Goal: Task Accomplishment & Management: Manage account settings

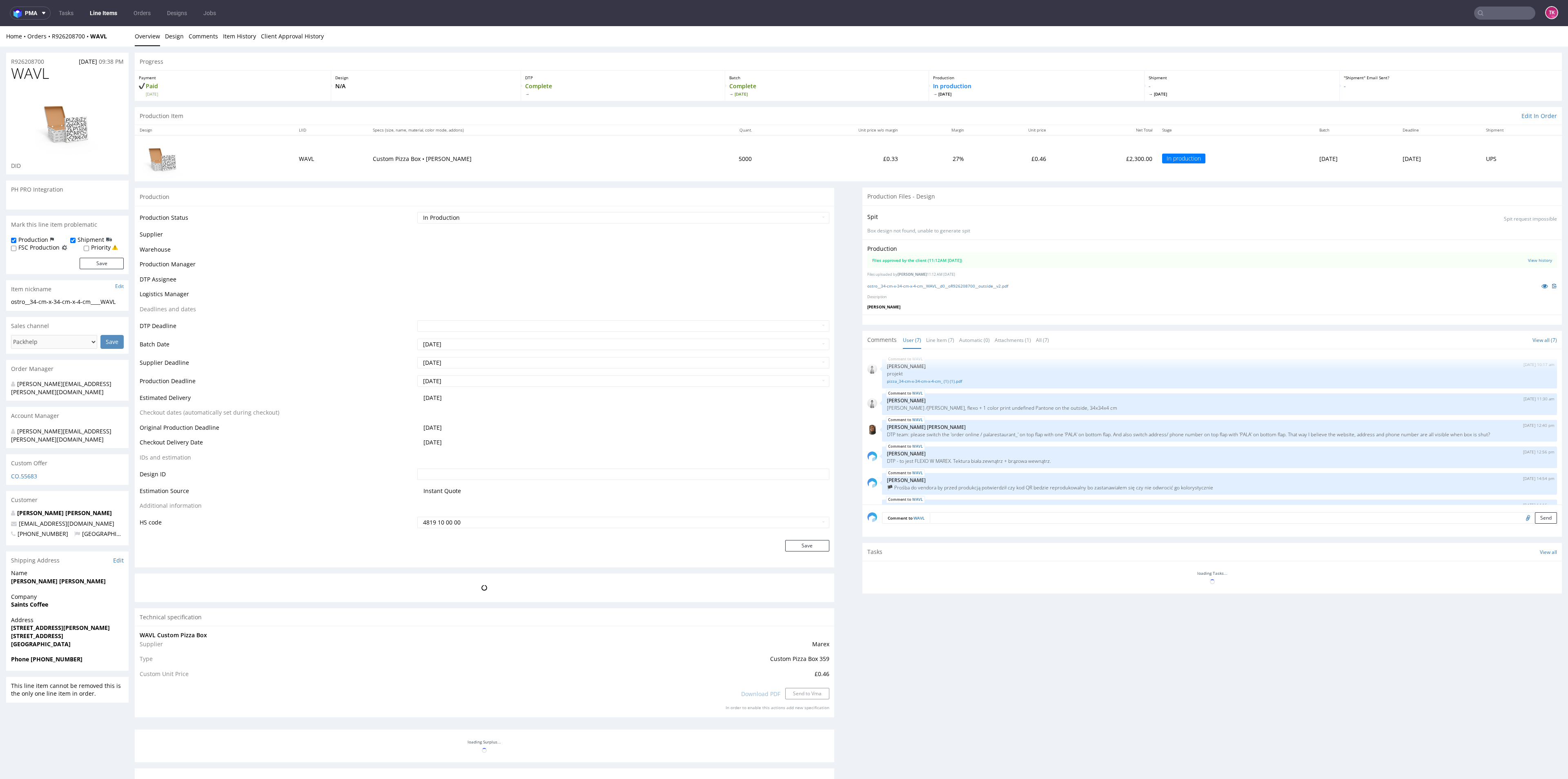
scroll to position [48, 0]
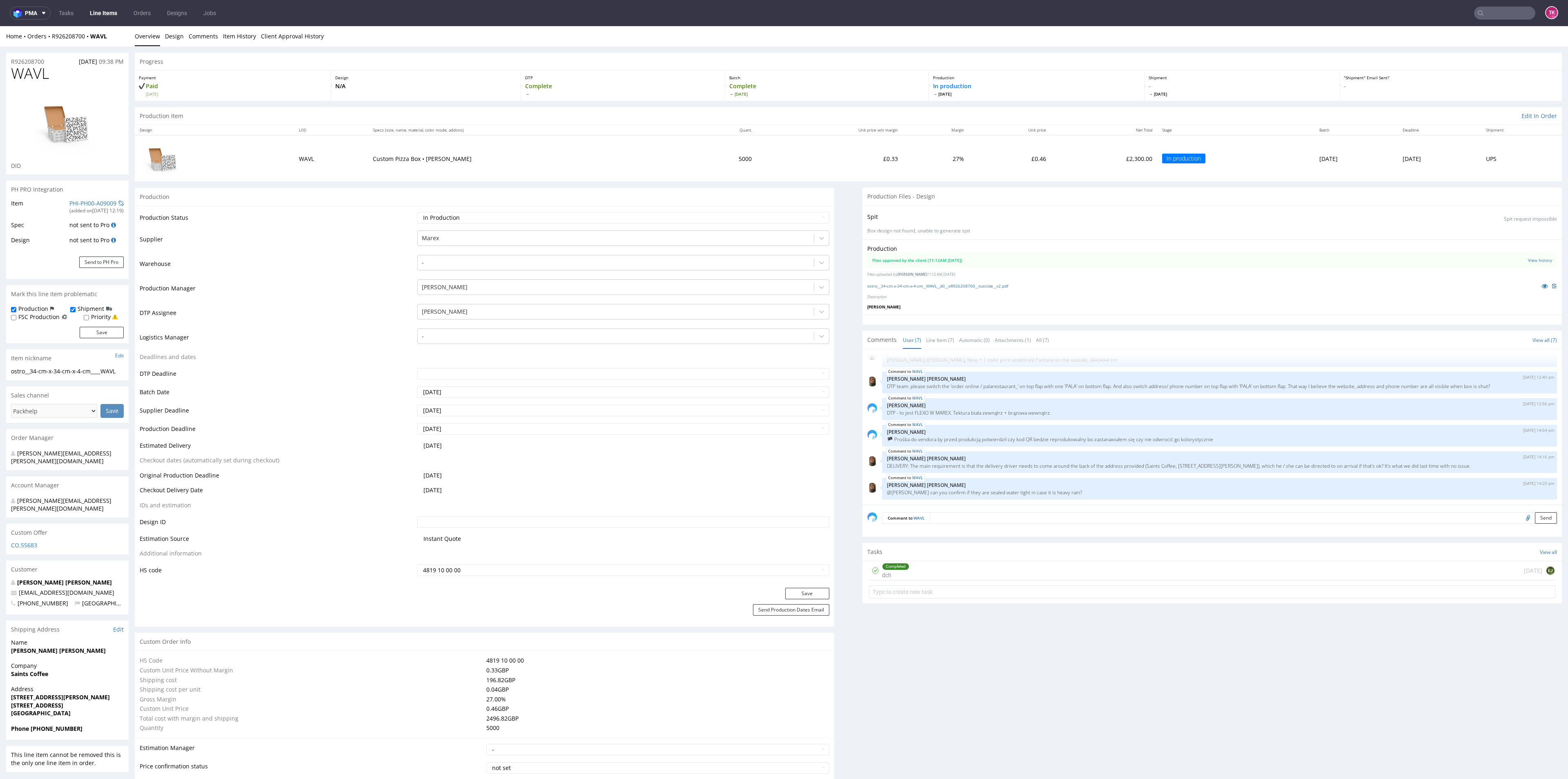
drag, startPoint x: 86, startPoint y: 692, endPoint x: 105, endPoint y: 706, distance: 23.6
click at [106, 706] on div "Address 62 St Giles Street Northampton NN1 1JW United Kingdom" at bounding box center [68, 704] width 123 height 39
drag, startPoint x: 27, startPoint y: 683, endPoint x: 63, endPoint y: 695, distance: 37.9
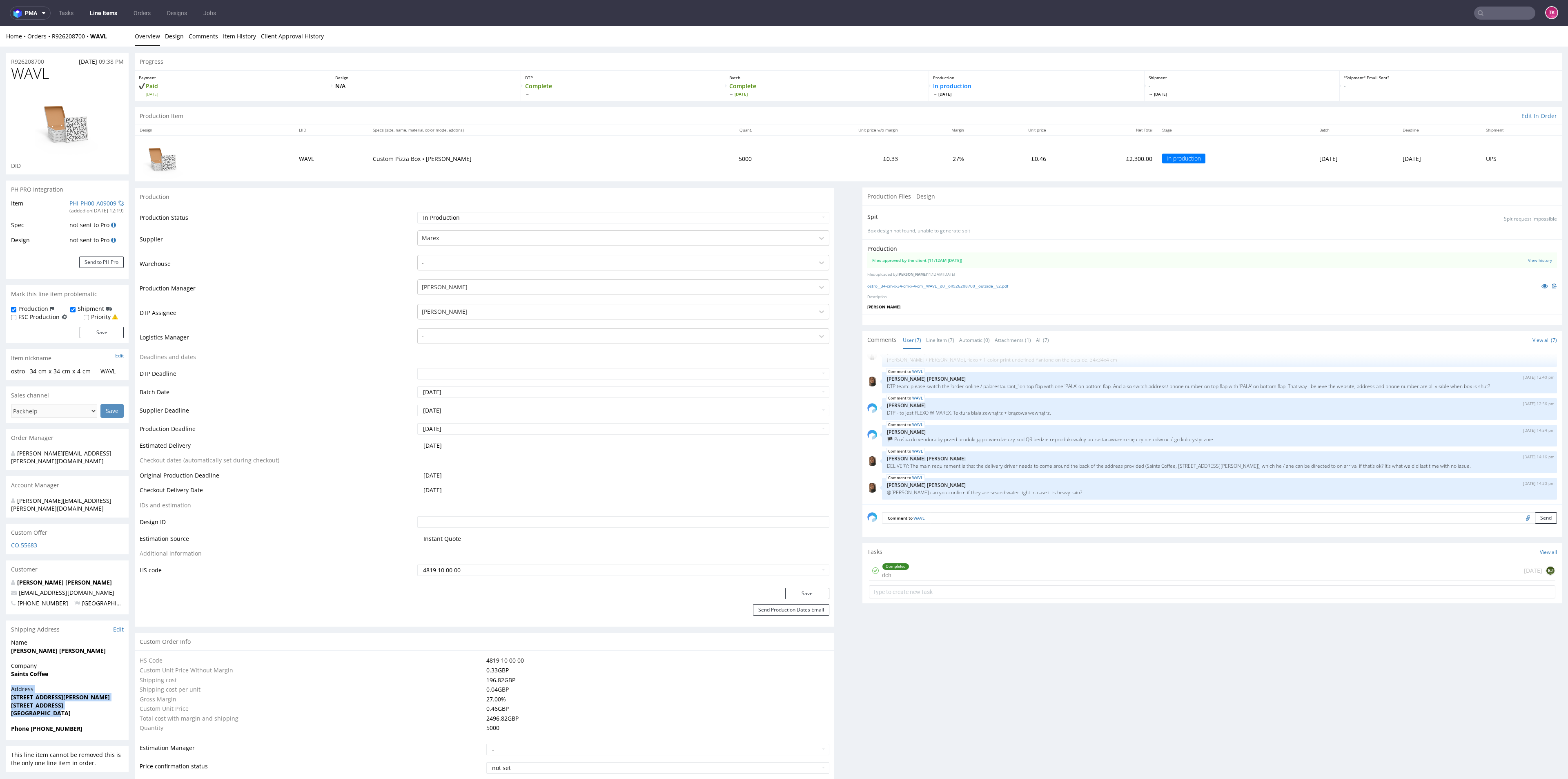
drag, startPoint x: 66, startPoint y: 700, endPoint x: 48, endPoint y: 699, distance: 18.0
click at [65, 709] on span "United Kingdom" at bounding box center [67, 713] width 113 height 8
drag, startPoint x: 14, startPoint y: 691, endPoint x: 91, endPoint y: 702, distance: 77.8
click at [91, 702] on div "Address 62 St Giles Street Northampton NN1 1JW United Kingdom" at bounding box center [68, 704] width 123 height 39
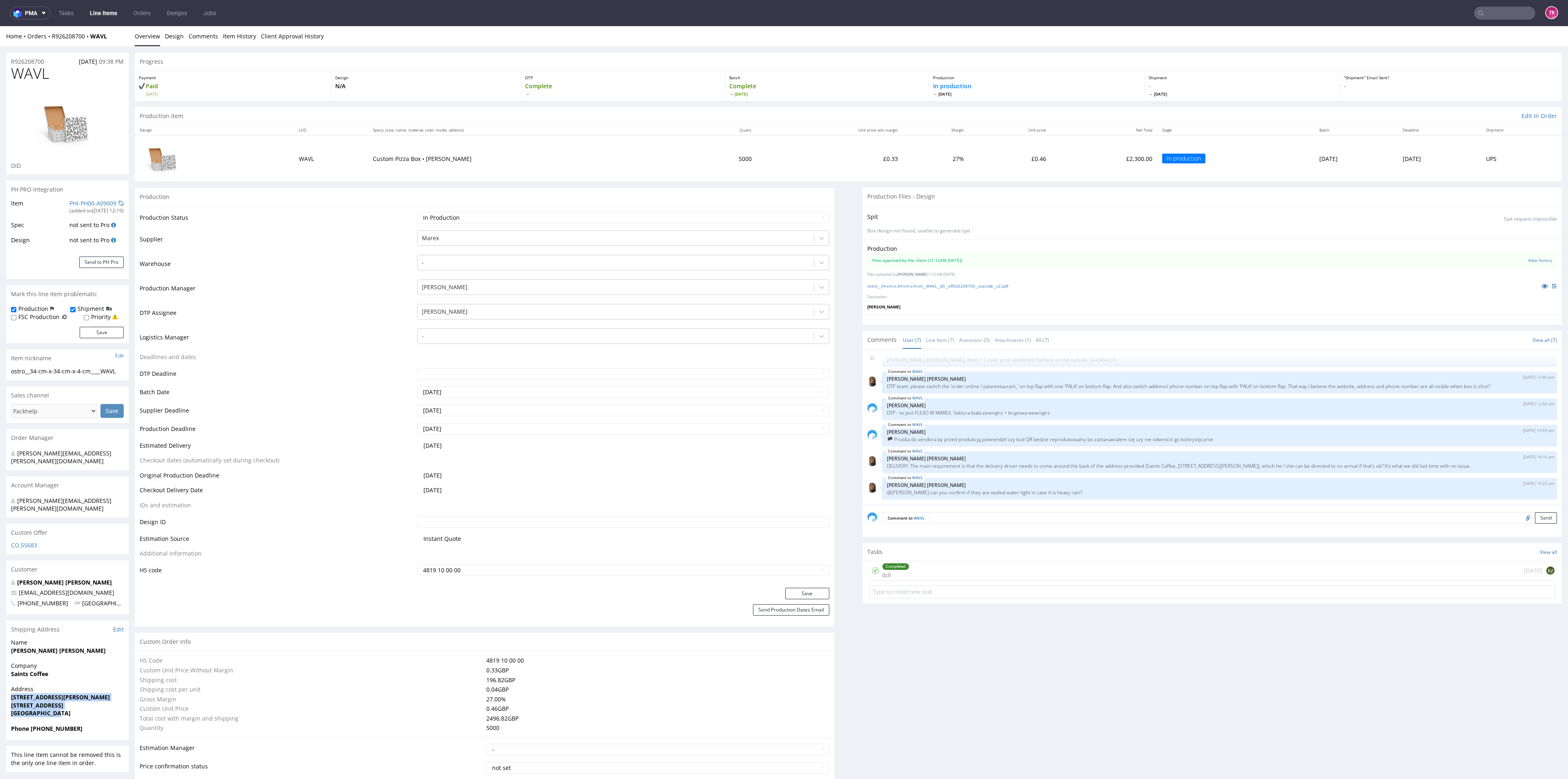
drag, startPoint x: 13, startPoint y: 685, endPoint x: 68, endPoint y: 702, distance: 57.6
click at [68, 702] on div "Address 62 St Giles Street Northampton NN1 1JW United Kingdom" at bounding box center [68, 704] width 123 height 39
copy p "62 St Giles Street Northampton NN1 1JW United Kingdom"
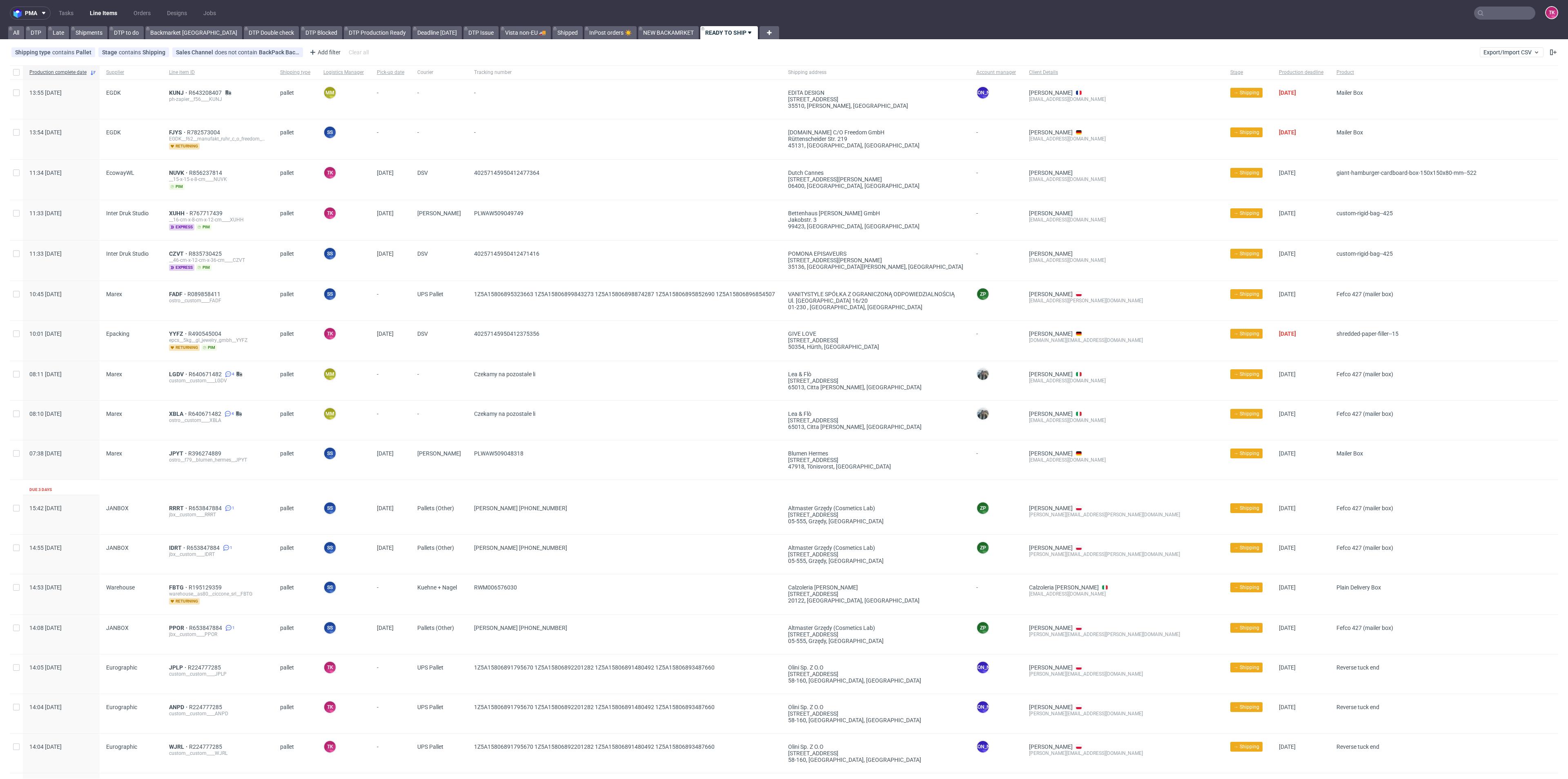
drag, startPoint x: 0, startPoint y: 0, endPoint x: 103, endPoint y: 12, distance: 103.7
click at [103, 12] on link "Line Items" at bounding box center [103, 13] width 37 height 13
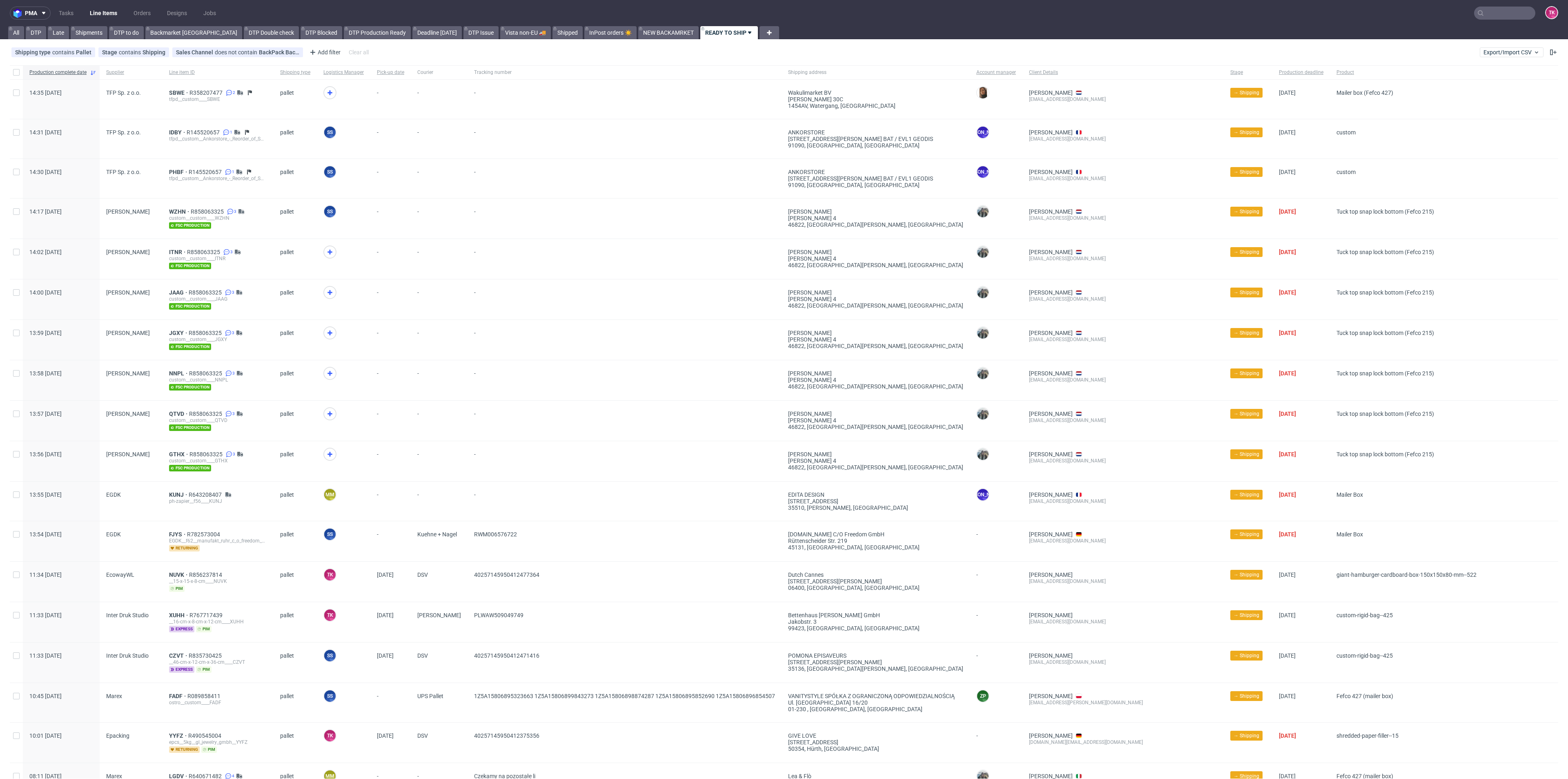
click at [110, 21] on nav "pma Tasks Line Items Orders Designs Jobs TK" at bounding box center [784, 13] width 1568 height 26
click at [114, 13] on link "Line Items" at bounding box center [103, 13] width 37 height 13
drag, startPoint x: 190, startPoint y: 203, endPoint x: 222, endPoint y: 206, distance: 32.1
click at [222, 206] on div "WZHN R858063325 3 custom__custom____WZHN fsc production" at bounding box center [218, 218] width 111 height 40
copy span "R858063325"
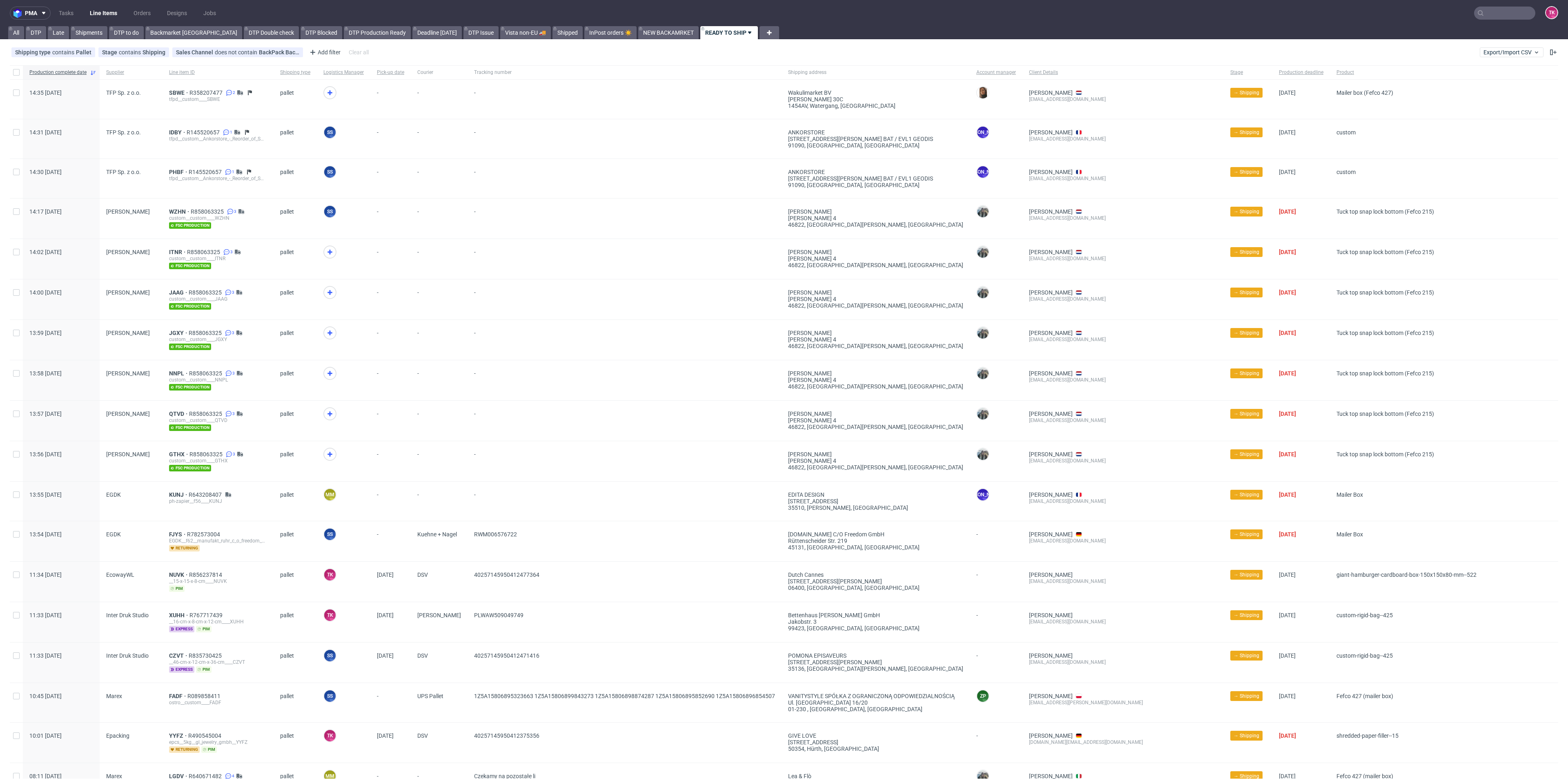
click at [89, 18] on ul "Tasks Line Items Orders Designs Jobs" at bounding box center [137, 13] width 174 height 13
click at [91, 12] on link "Line Items" at bounding box center [103, 13] width 37 height 13
click at [331, 247] on icon at bounding box center [329, 252] width 10 height 10
drag, startPoint x: 327, startPoint y: 295, endPoint x: 334, endPoint y: 314, distance: 20.2
click at [327, 296] on icon at bounding box center [329, 292] width 10 height 10
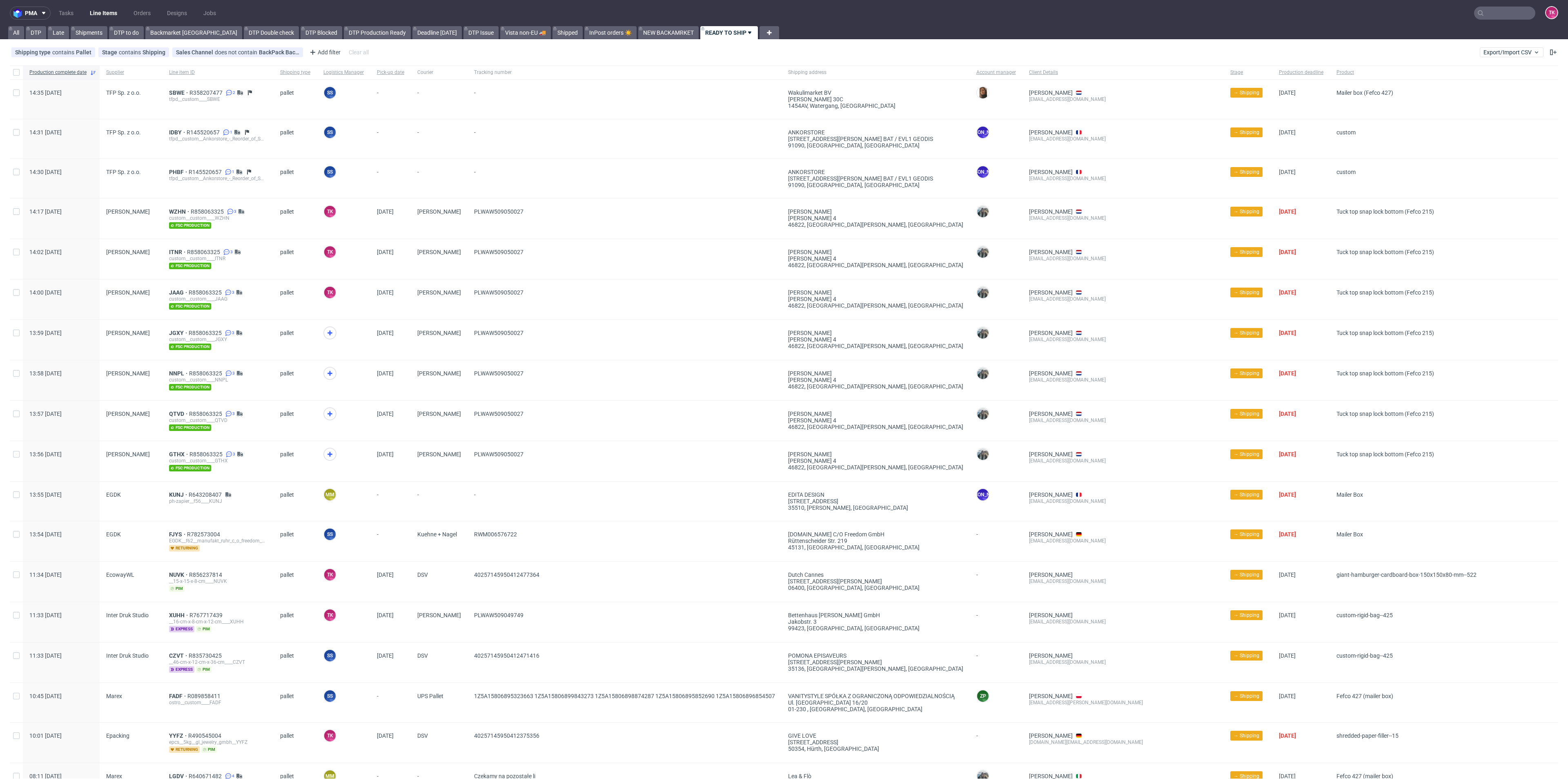
drag, startPoint x: 331, startPoint y: 332, endPoint x: 339, endPoint y: 360, distance: 29.1
click at [330, 332] on icon at bounding box center [329, 333] width 10 height 10
click at [324, 373] on div at bounding box center [330, 373] width 13 height 13
drag, startPoint x: 333, startPoint y: 418, endPoint x: 330, endPoint y: 414, distance: 5.0
click at [331, 418] on span at bounding box center [343, 419] width 40 height 24
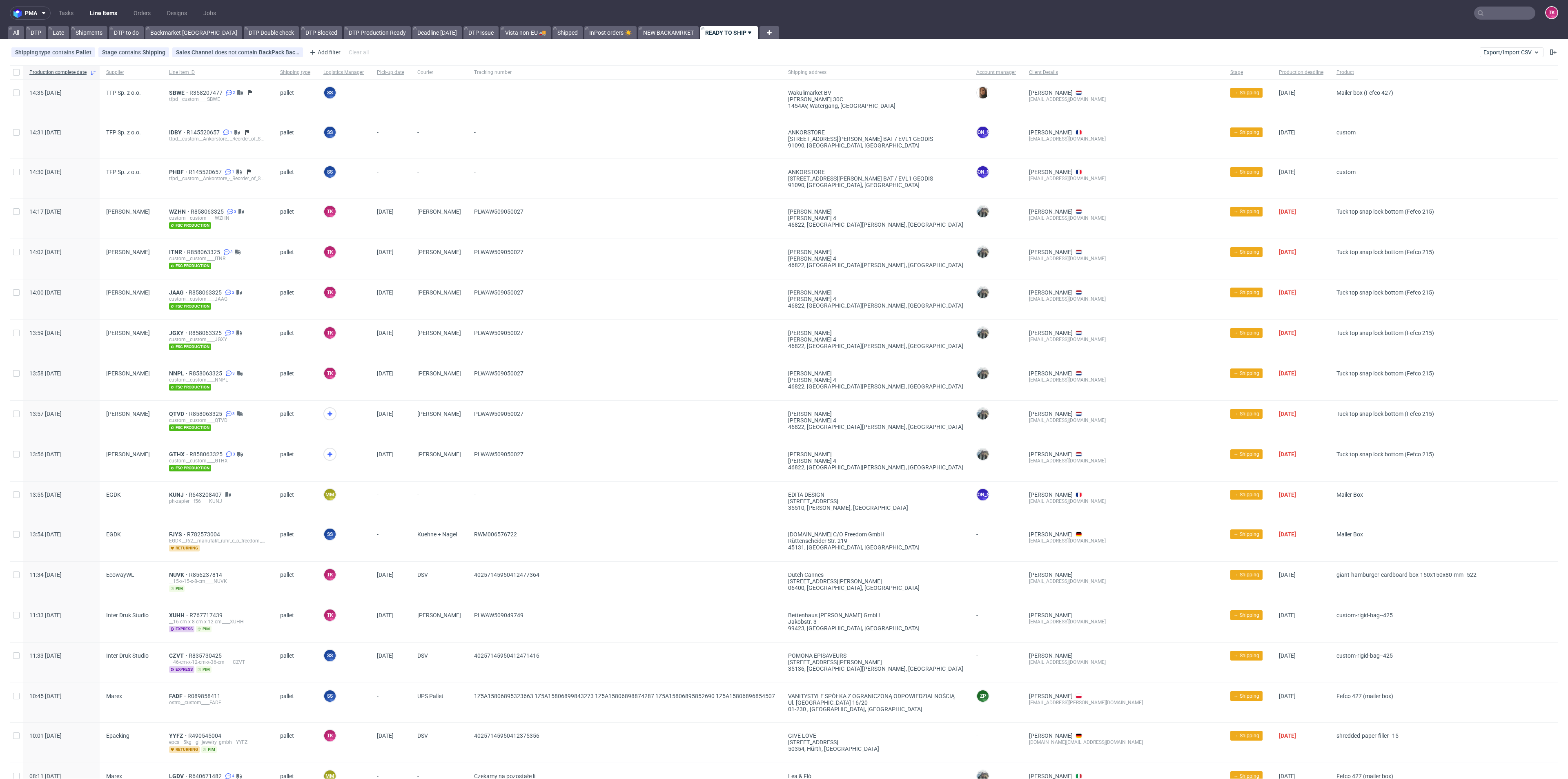
drag, startPoint x: 330, startPoint y: 414, endPoint x: 337, endPoint y: 442, distance: 28.9
click at [329, 416] on icon at bounding box center [329, 413] width 10 height 10
click at [329, 453] on icon at bounding box center [329, 454] width 10 height 10
drag, startPoint x: 172, startPoint y: 124, endPoint x: 172, endPoint y: 130, distance: 6.0
click at [98, 15] on link "Line Items" at bounding box center [103, 13] width 37 height 13
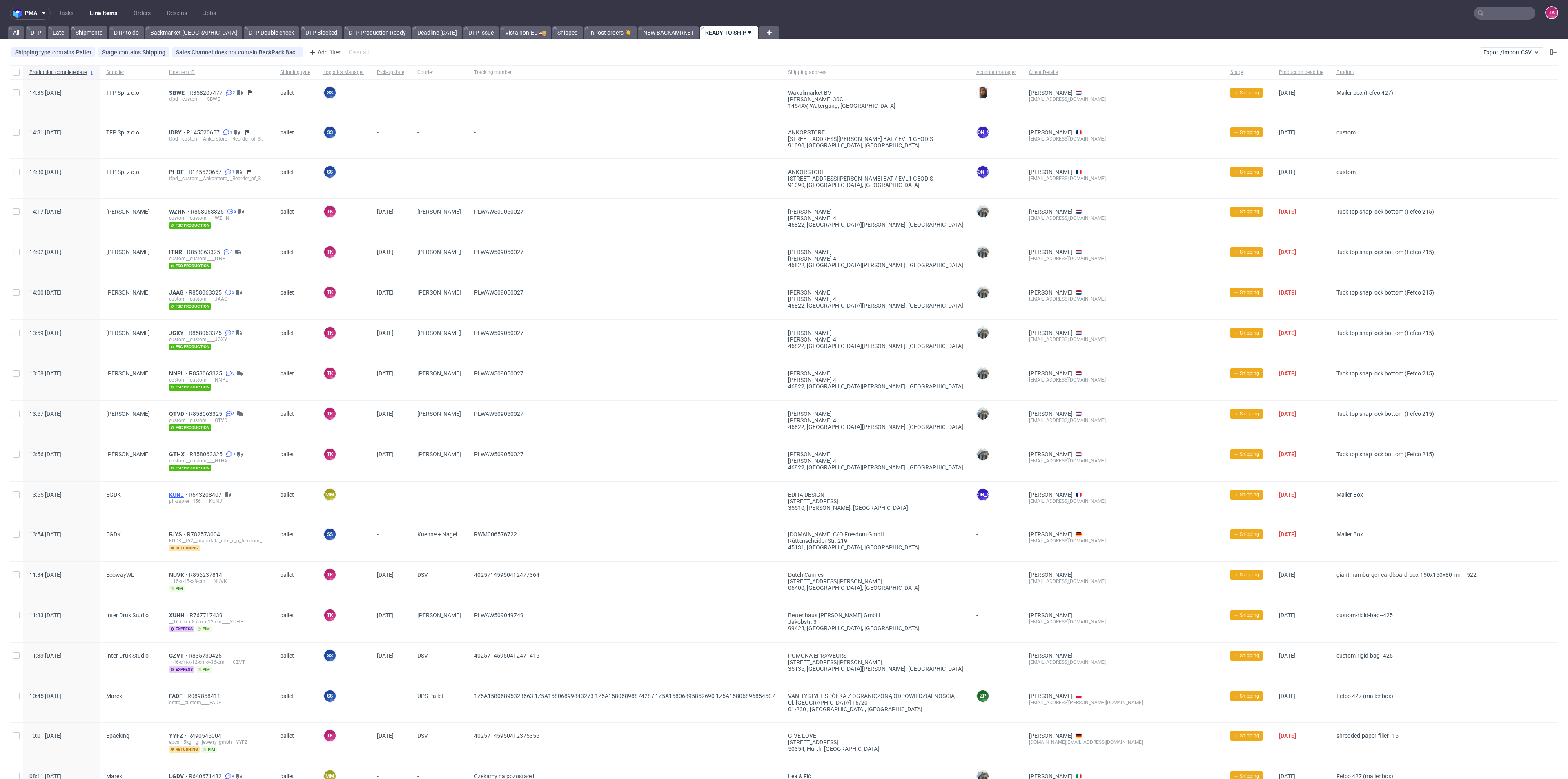
click at [176, 494] on span "KUNJ" at bounding box center [179, 494] width 20 height 6
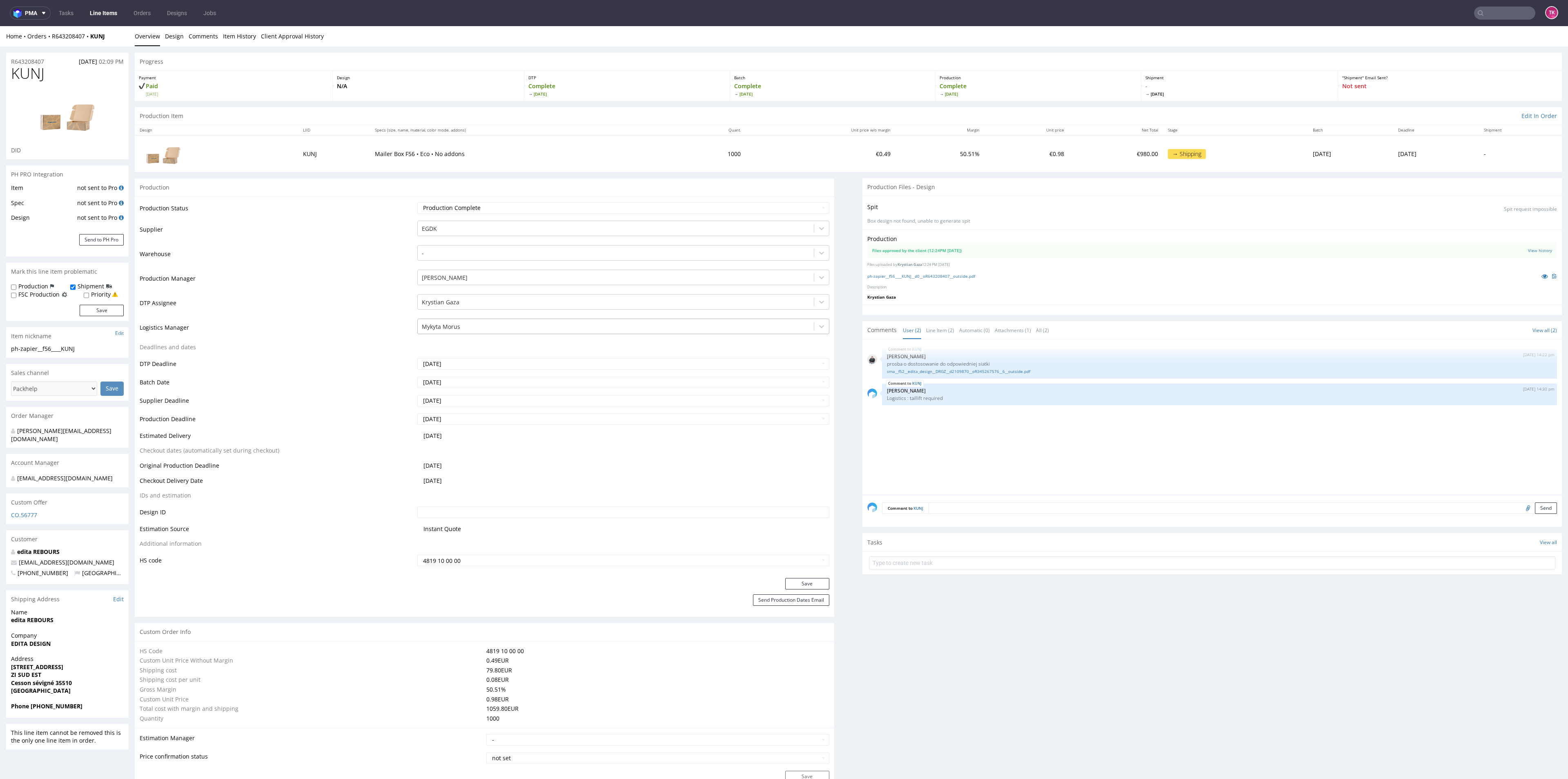
click at [457, 330] on div at bounding box center [615, 326] width 388 height 10
type input "t"
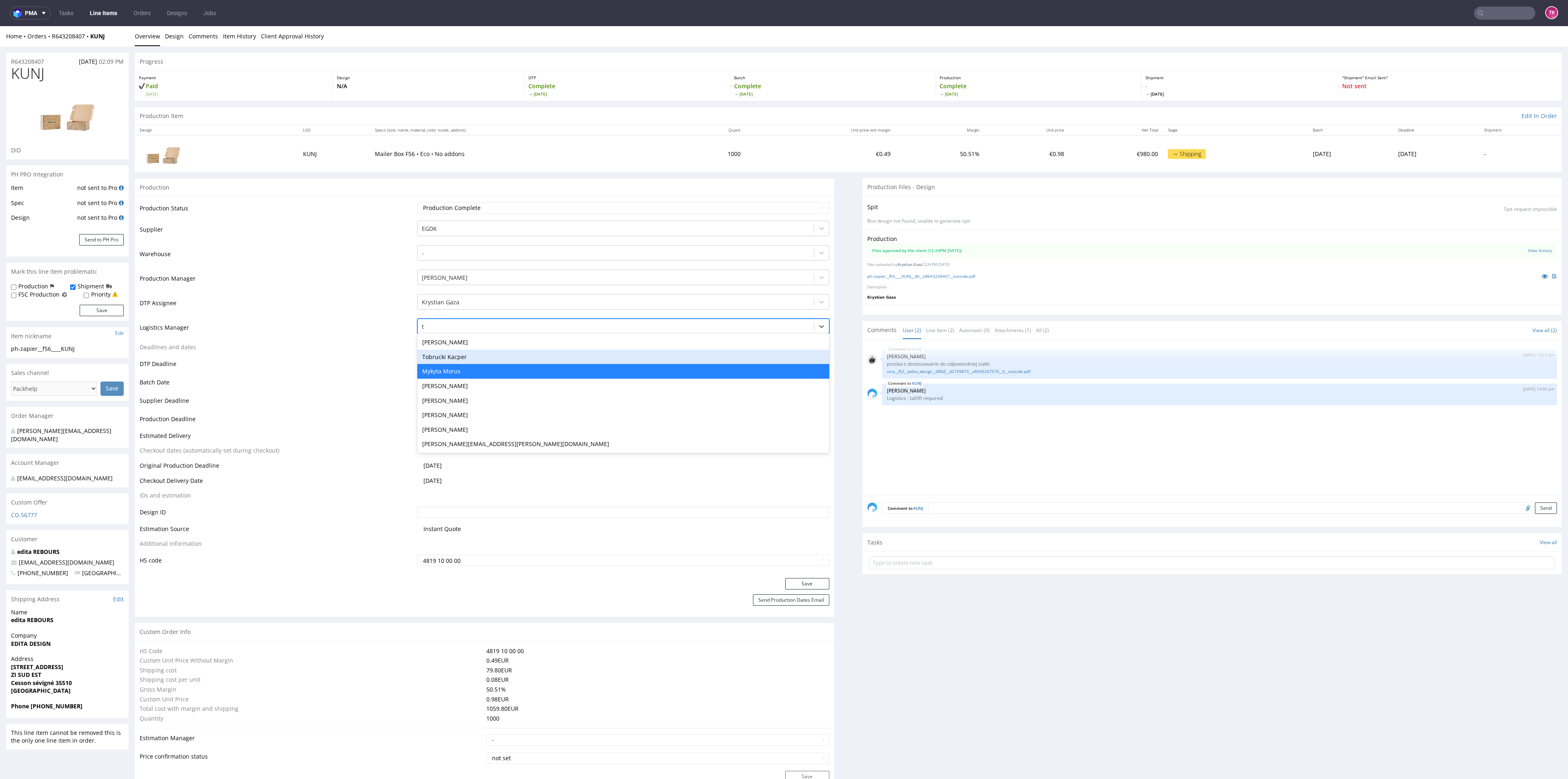
click at [467, 361] on div "Tobrucki Kacper" at bounding box center [623, 357] width 412 height 15
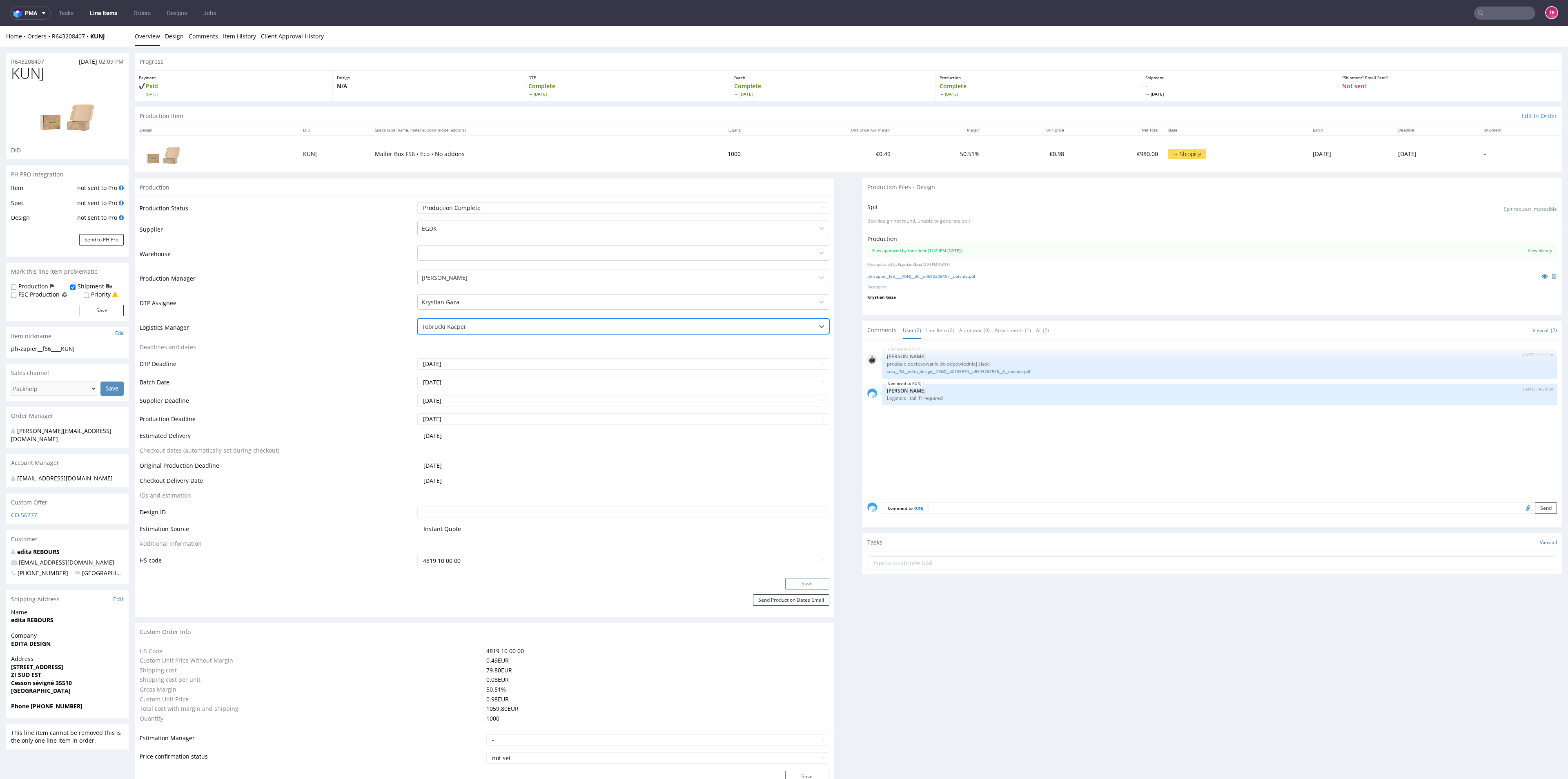
click at [792, 586] on button "Save" at bounding box center [807, 584] width 44 height 11
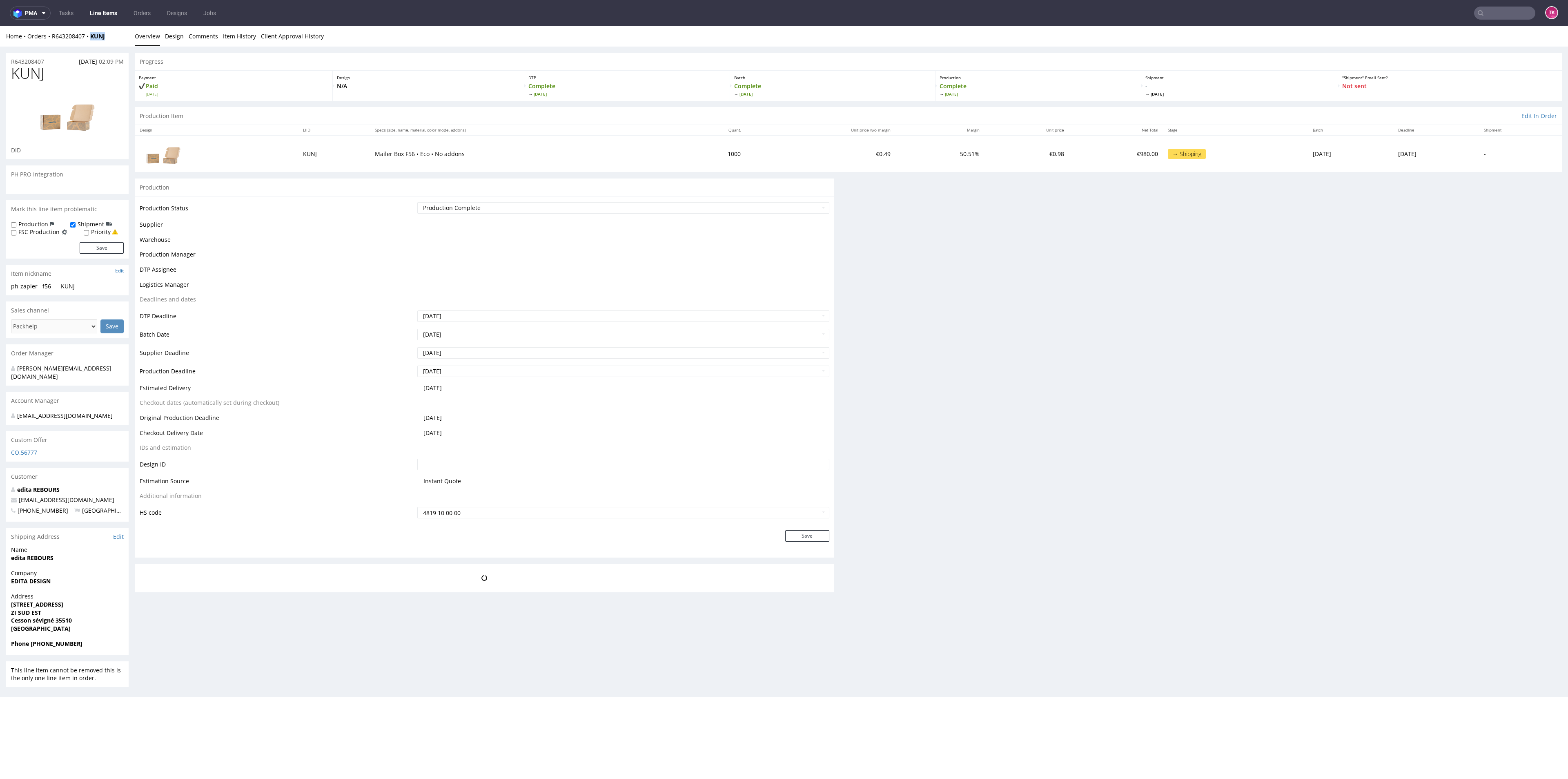
drag, startPoint x: 107, startPoint y: 40, endPoint x: 85, endPoint y: 40, distance: 22.0
click at [85, 40] on div "Home Orders R643208407 KUNJ" at bounding box center [68, 36] width 123 height 8
copy strong "KUNJ"
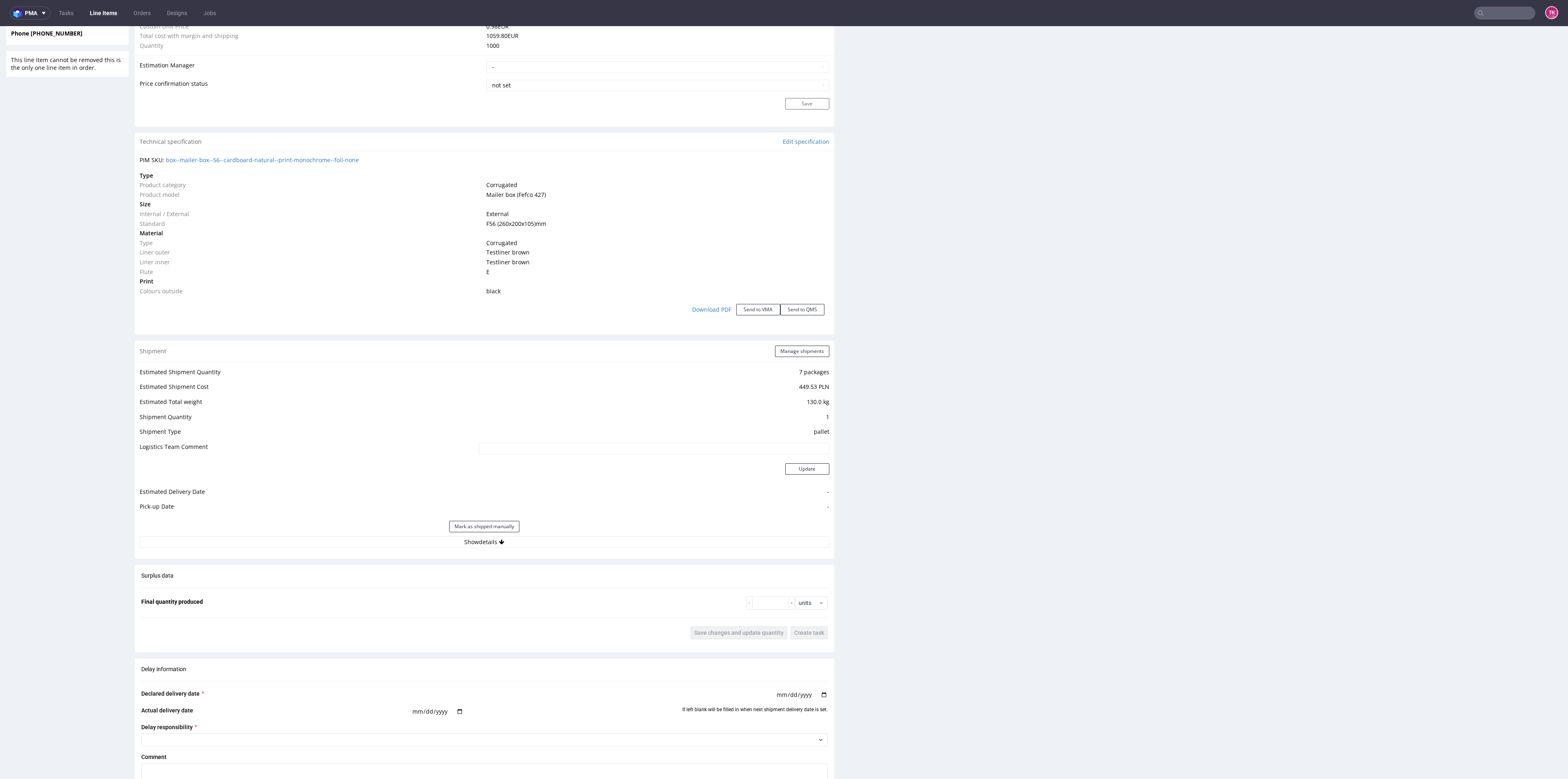
scroll to position [674, 0]
click at [564, 541] on button "Show details" at bounding box center [485, 541] width 690 height 11
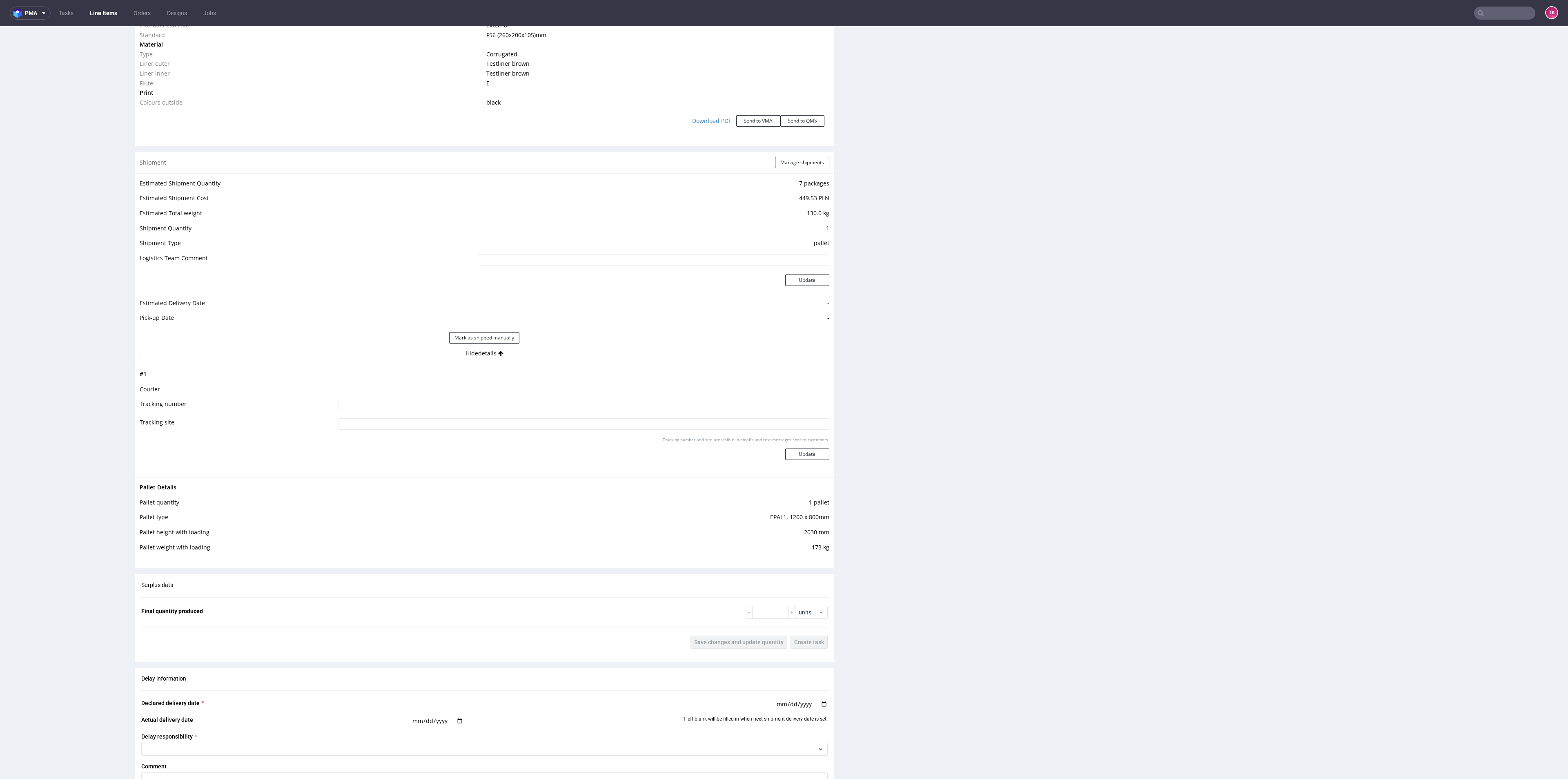
scroll to position [919, 0]
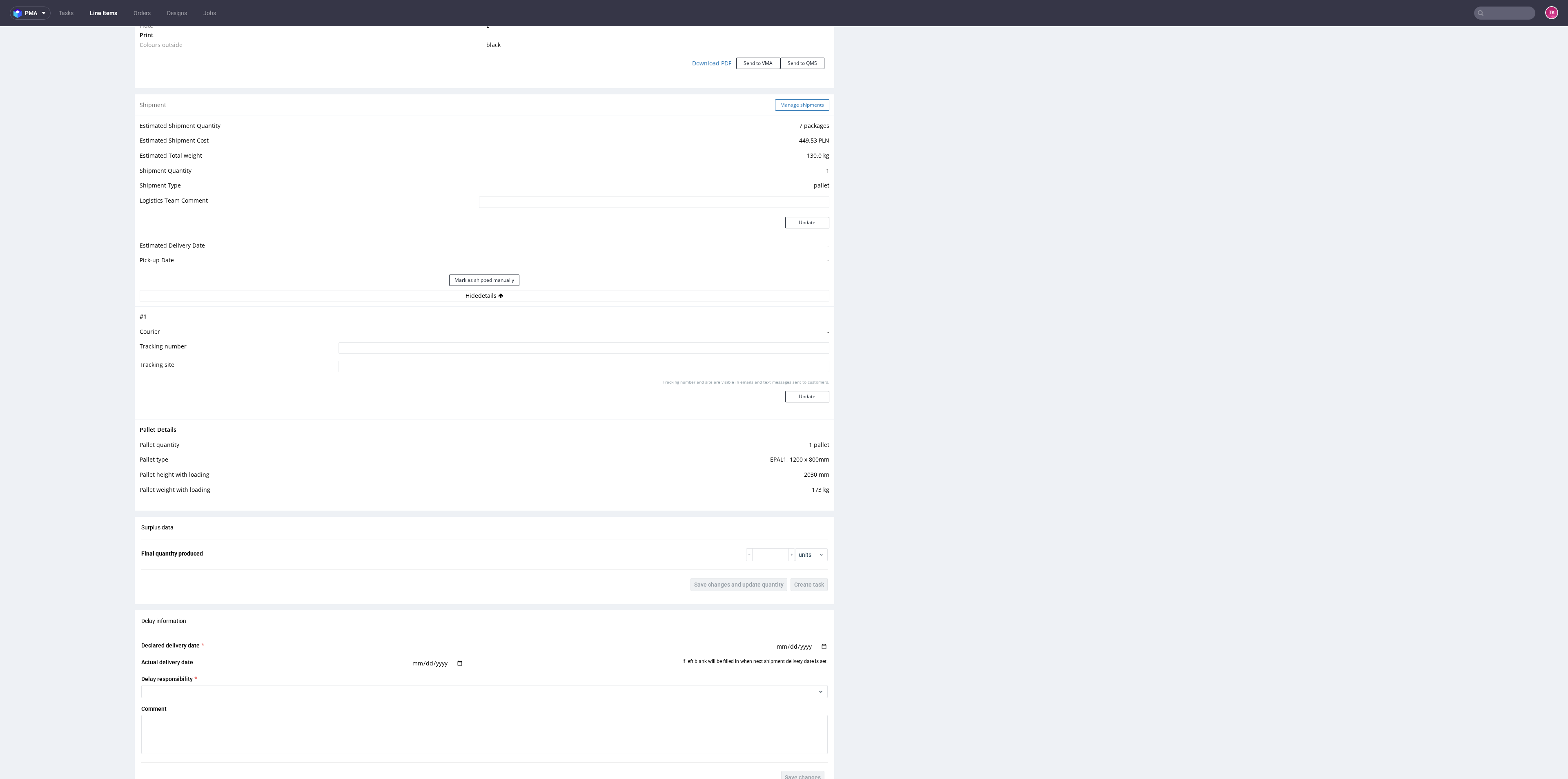
click at [803, 109] on button "Manage shipments" at bounding box center [802, 105] width 54 height 11
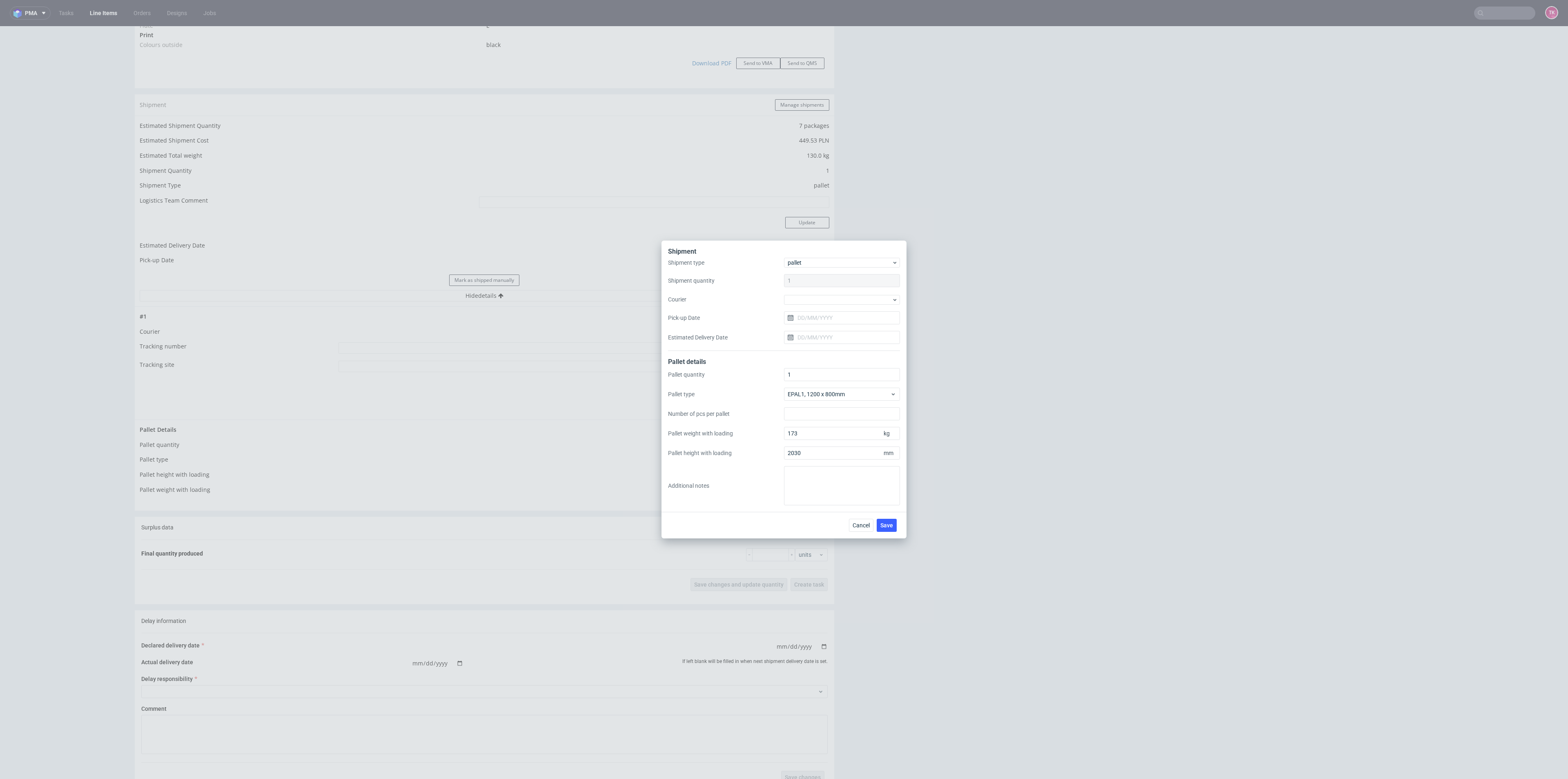
click at [812, 305] on div "Shipment type pallet Shipment quantity 1 Courier Pick-up Date Estimated Deliver…" at bounding box center [783, 305] width 232 height 93
click at [812, 304] on div at bounding box center [842, 299] width 116 height 10
click at [821, 315] on div "DSV" at bounding box center [841, 314] width 109 height 15
click at [821, 313] on input "Pick-up Date" at bounding box center [842, 317] width 116 height 13
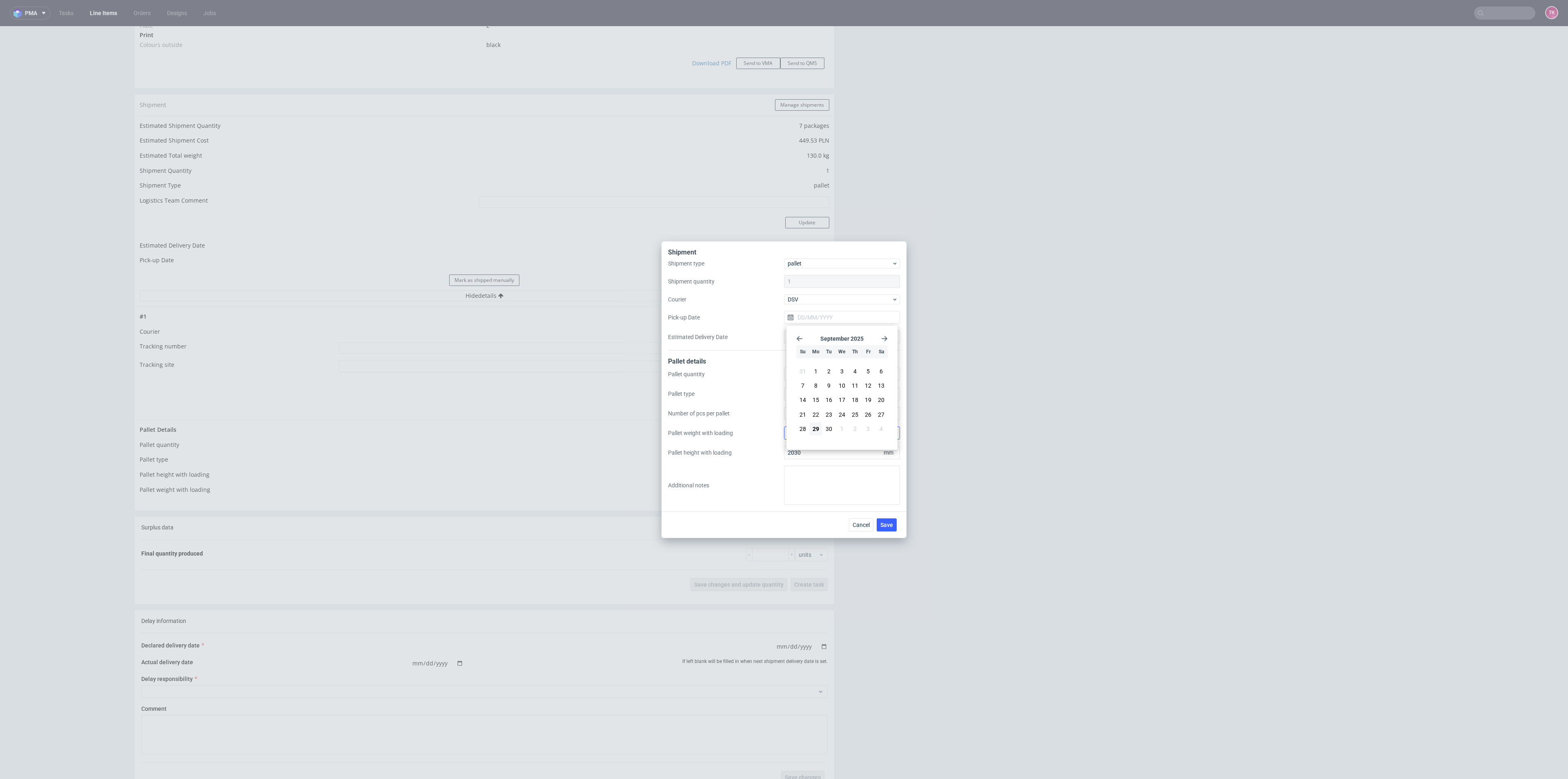
click at [827, 427] on span "30" at bounding box center [829, 428] width 6 height 8
type input "30/09/2025"
click at [894, 522] on button "Save" at bounding box center [886, 525] width 20 height 13
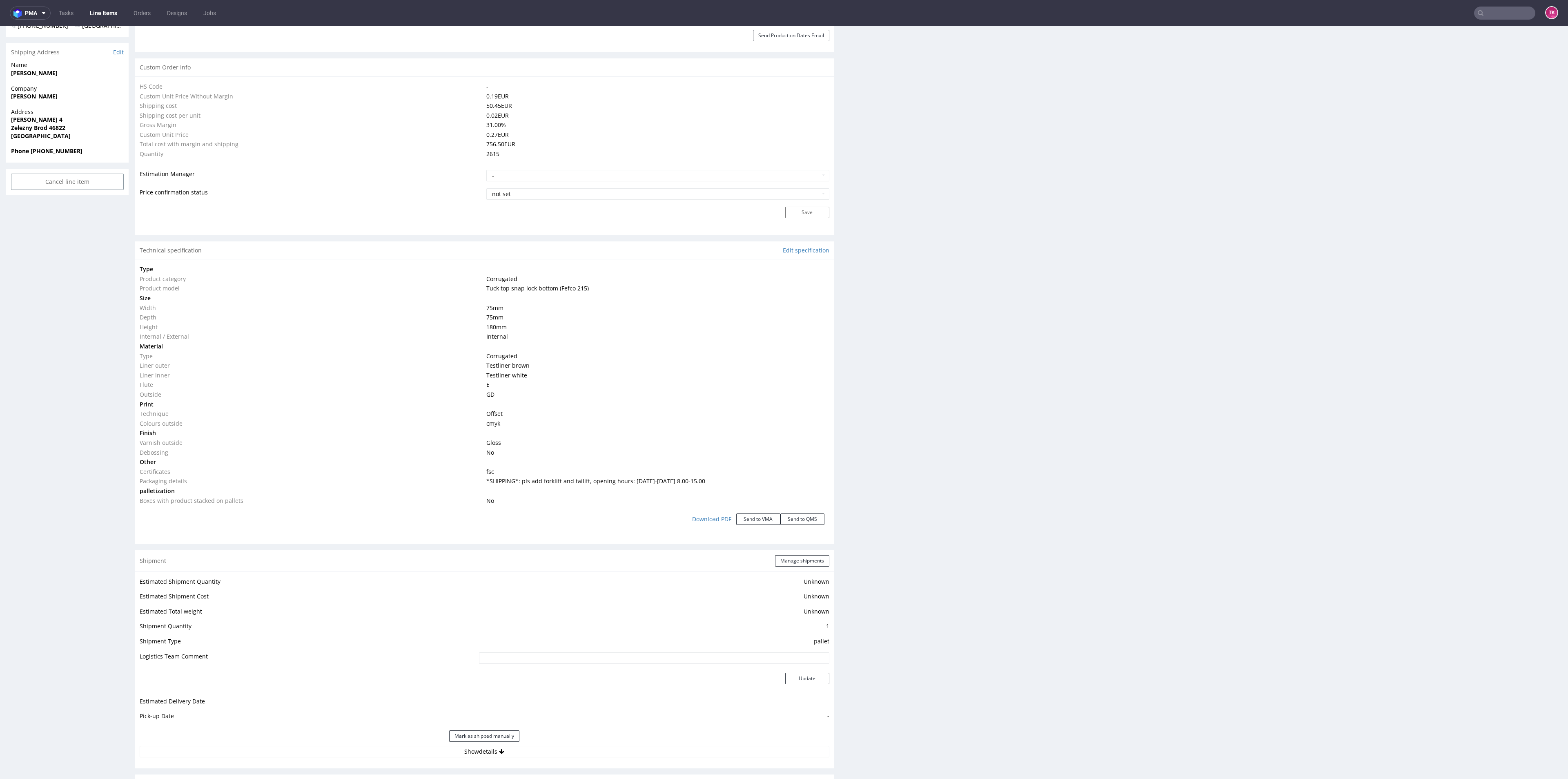
scroll to position [612, 0]
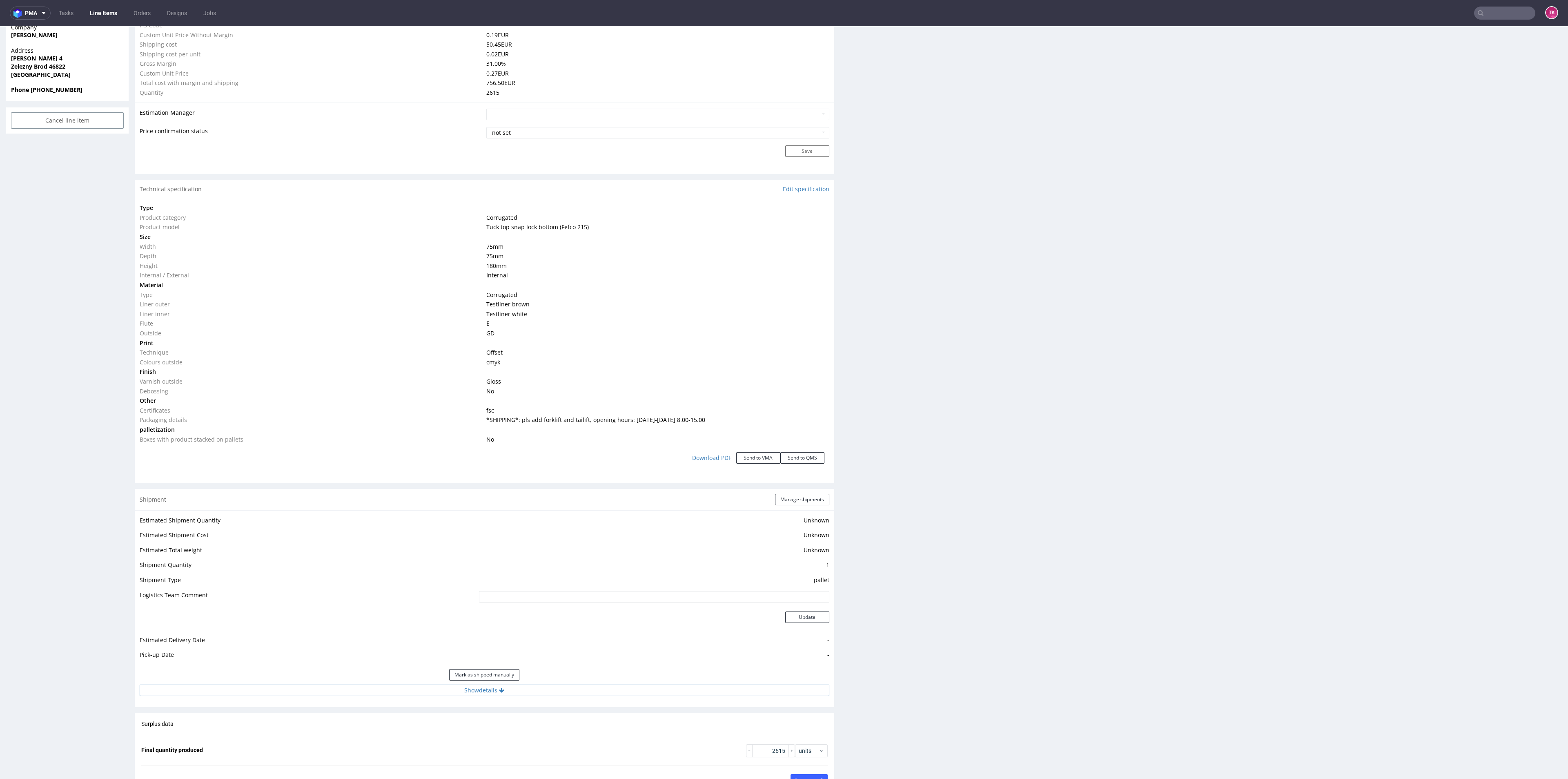
click at [365, 692] on button "Show details" at bounding box center [485, 690] width 690 height 11
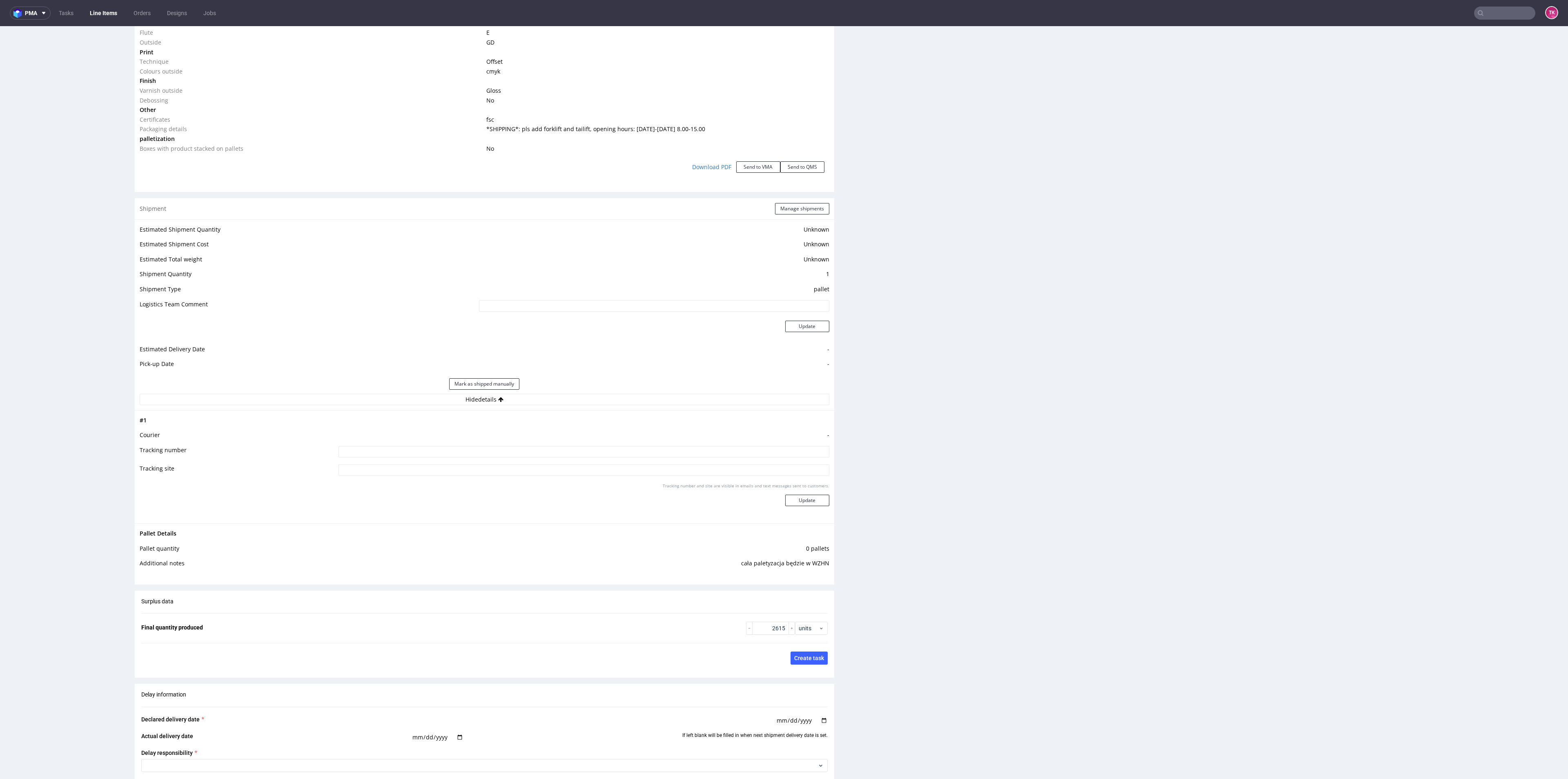
scroll to position [919, 0]
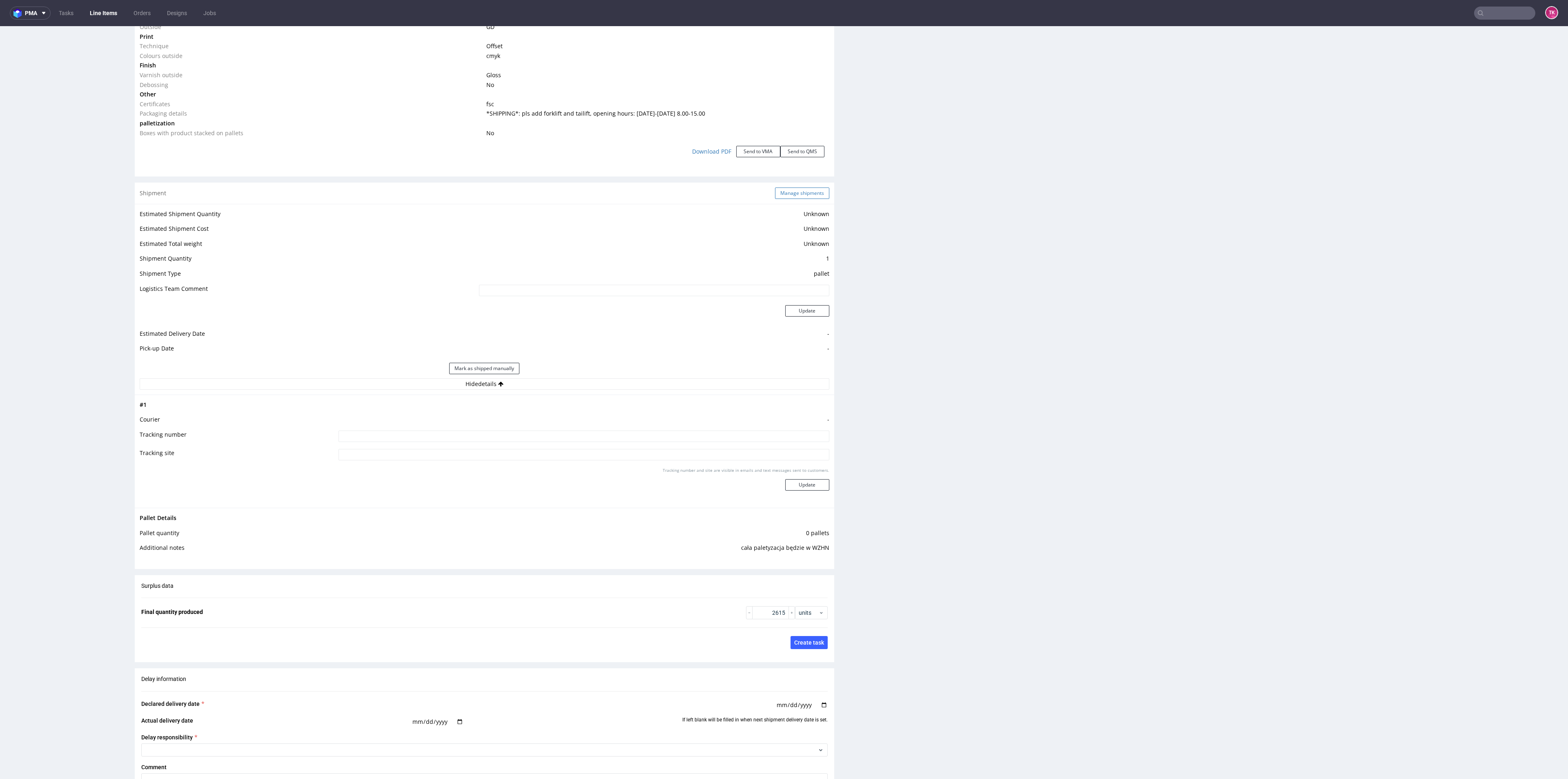
click at [778, 192] on button "Manage shipments" at bounding box center [802, 193] width 54 height 11
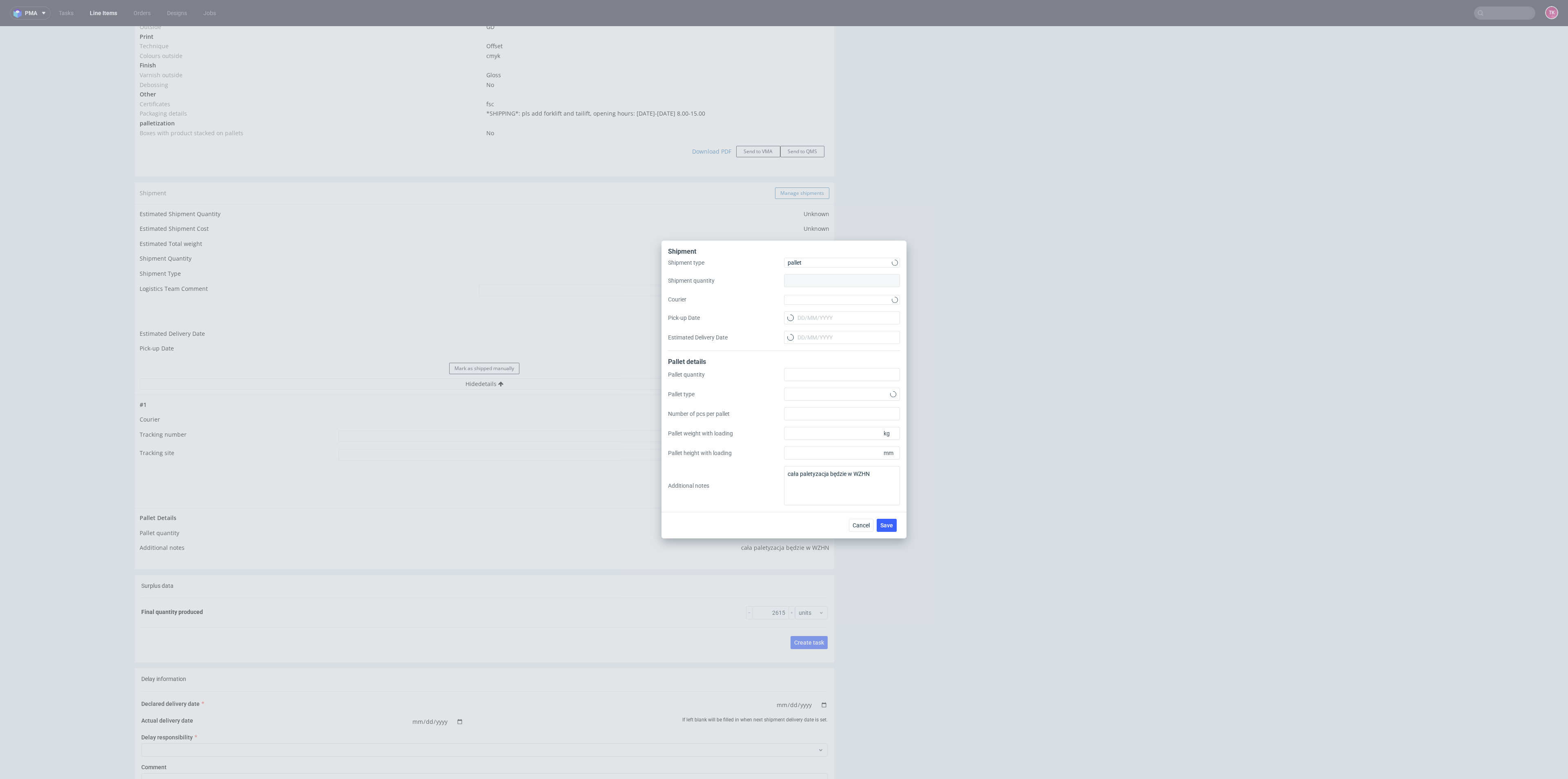
type input "1"
type input "0"
click at [808, 299] on div at bounding box center [842, 299] width 116 height 10
drag, startPoint x: 811, startPoint y: 349, endPoint x: 816, endPoint y: 329, distance: 20.6
click at [811, 345] on div "[PERSON_NAME]" at bounding box center [841, 346] width 109 height 15
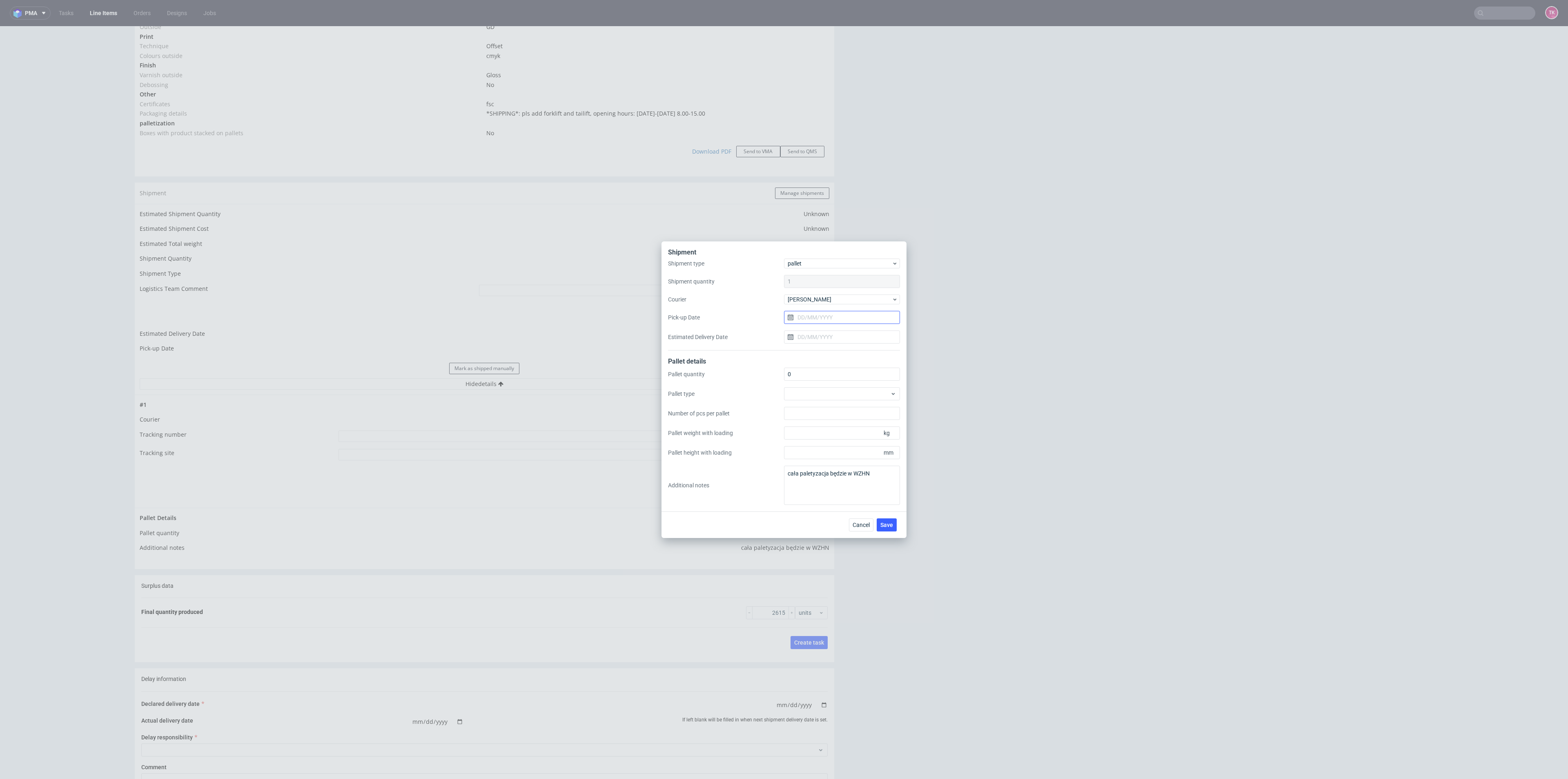
click at [827, 315] on input "Pick-up Date" at bounding box center [842, 317] width 116 height 13
drag, startPoint x: 833, startPoint y: 429, endPoint x: 900, endPoint y: 511, distance: 105.9
click at [832, 429] on button "30" at bounding box center [829, 428] width 13 height 13
type input "[DATE]"
click at [890, 515] on div "Cancel Save" at bounding box center [784, 525] width 245 height 27
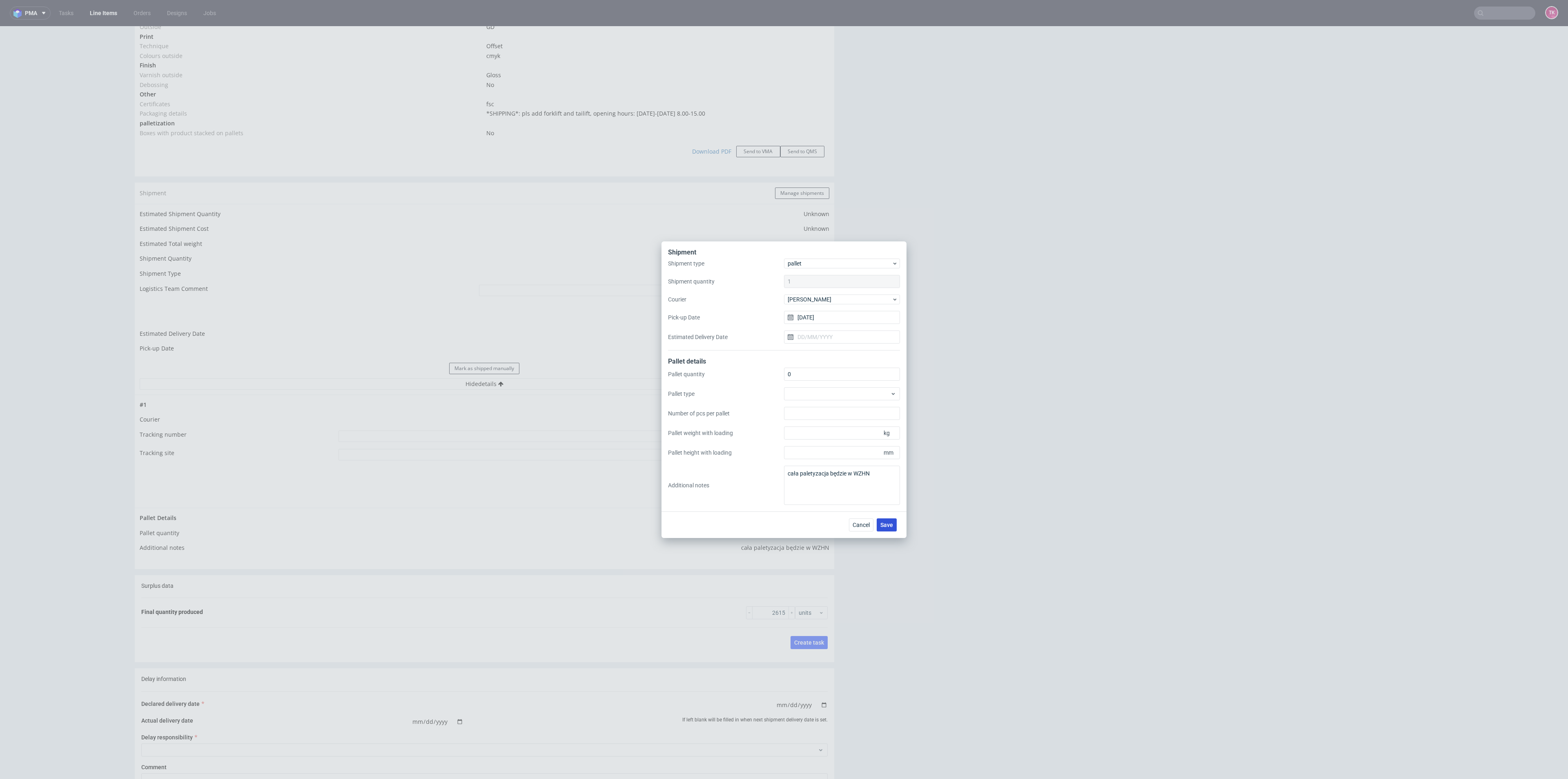
click at [893, 520] on button "Save" at bounding box center [886, 525] width 20 height 13
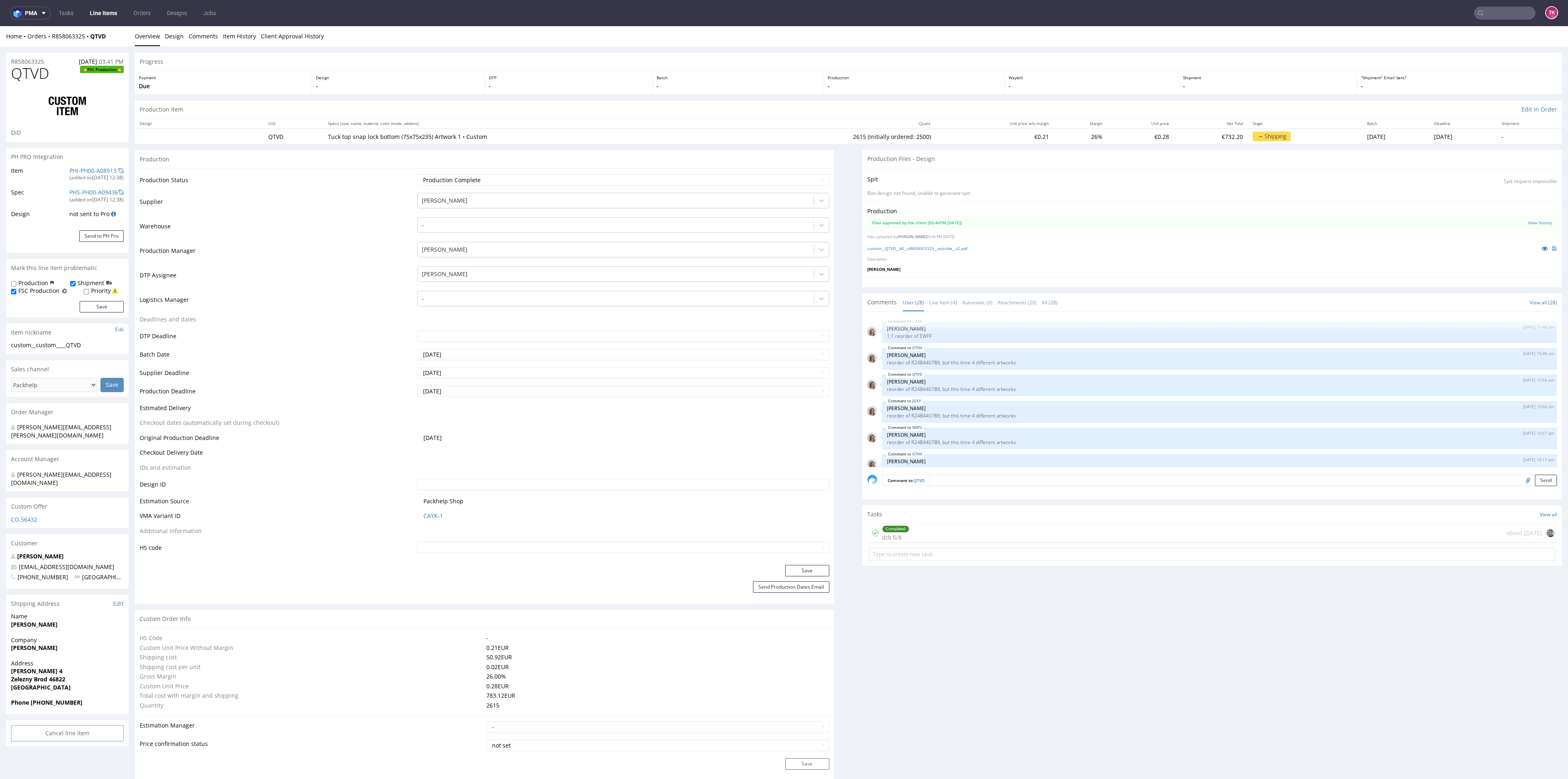
type input "2615"
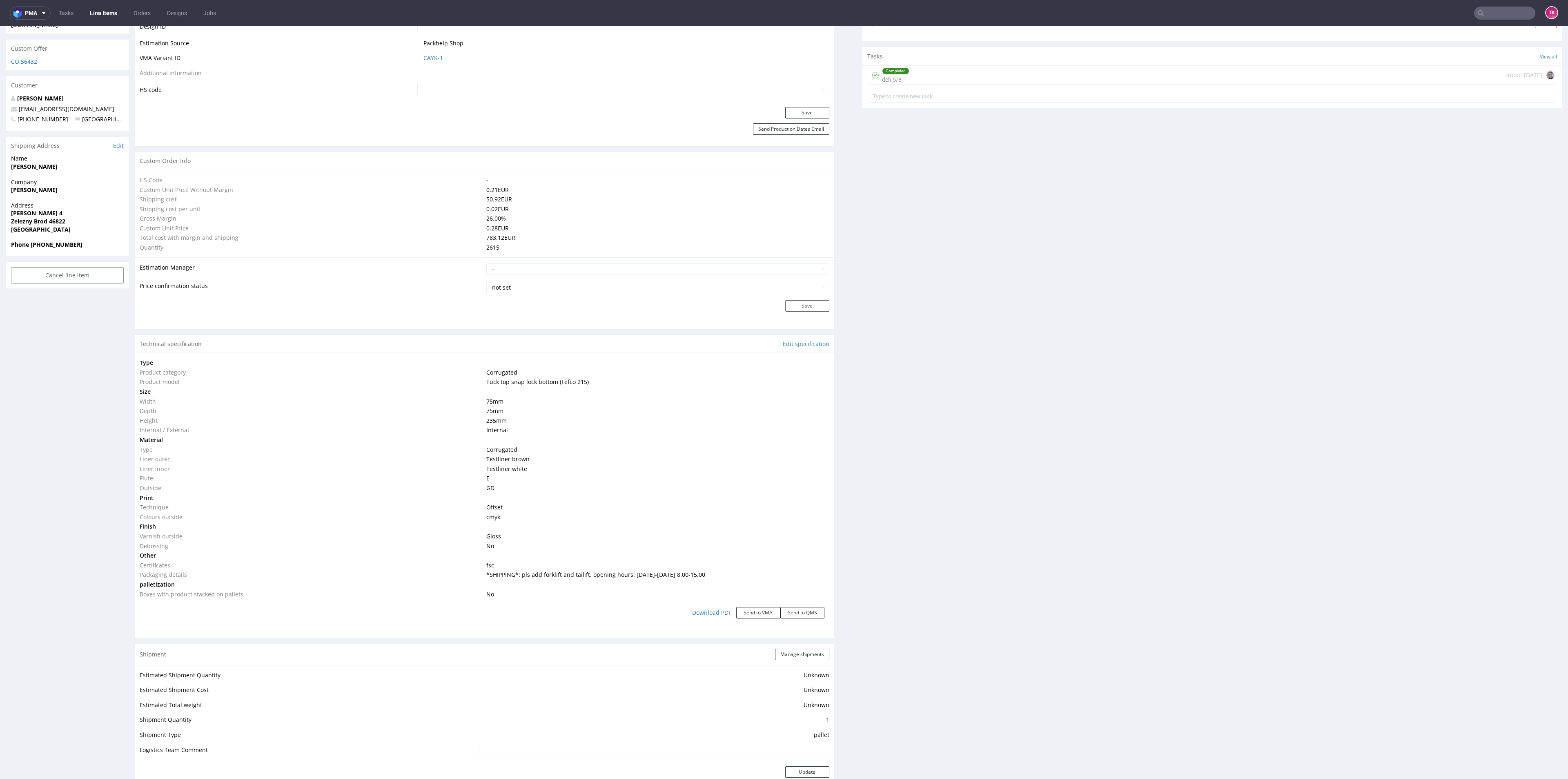
scroll to position [552, 0]
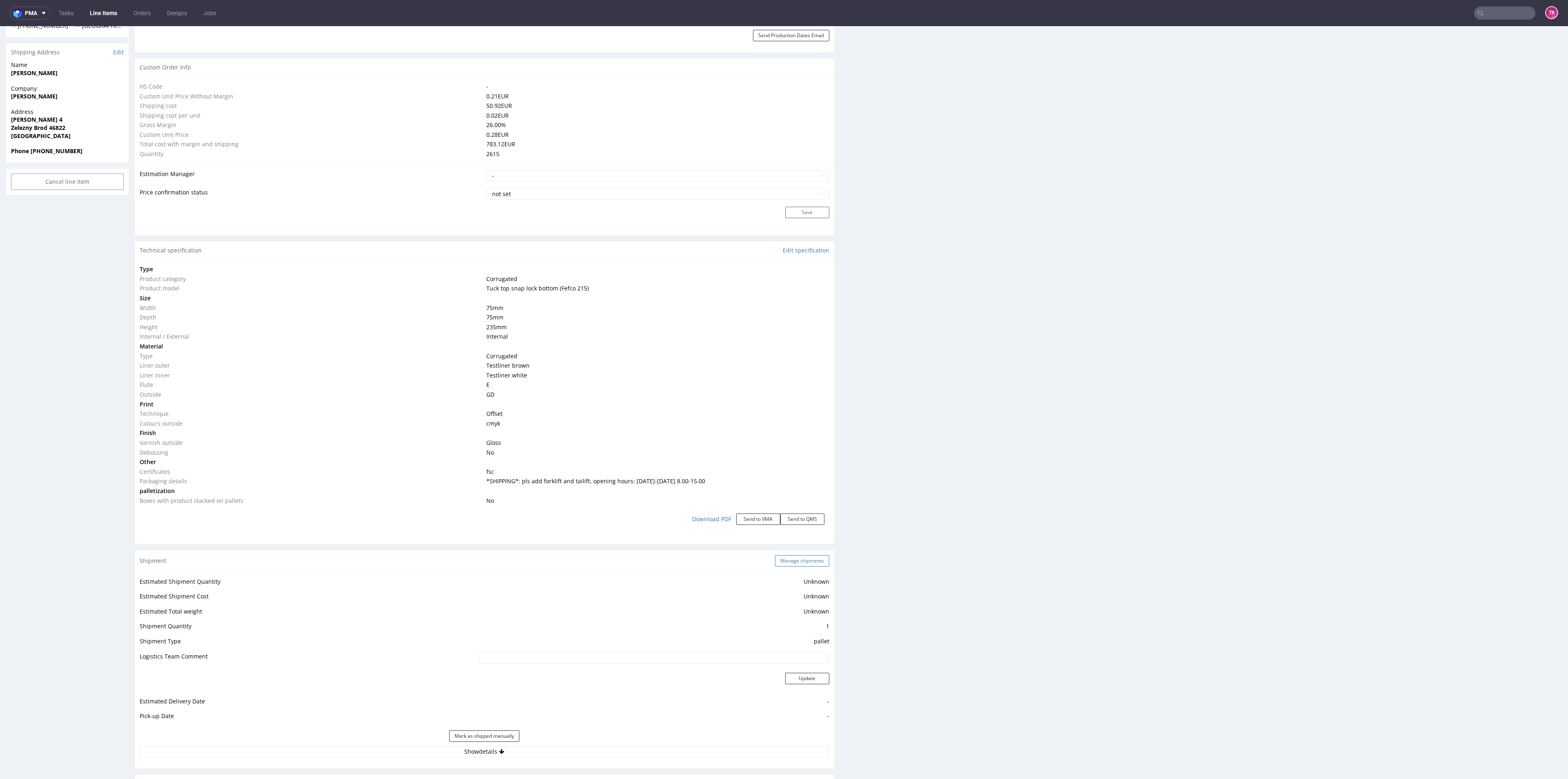
click at [790, 555] on button "Manage shipments" at bounding box center [802, 561] width 54 height 11
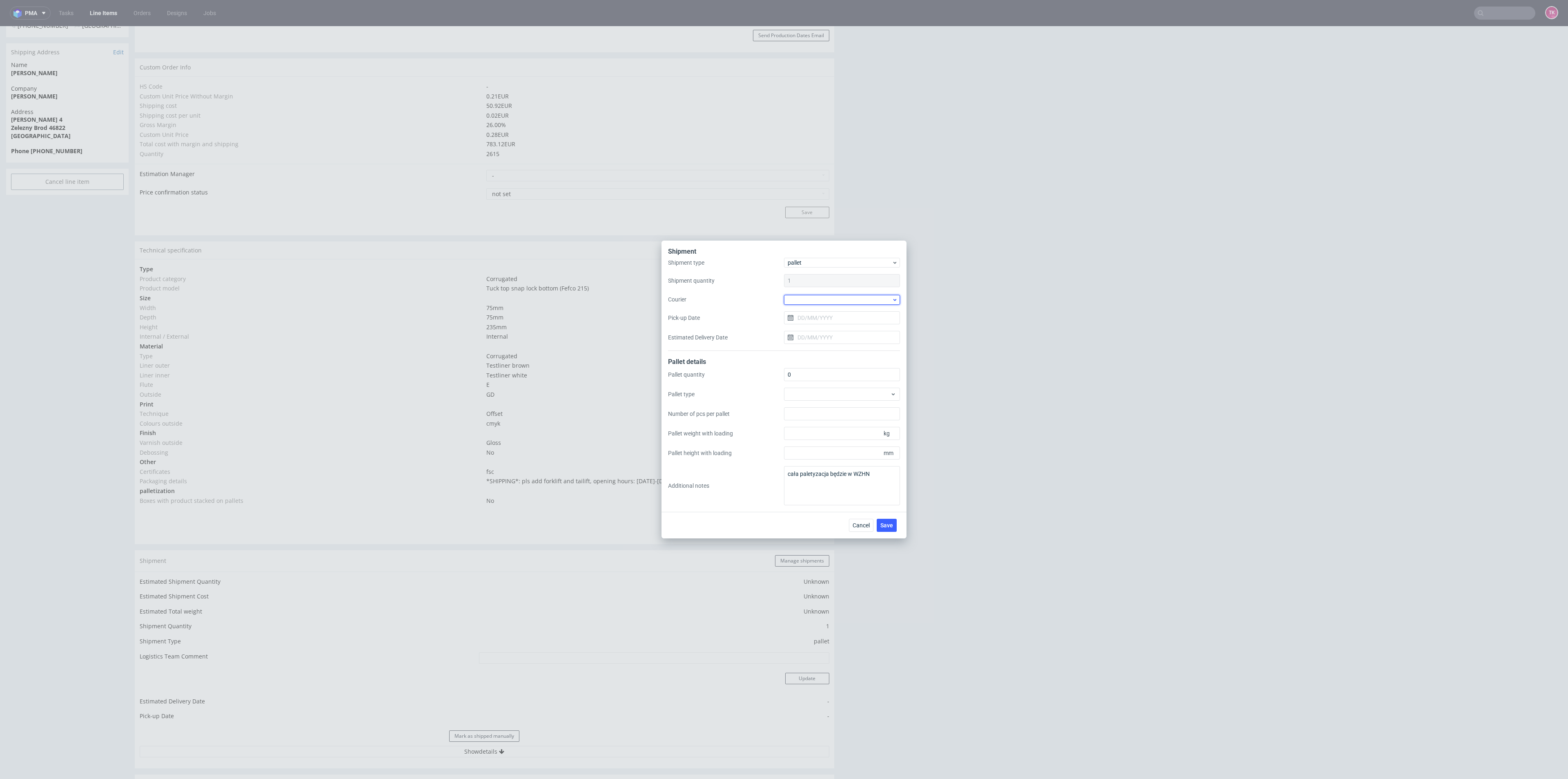
click at [815, 302] on div at bounding box center [842, 299] width 116 height 10
drag, startPoint x: 815, startPoint y: 351, endPoint x: 817, endPoint y: 337, distance: 14.1
click at [815, 351] on div "[PERSON_NAME]" at bounding box center [841, 346] width 109 height 15
click at [815, 317] on input "Pick-up Date" at bounding box center [842, 317] width 116 height 13
drag, startPoint x: 829, startPoint y: 431, endPoint x: 843, endPoint y: 442, distance: 17.8
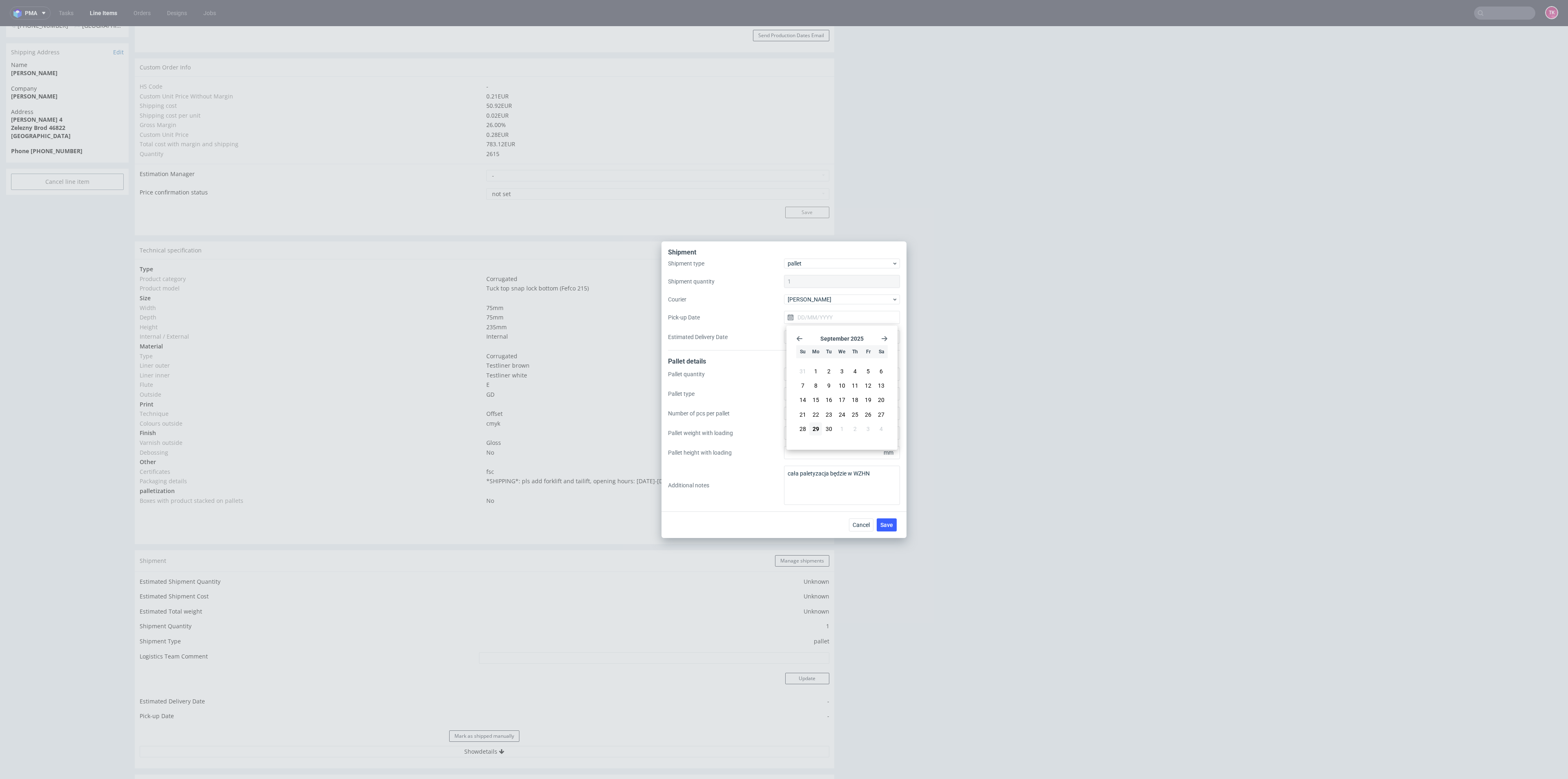
click at [829, 431] on span "30" at bounding box center [829, 428] width 6 height 8
type input "[DATE]"
click at [887, 522] on span "Save" at bounding box center [887, 524] width 13 height 6
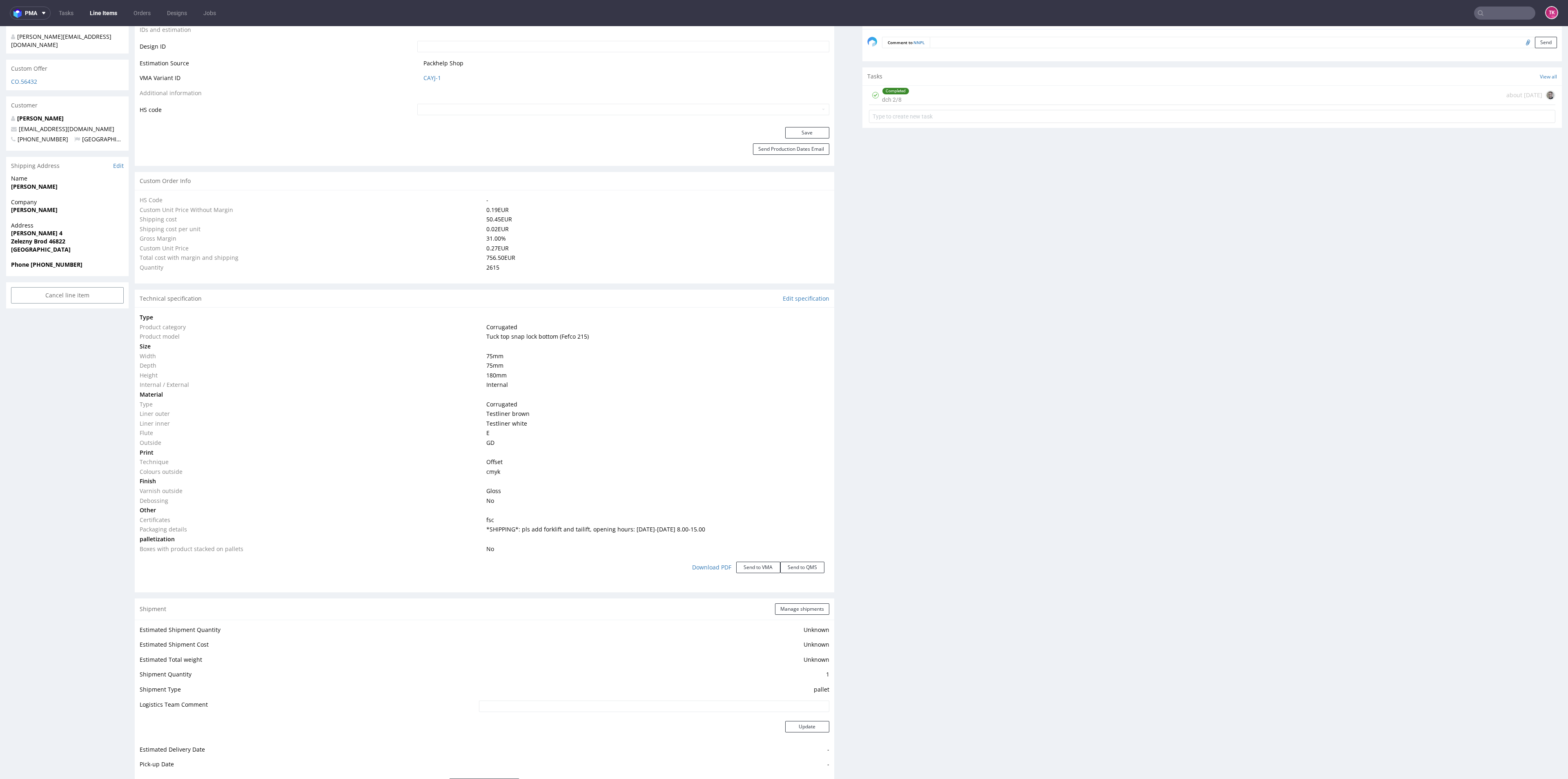
scroll to position [552, 0]
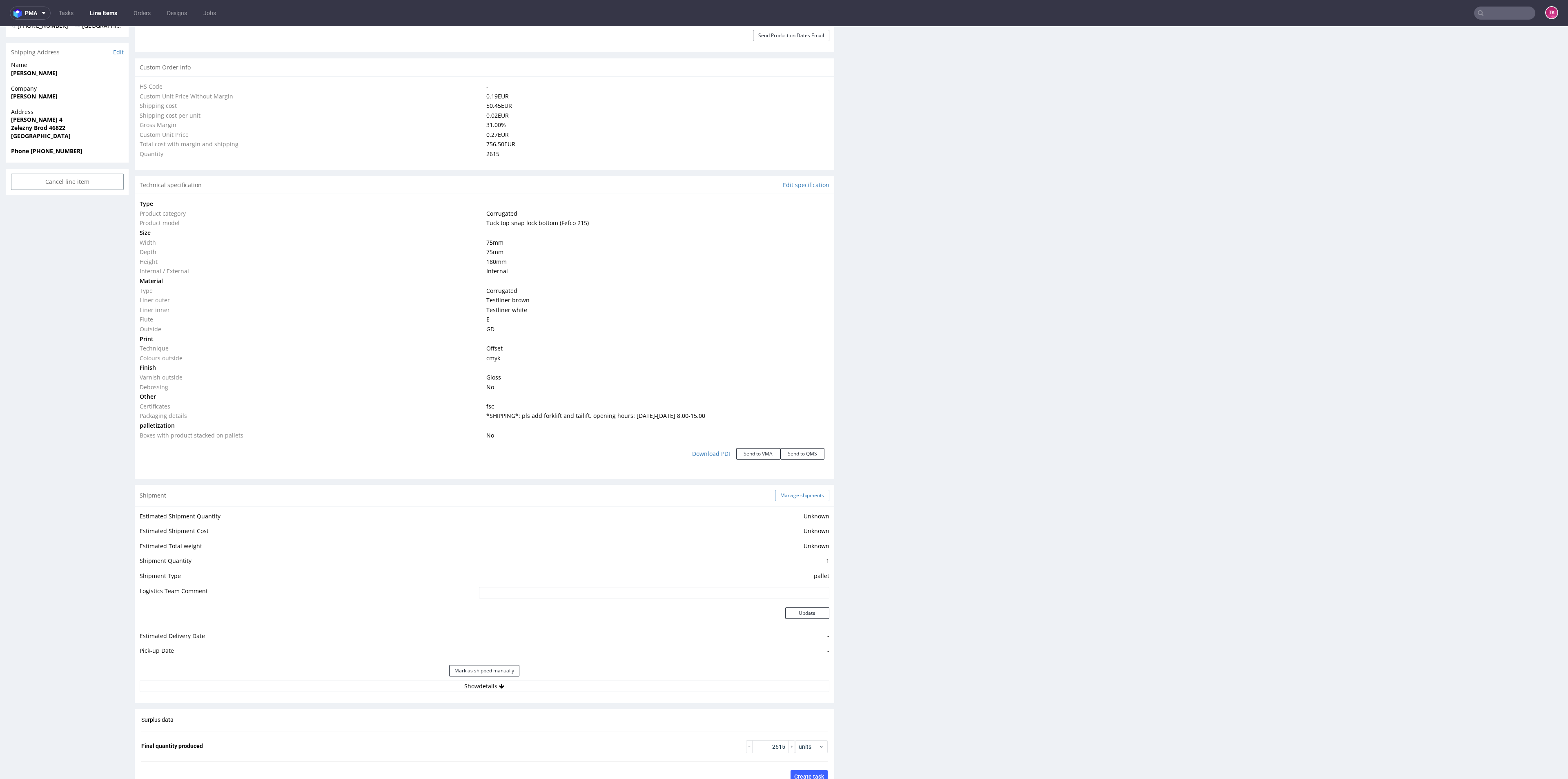
click at [802, 491] on button "Manage shipments" at bounding box center [802, 495] width 54 height 11
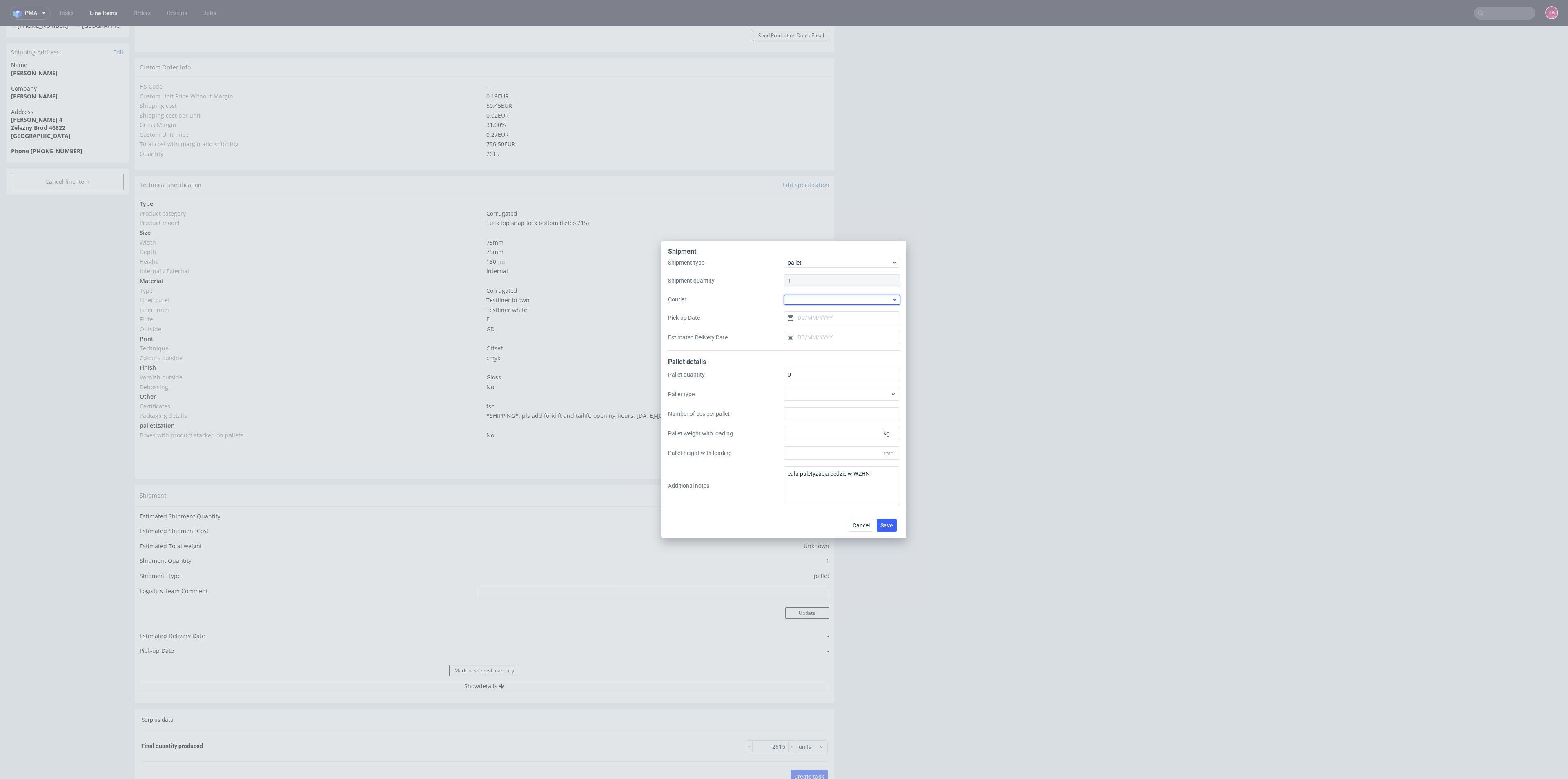
click at [831, 297] on div at bounding box center [842, 299] width 116 height 10
drag, startPoint x: 817, startPoint y: 347, endPoint x: 824, endPoint y: 334, distance: 14.8
click at [818, 347] on div "DB Schenker" at bounding box center [841, 346] width 109 height 15
click at [827, 322] on input "Pick-up Date" at bounding box center [842, 317] width 116 height 13
click at [825, 430] on span "30" at bounding box center [829, 428] width 6 height 8
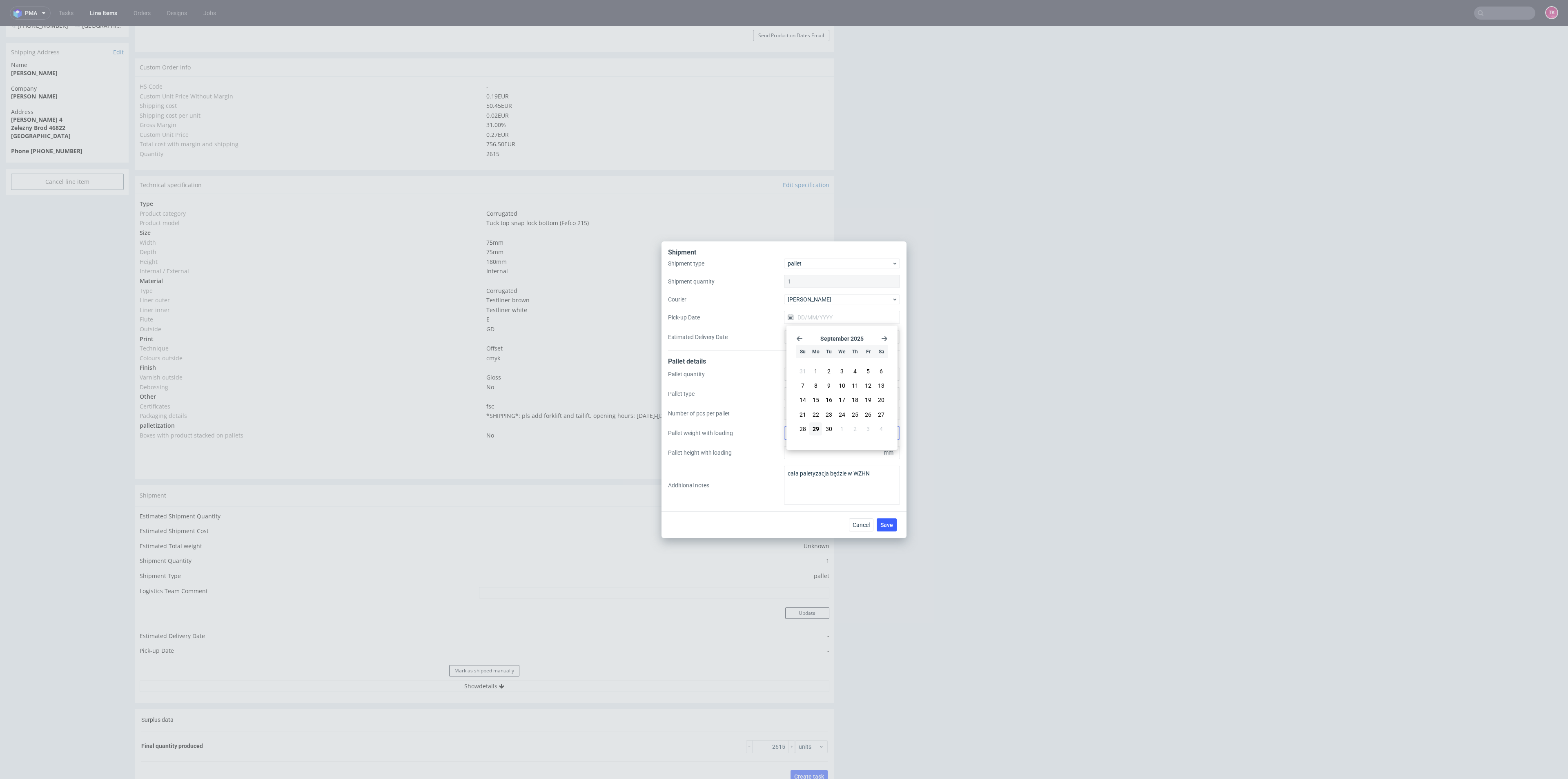
type input "[DATE]"
click at [890, 526] on span "Save" at bounding box center [887, 524] width 13 height 6
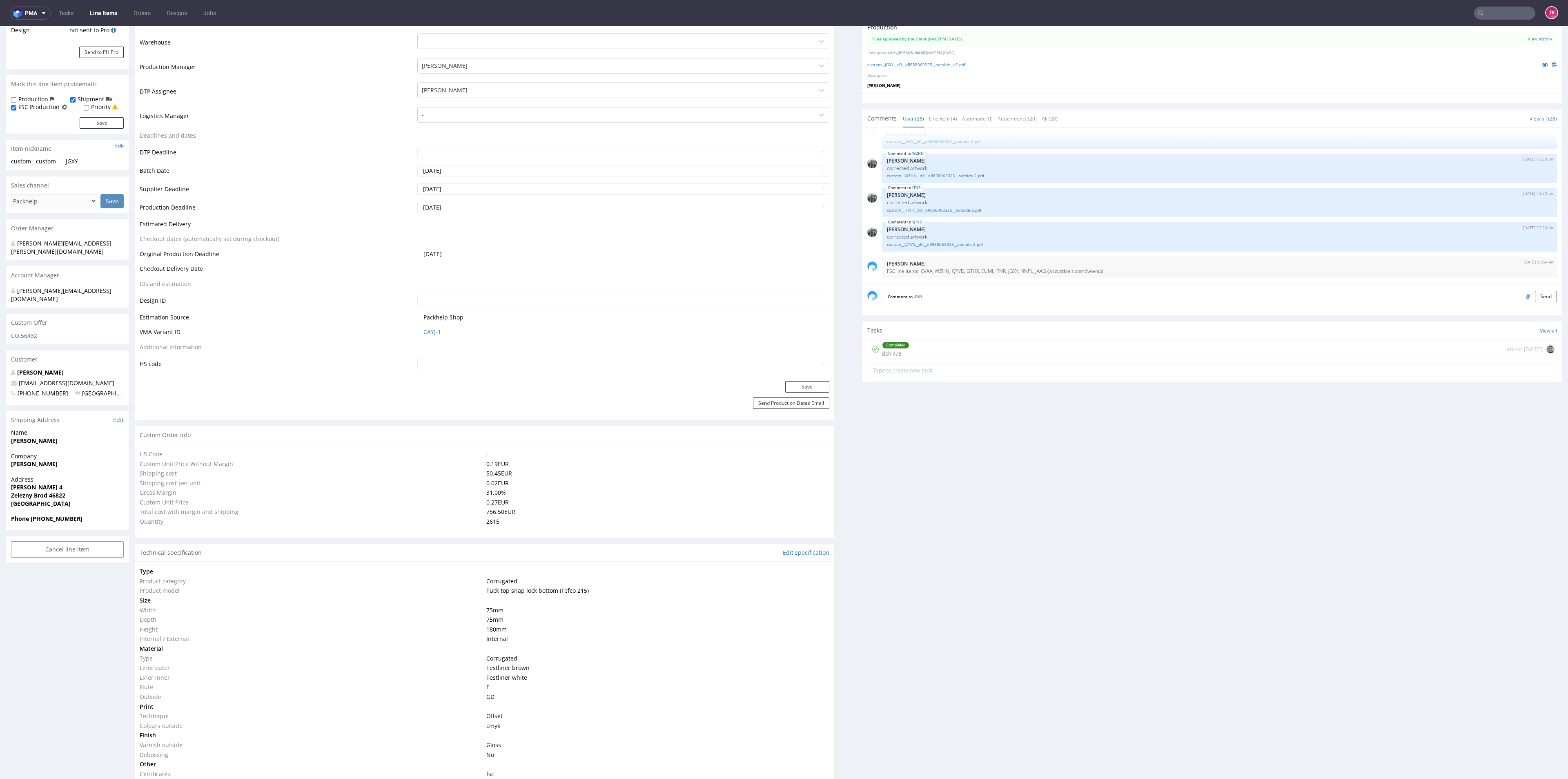
scroll to position [429, 0]
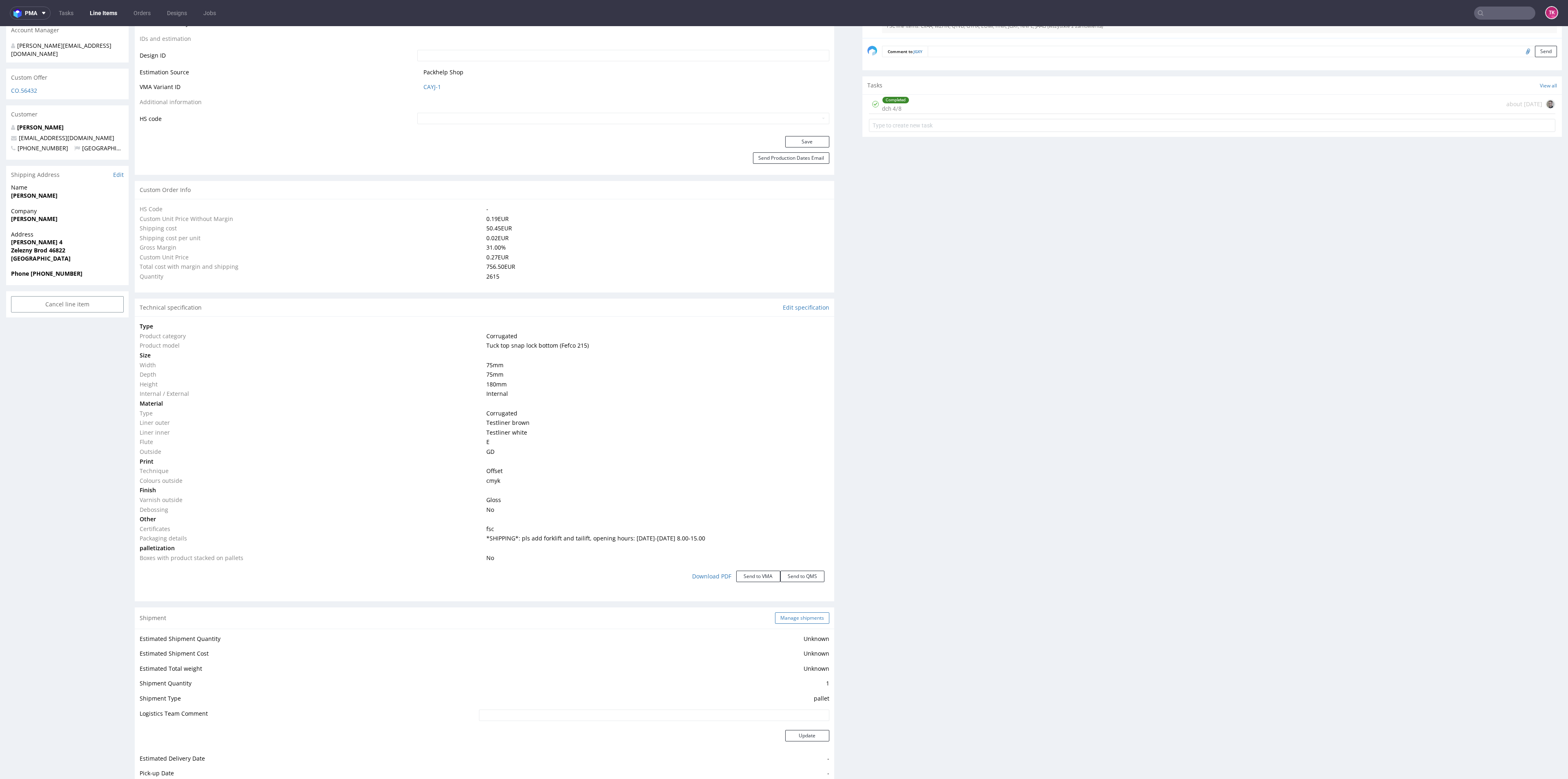
click at [808, 612] on button "Manage shipments" at bounding box center [802, 618] width 54 height 11
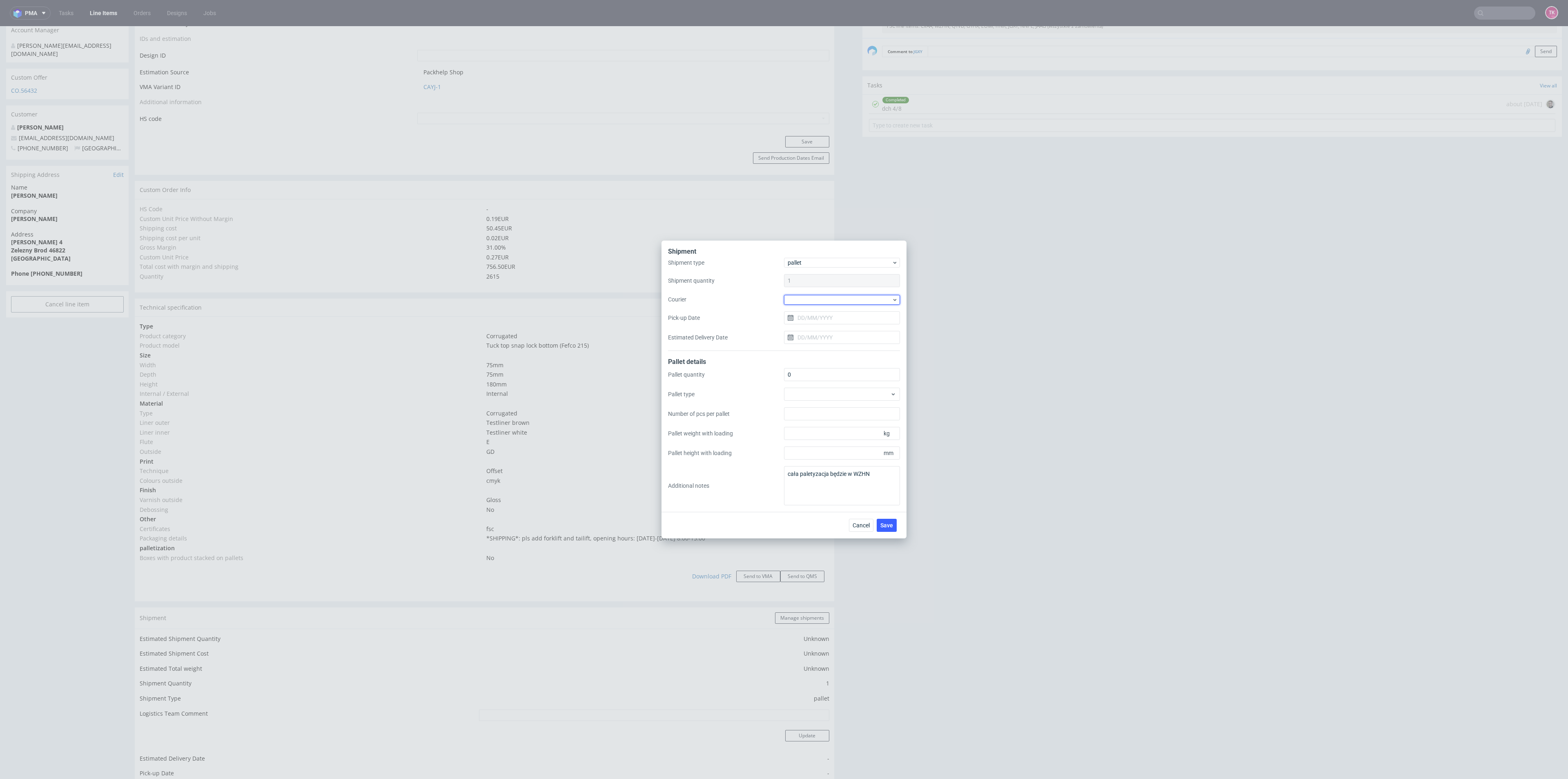
click at [848, 305] on div "Shipment type pallet Shipment quantity 1 Courier Pick-up Date Estimated Deliver…" at bounding box center [783, 305] width 232 height 93
drag, startPoint x: 846, startPoint y: 290, endPoint x: 847, endPoint y: 294, distance: 4.1
click at [847, 290] on div "Shipment type pallet Shipment quantity 1 Courier Pick-up Date Estimated Deliver…" at bounding box center [783, 305] width 232 height 93
click at [848, 296] on div at bounding box center [842, 299] width 116 height 10
drag, startPoint x: 824, startPoint y: 344, endPoint x: 829, endPoint y: 323, distance: 21.6
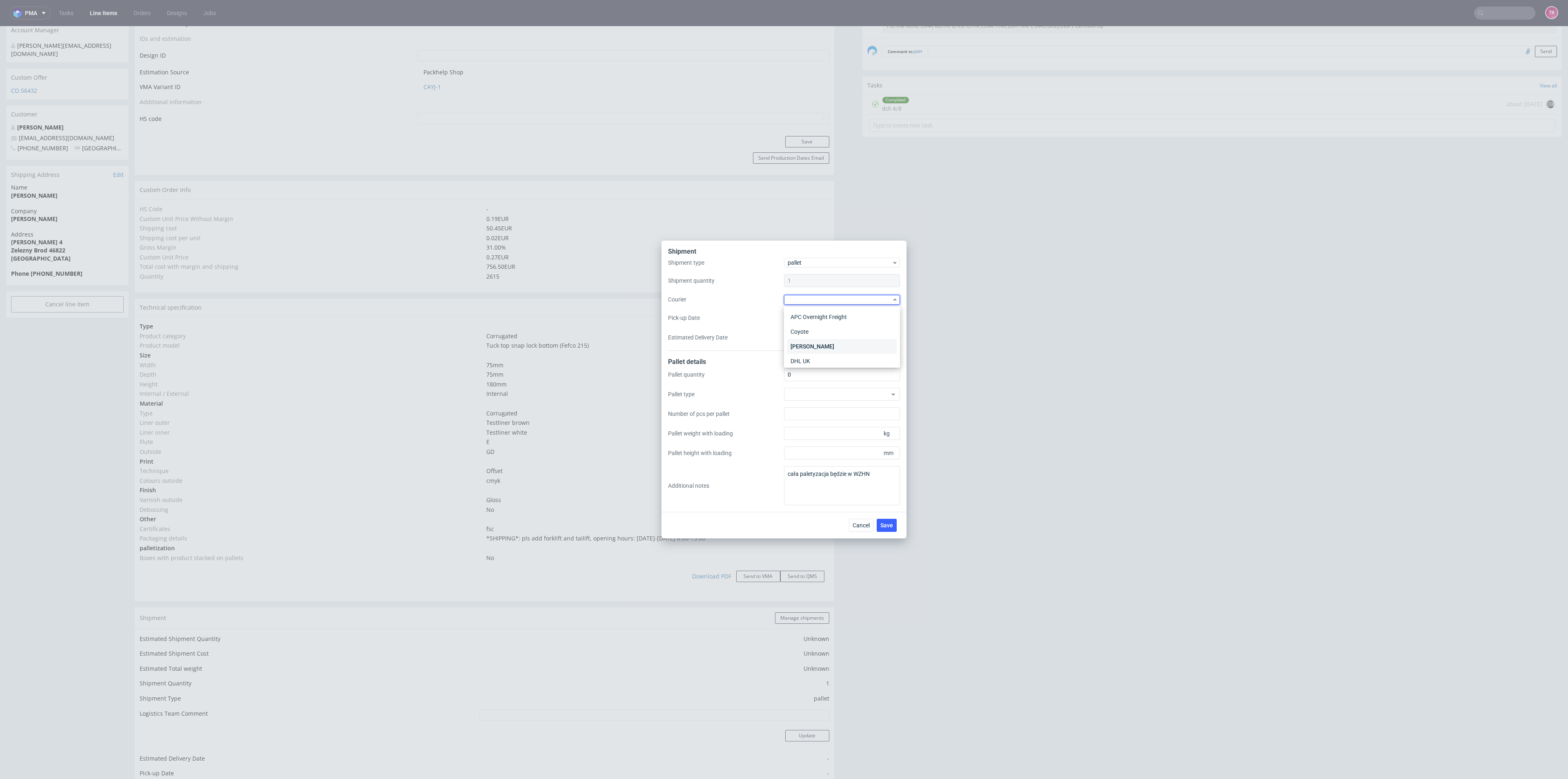
click at [824, 344] on div "DB Schenker" at bounding box center [841, 346] width 109 height 15
click at [830, 310] on div "Shipment type pallet Shipment quantity 1 Courier DB Schenker Pick-up Date Estim…" at bounding box center [783, 305] width 232 height 92
click at [831, 319] on input "Pick-up Date" at bounding box center [842, 317] width 116 height 13
click at [832, 430] on span "30" at bounding box center [829, 428] width 6 height 8
type input "[DATE]"
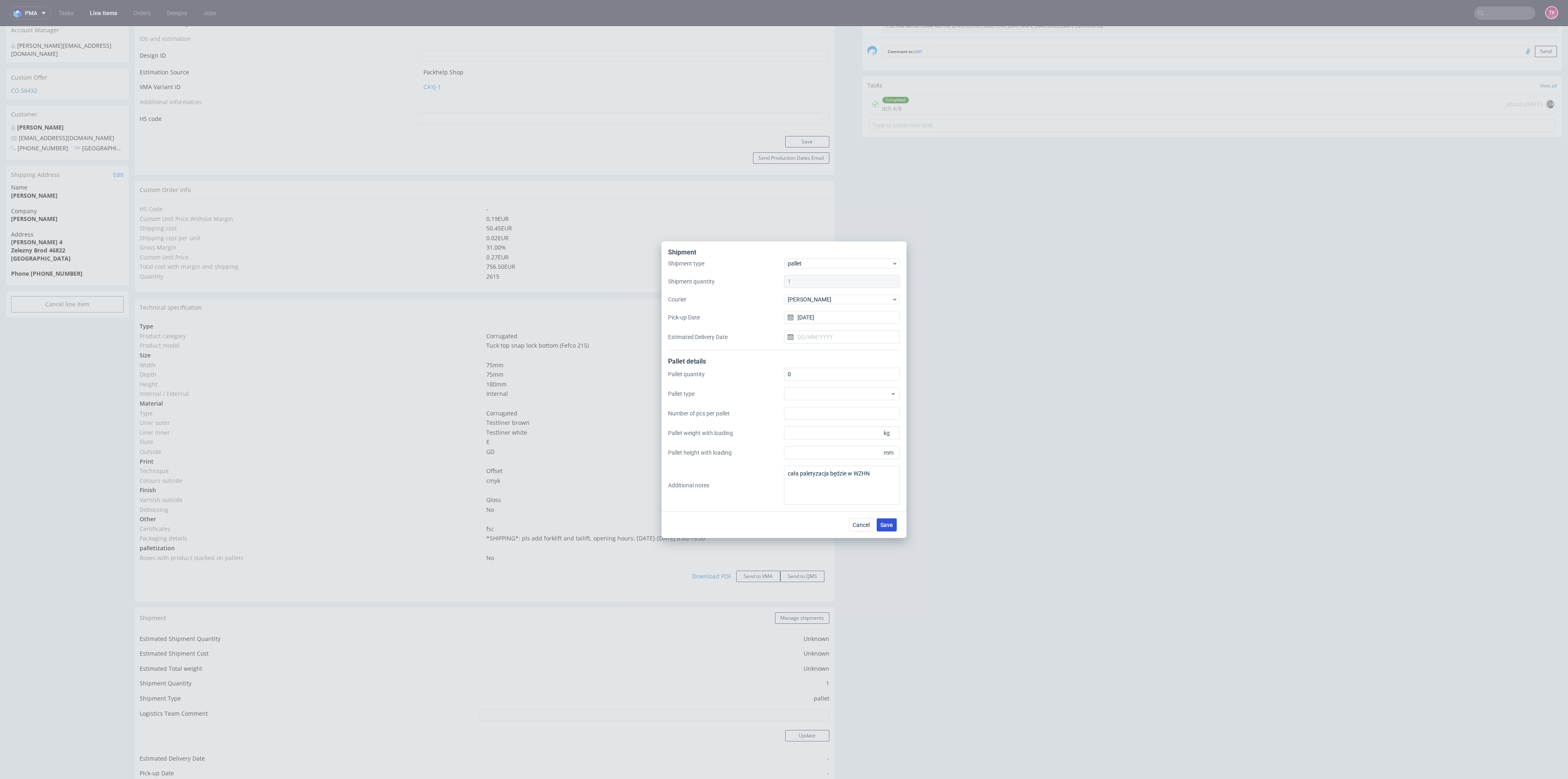
click at [885, 522] on span "Save" at bounding box center [887, 524] width 13 height 6
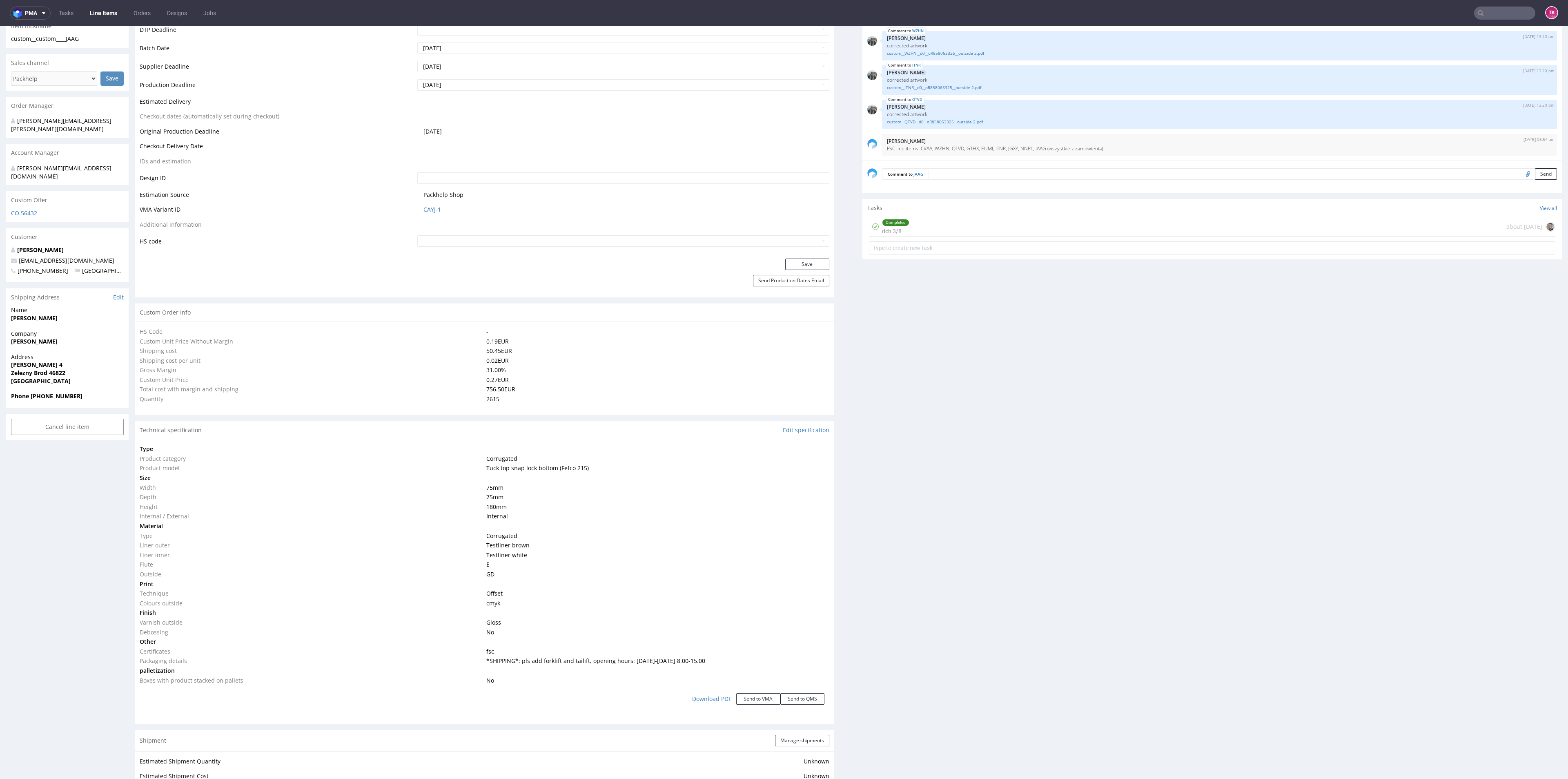
scroll to position [429, 0]
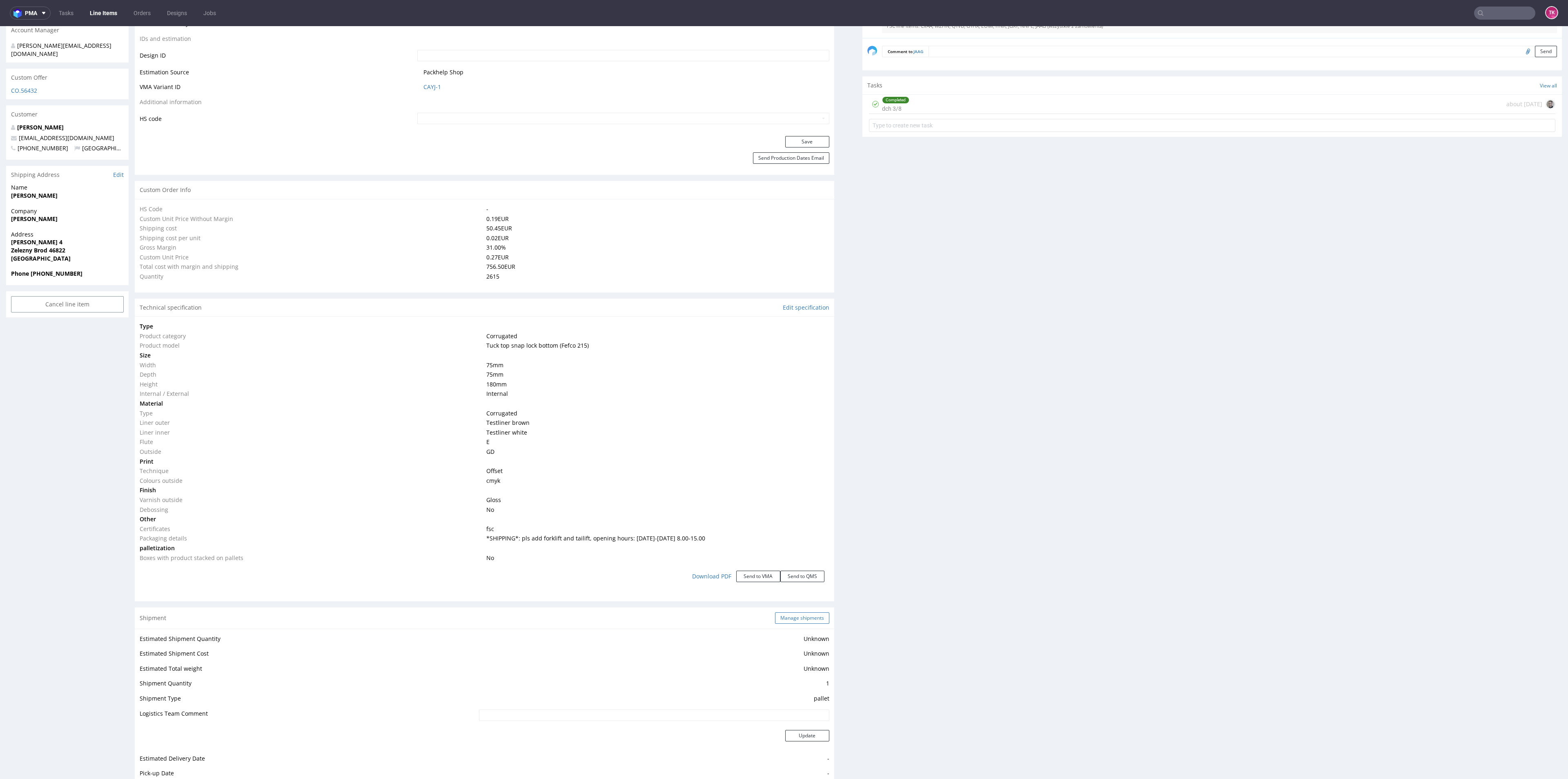
click at [787, 617] on button "Manage shipments" at bounding box center [802, 618] width 54 height 11
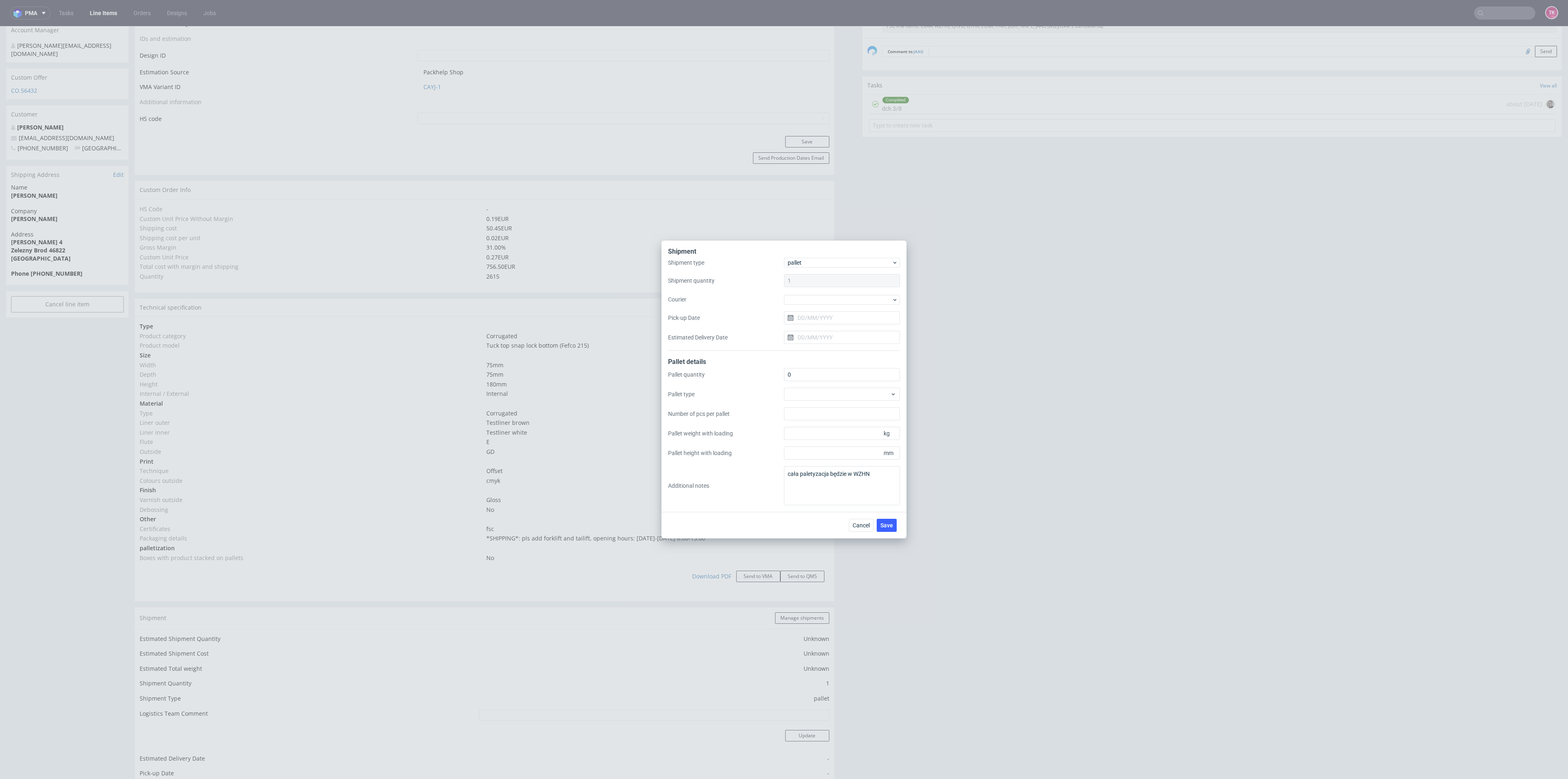
click at [833, 306] on div "Shipment type pallet Shipment quantity 1 Courier Pick-up Date Estimated Deliver…" at bounding box center [783, 305] width 232 height 93
click at [839, 296] on div at bounding box center [842, 299] width 116 height 10
click at [837, 340] on div "DB Schenker" at bounding box center [841, 346] width 109 height 15
click at [833, 325] on div "Shipment type pallet Shipment quantity 1 Courier DB Schenker Pick-up Date Estim…" at bounding box center [783, 305] width 232 height 92
drag, startPoint x: 834, startPoint y: 324, endPoint x: 863, endPoint y: 361, distance: 47.0
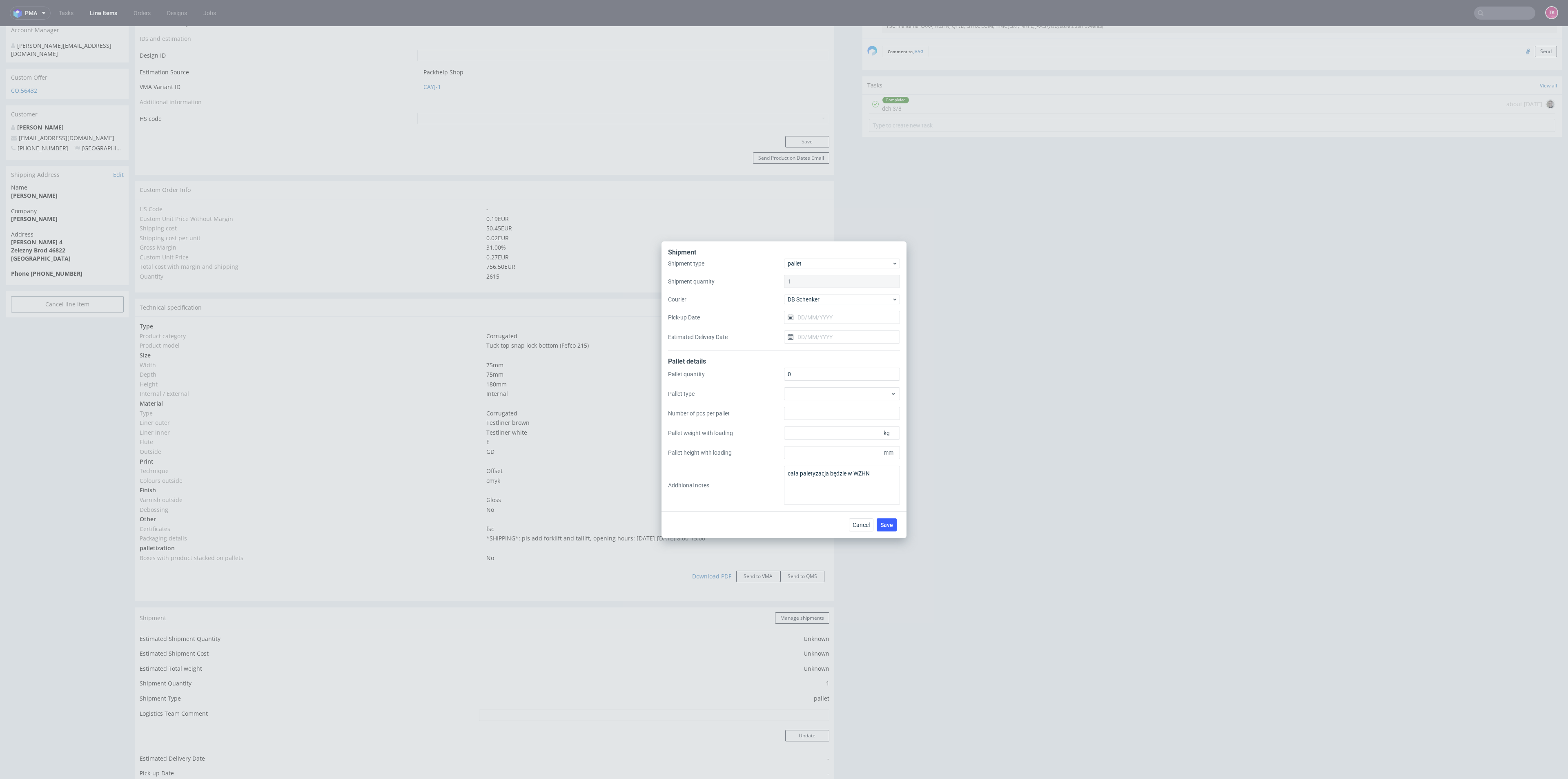
click at [834, 323] on div "Shipment type pallet Shipment quantity 1 Courier DB Schenker Pick-up Date Estim…" at bounding box center [783, 305] width 232 height 92
click at [831, 309] on div "Shipment type pallet Shipment quantity 1 Courier DB Schenker Pick-up Date Estim…" at bounding box center [783, 305] width 232 height 92
click at [833, 313] on input "Pick-up Date" at bounding box center [842, 317] width 116 height 13
click at [827, 430] on span "30" at bounding box center [829, 428] width 6 height 8
type input "[DATE]"
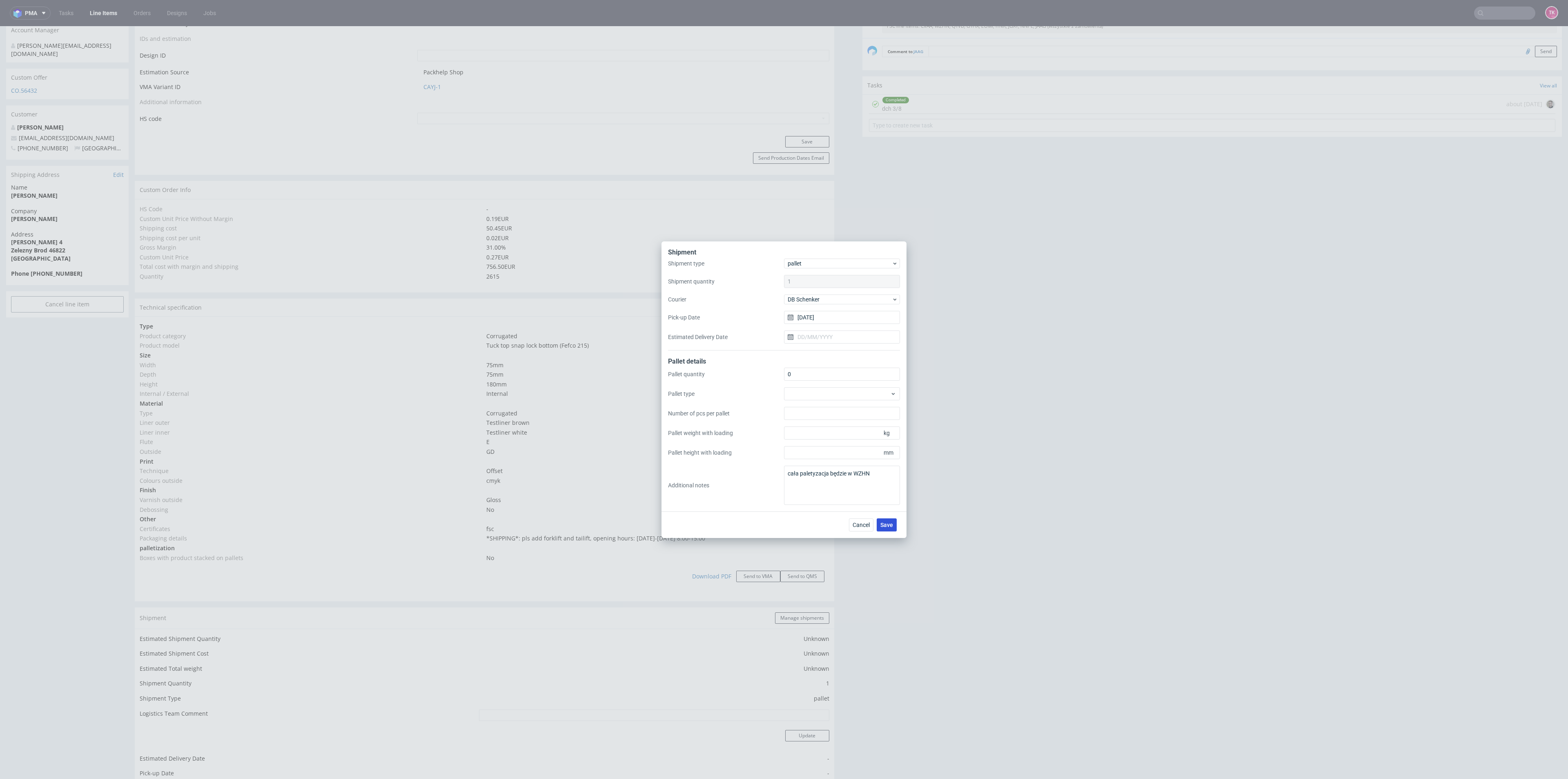
click at [880, 526] on button "Save" at bounding box center [886, 525] width 20 height 13
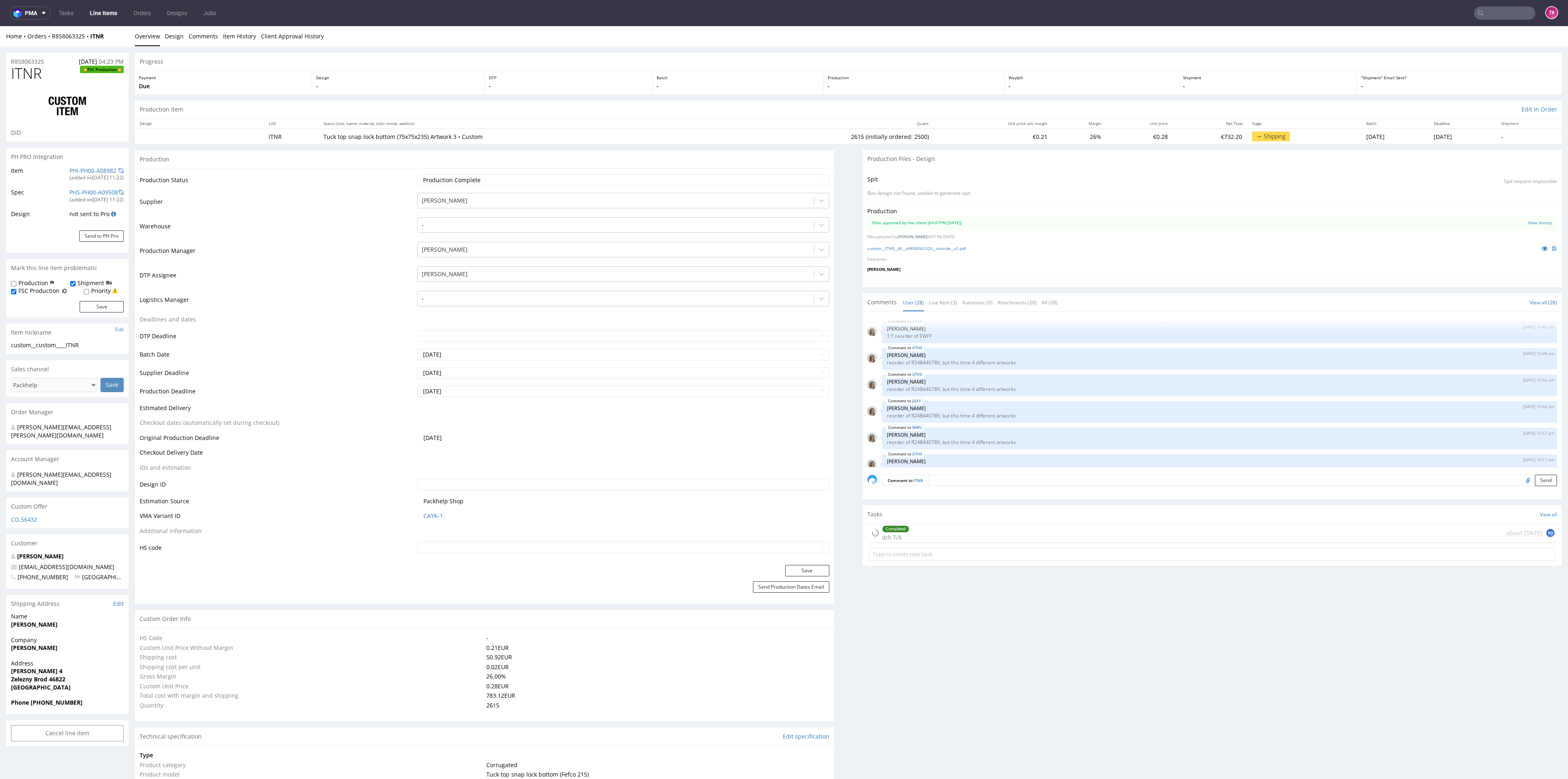
type input "2615"
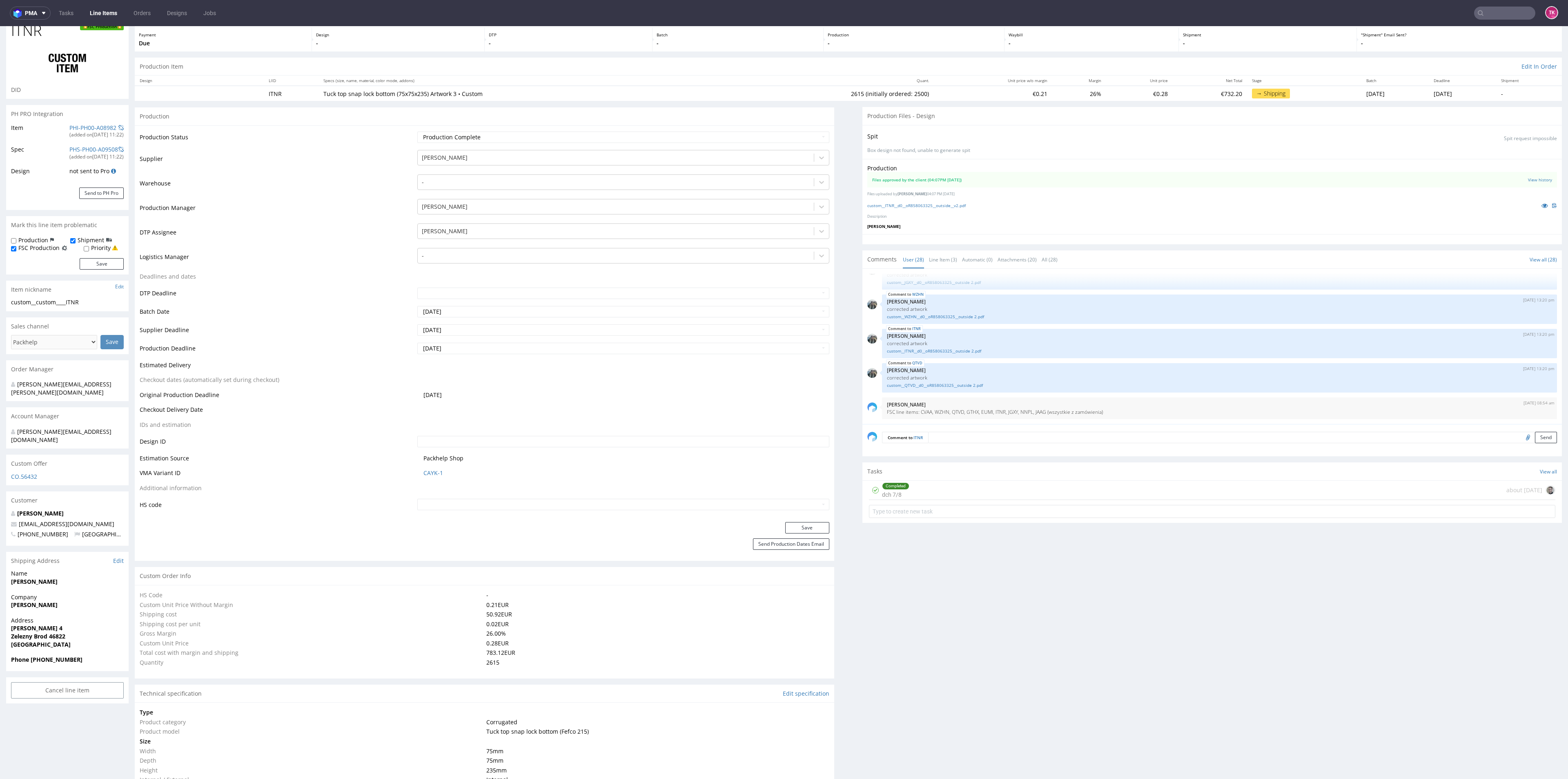
scroll to position [61, 0]
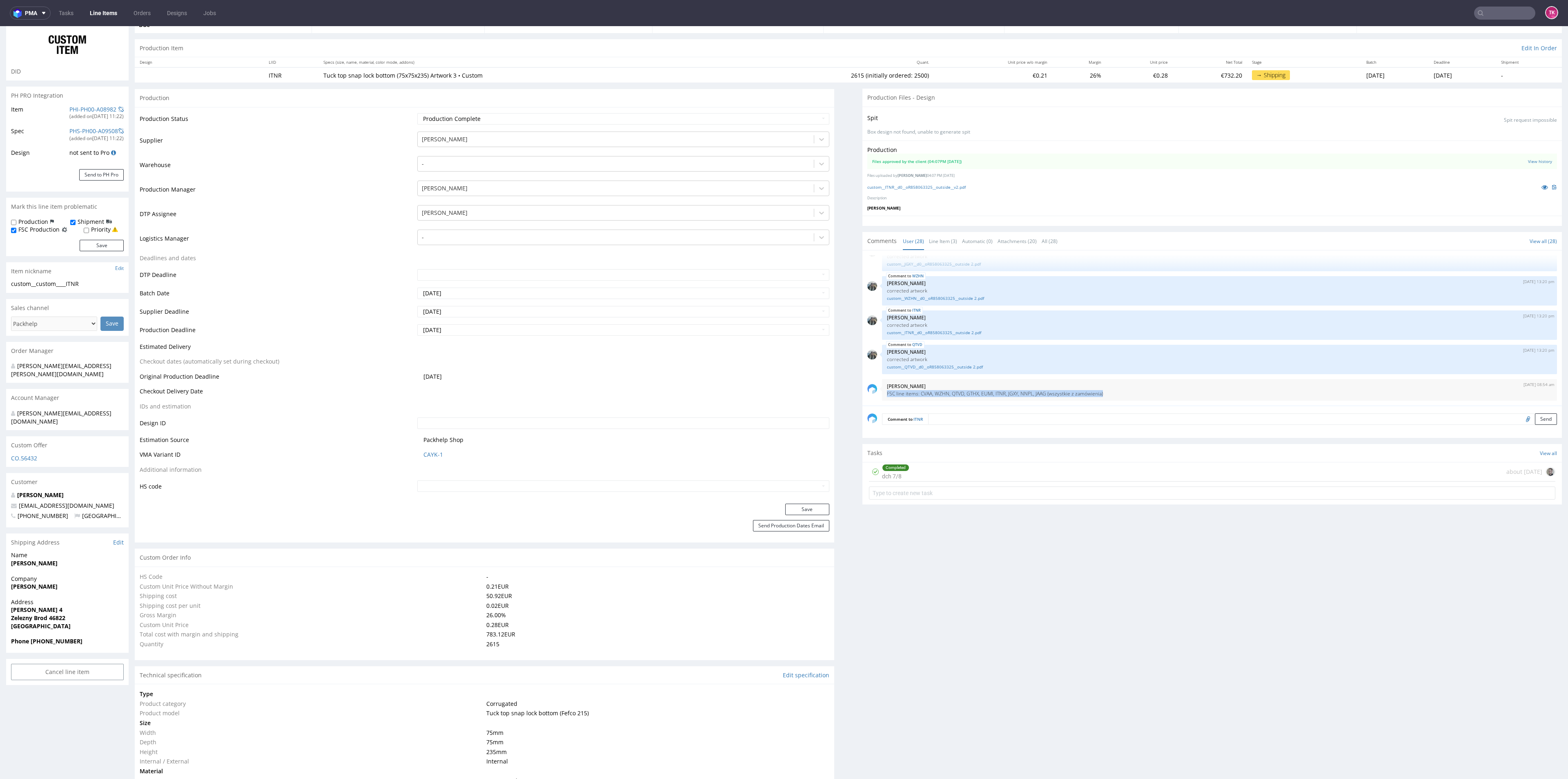
drag, startPoint x: 1096, startPoint y: 394, endPoint x: 871, endPoint y: 403, distance: 225.2
click at [871, 403] on div "CVAA 8th Aug 25 | 15:48 pm Monika Poźniak 1;1 reorder of EWFF GTHX 8th Aug 25 |…" at bounding box center [1215, 330] width 695 height 150
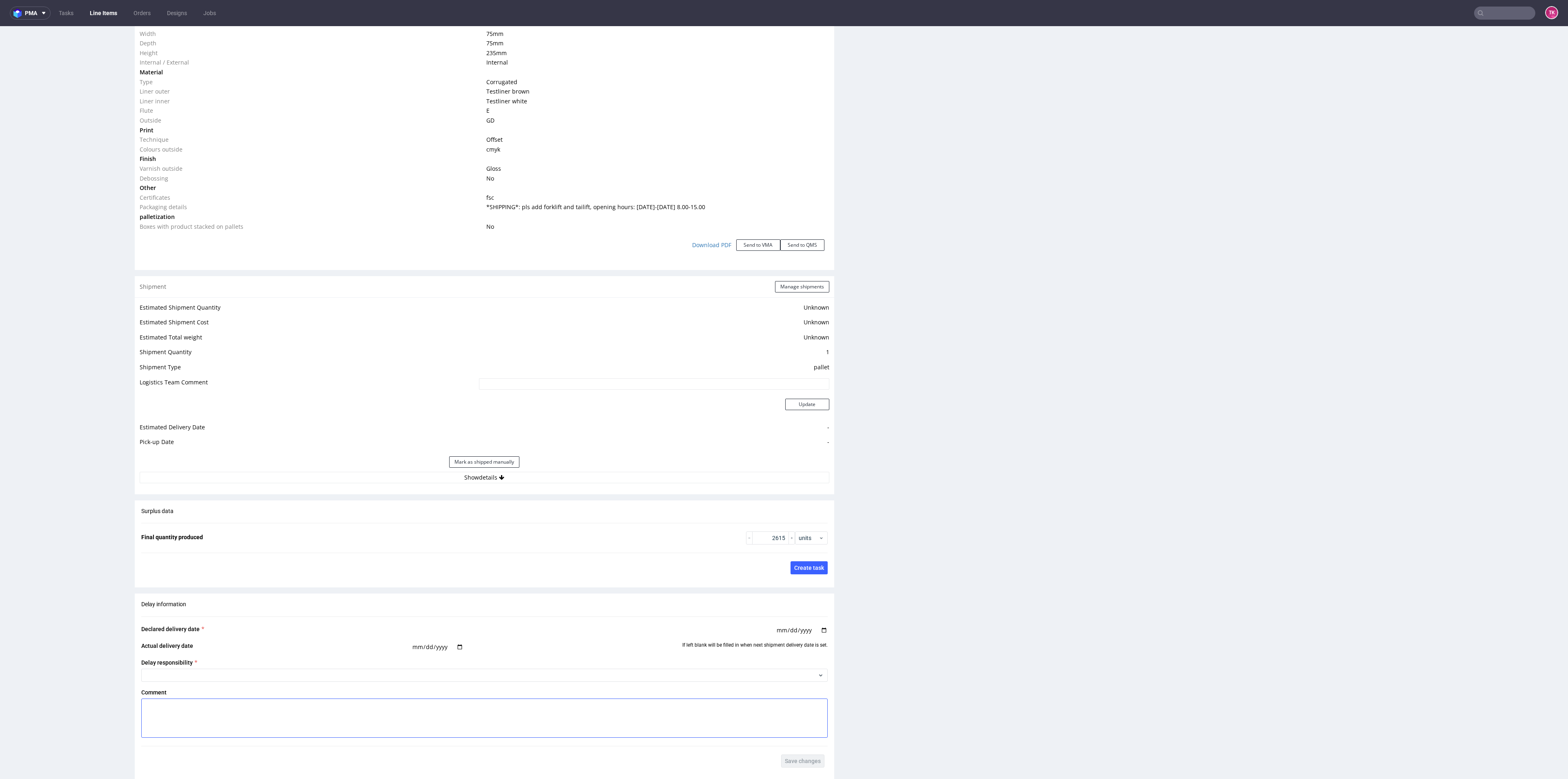
scroll to position [919, 0]
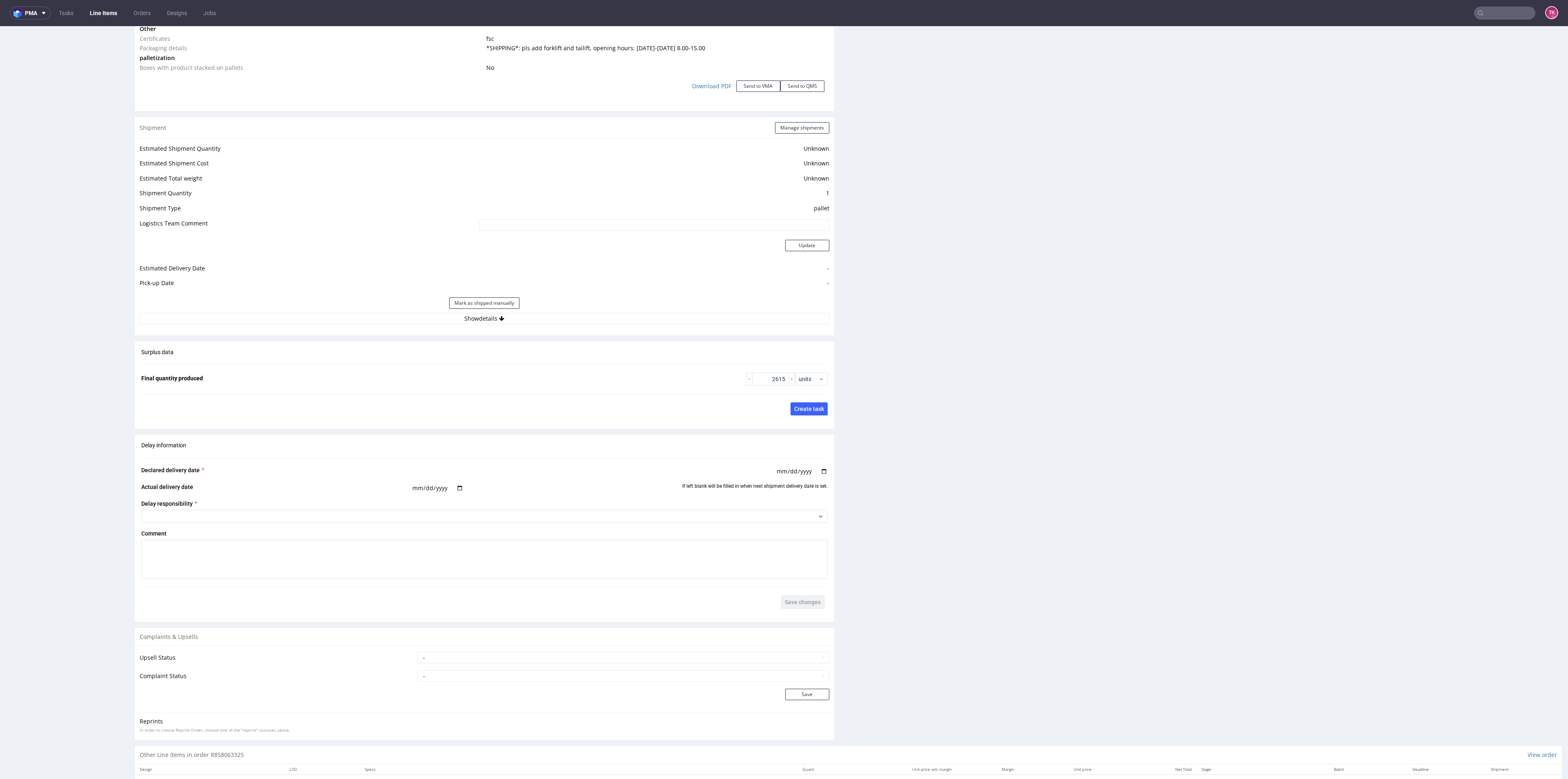
click at [642, 330] on div "Shipment Manage shipments Estimated Shipment Quantity Unknown Estimated Shipmen…" at bounding box center [485, 227] width 700 height 218
click at [639, 320] on button "Show details" at bounding box center [485, 319] width 690 height 11
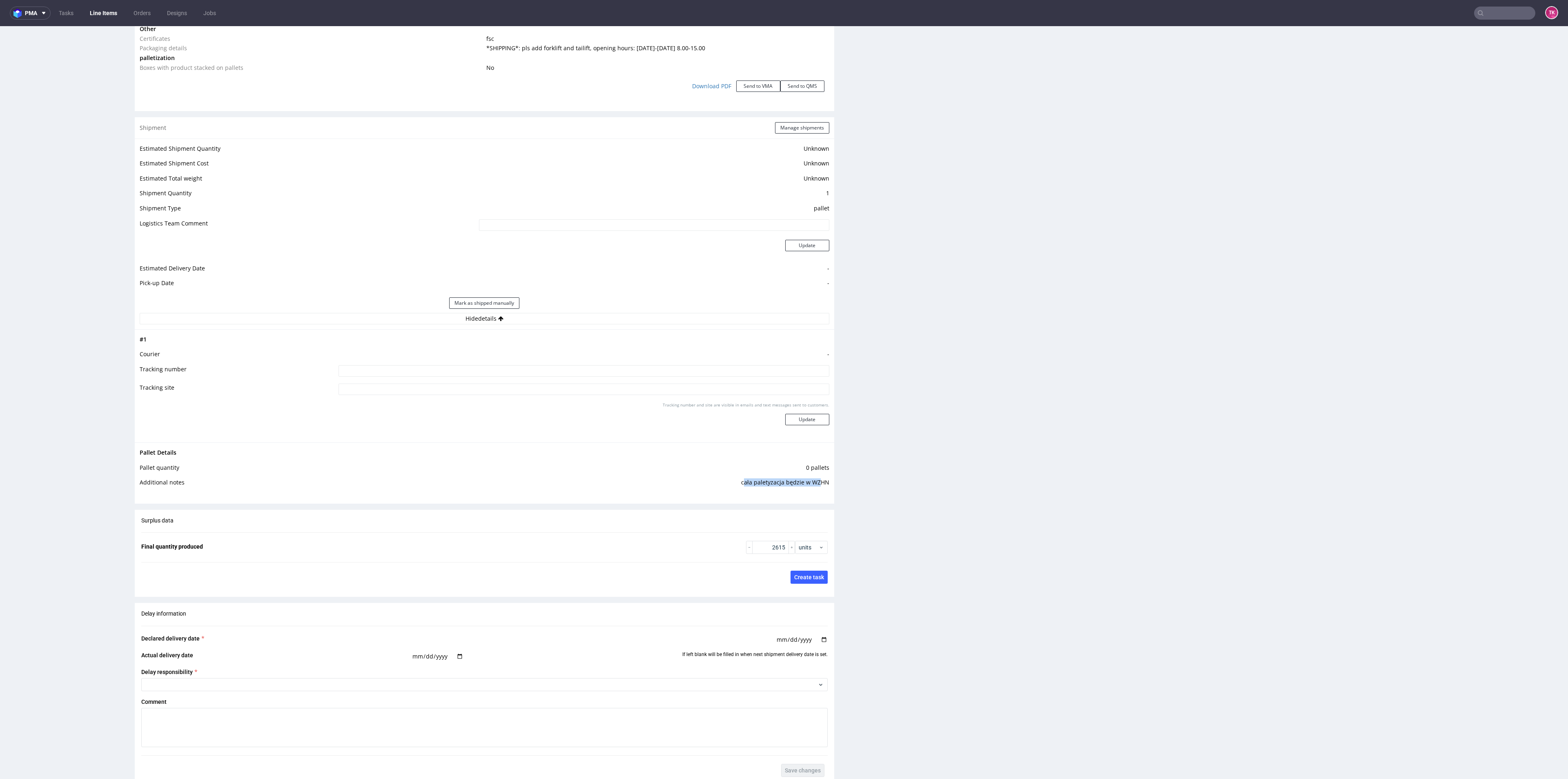
drag, startPoint x: 737, startPoint y: 480, endPoint x: 813, endPoint y: 485, distance: 76.2
click at [813, 485] on td "cała paletyzacja będzie w WZHN" at bounding box center [602, 485] width 454 height 15
drag, startPoint x: 733, startPoint y: 479, endPoint x: 824, endPoint y: 485, distance: 91.2
click at [824, 485] on div "Pallet Details Pallet quantity 0 pallets Additional notes cała paletyzacja będz…" at bounding box center [485, 470] width 700 height 55
copy tbody "Pallet Details Pallet quantity 0 pallets Additional notes"
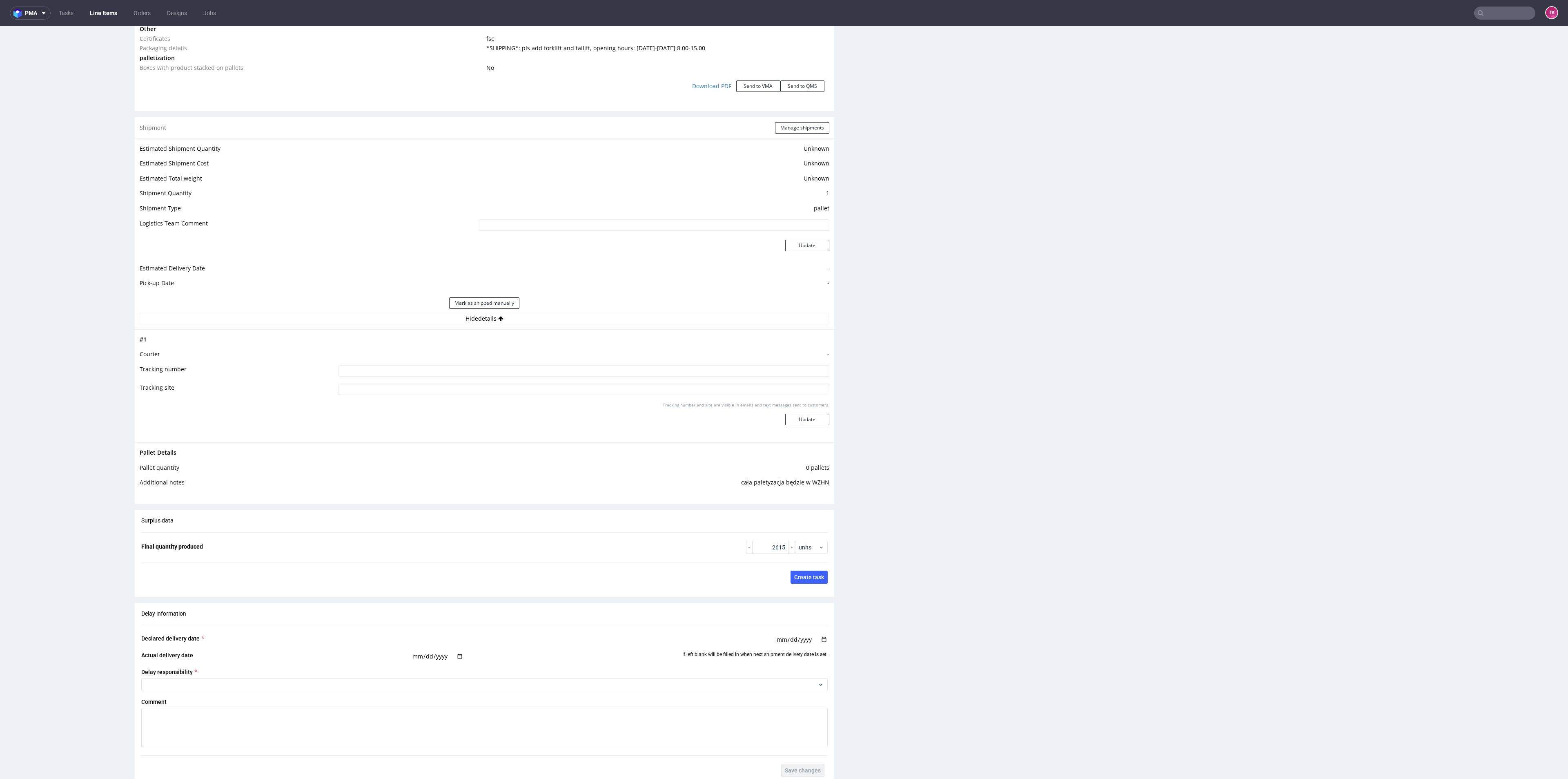
click at [527, 374] on input at bounding box center [584, 371] width 490 height 11
paste input "cała paletyzacja będzie w WZHN"
type input "cała paletyzacja będzie w WZHN"
drag, startPoint x: 422, startPoint y: 365, endPoint x: 314, endPoint y: 370, distance: 108.1
click at [314, 370] on tr "Tracking number cała paletyzacja będzie w WZHN" at bounding box center [485, 374] width 690 height 19
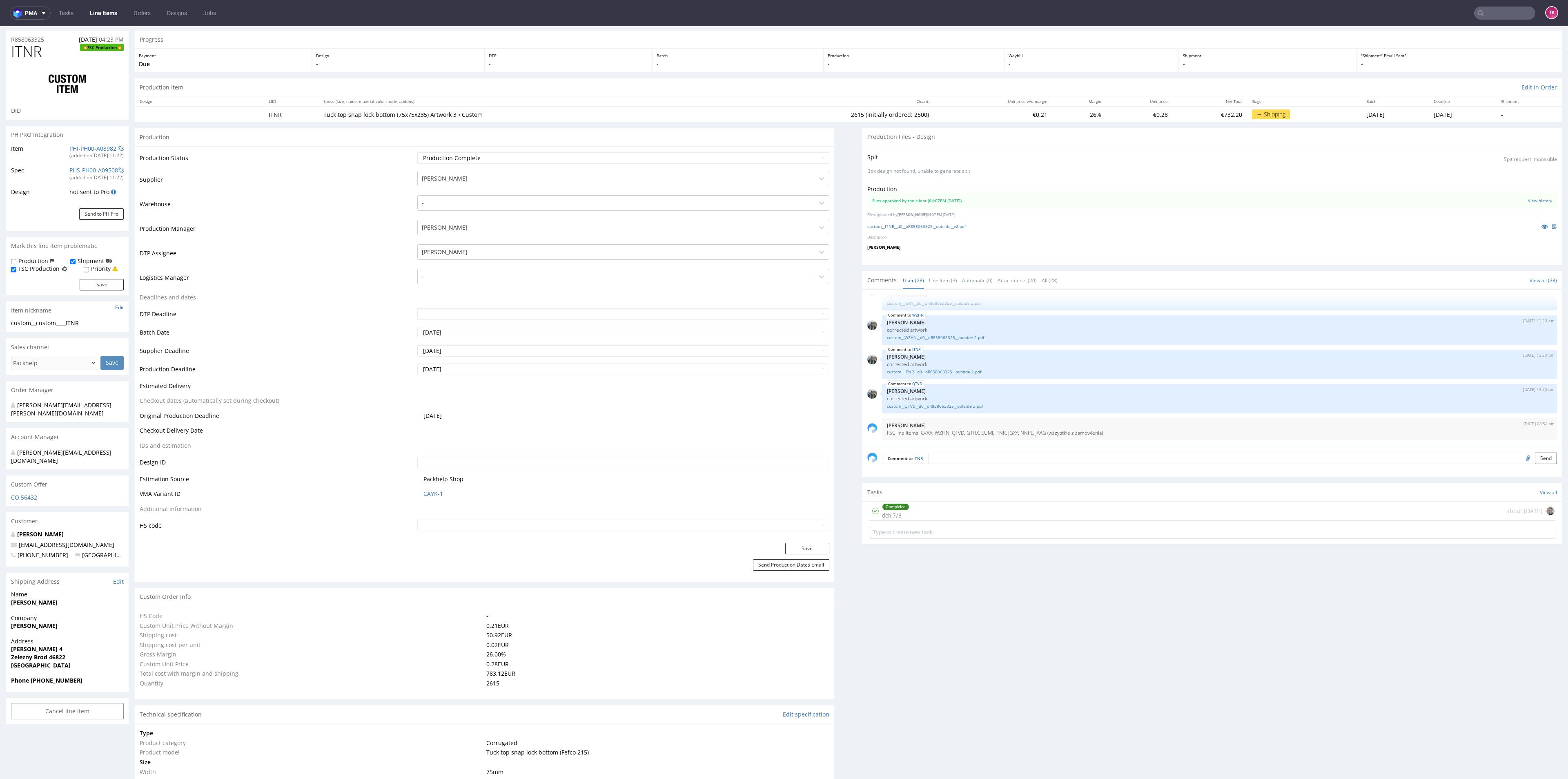
scroll to position [0, 0]
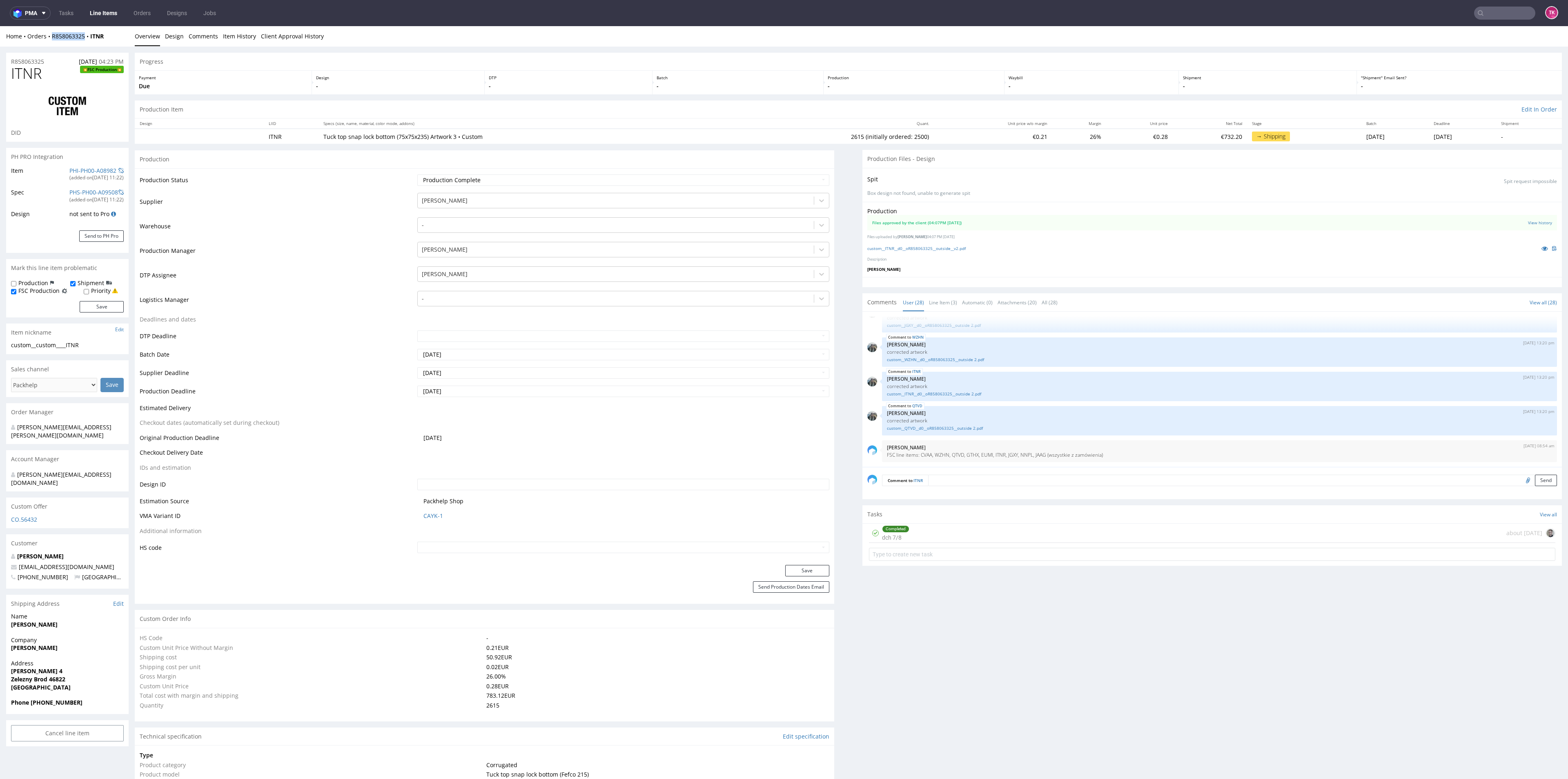
drag, startPoint x: 61, startPoint y: 45, endPoint x: 87, endPoint y: 44, distance: 26.0
click at [87, 44] on div "Home Orders R858063325 ITNR Overview Design Comments Item History Client Approv…" at bounding box center [784, 36] width 1568 height 20
copy link "R858063325"
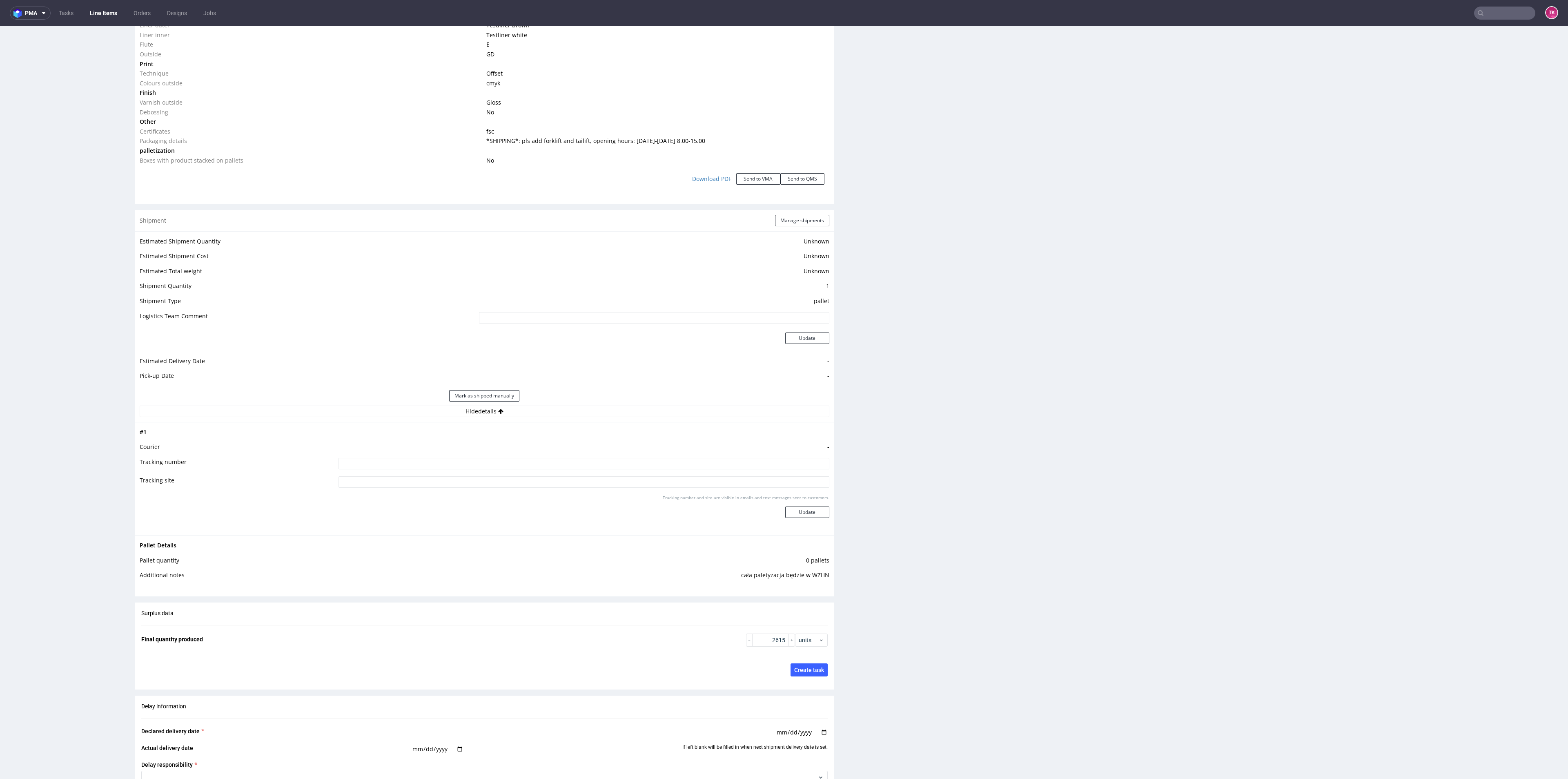
scroll to position [919, 0]
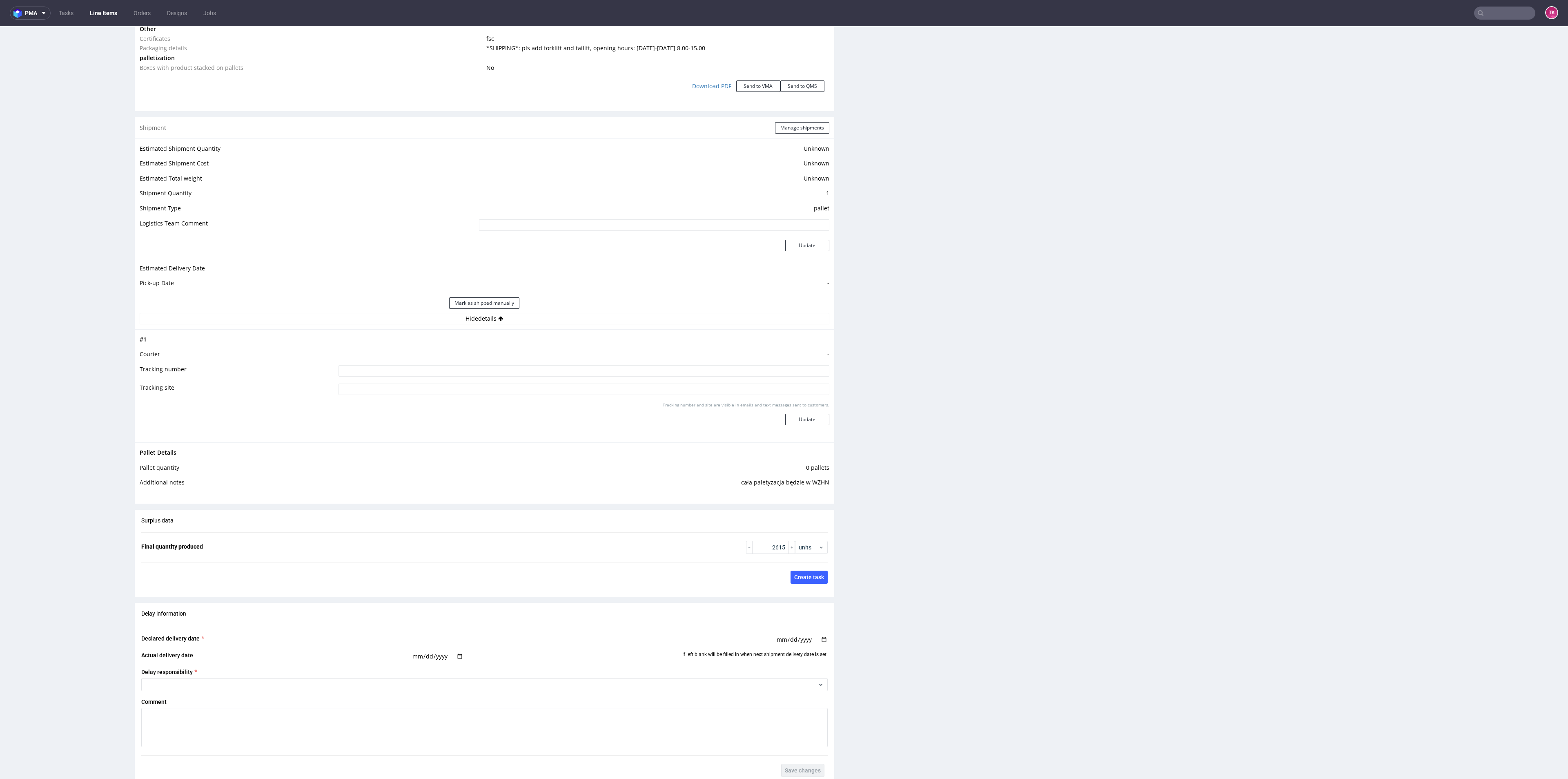
click at [593, 370] on input at bounding box center [584, 371] width 490 height 11
click at [594, 366] on input at bounding box center [584, 371] width 490 height 11
paste input "PLWAW509050027"
type input "PLWAW509050027"
click at [803, 418] on button "Update" at bounding box center [807, 420] width 44 height 11
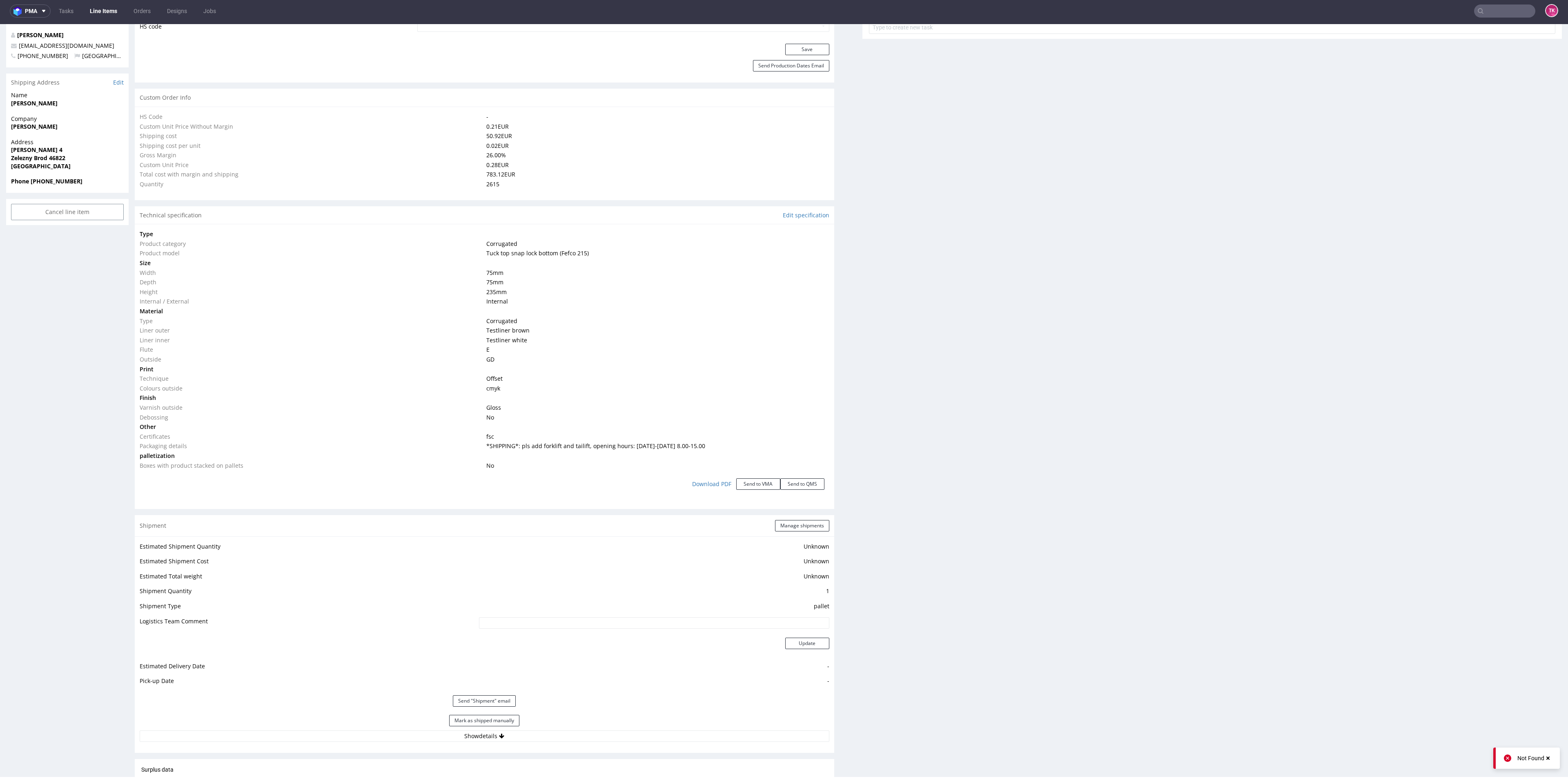
scroll to position [594, 0]
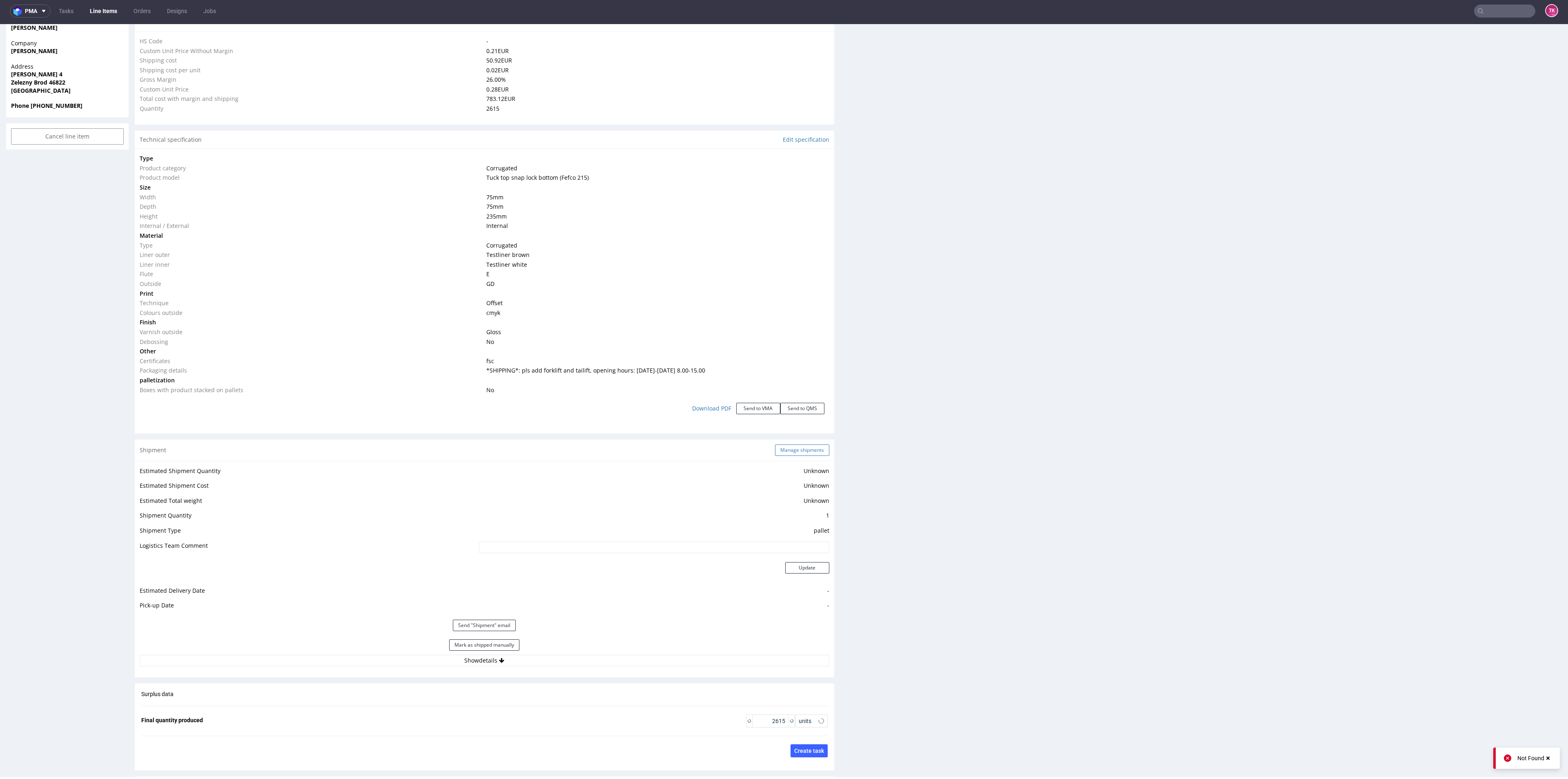
click at [817, 445] on button "Manage shipments" at bounding box center [802, 450] width 54 height 11
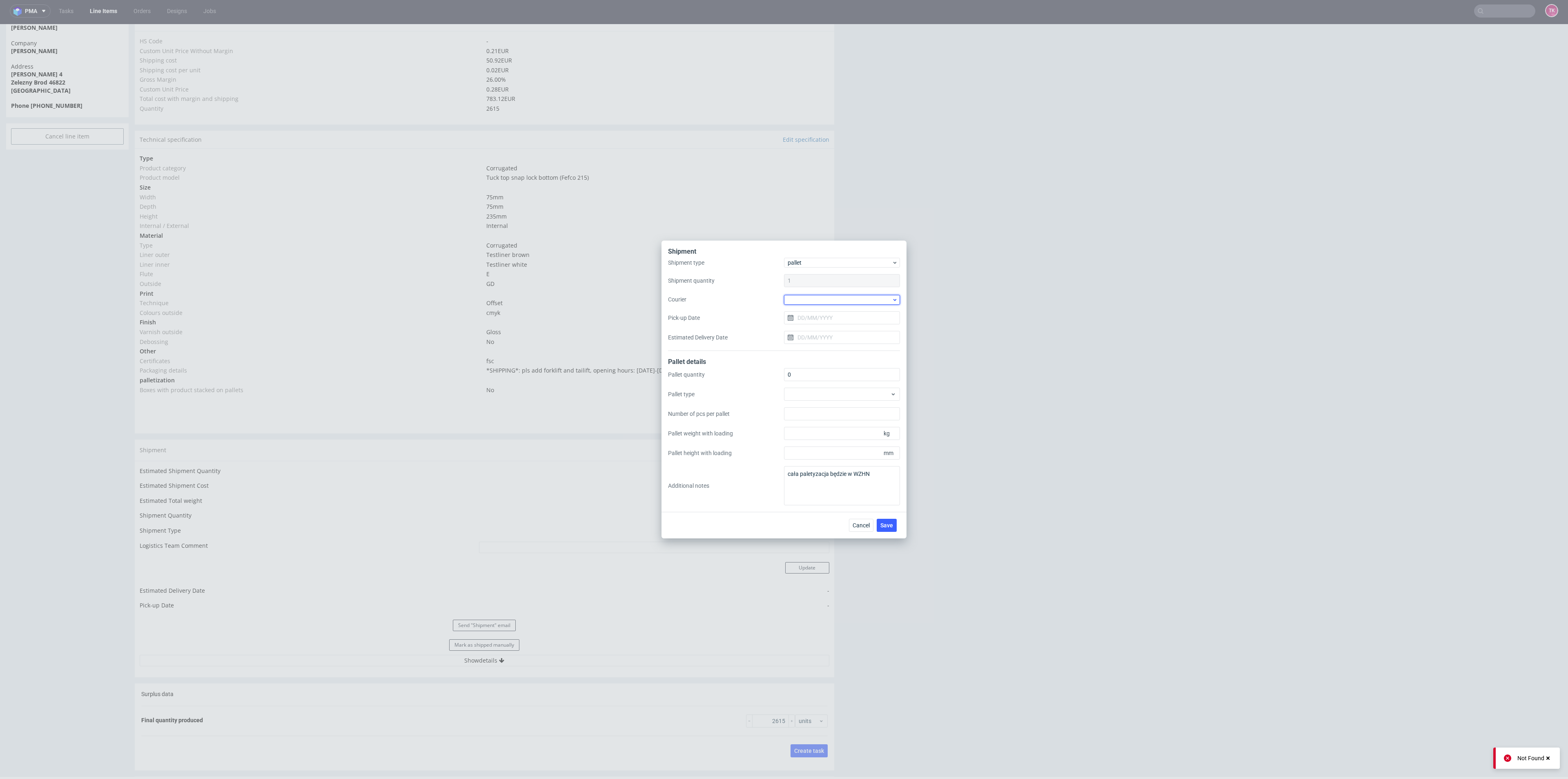
click at [820, 299] on div at bounding box center [842, 299] width 116 height 10
click at [818, 345] on div "DB Schenker" at bounding box center [841, 346] width 109 height 15
click at [824, 317] on input "Pick-up Date" at bounding box center [842, 317] width 116 height 13
click at [829, 424] on button "30" at bounding box center [829, 428] width 13 height 13
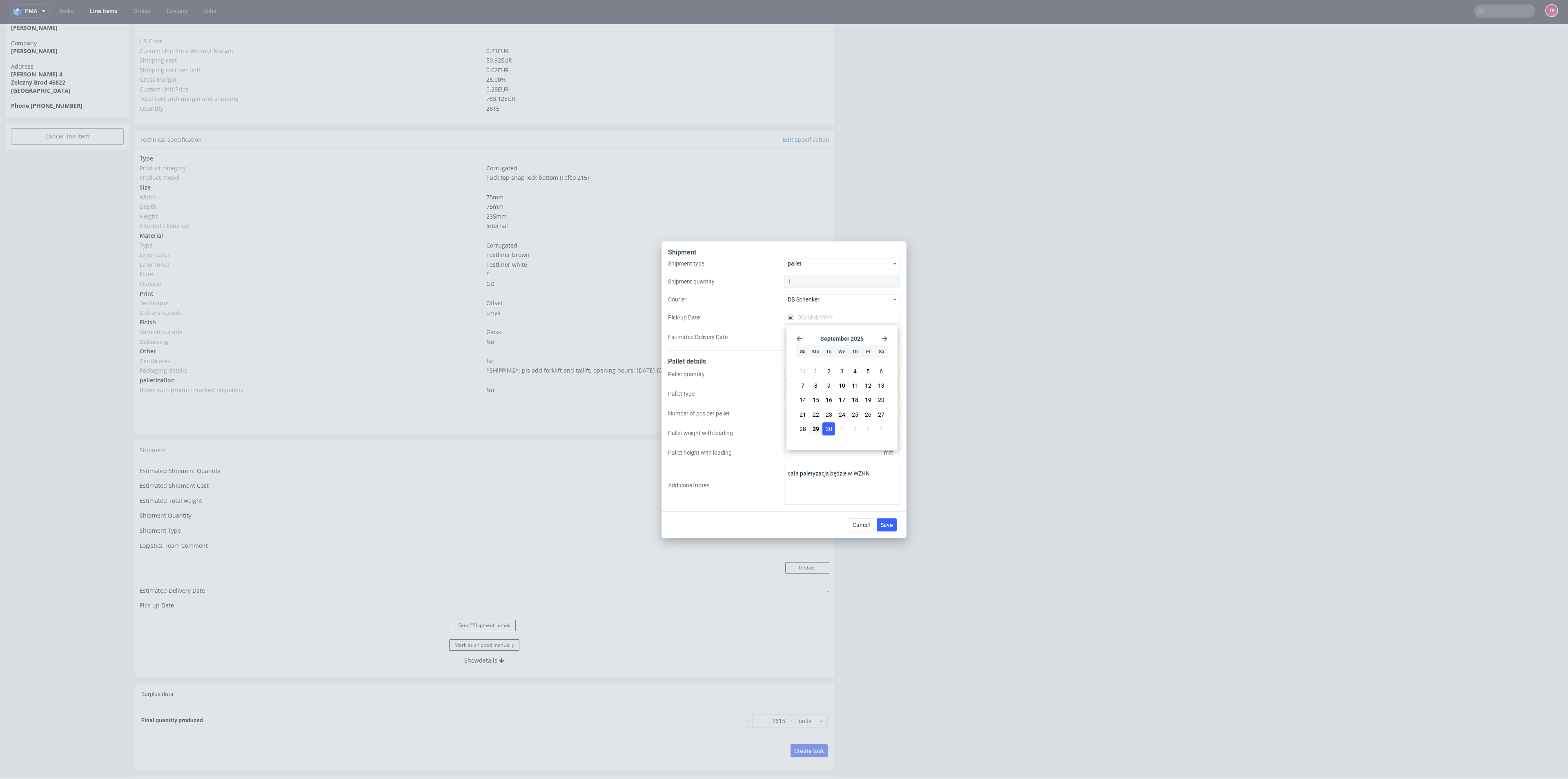
type input "30/09/2025"
click at [889, 524] on span "Save" at bounding box center [887, 524] width 13 height 6
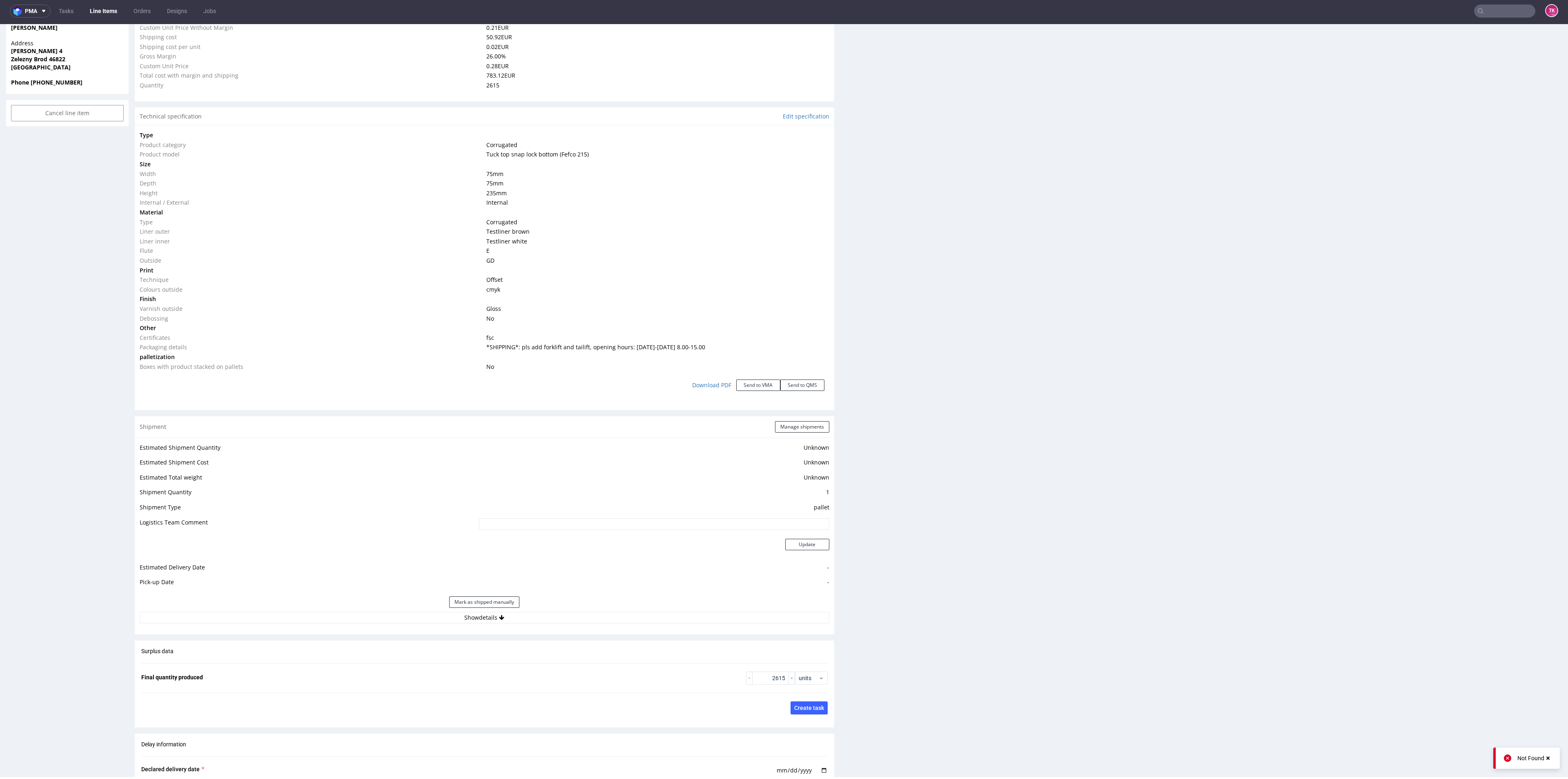
scroll to position [656, 0]
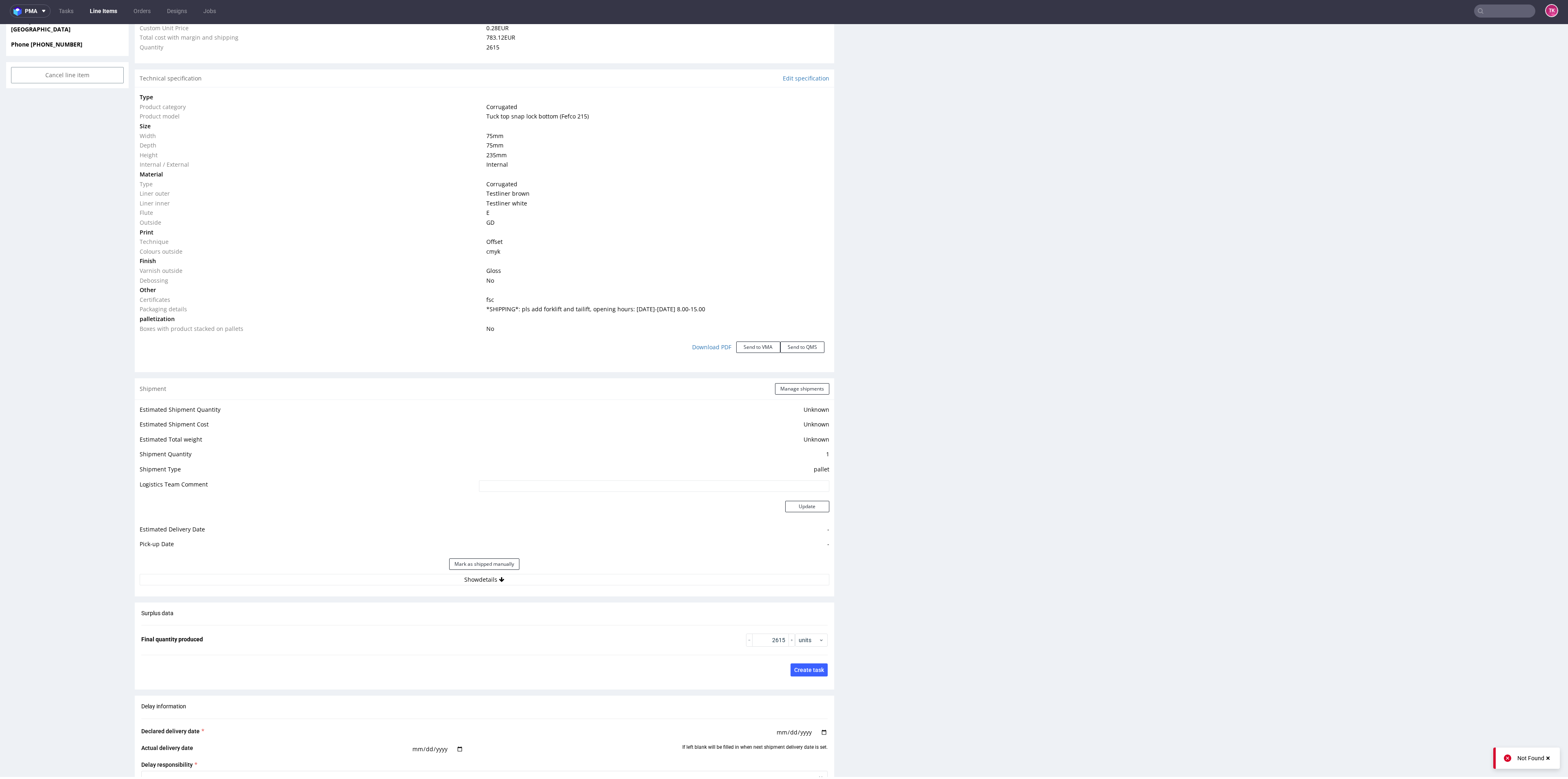
click at [610, 568] on div "Mark as shipped manually" at bounding box center [485, 564] width 690 height 20
click at [615, 589] on div "Estimated Shipment Quantity Unknown Estimated Shipment Cost Unknown Estimated T…" at bounding box center [485, 495] width 700 height 191
click at [615, 577] on button "Show details" at bounding box center [485, 580] width 690 height 11
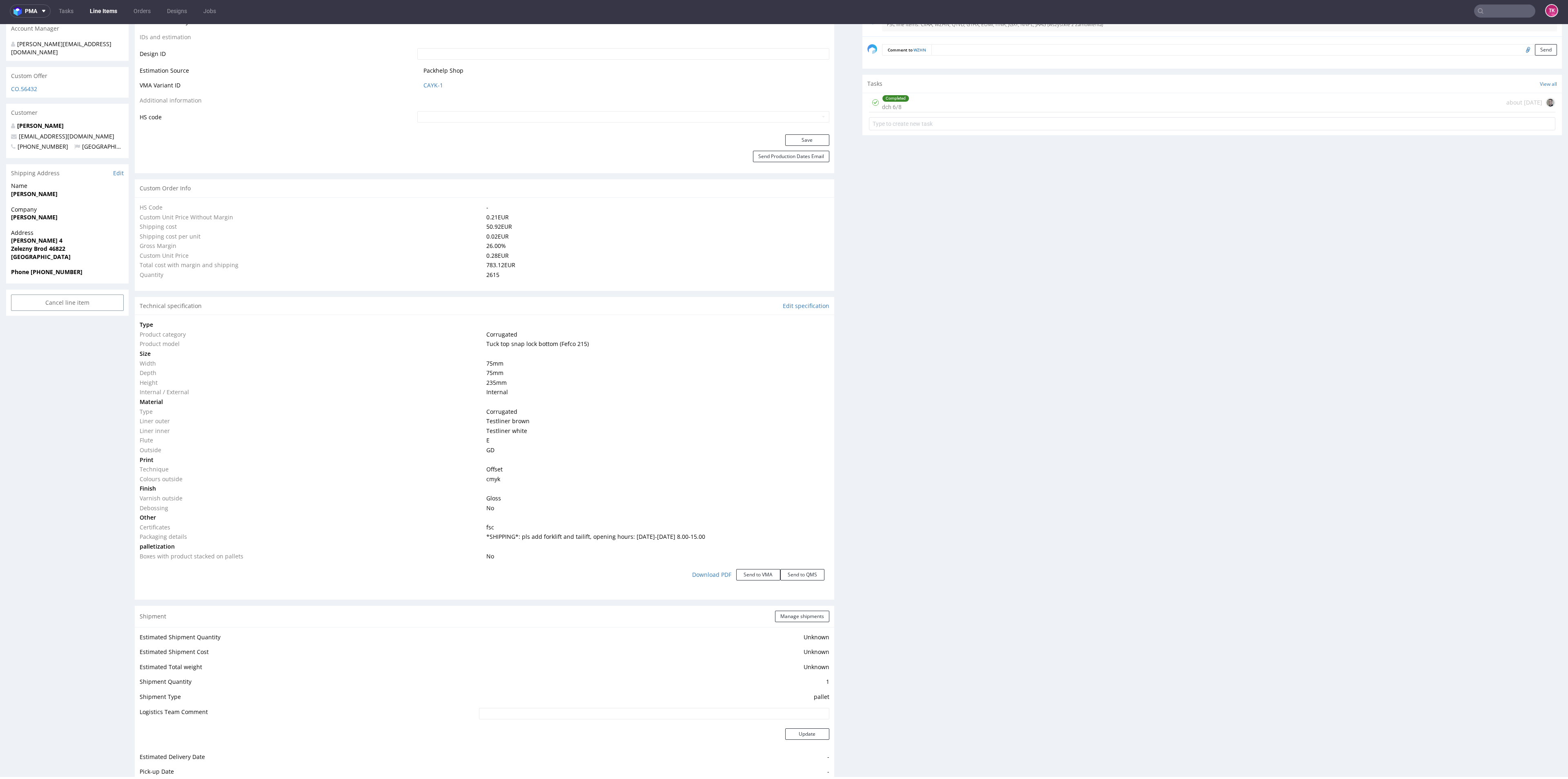
scroll to position [472, 0]
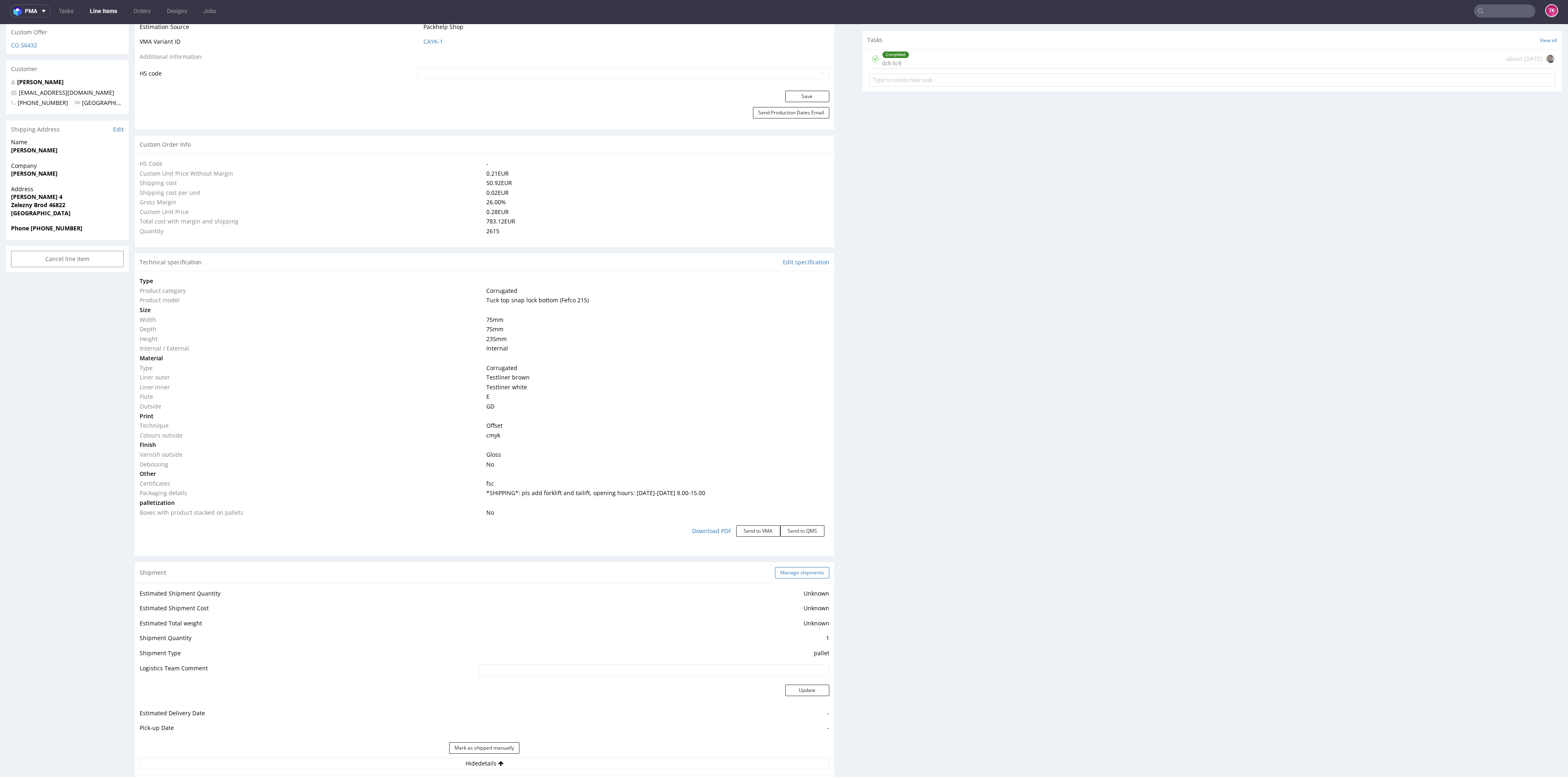
click at [799, 579] on div "Shipment Manage shipments" at bounding box center [485, 572] width 700 height 21
click at [805, 577] on button "Manage shipments" at bounding box center [802, 573] width 54 height 11
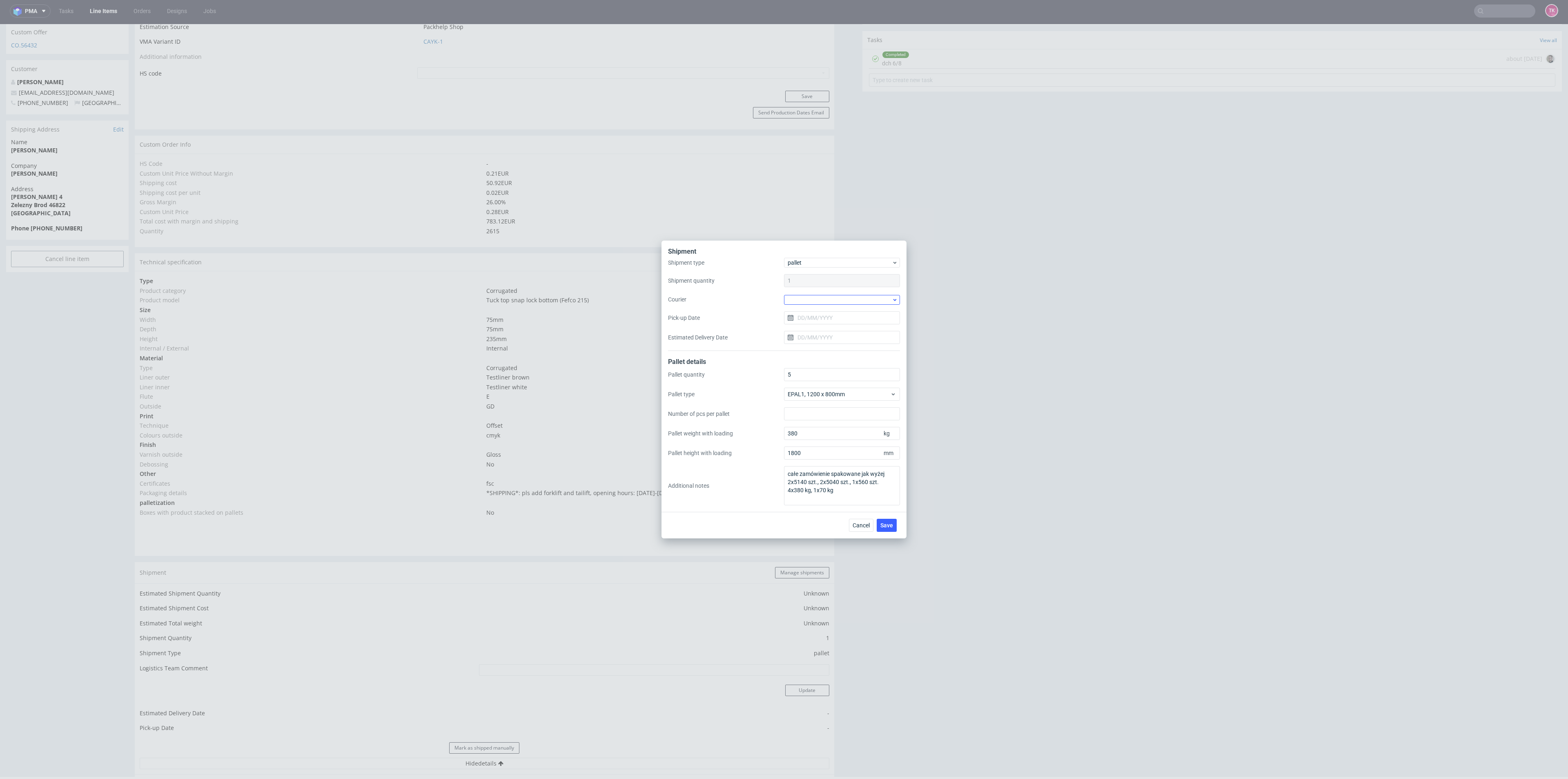
drag, startPoint x: 840, startPoint y: 294, endPoint x: 838, endPoint y: 298, distance: 4.5
click at [839, 294] on div at bounding box center [842, 299] width 116 height 11
click at [829, 340] on div "DB Schenker" at bounding box center [841, 346] width 109 height 15
click at [836, 321] on input "Pick-up Date" at bounding box center [842, 317] width 116 height 13
click at [825, 427] on button "30" at bounding box center [829, 428] width 13 height 13
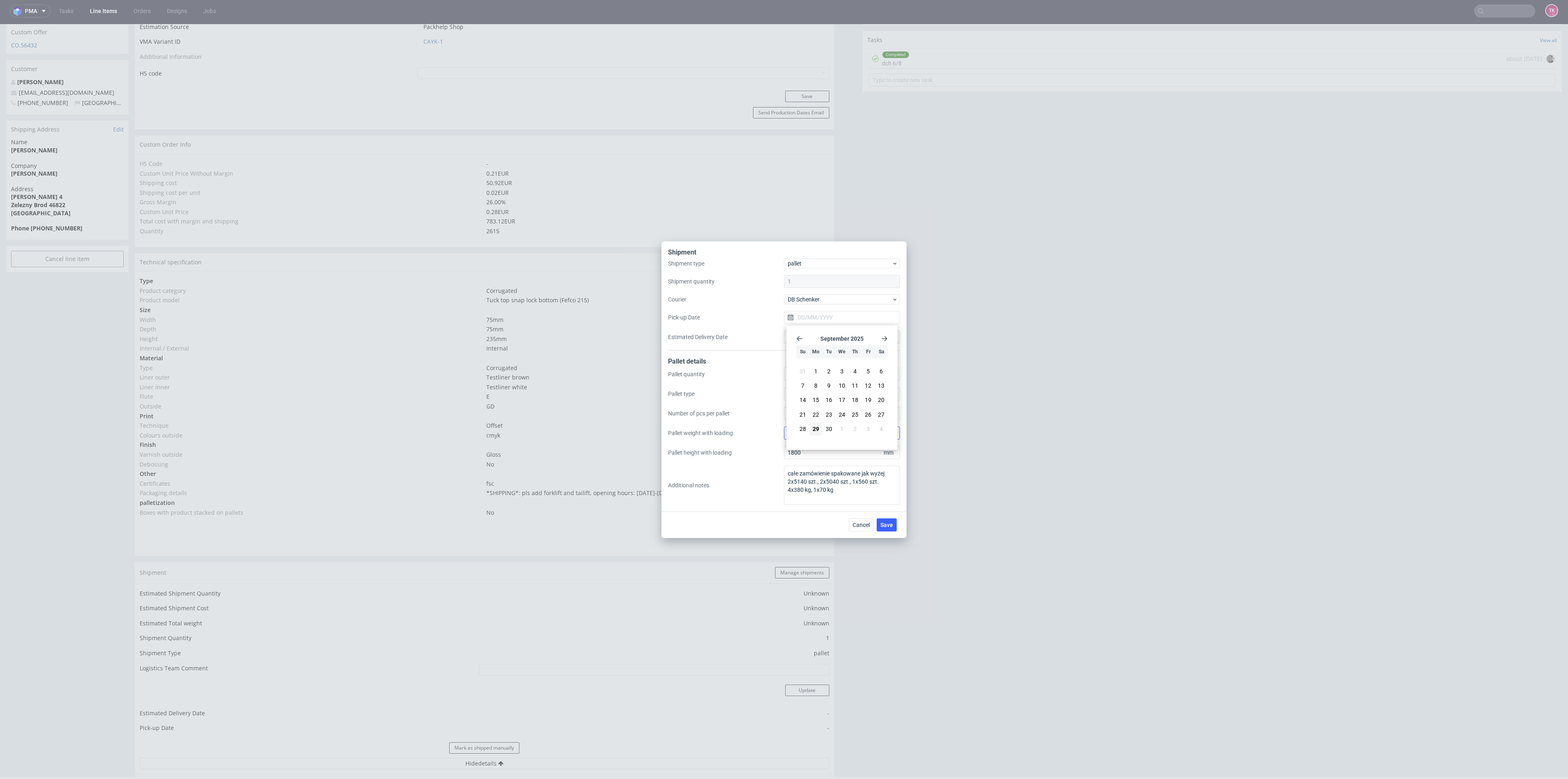
type input "30/09/2025"
click at [889, 526] on span "Save" at bounding box center [887, 524] width 13 height 6
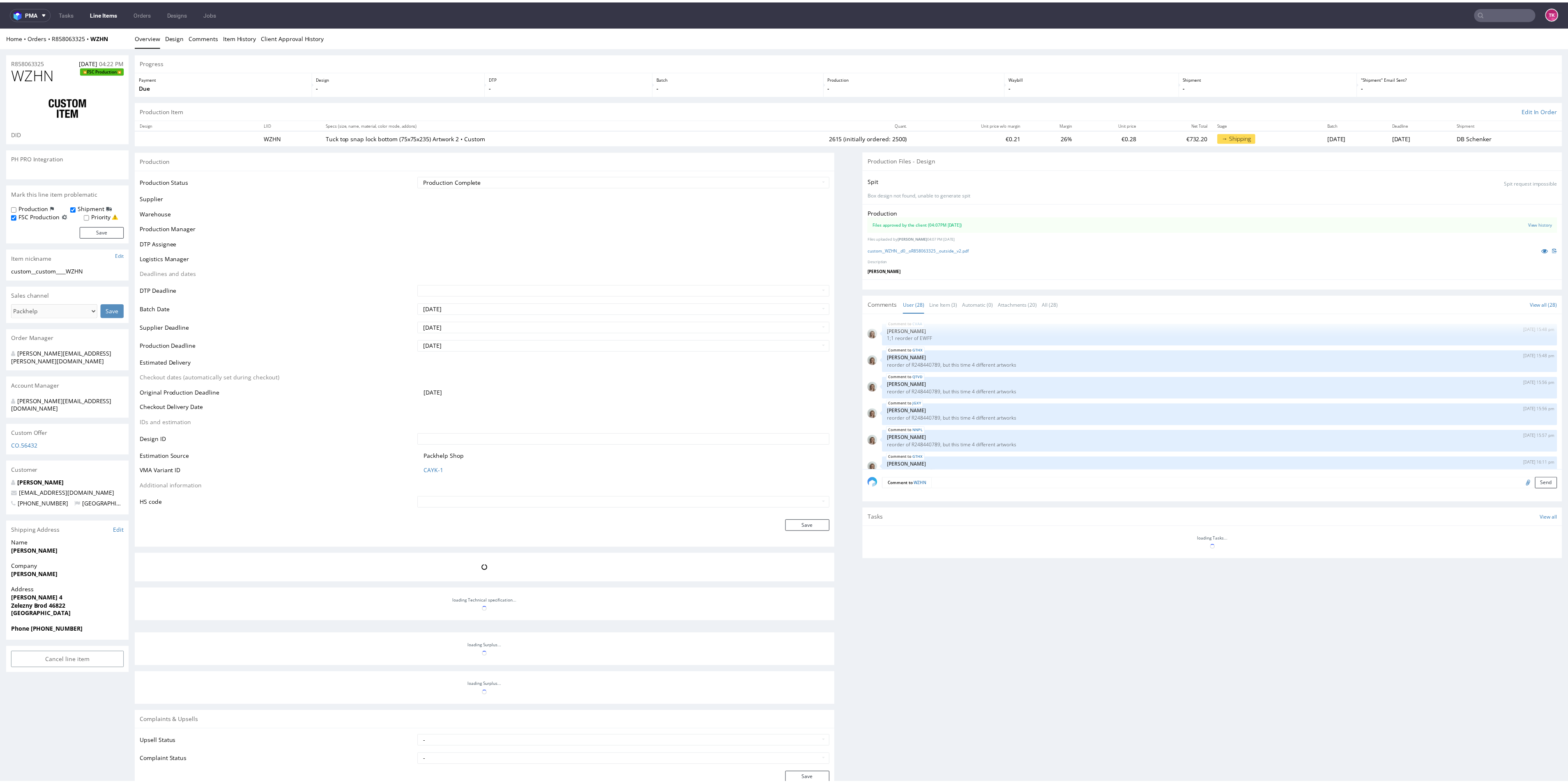
scroll to position [757, 0]
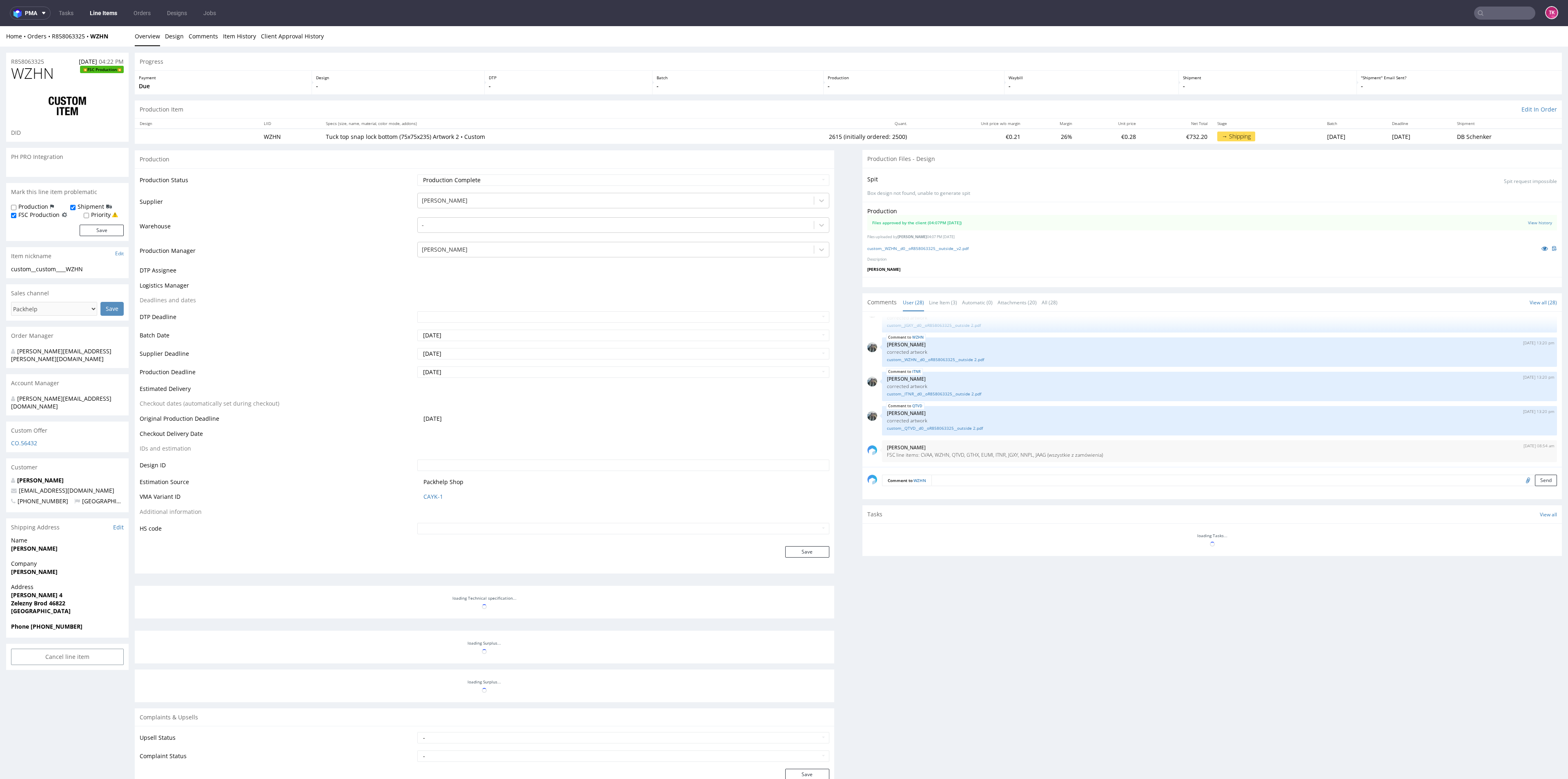
click at [349, 330] on tbody "Production Status Waiting for Artwork Waiting for Diecut Waiting for Mockup Wai…" at bounding box center [485, 354] width 690 height 361
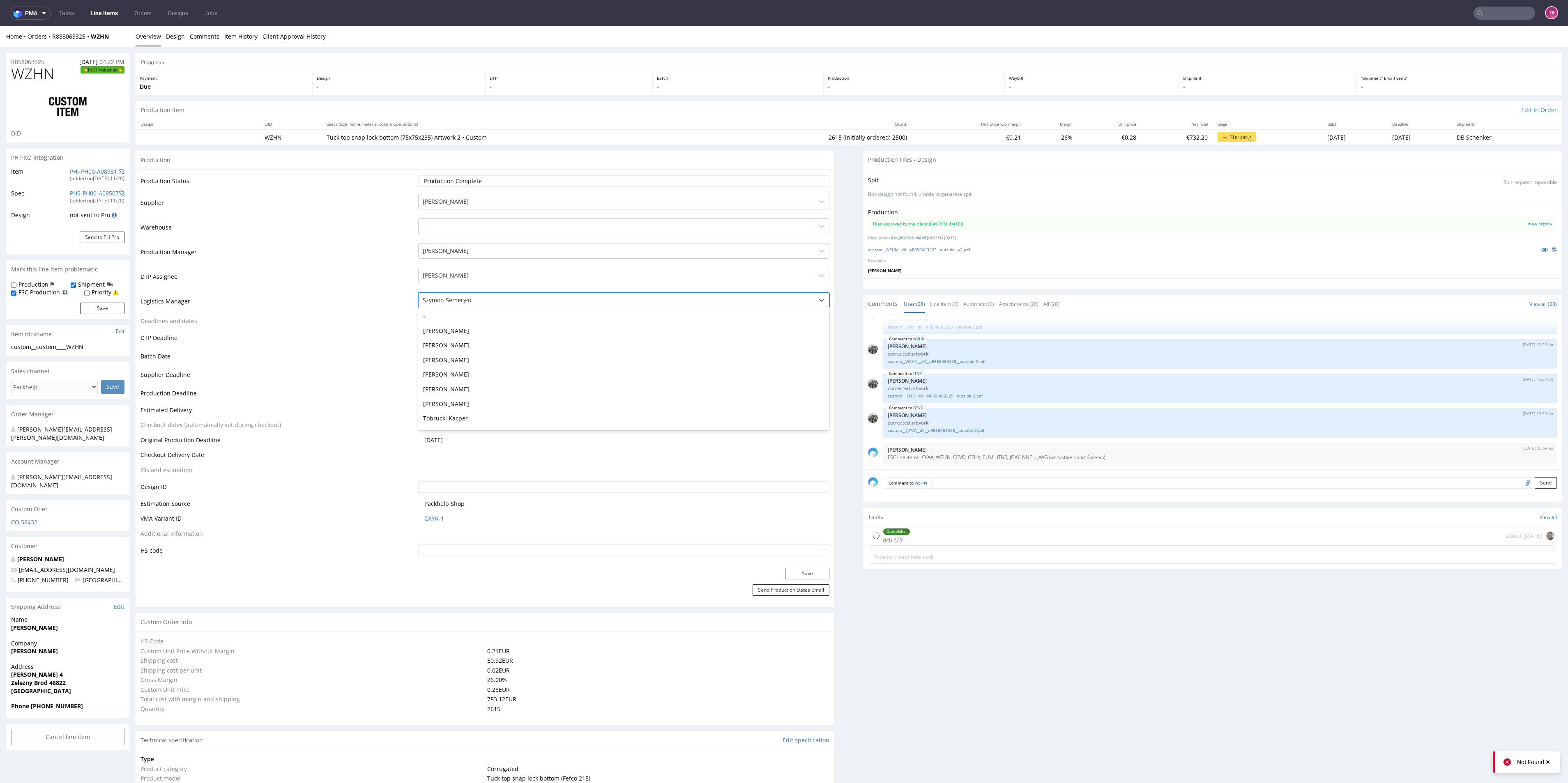
click at [465, 299] on div at bounding box center [616, 300] width 387 height 10
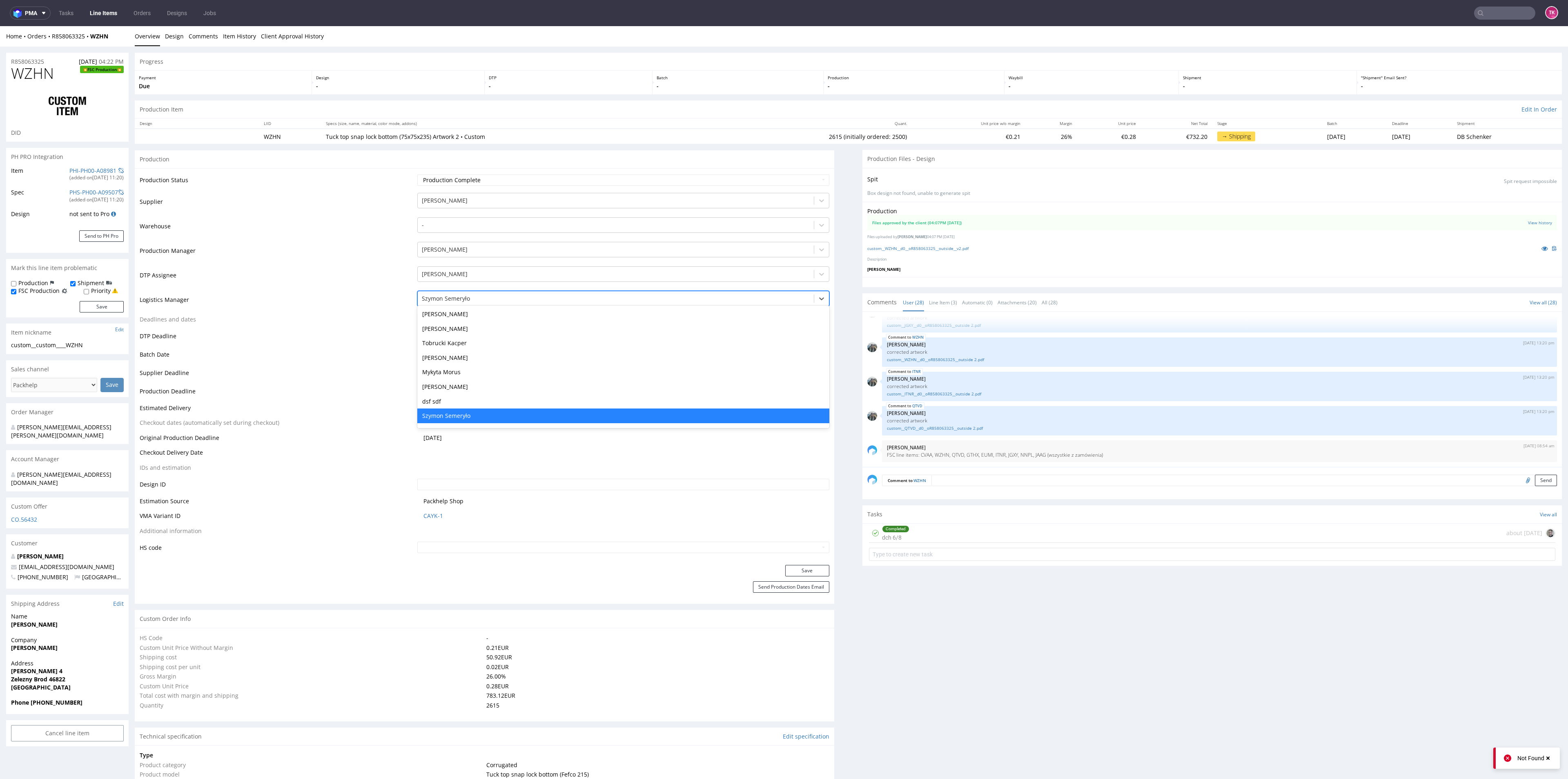
type input "r"
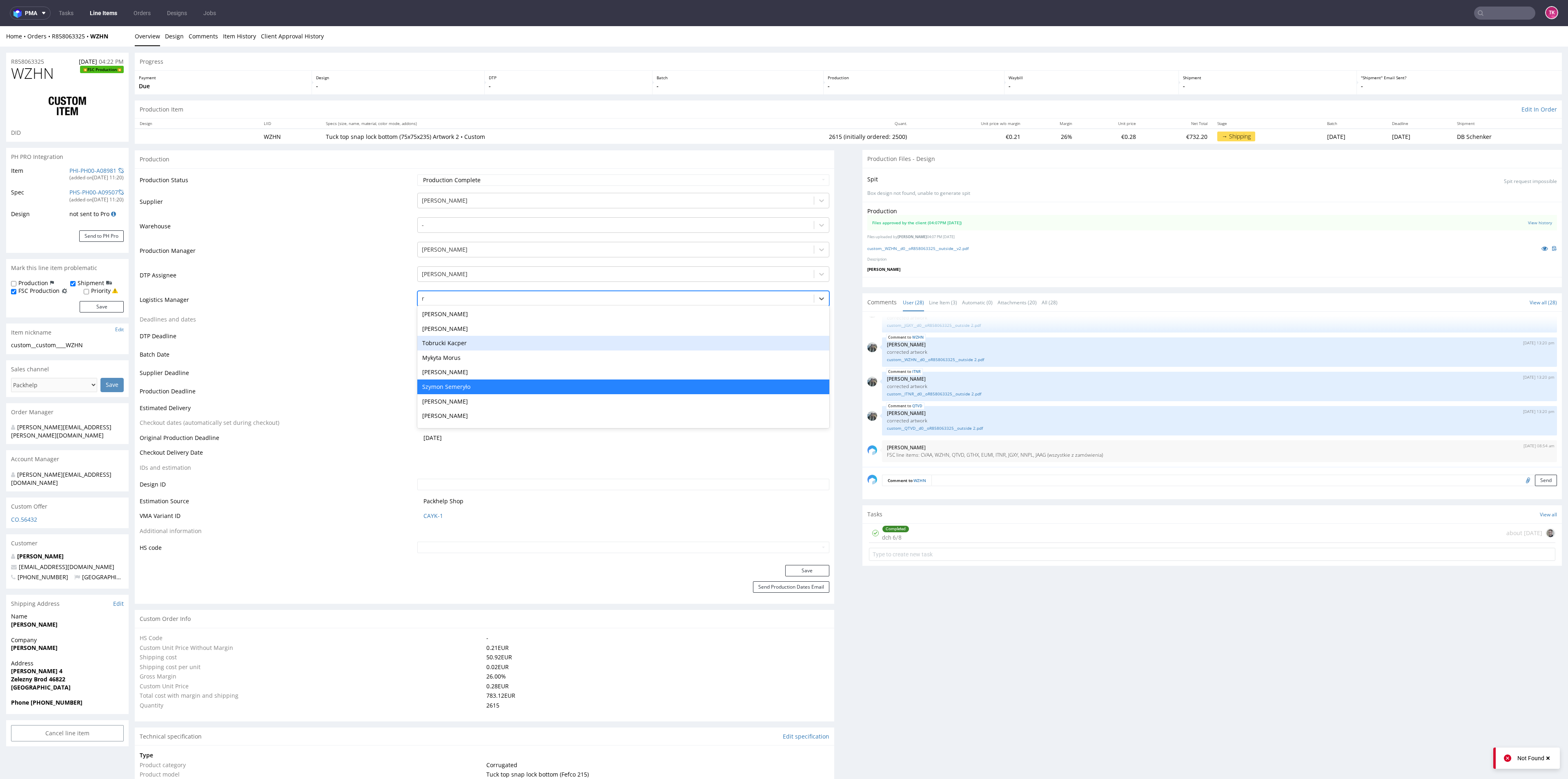
click at [465, 340] on div "Tobrucki Kacper" at bounding box center [623, 343] width 412 height 15
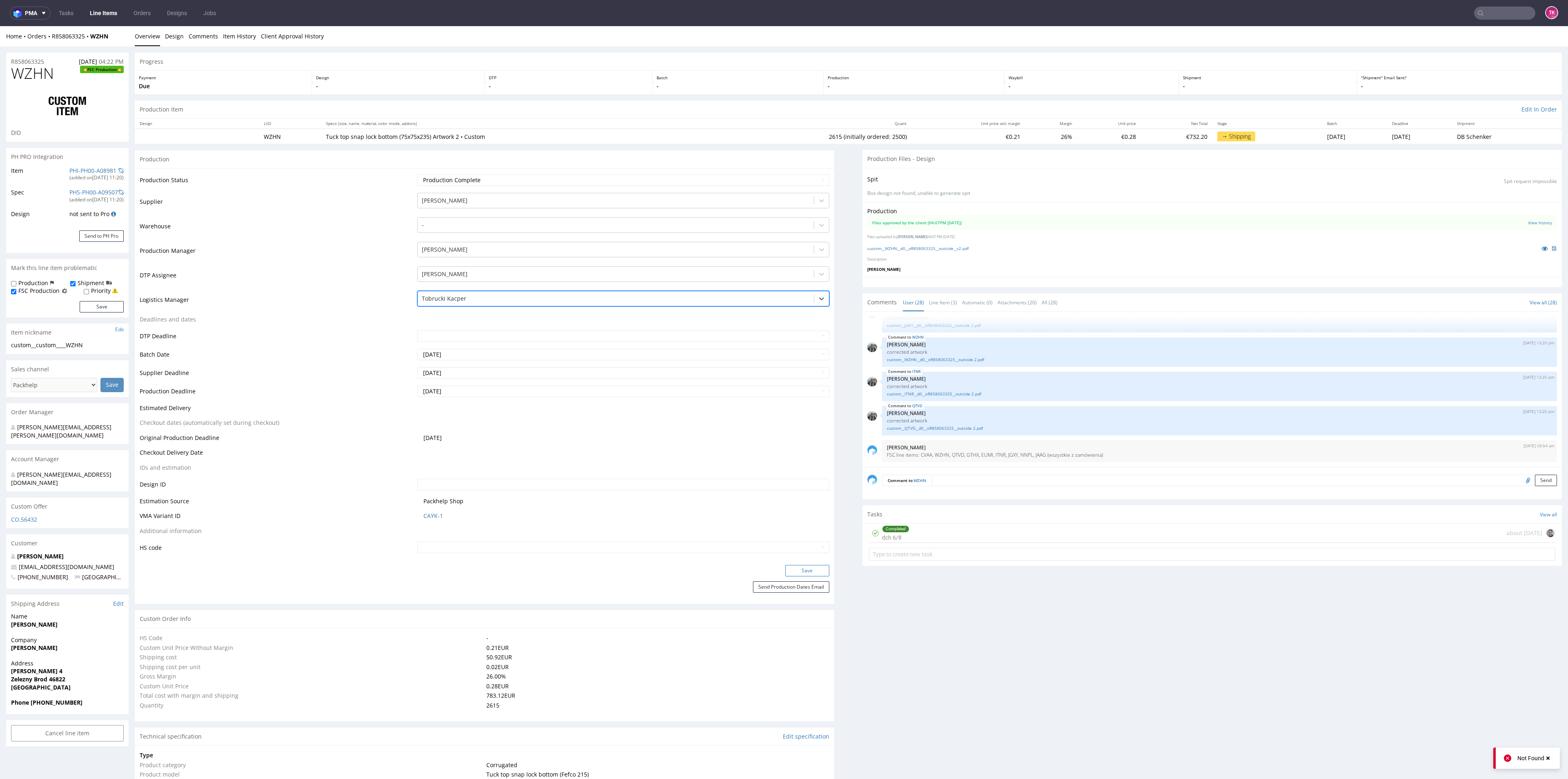
click at [794, 571] on button "Save" at bounding box center [807, 571] width 44 height 11
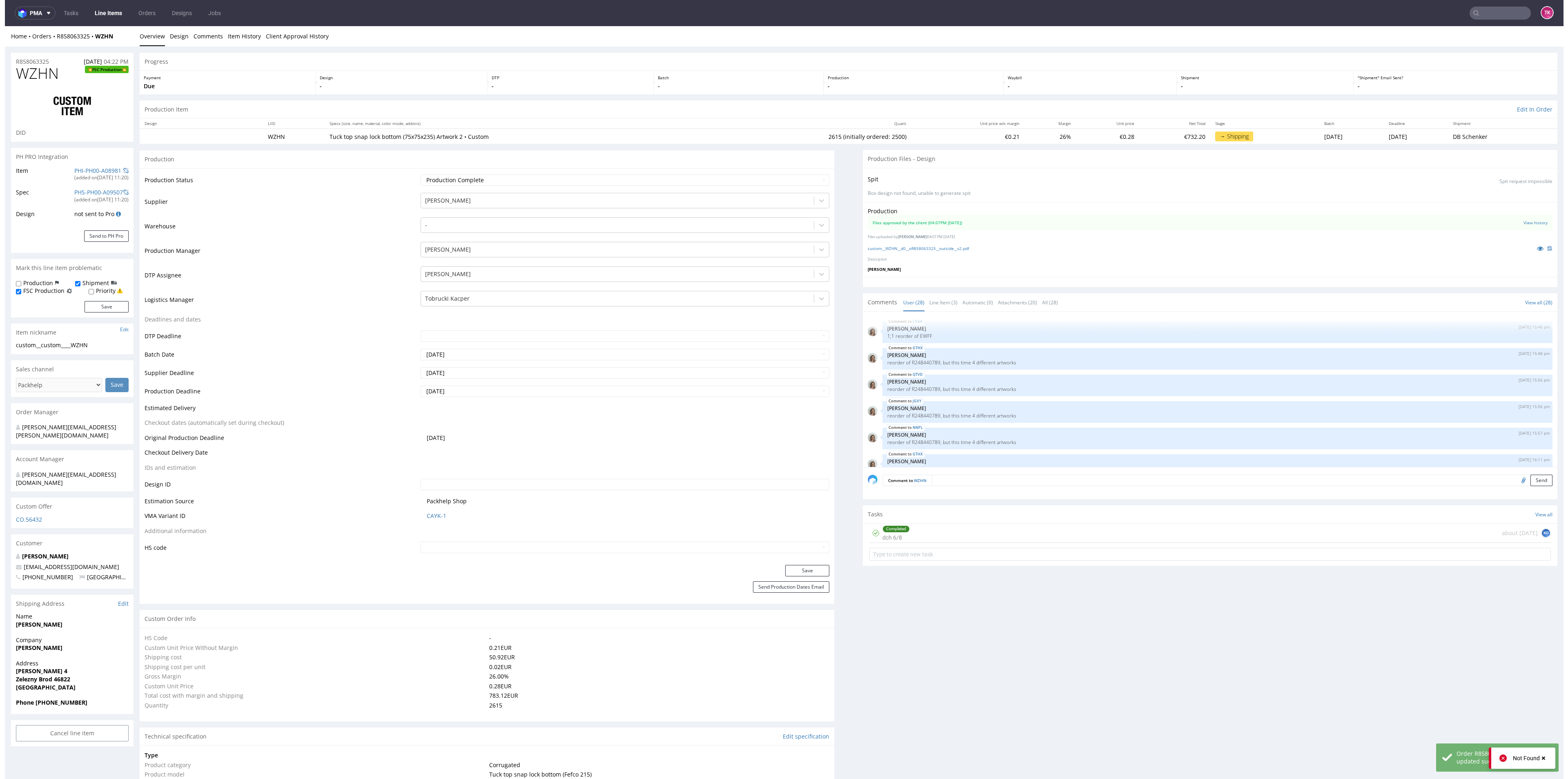
scroll to position [753, 0]
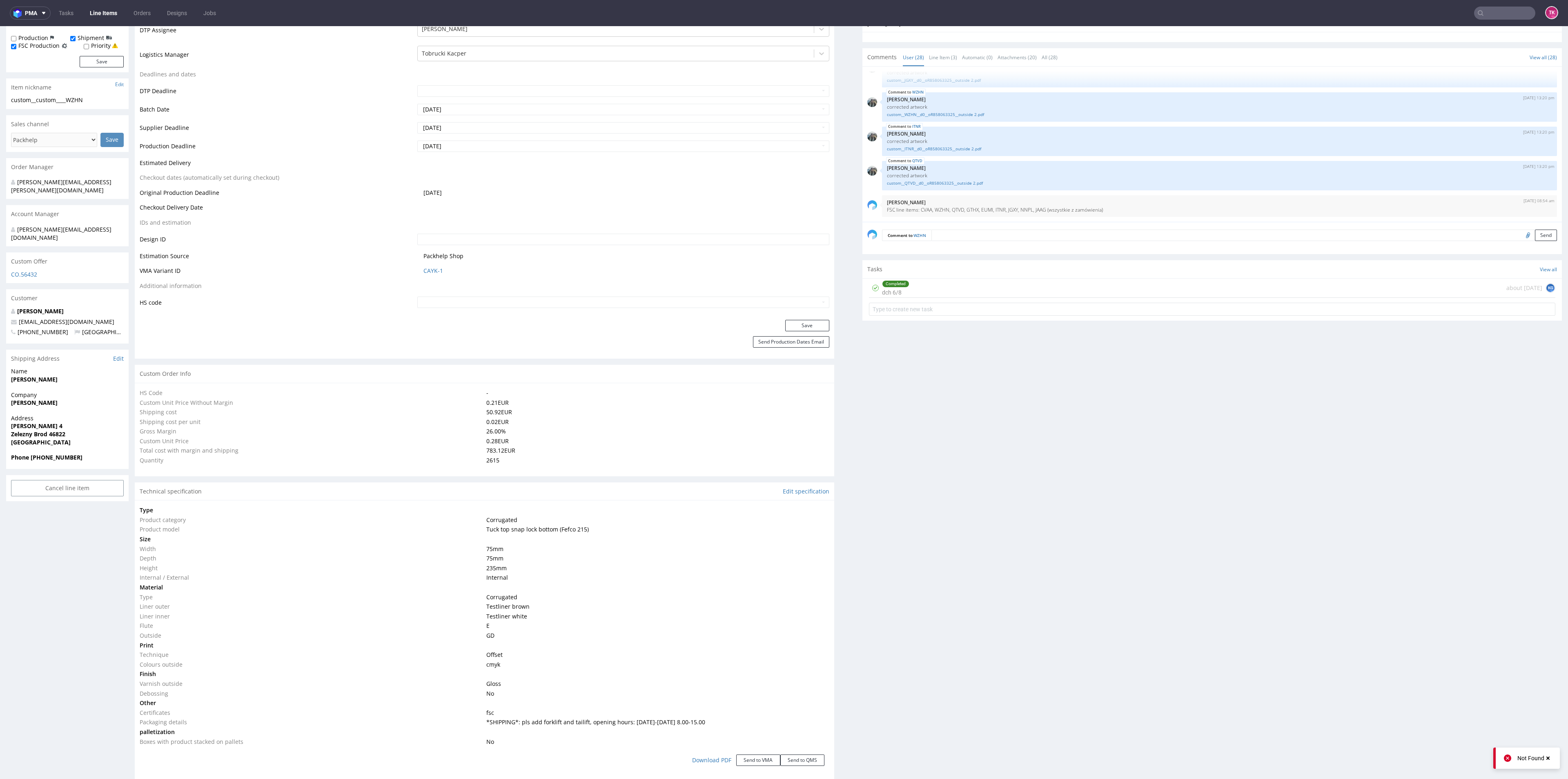
click at [986, 587] on div "Production Files - Design Spit Spit request impossible Box design not found, un…" at bounding box center [1212, 662] width 700 height 1515
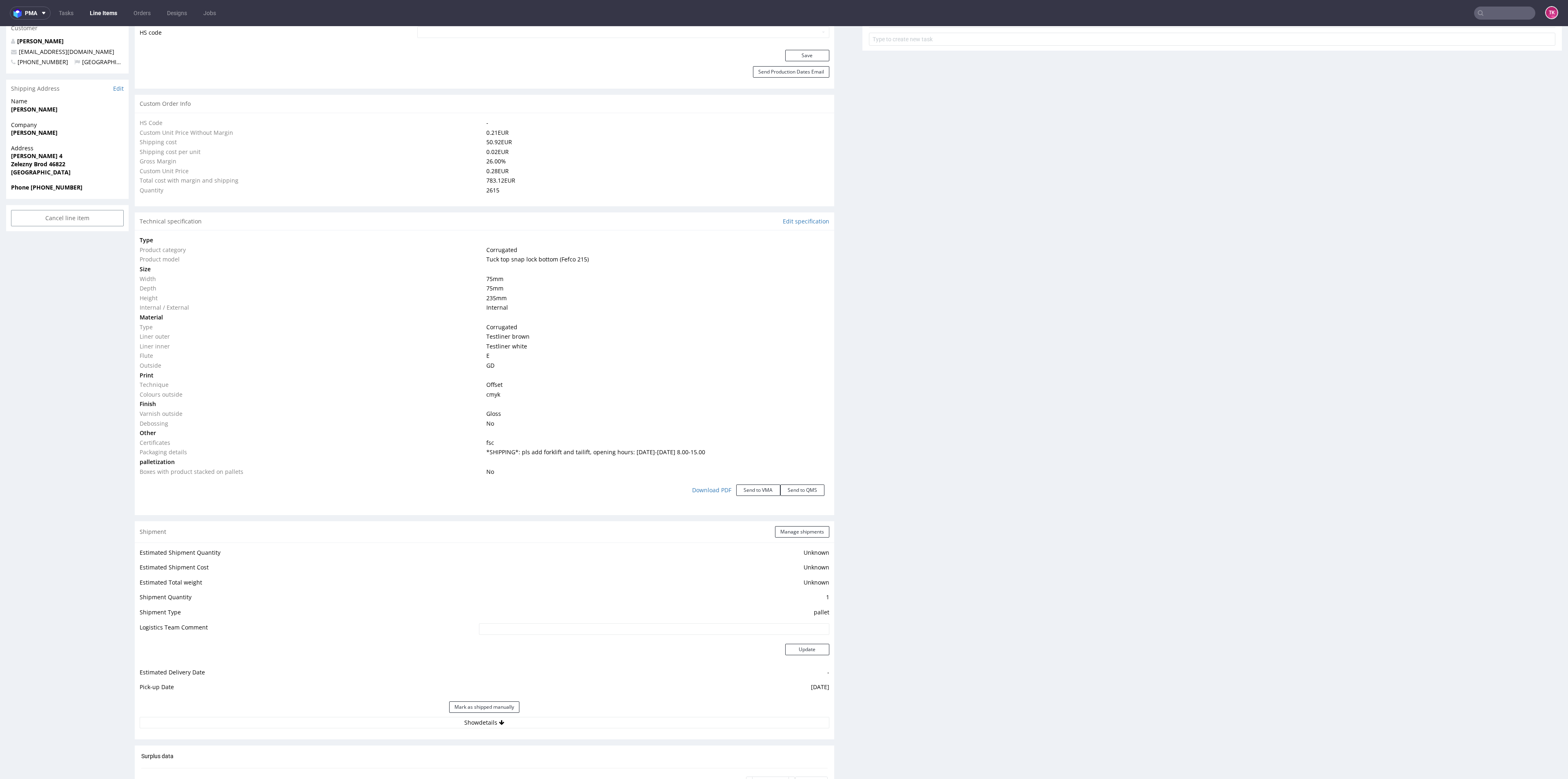
scroll to position [448, 0]
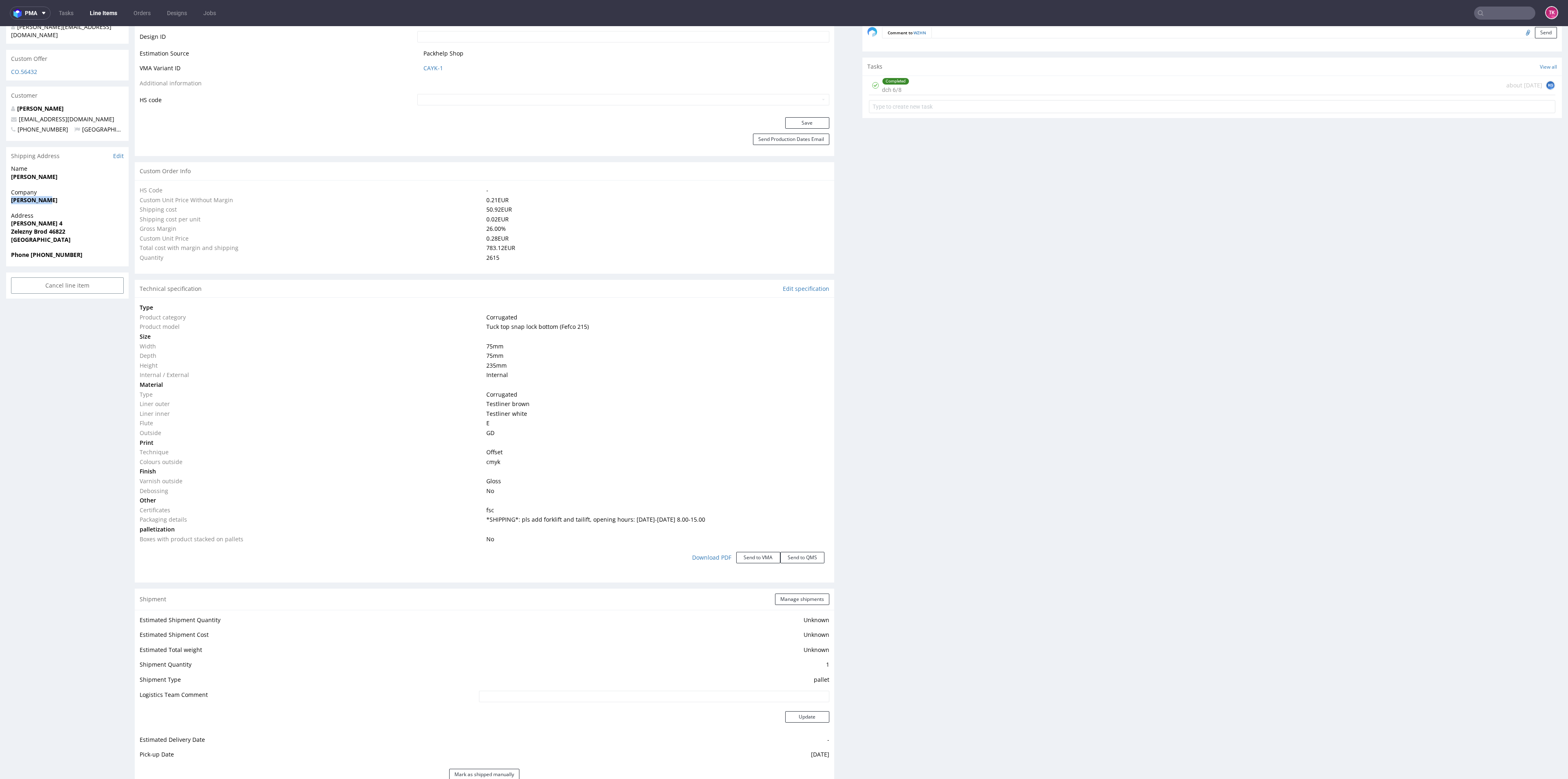
drag, startPoint x: 3, startPoint y: 188, endPoint x: 59, endPoint y: 188, distance: 56.0
click at [59, 188] on div "R858063325 [DATE] 04:22 PM WZHN FSC Production DID PH PRO Integration Item PHI-…" at bounding box center [784, 550] width 1568 height 1902
copy strong "[PERSON_NAME]"
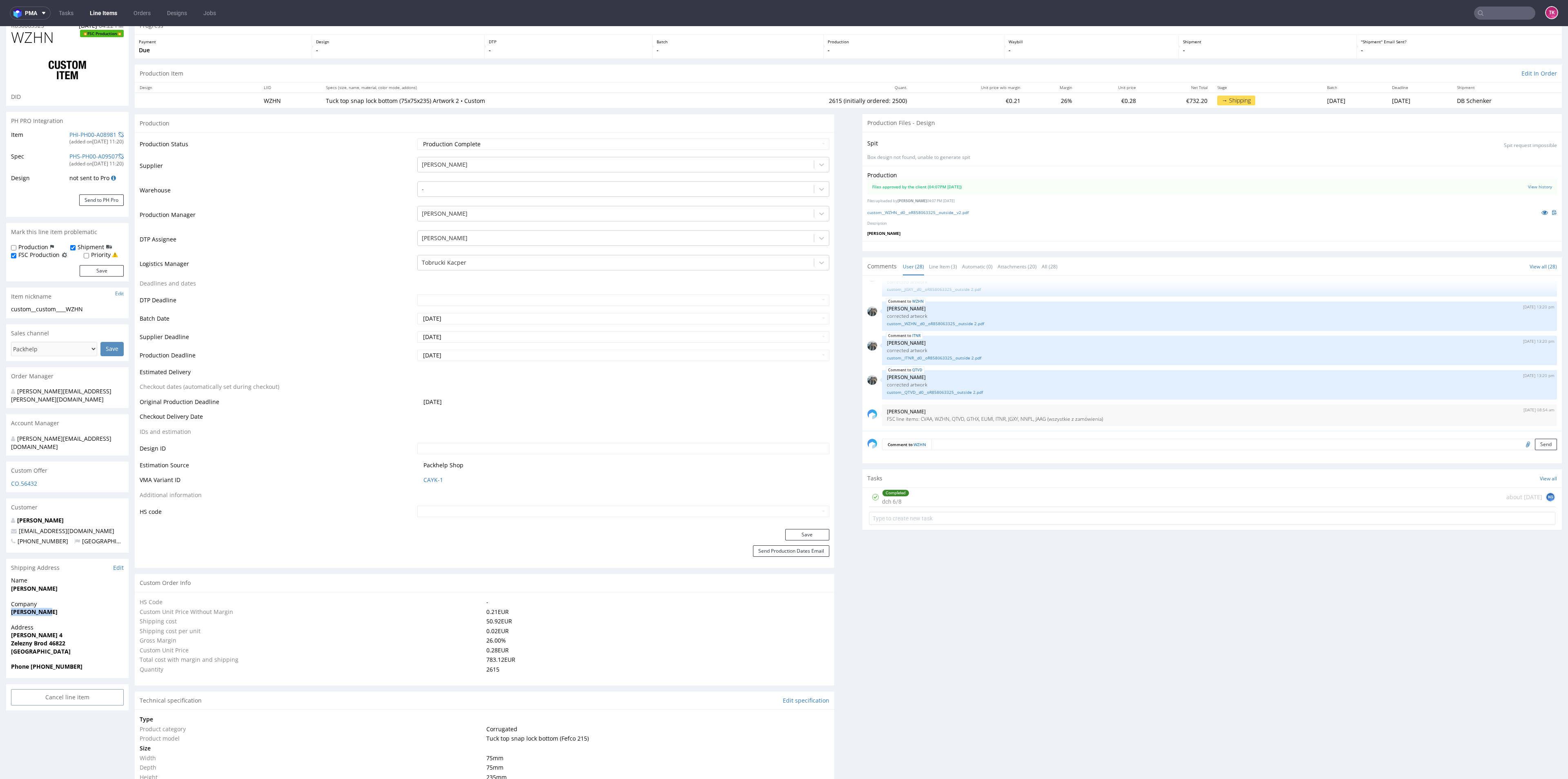
scroll to position [0, 0]
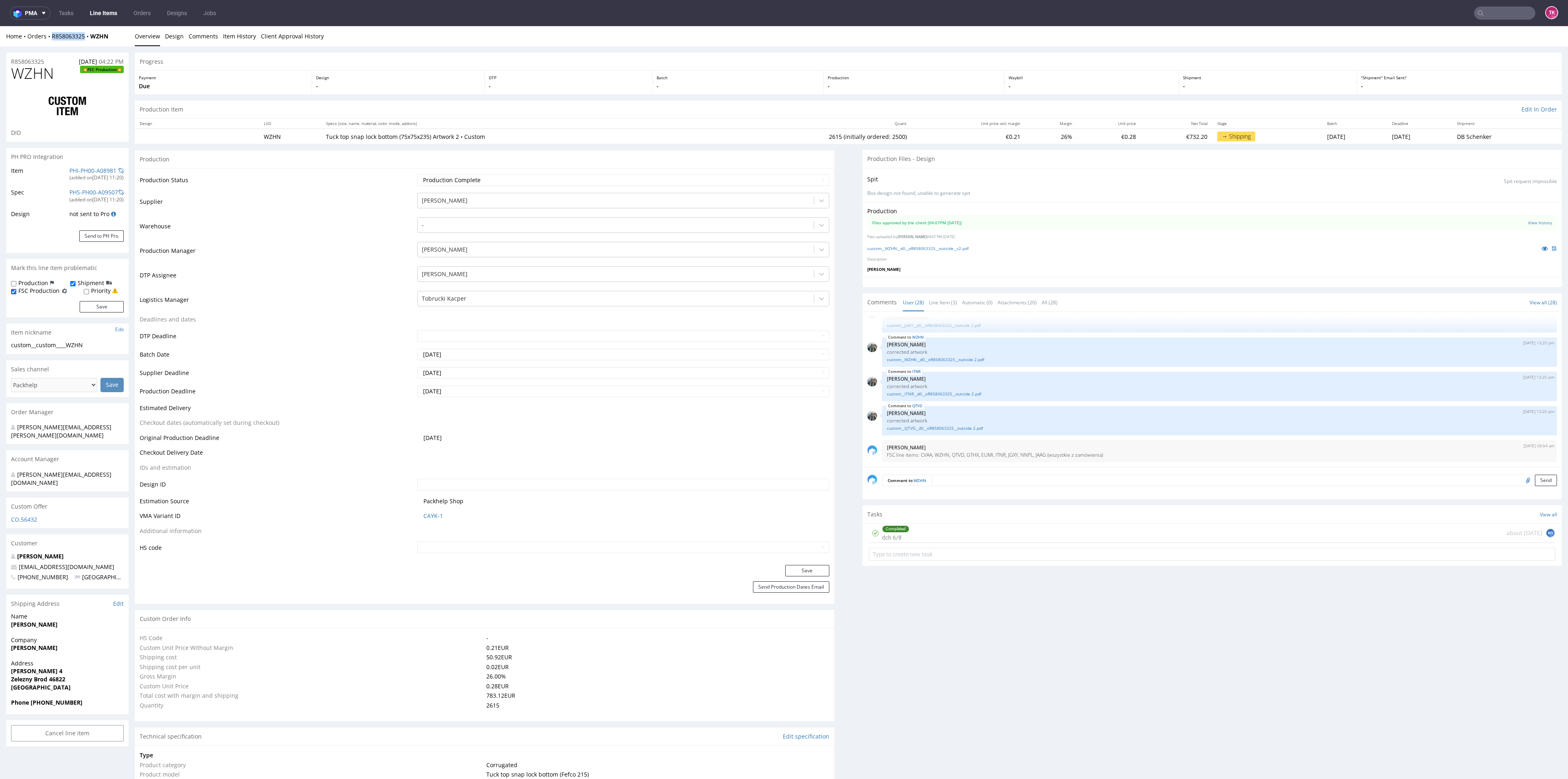
drag, startPoint x: 45, startPoint y: 42, endPoint x: 84, endPoint y: 43, distance: 39.0
click at [84, 43] on div "Home Orders R858063325 WZHN Overview Design Comments Item History Client Approv…" at bounding box center [784, 36] width 1568 height 20
copy link "R858063325"
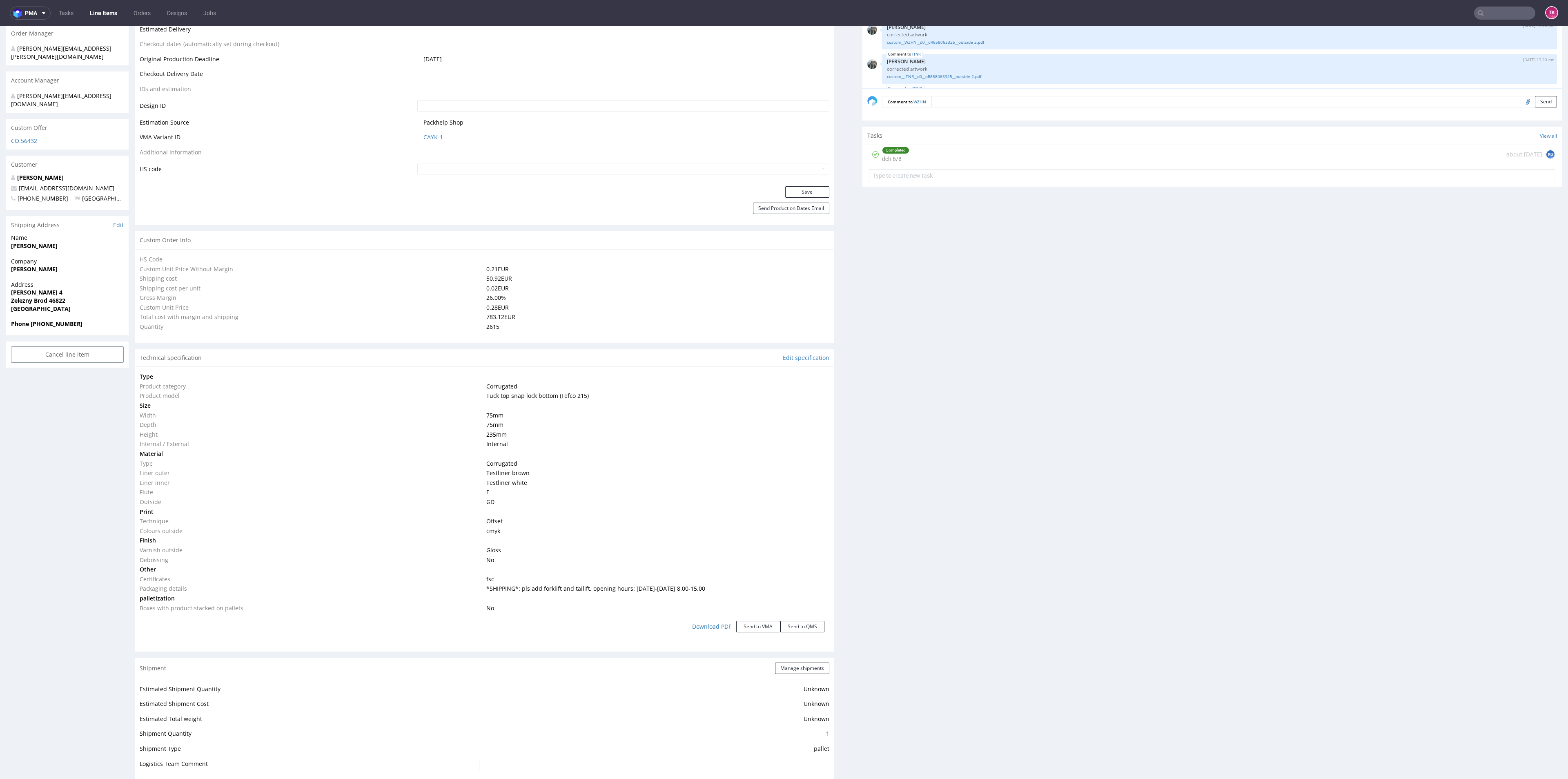
scroll to position [552, 0]
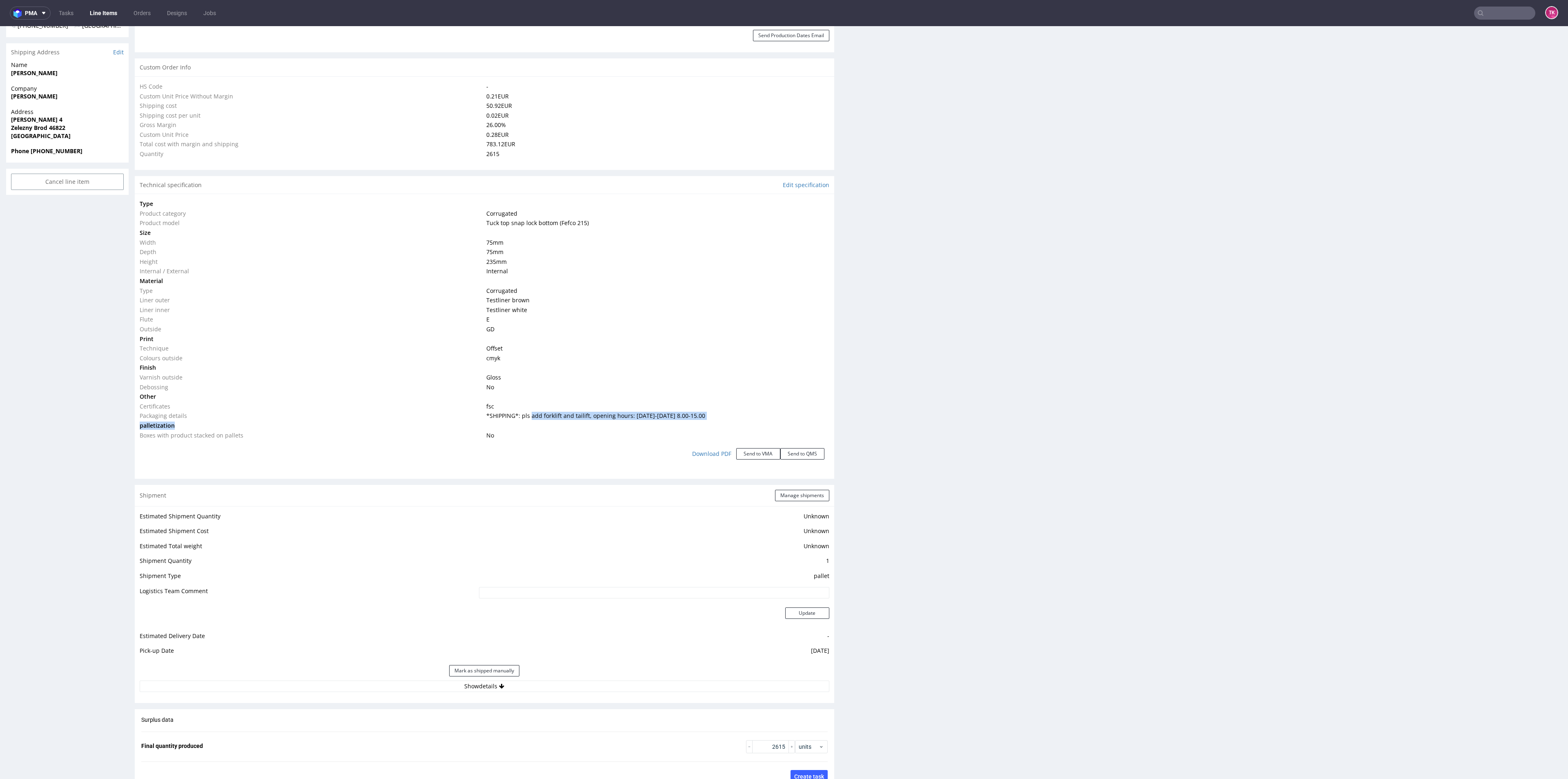
drag, startPoint x: 704, startPoint y: 421, endPoint x: 527, endPoint y: 416, distance: 177.1
click at [527, 416] on tbody "Type Product category Corrugated Product model Tuck top snap lock bottom (Fefco…" at bounding box center [485, 319] width 690 height 241
click at [521, 420] on tbody "Type Product category Corrugated Product model Tuck top snap lock bottom (Fefco…" at bounding box center [485, 319] width 690 height 241
click at [515, 413] on span "*SHIPPING*: pls add forklift and tailift, opening hours: [DATE]-[DATE] 8.00-15.…" at bounding box center [596, 416] width 219 height 8
drag, startPoint x: 515, startPoint y: 417, endPoint x: 716, endPoint y: 414, distance: 201.0
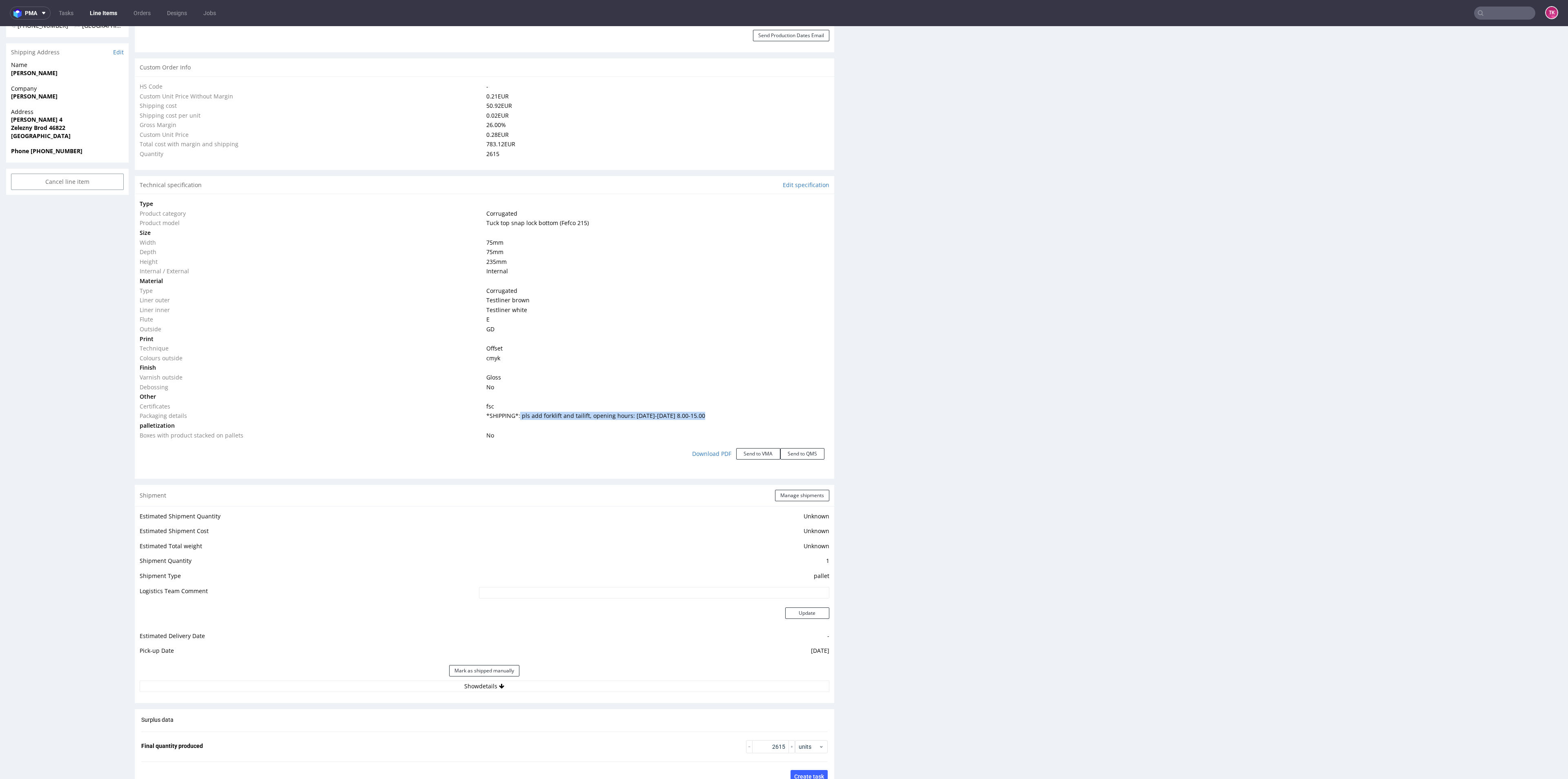
click at [716, 414] on td "*SHIPPING*: pls add forklift and tailift, opening hours: [DATE]-[DATE] 8.00-15.…" at bounding box center [657, 415] width 345 height 10
copy span "pls add forklift and tailift, opening hours: Monday-Friday 8.00-15.00"
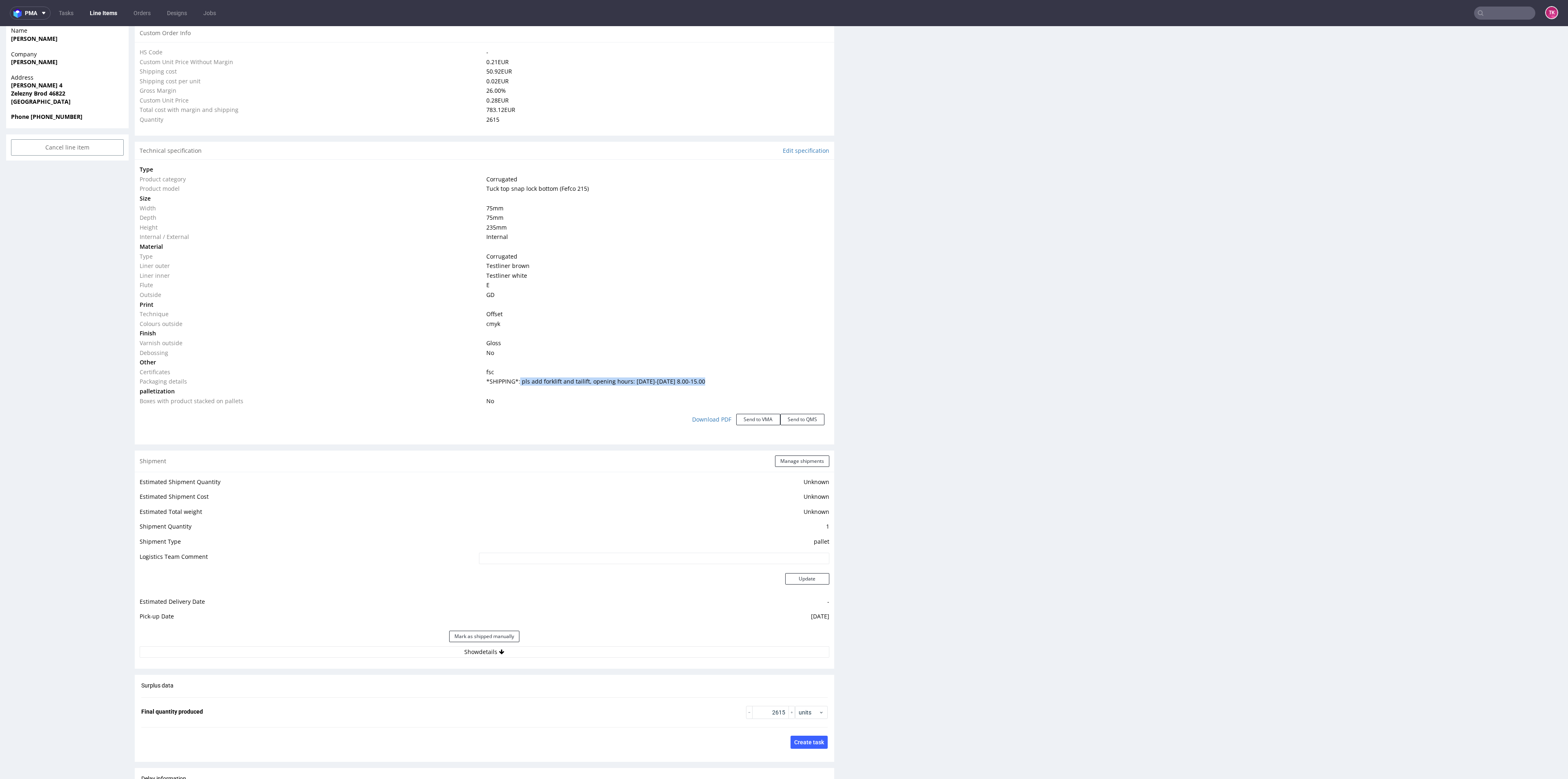
scroll to position [612, 0]
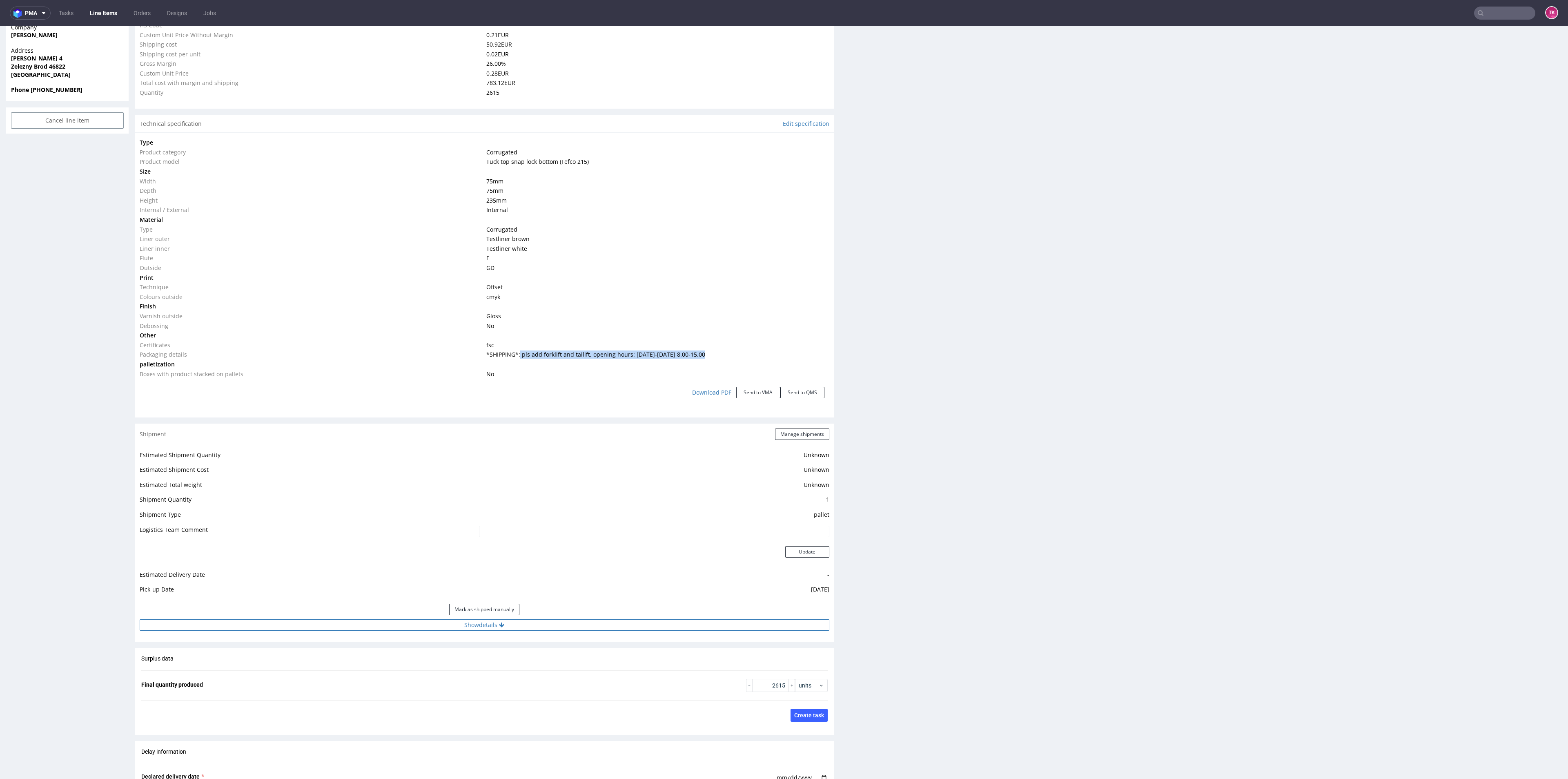
click at [536, 628] on button "Show details" at bounding box center [485, 625] width 690 height 11
click at [515, 683] on td at bounding box center [582, 679] width 492 height 19
click at [518, 675] on input at bounding box center [584, 677] width 490 height 11
paste input "PLWAW509050027"
type input "PLWAW509050027"
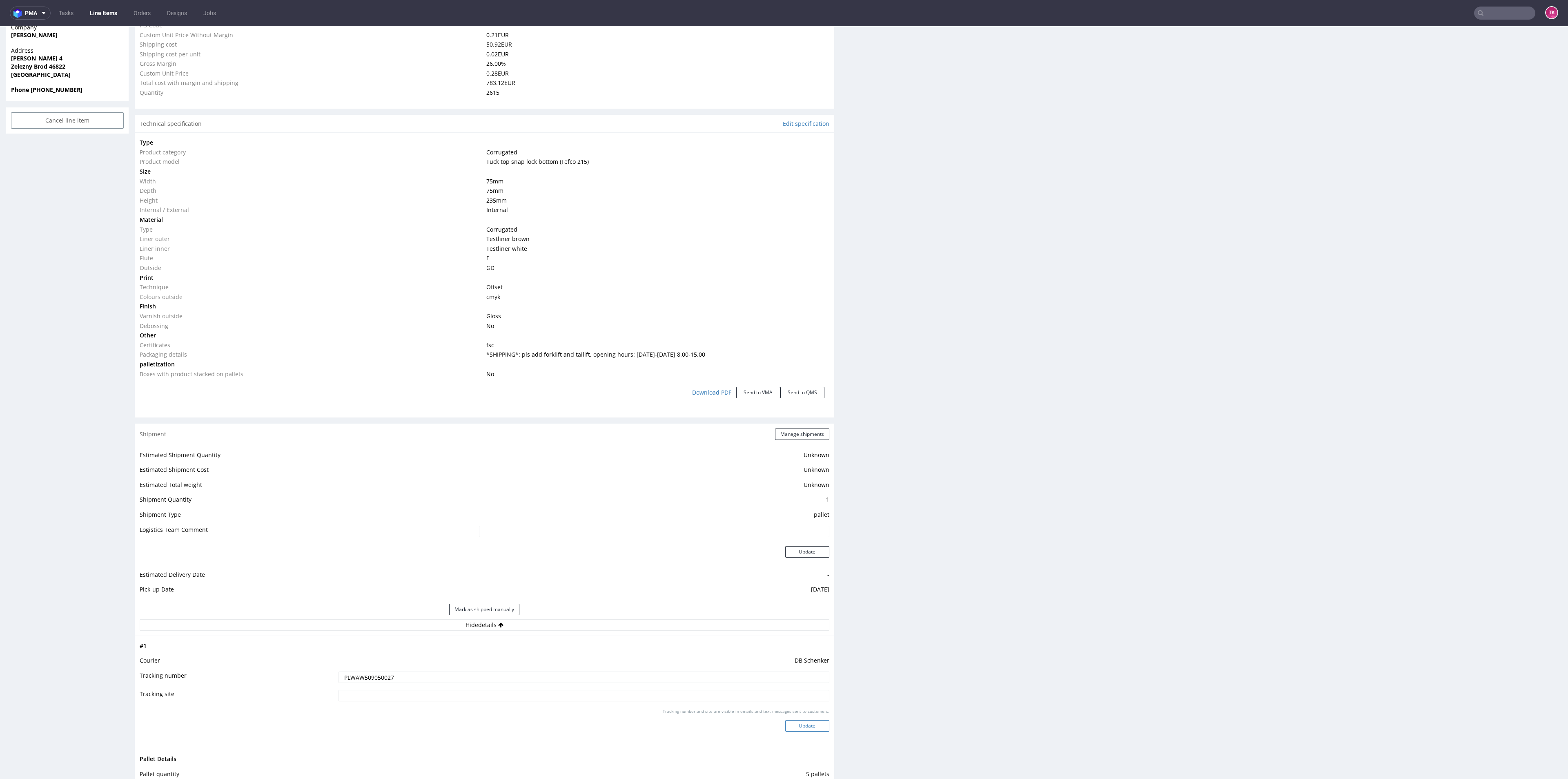
click at [817, 720] on button "Update" at bounding box center [807, 726] width 44 height 11
click at [597, 640] on div "Estimated Shipment Quantity Unknown Estimated Shipment Cost Unknown Estimated T…" at bounding box center [485, 550] width 700 height 210
click at [596, 650] on div "Estimated Shipment Quantity Unknown Estimated Shipment Cost Unknown Estimated T…" at bounding box center [485, 550] width 700 height 210
click at [597, 658] on div "Shipment Manage shipments Estimated Shipment Quantity Unknown Estimated Shipmen…" at bounding box center [485, 542] width 700 height 238
click at [602, 651] on div "Estimated Shipment Quantity Unknown Estimated Shipment Cost Unknown Estimated T…" at bounding box center [485, 550] width 700 height 210
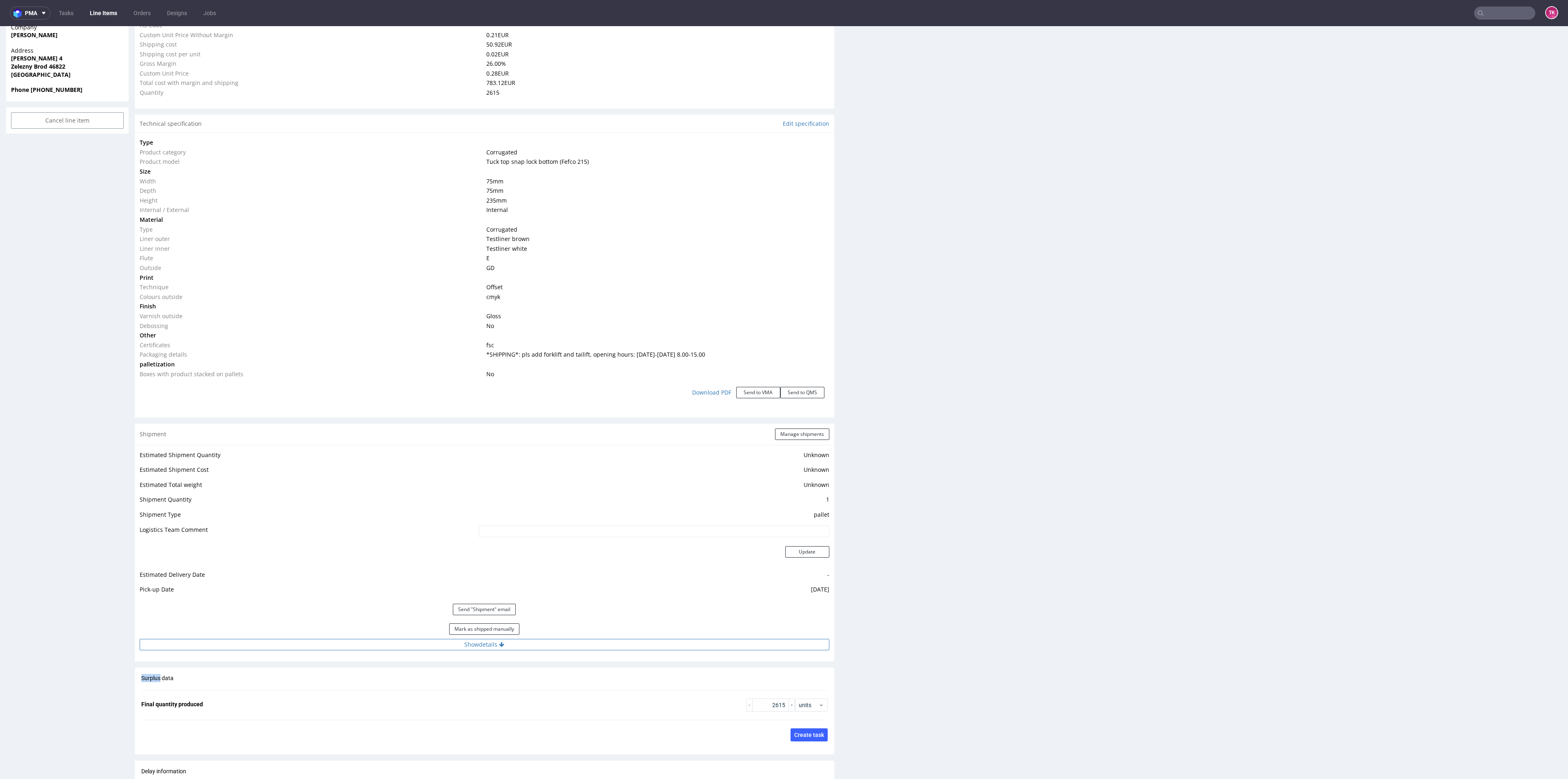
click at [602, 649] on div "Estimated Shipment Quantity Unknown Estimated Shipment Cost Unknown Estimated T…" at bounding box center [485, 550] width 700 height 210
click at [602, 644] on button "Show details" at bounding box center [485, 644] width 690 height 11
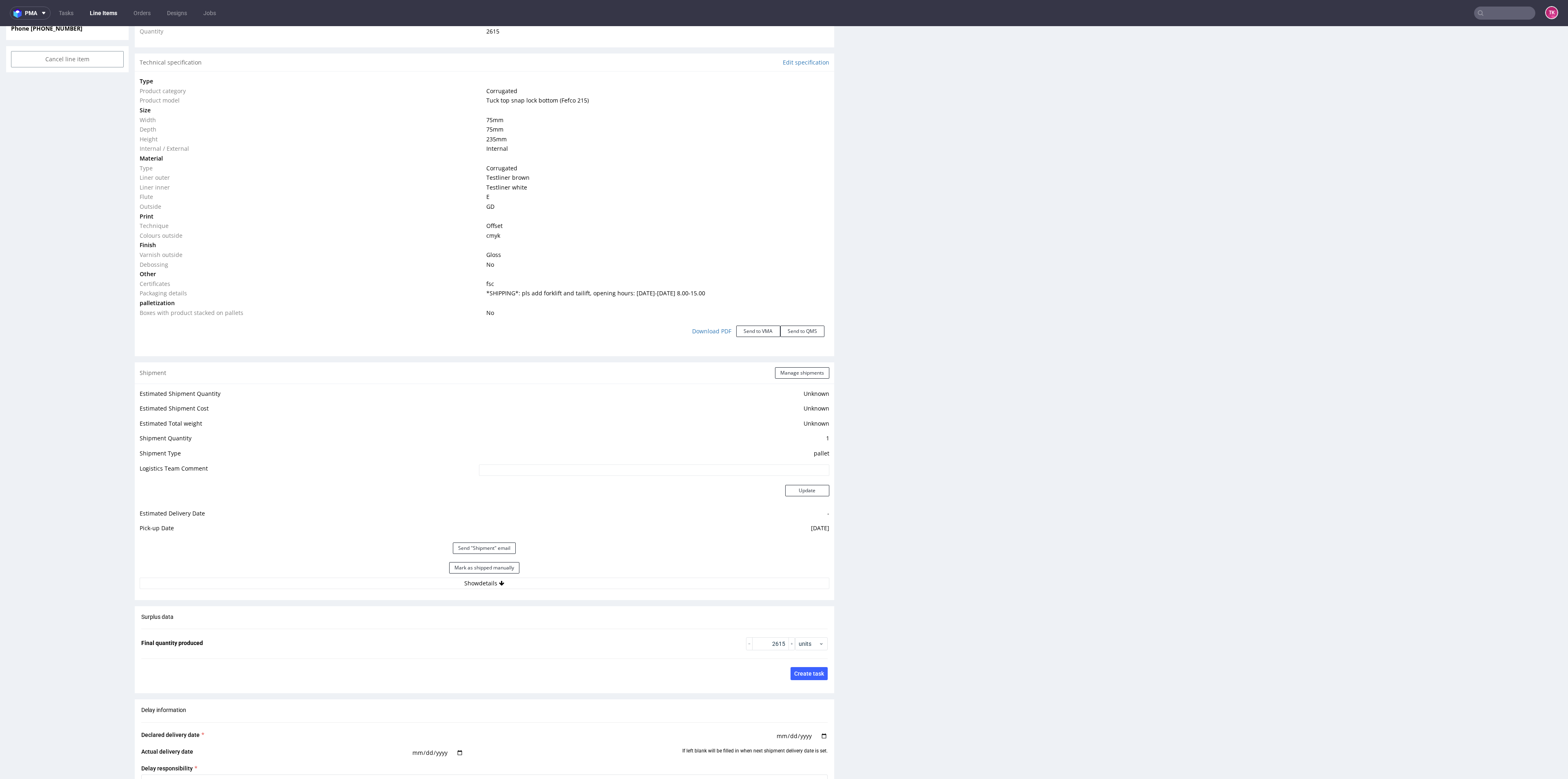
scroll to position [919, 0]
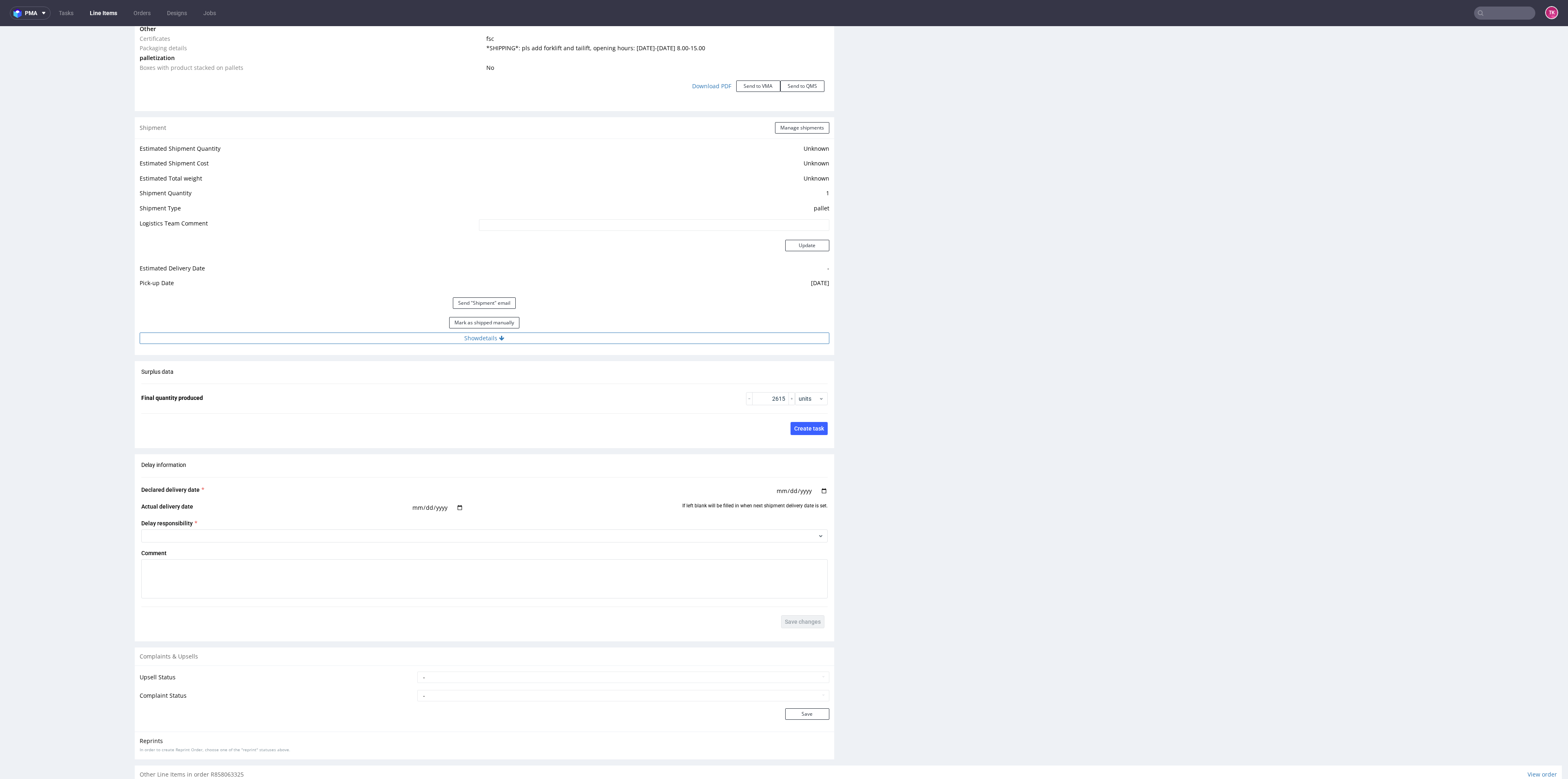
click at [633, 343] on button "Show details" at bounding box center [485, 338] width 690 height 11
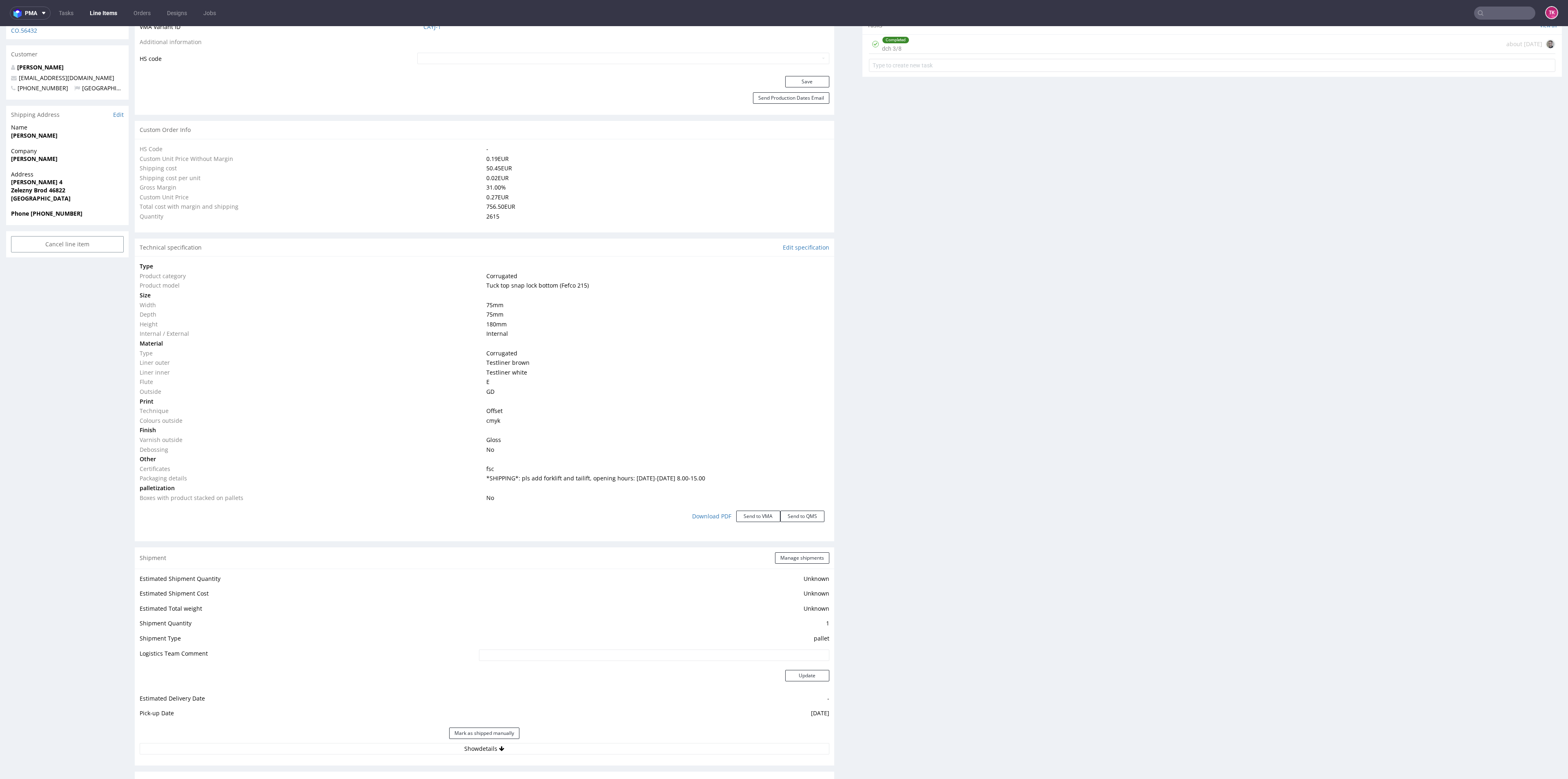
scroll to position [612, 0]
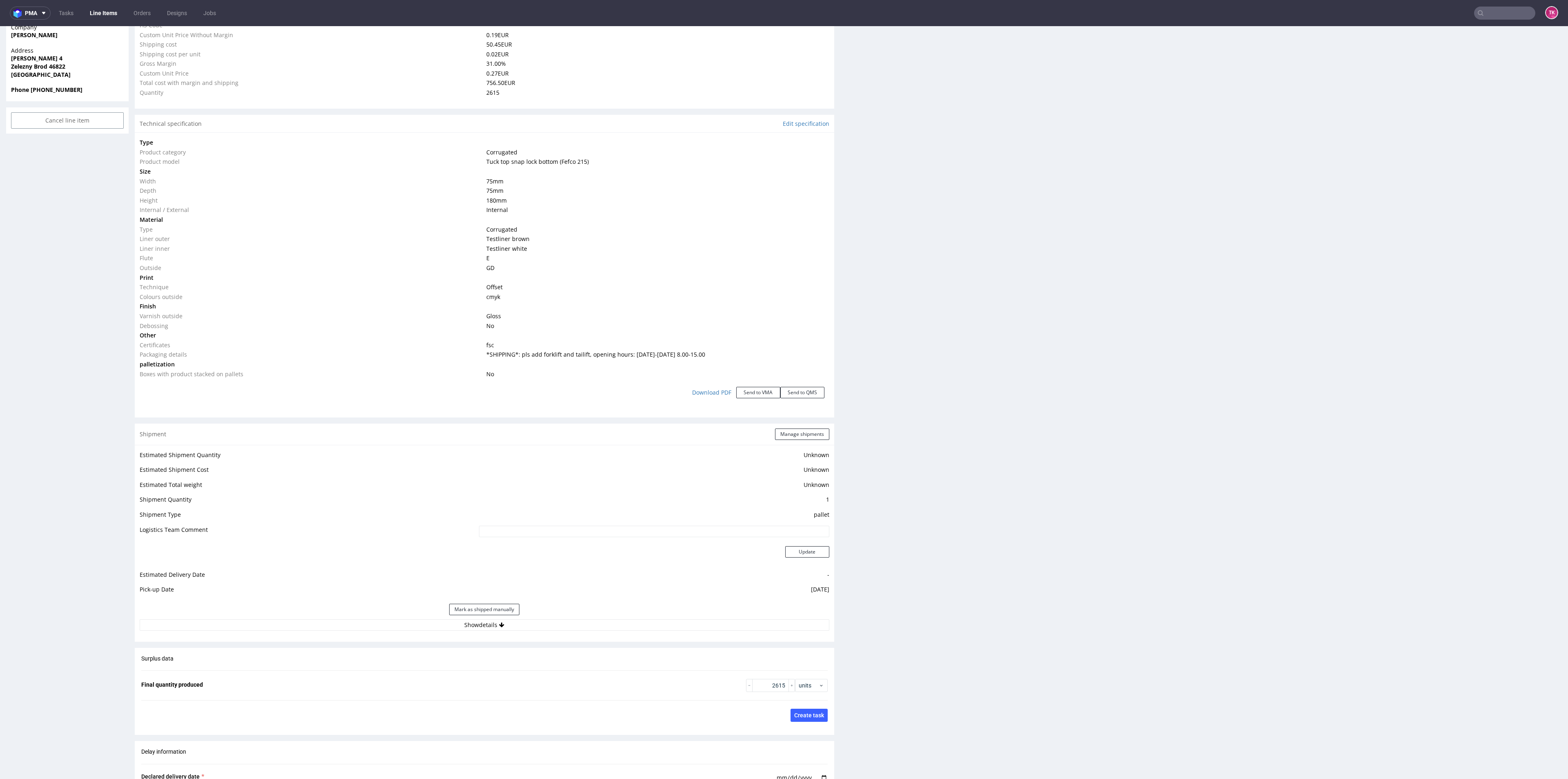
click at [584, 634] on div "Shipment Manage shipments Estimated Shipment Quantity Unknown Estimated Shipmen…" at bounding box center [485, 533] width 700 height 218
click at [588, 623] on button "Show details" at bounding box center [485, 625] width 690 height 11
click at [514, 664] on td "DB Schenker" at bounding box center [582, 663] width 492 height 15
click at [528, 677] on input at bounding box center [584, 677] width 490 height 11
paste input "PLWAW509050027"
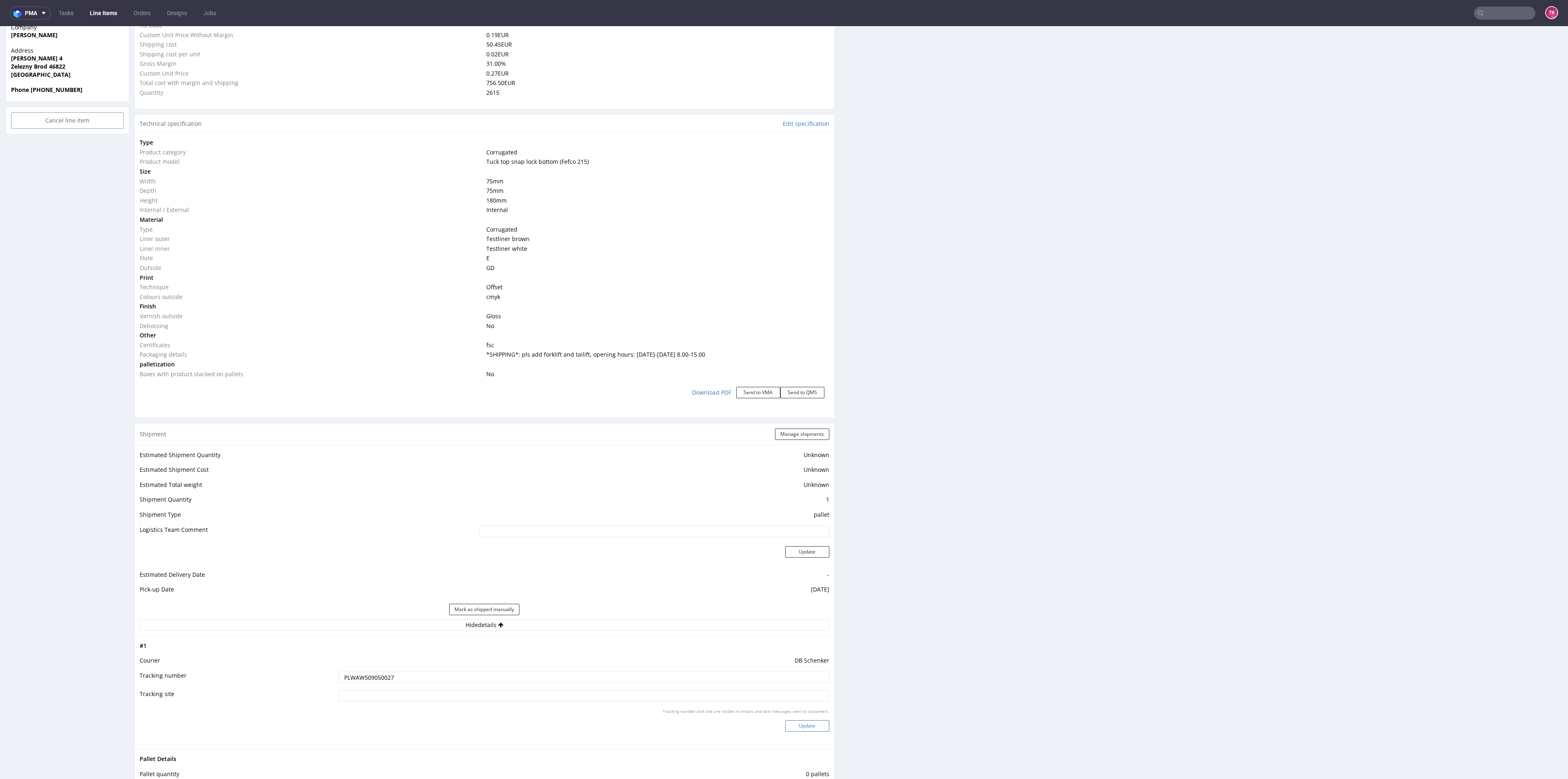
type input "PLWAW509050027"
click at [815, 723] on button "Update" at bounding box center [807, 726] width 44 height 11
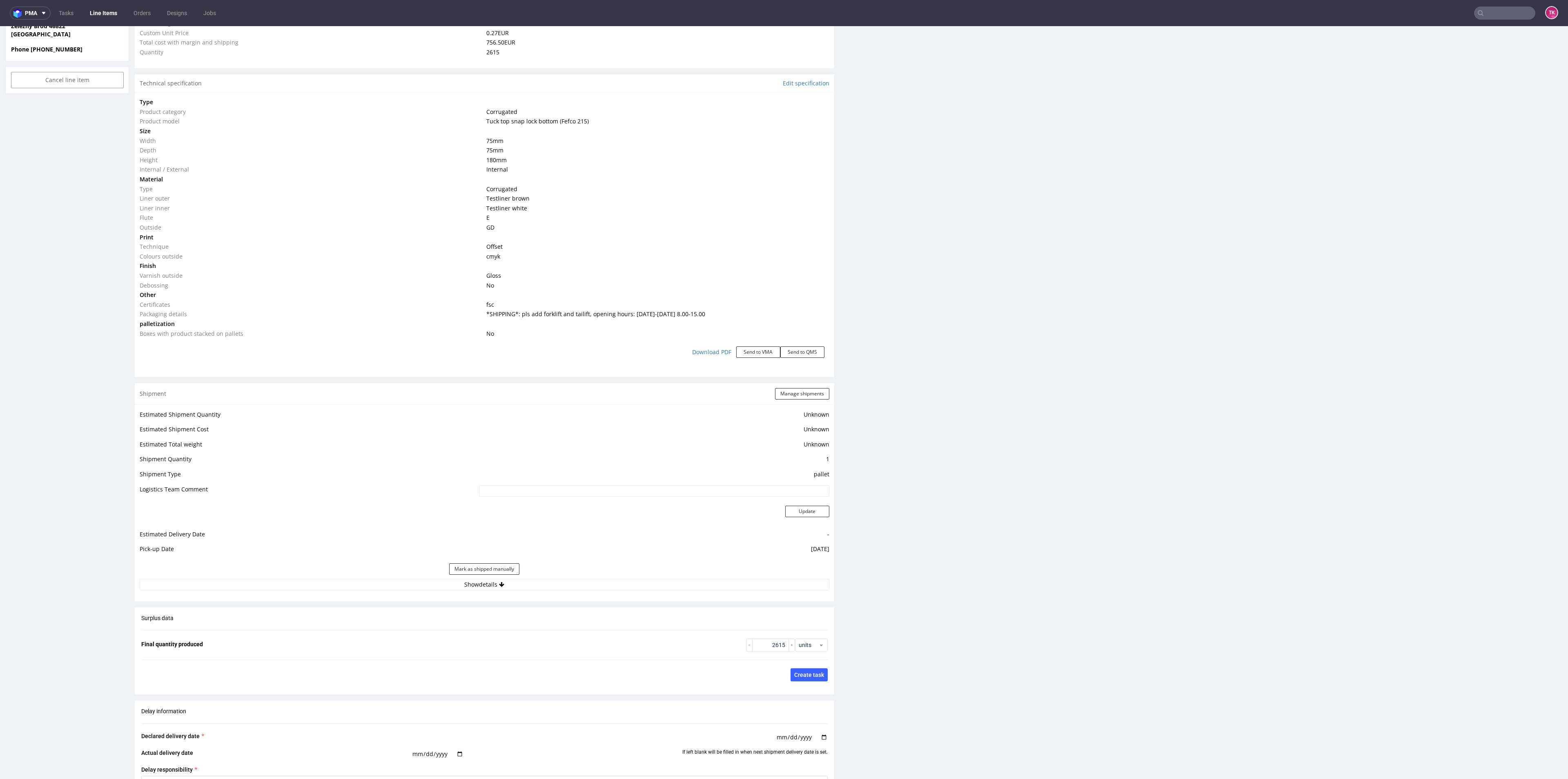
scroll to position [674, 0]
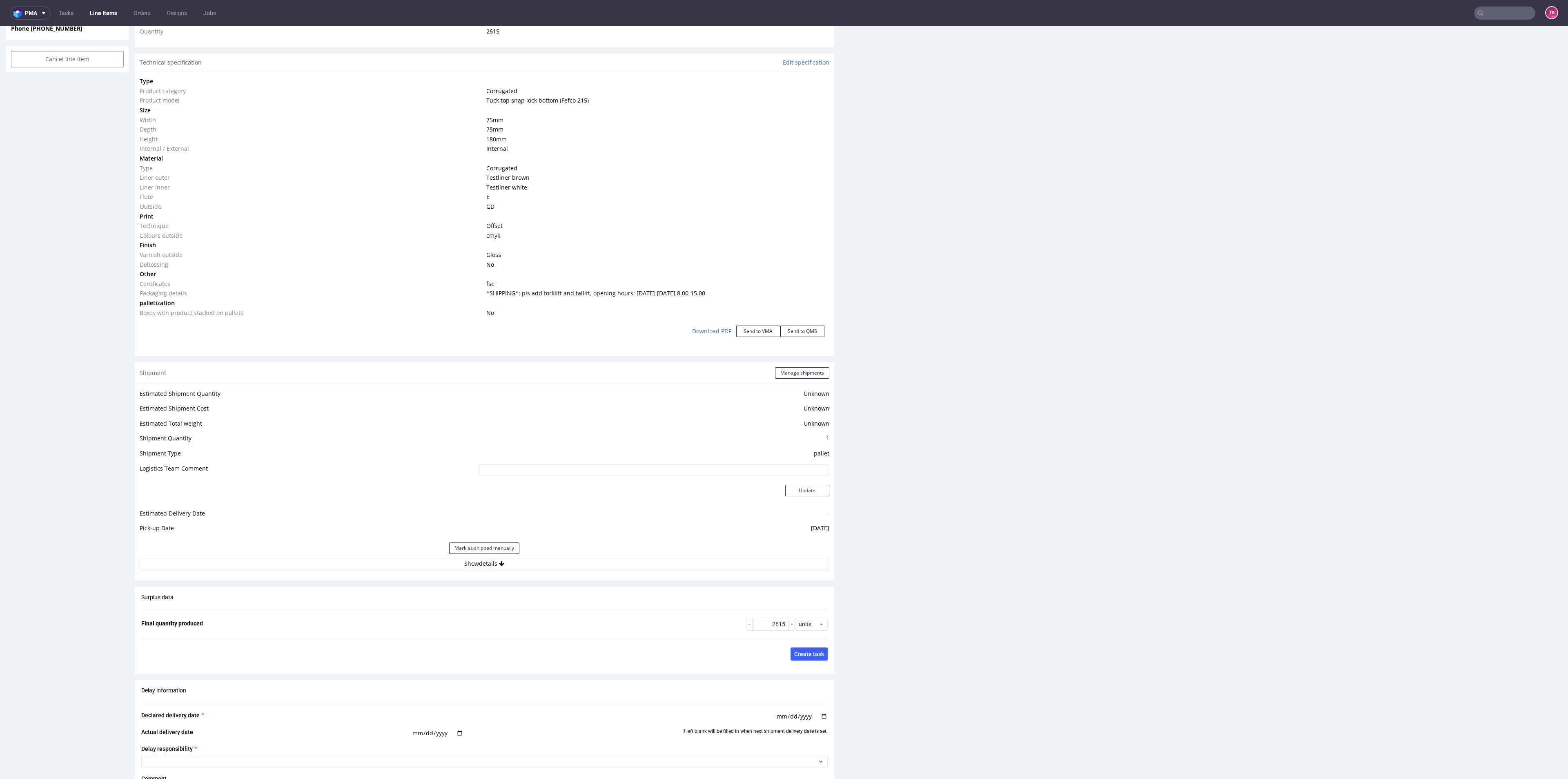
drag, startPoint x: 552, startPoint y: 565, endPoint x: 545, endPoint y: 571, distance: 9.2
click at [552, 564] on button "Show details" at bounding box center [485, 564] width 690 height 11
drag, startPoint x: 451, startPoint y: 614, endPoint x: 461, endPoint y: 616, distance: 10.2
click at [451, 615] on input at bounding box center [584, 616] width 490 height 11
paste input "PLWAW509050027"
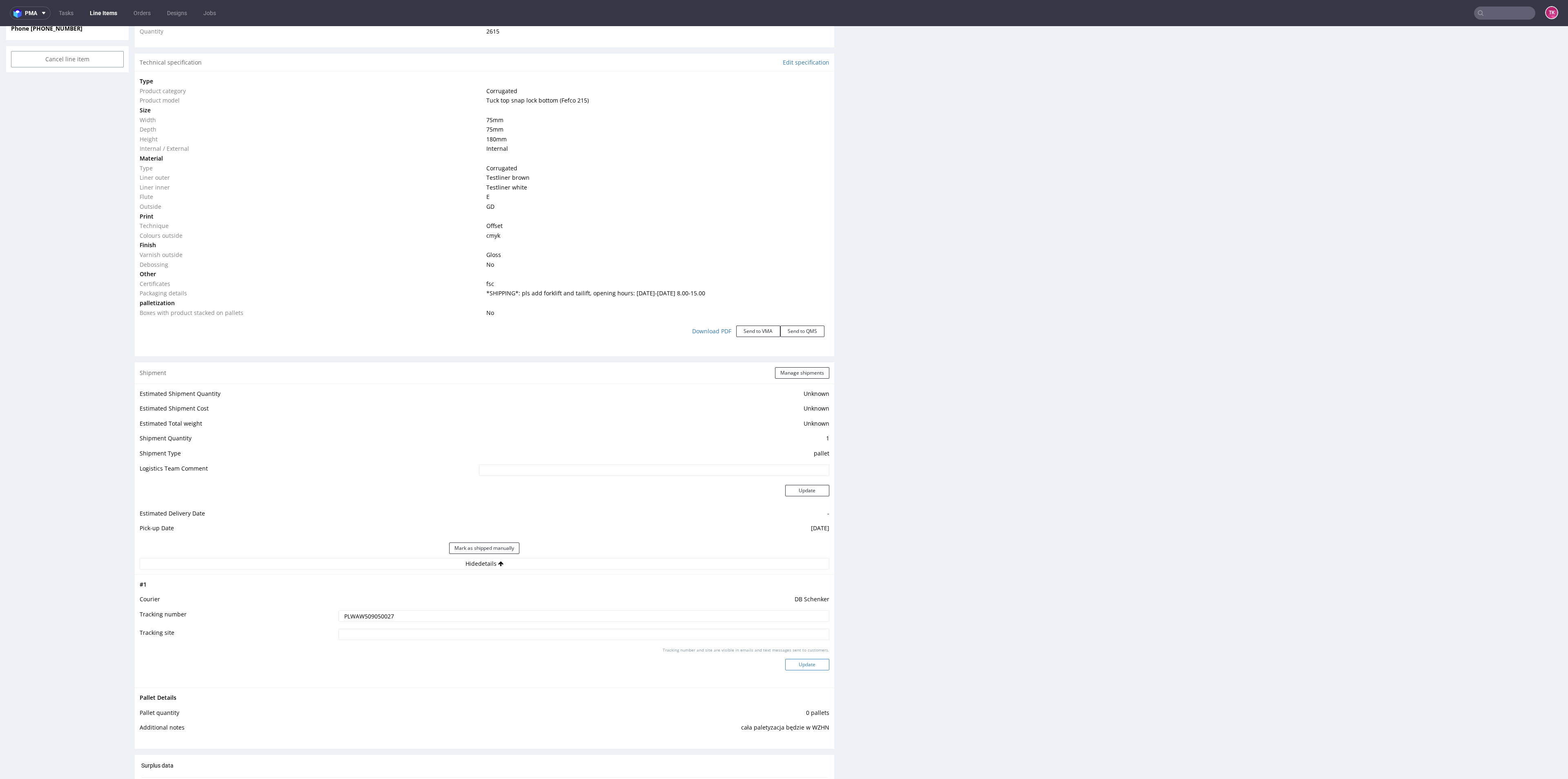
type input "PLWAW509050027"
click at [789, 659] on button "Update" at bounding box center [807, 665] width 44 height 11
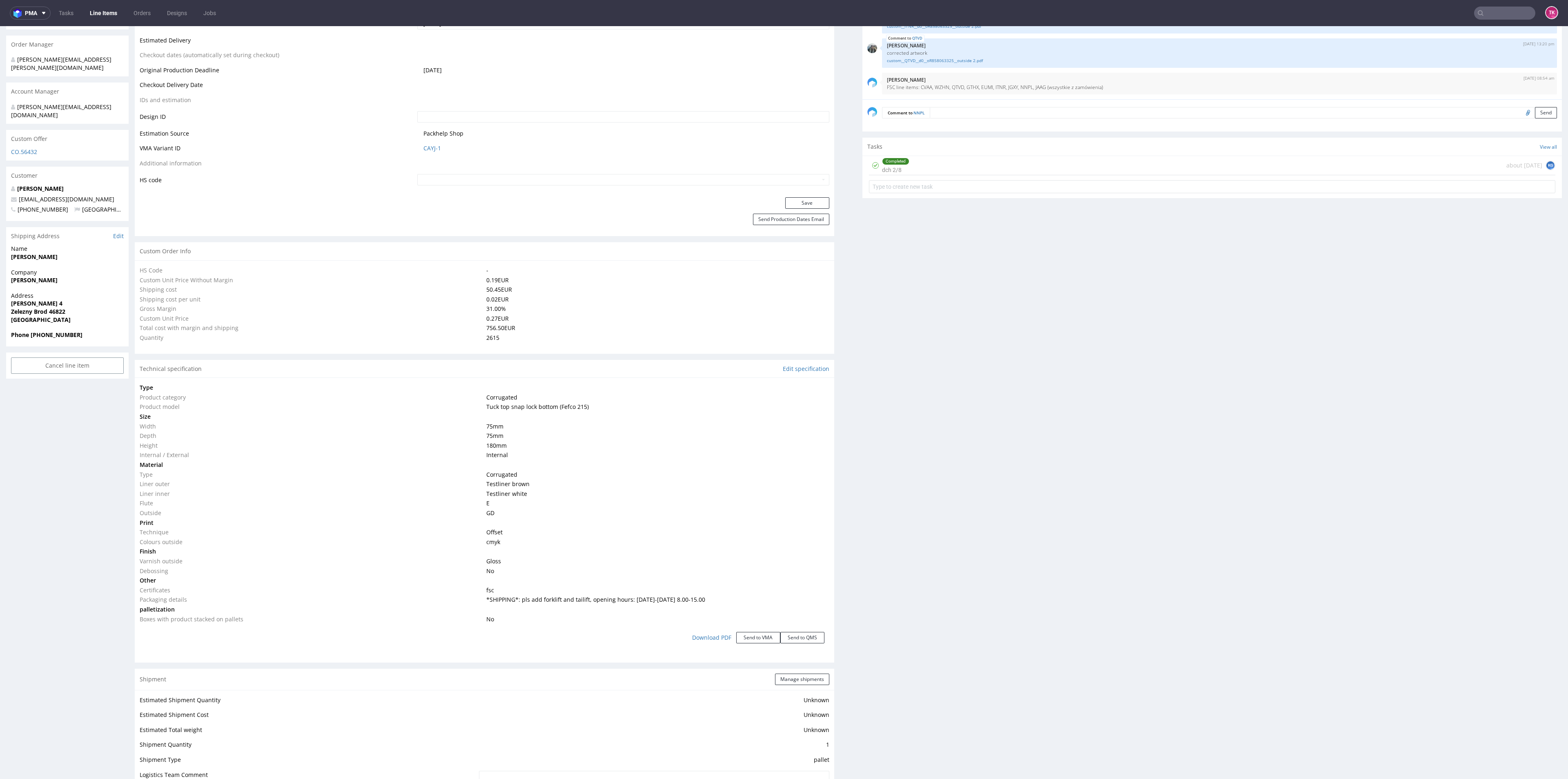
scroll to position [612, 0]
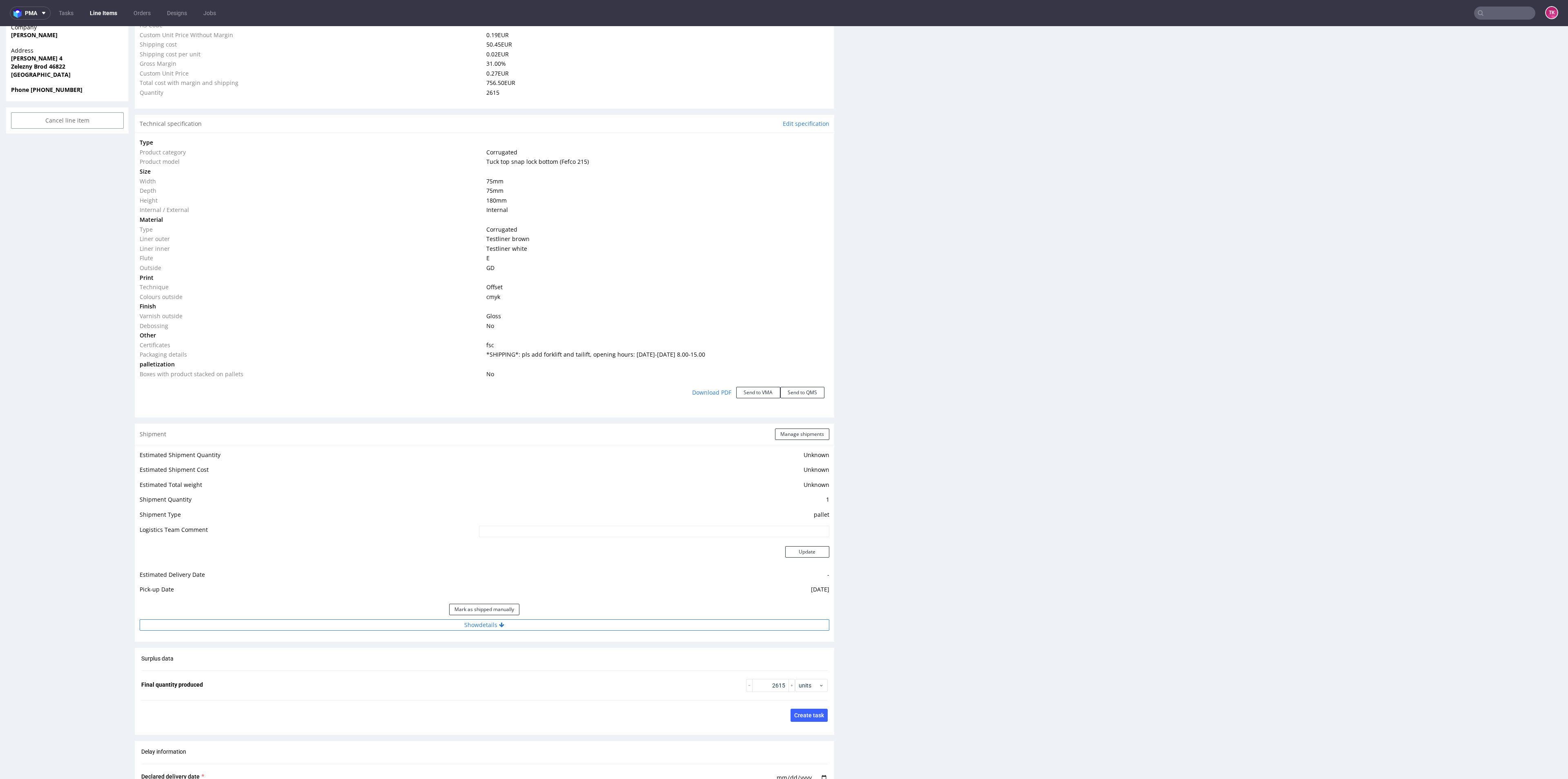
click at [518, 625] on button "Show details" at bounding box center [485, 625] width 690 height 11
click at [491, 663] on td "DB Schenker" at bounding box center [582, 663] width 492 height 15
drag, startPoint x: 492, startPoint y: 670, endPoint x: 494, endPoint y: 675, distance: 5.4
click at [492, 671] on tbody "# 1 Courier DB Schenker Tracking number Tracking site Tracking number and site …" at bounding box center [485, 692] width 690 height 103
click at [504, 681] on input at bounding box center [584, 677] width 490 height 11
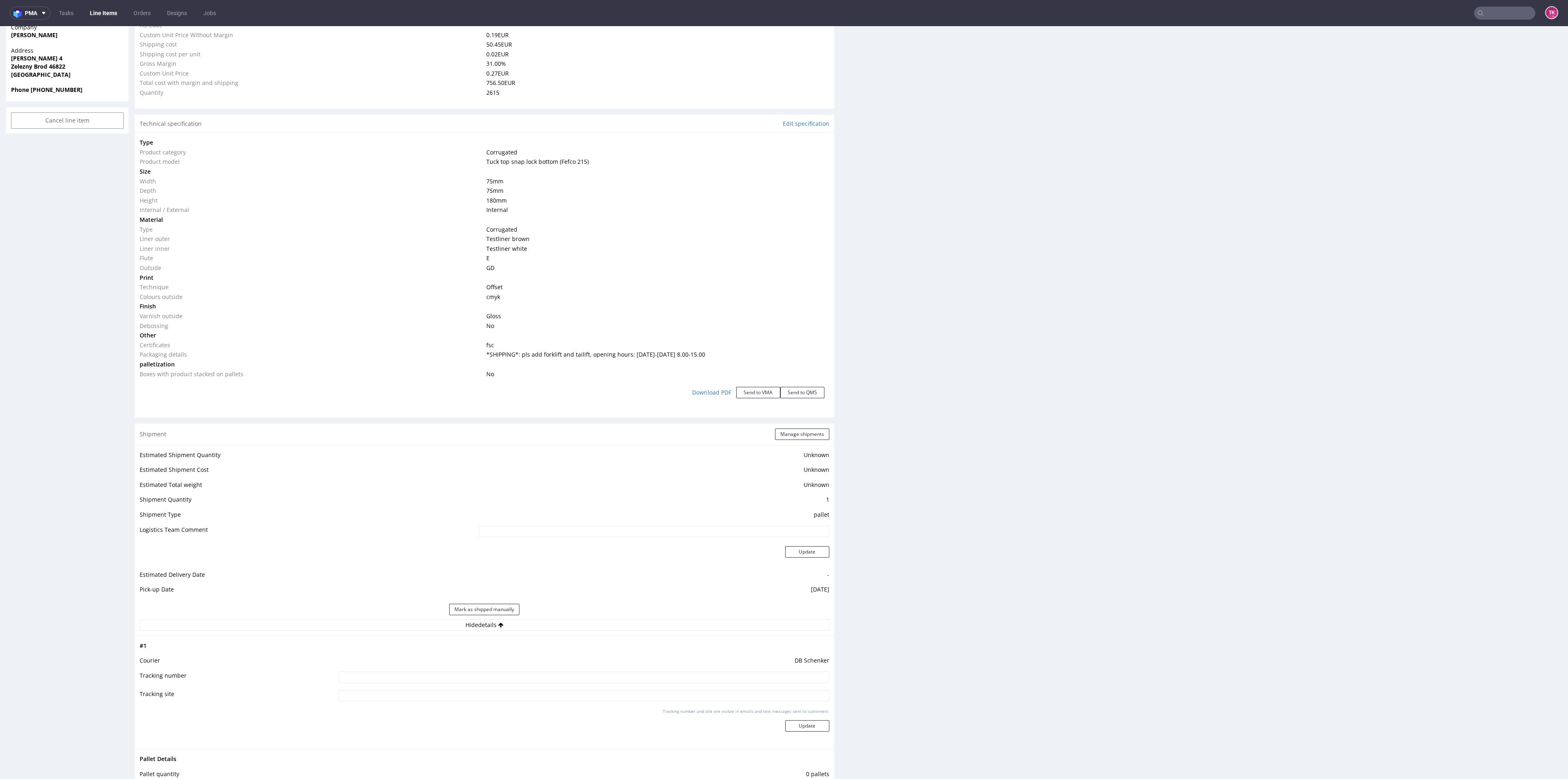
paste input "PLWAW509050027"
type input "PLWAW509050027"
click at [787, 728] on button "Update" at bounding box center [807, 726] width 44 height 11
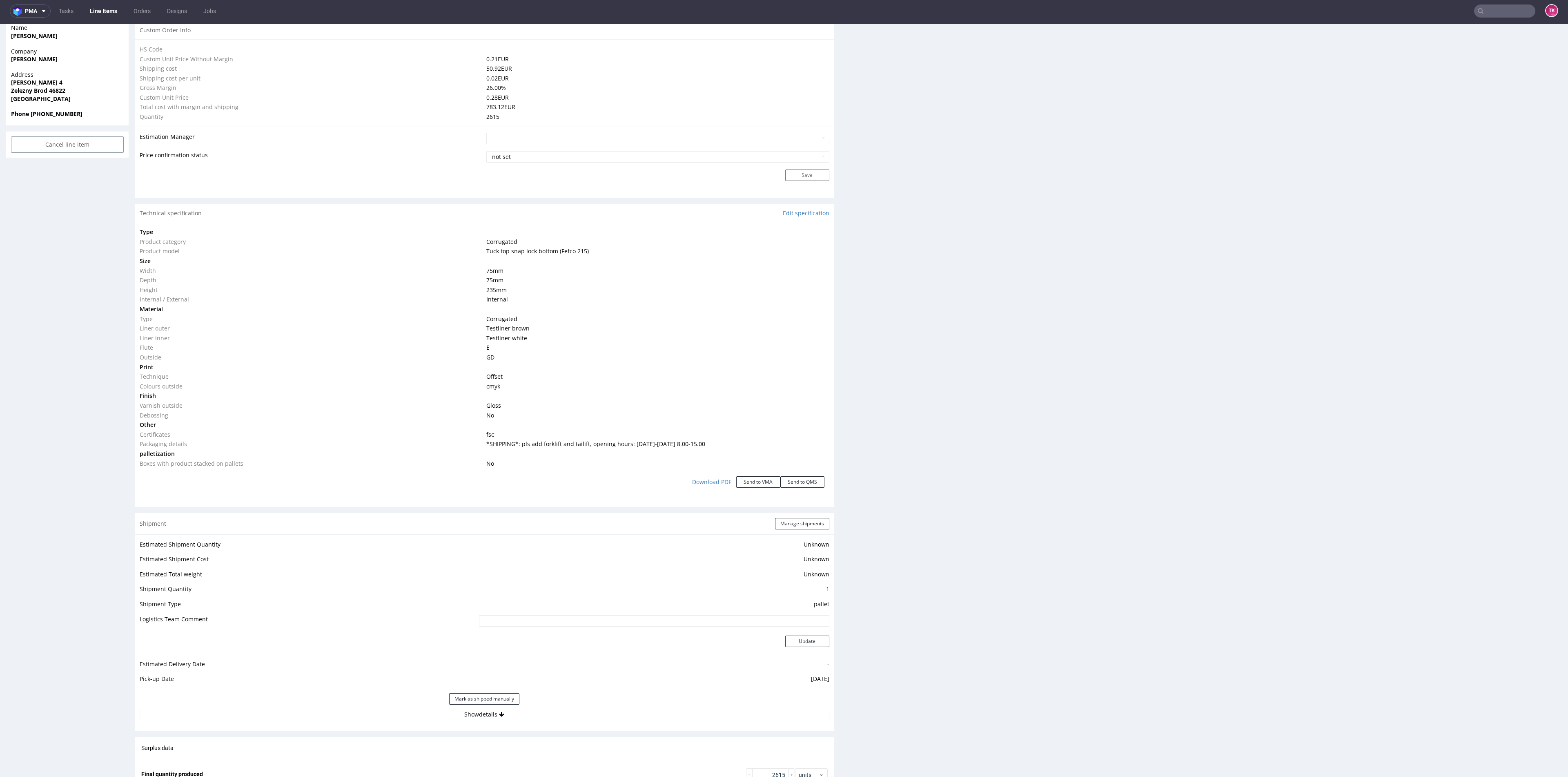
scroll to position [612, 0]
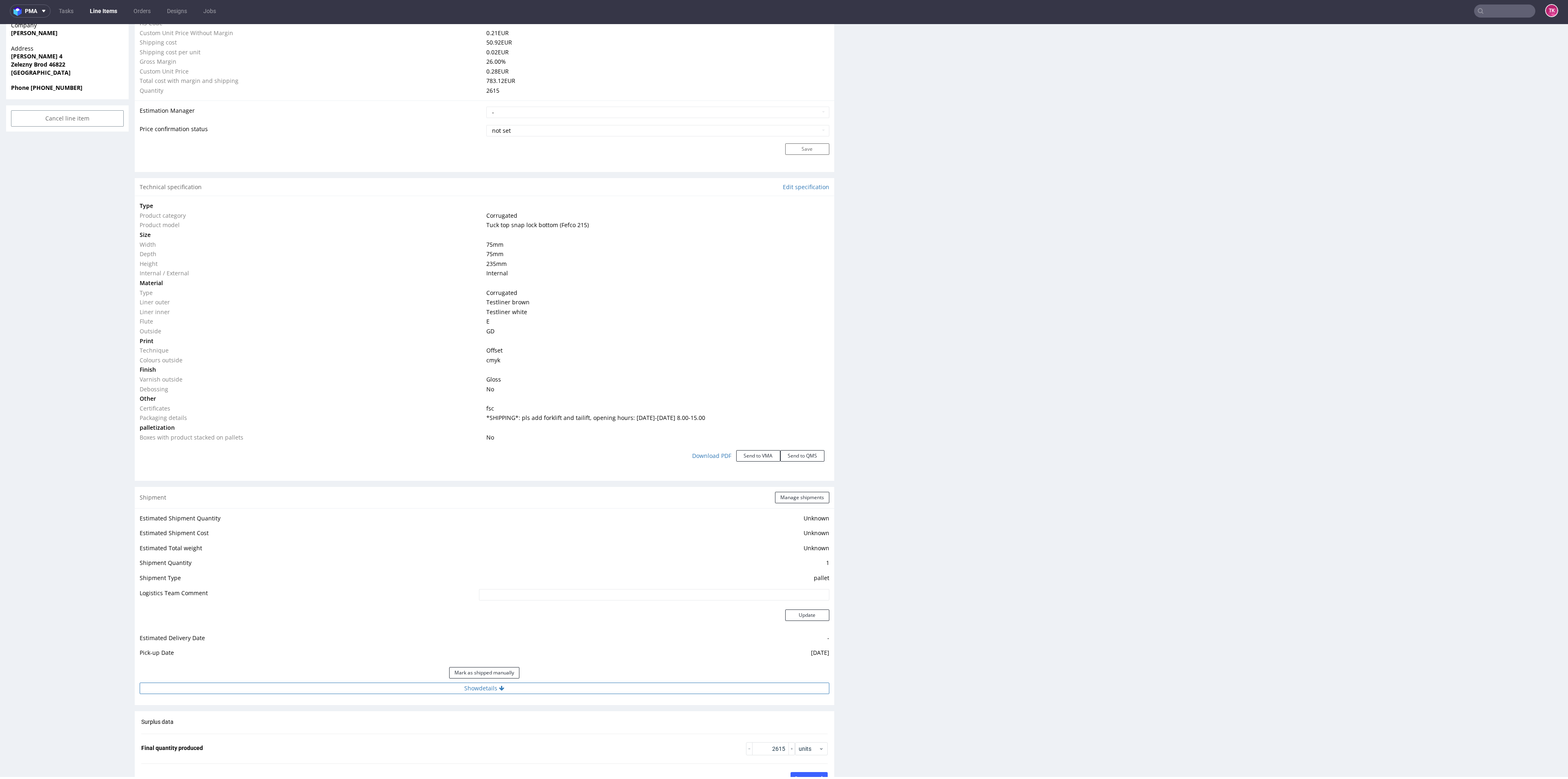
click at [564, 691] on button "Show details" at bounding box center [485, 688] width 690 height 11
drag, startPoint x: 485, startPoint y: 728, endPoint x: 495, endPoint y: 741, distance: 16.4
click at [486, 729] on td "DB Schenker" at bounding box center [582, 727] width 492 height 15
click at [495, 741] on input at bounding box center [584, 741] width 490 height 11
paste input "PLWAW509050027"
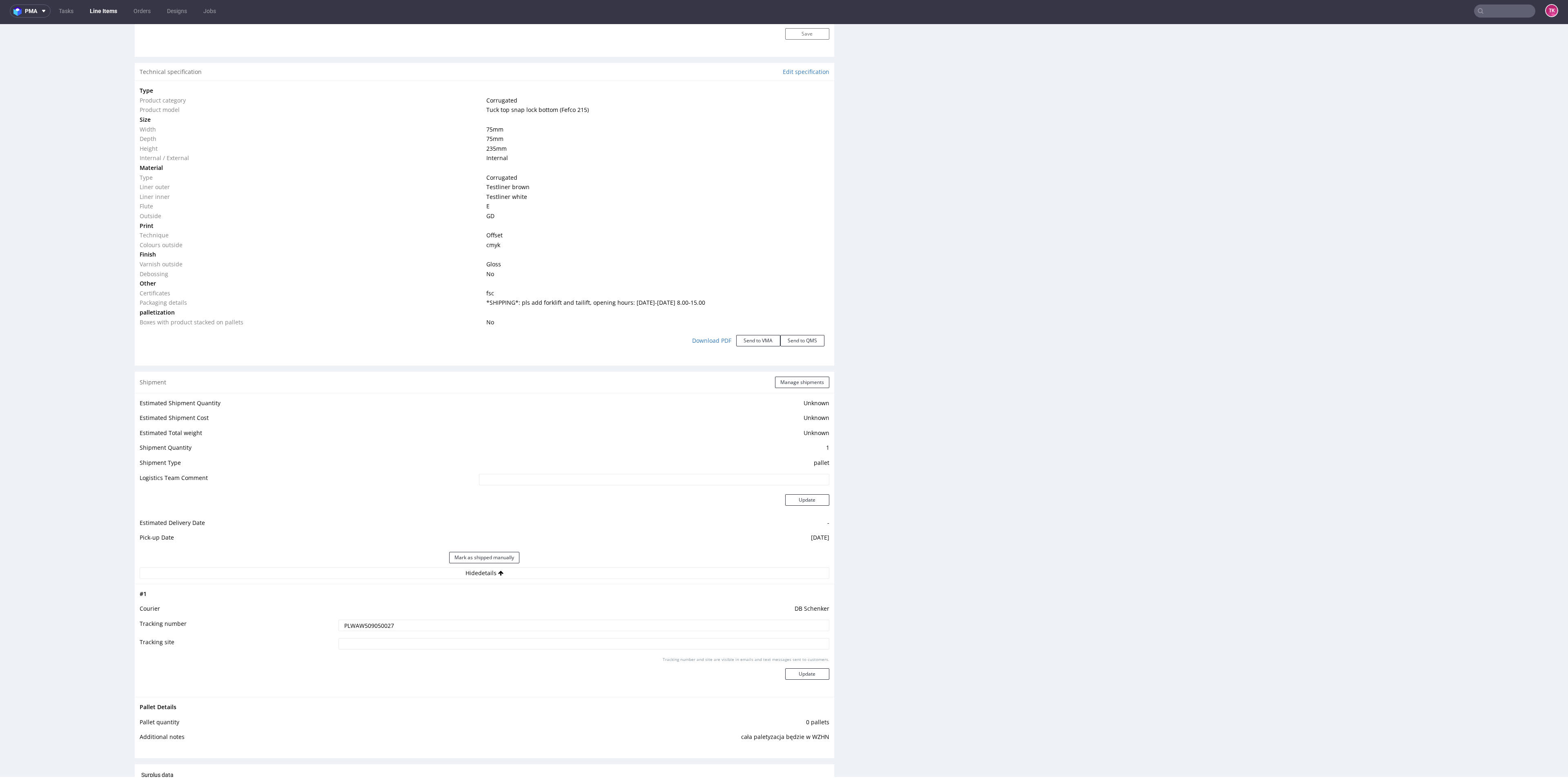
scroll to position [735, 0]
type input "PLWAW509050027"
click at [799, 667] on button "Update" at bounding box center [807, 667] width 44 height 11
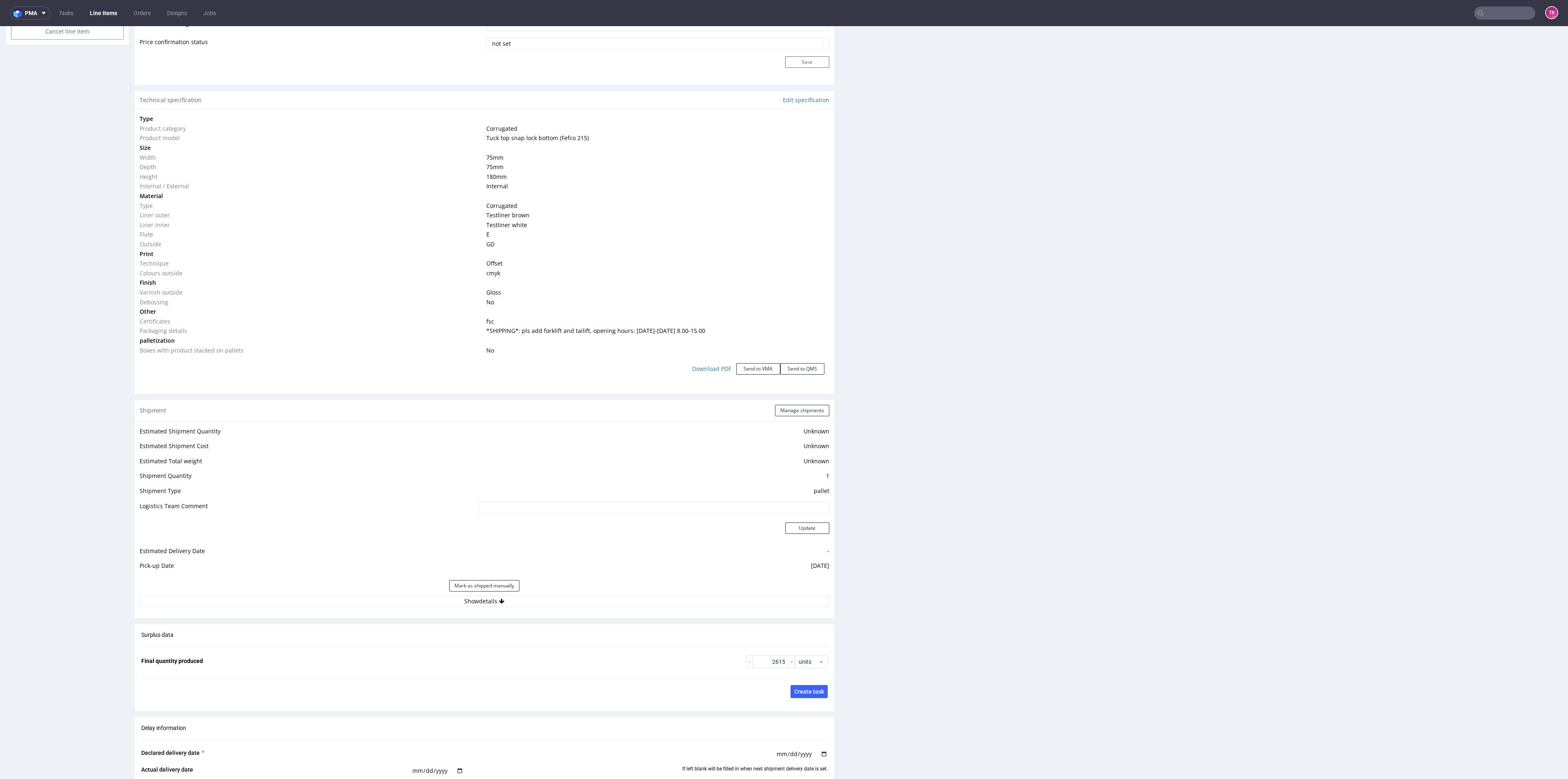
scroll to position [858, 0]
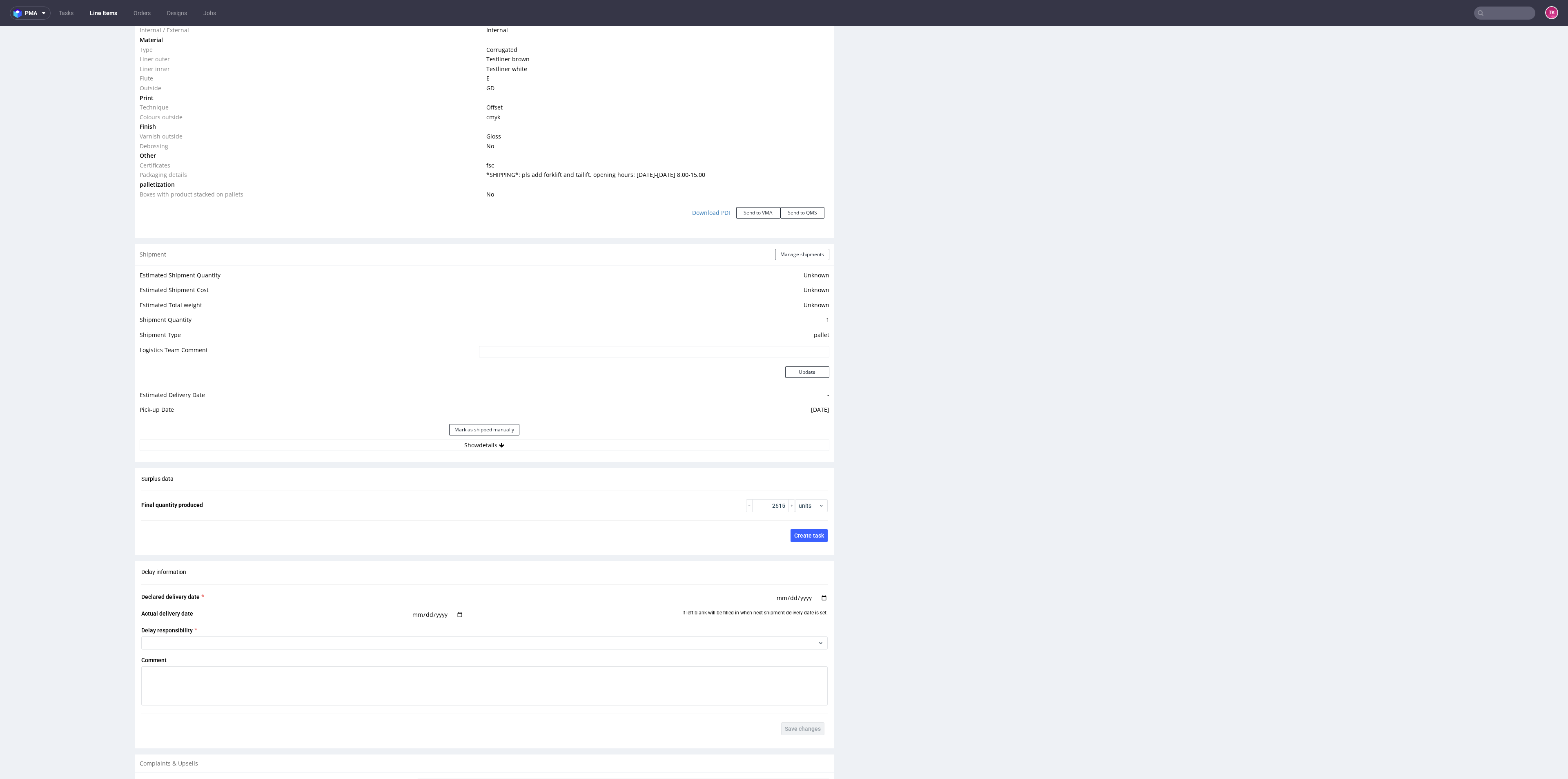
drag, startPoint x: 568, startPoint y: 446, endPoint x: 562, endPoint y: 453, distance: 9.2
click at [569, 446] on button "Show details" at bounding box center [485, 445] width 690 height 11
click at [466, 501] on input at bounding box center [584, 497] width 490 height 11
paste input "PLWAW509050027"
type input "PLWAW509050027"
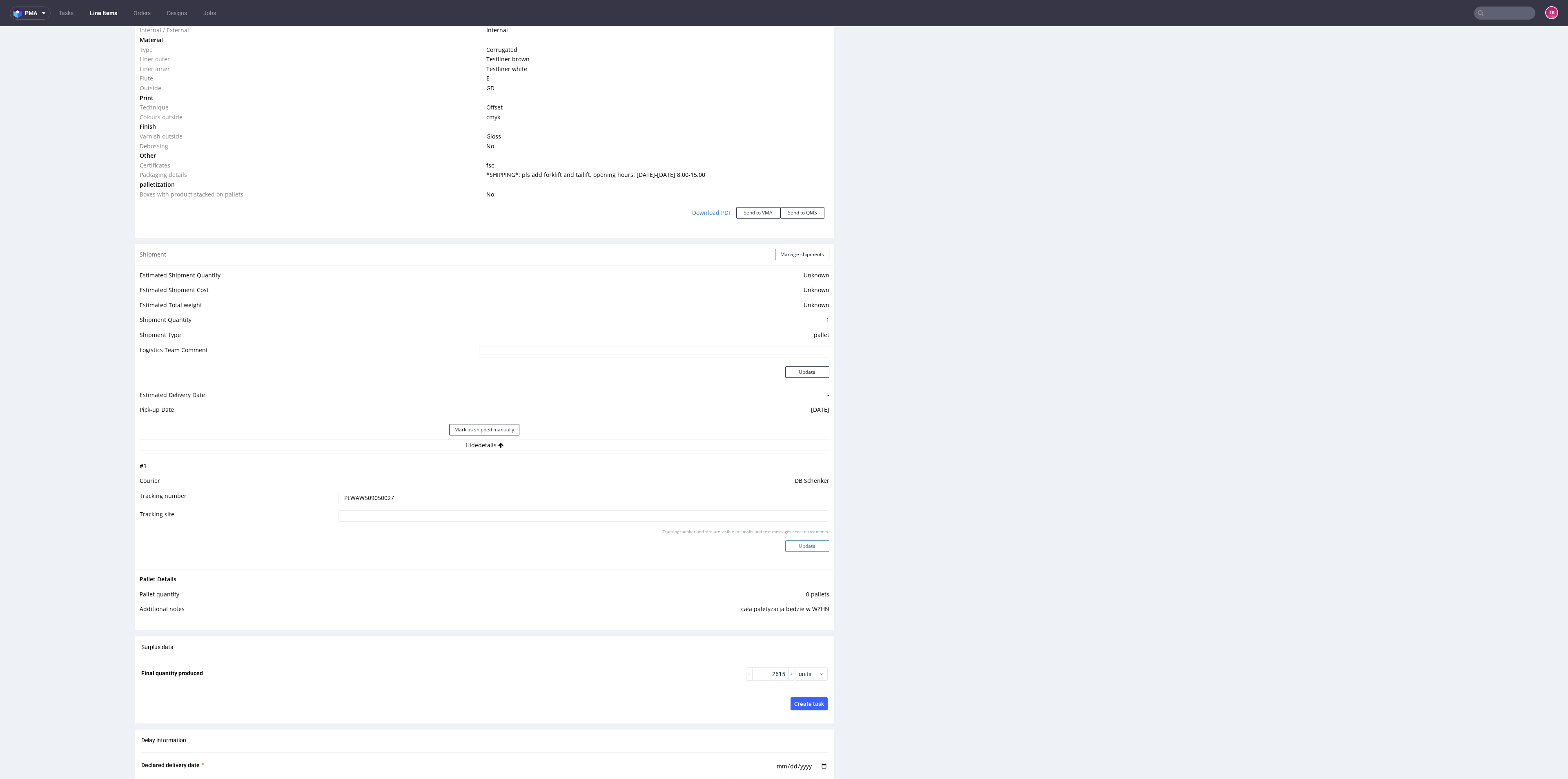
click at [788, 548] on button "Update" at bounding box center [807, 546] width 44 height 11
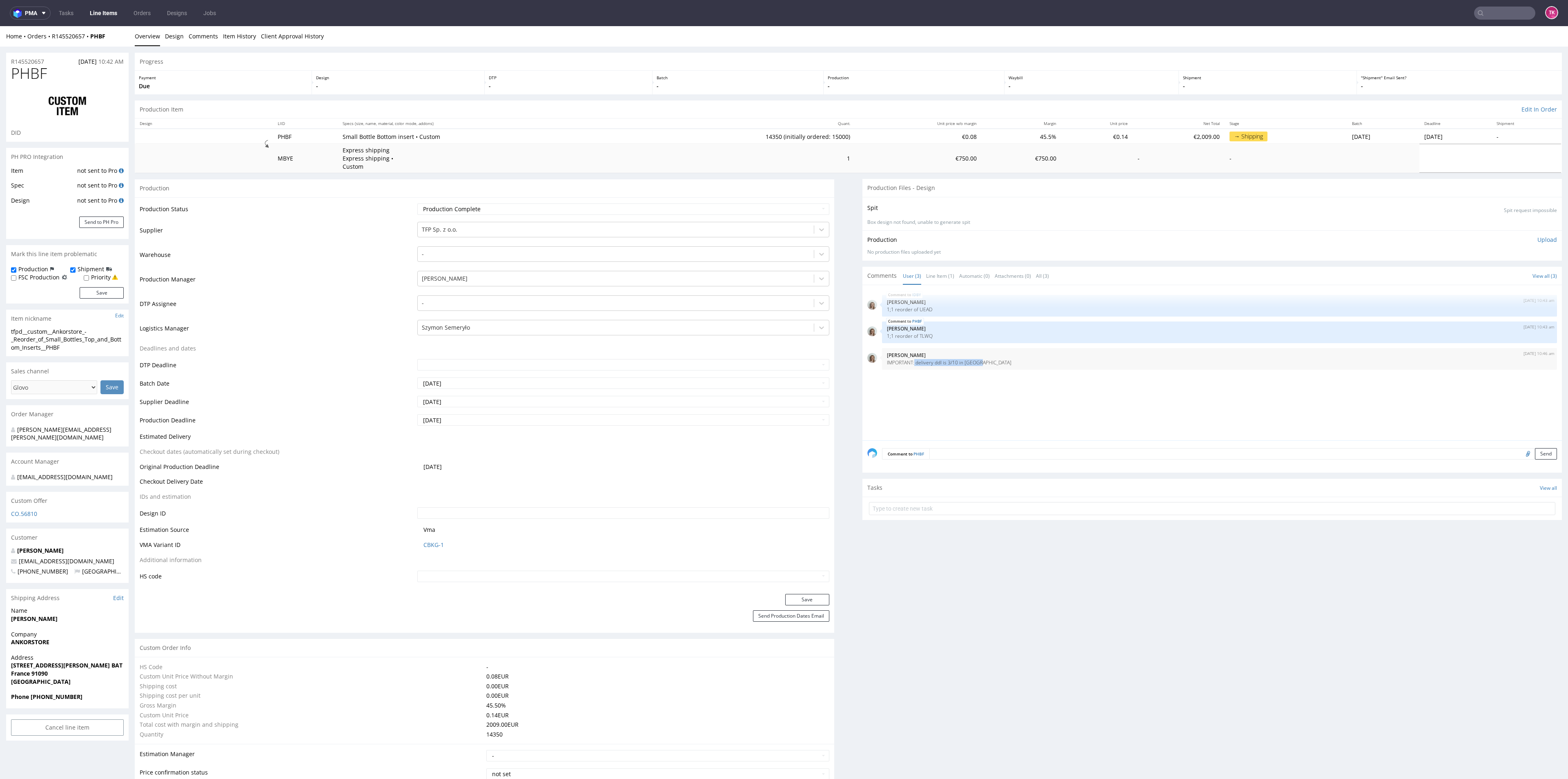
drag, startPoint x: 905, startPoint y: 365, endPoint x: 1026, endPoint y: 377, distance: 121.6
click at [1025, 375] on div "IDBY 16th Sep 25 | 10:43 am Monika Poźniak 1;1 reorder of UEAD PHBF 16th Sep 25…" at bounding box center [1215, 365] width 695 height 150
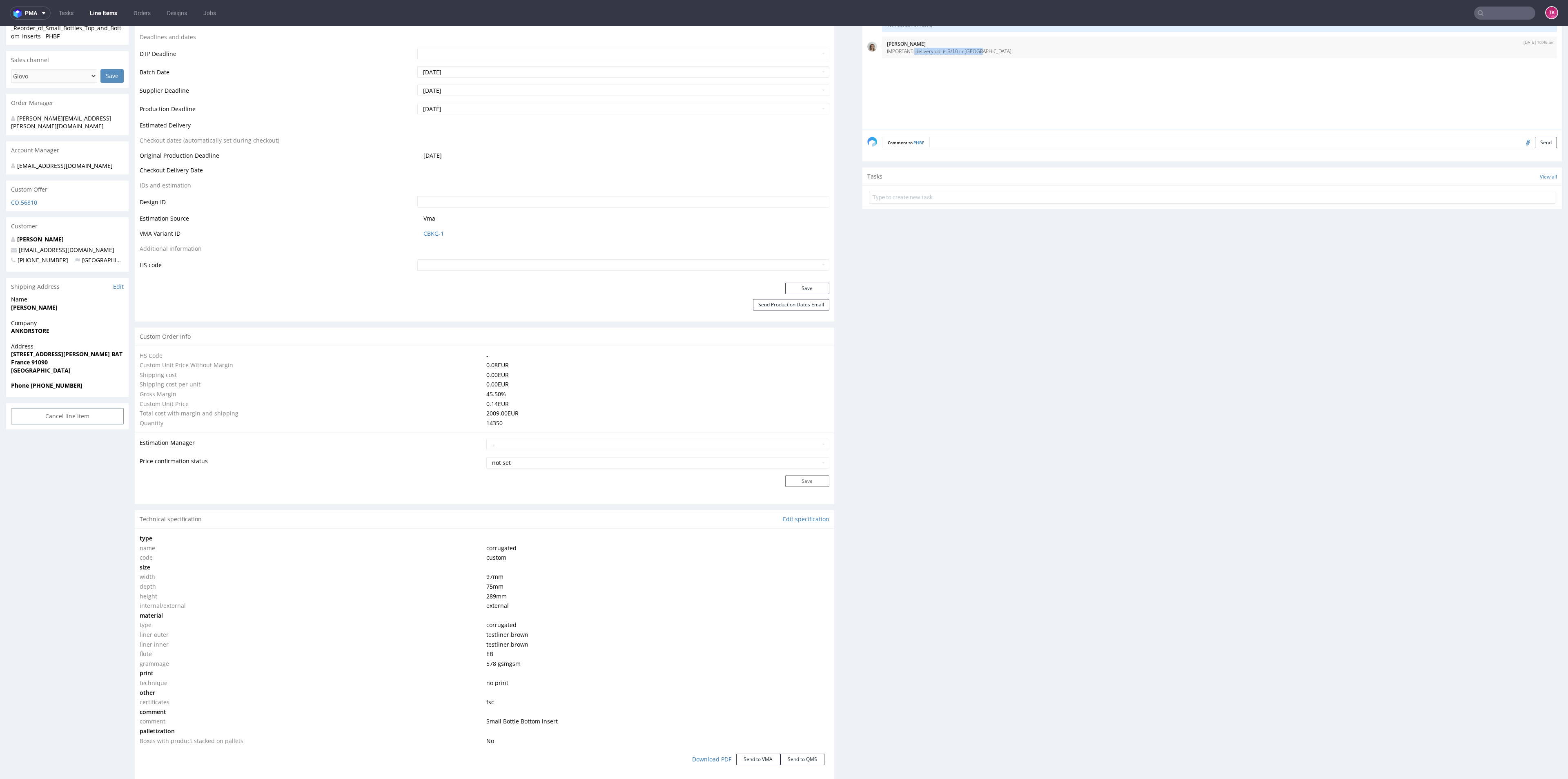
type input "14350"
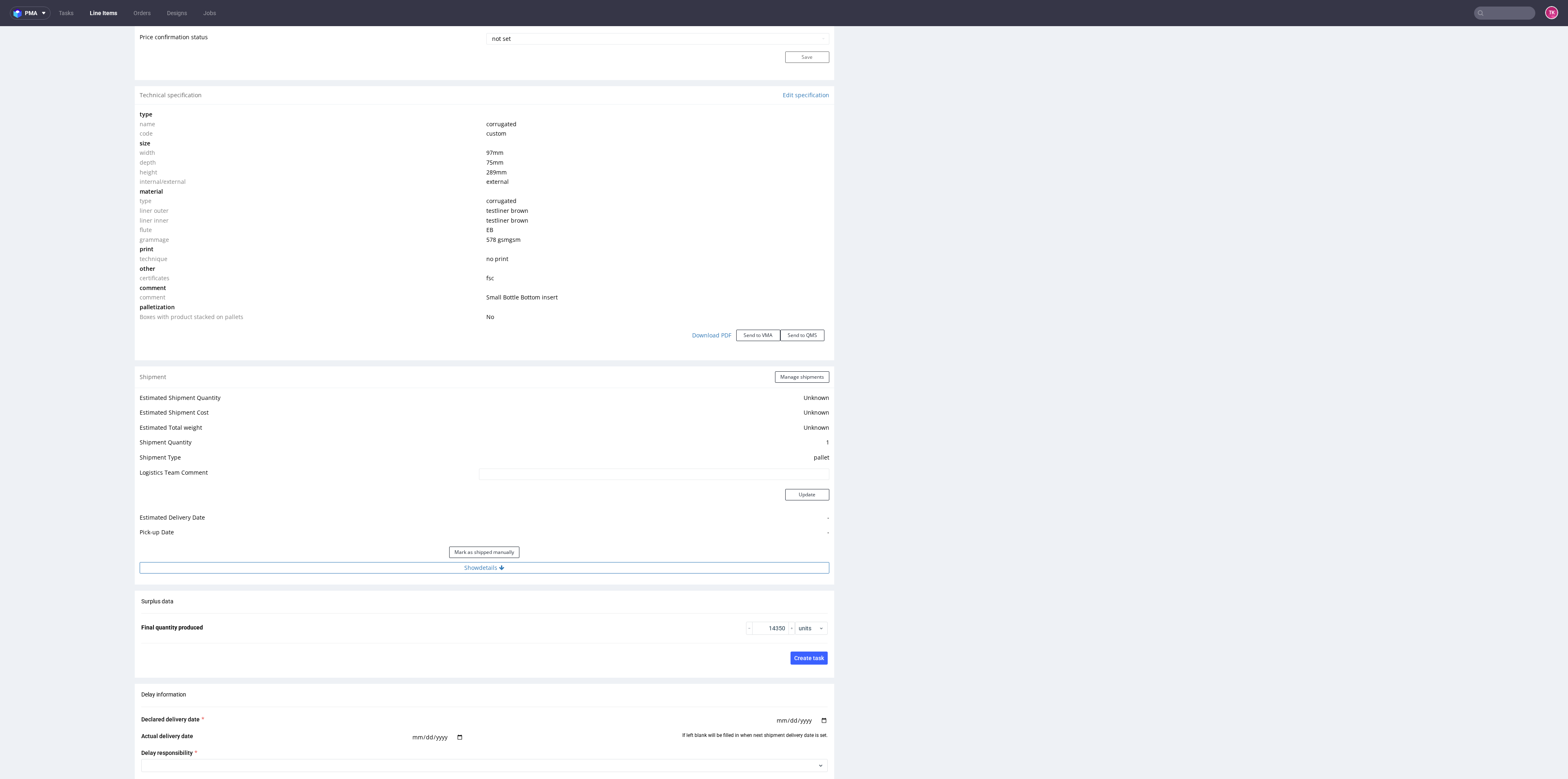
drag, startPoint x: 550, startPoint y: 559, endPoint x: 558, endPoint y: 568, distance: 12.0
click at [550, 559] on div "Mark as shipped manually" at bounding box center [485, 552] width 690 height 20
click at [558, 568] on button "Show details" at bounding box center [485, 568] width 690 height 11
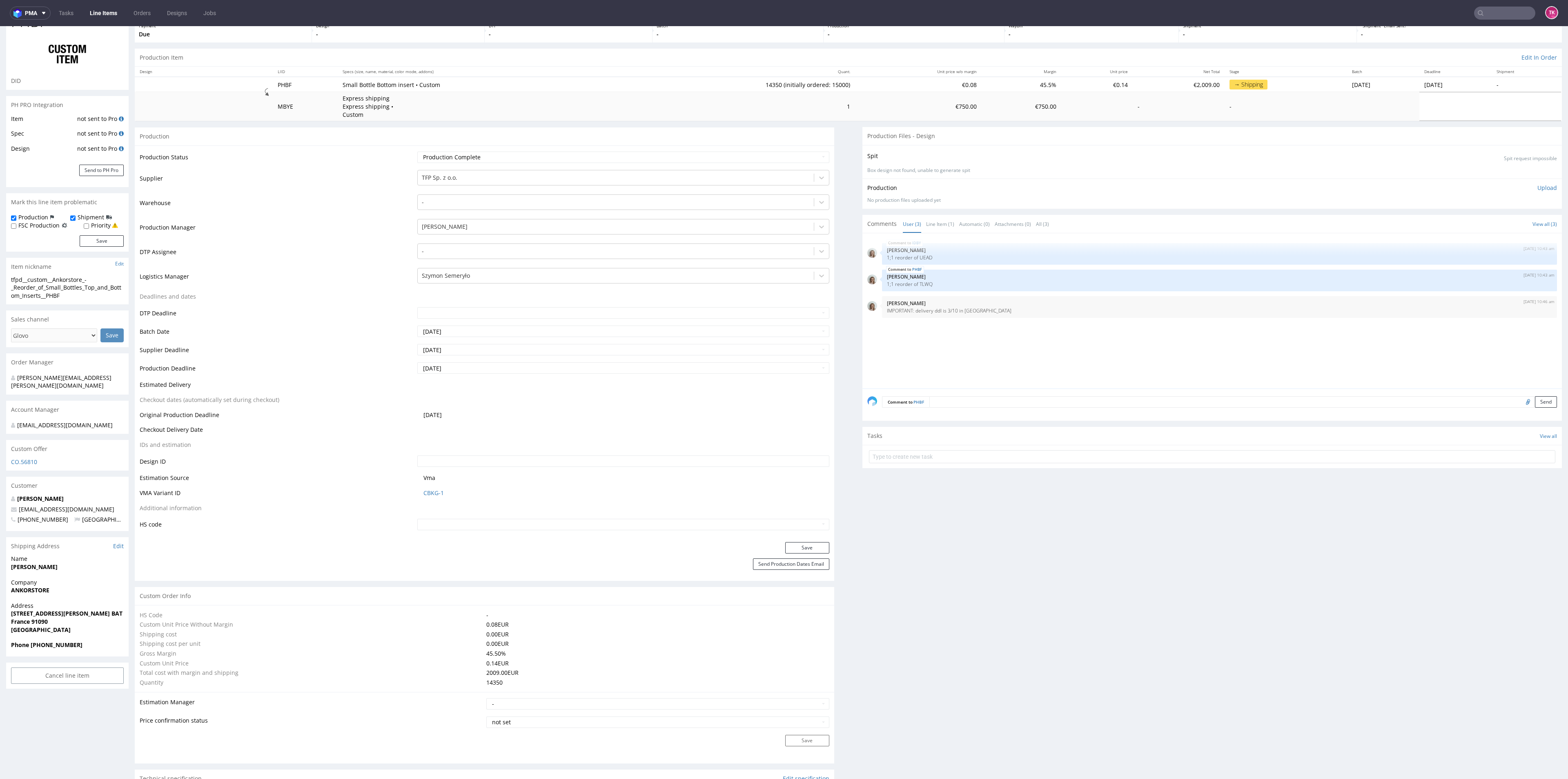
scroll to position [0, 0]
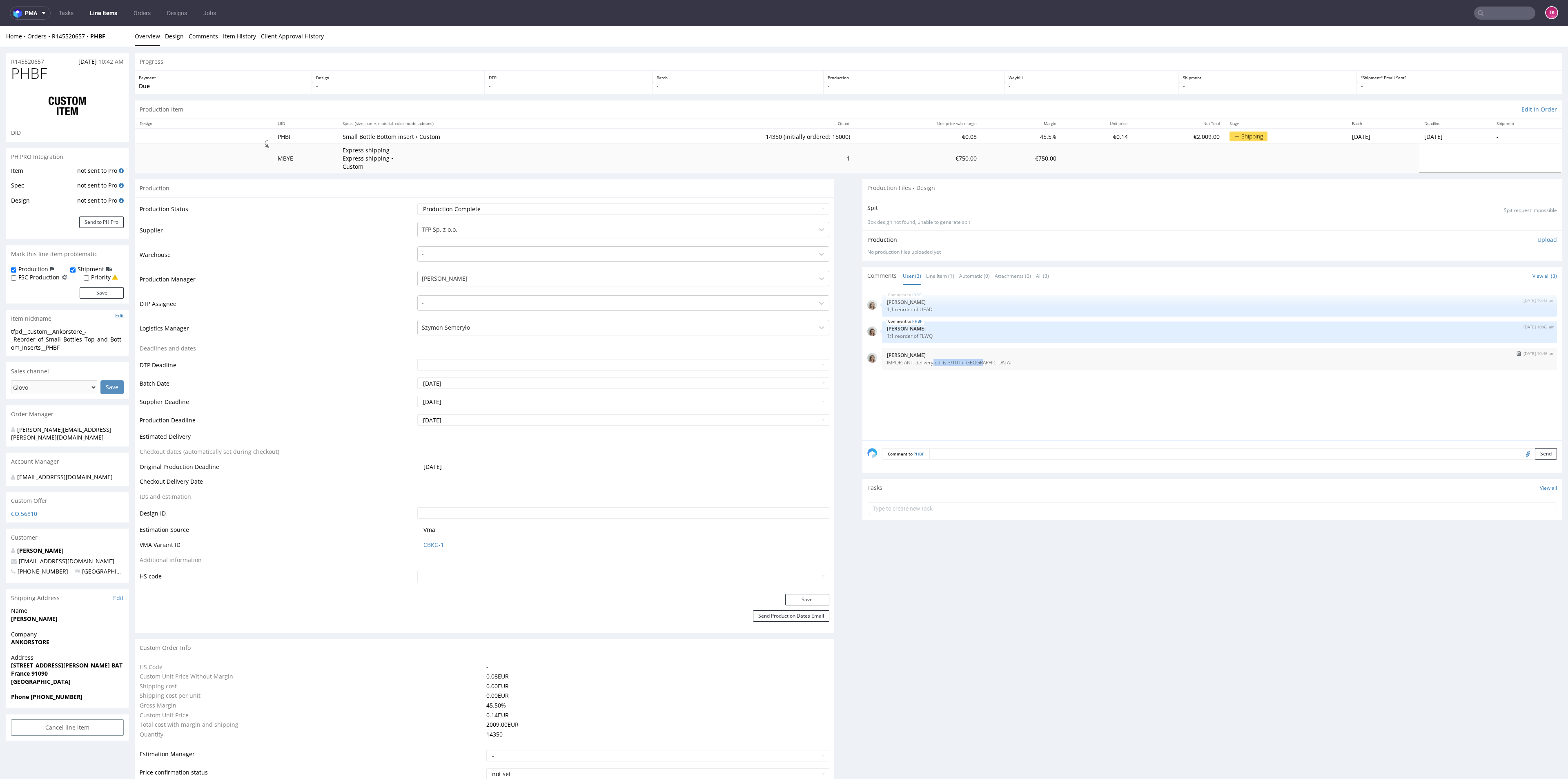
drag, startPoint x: 923, startPoint y: 367, endPoint x: 984, endPoint y: 361, distance: 61.3
click at [984, 361] on div "16th Sep 25 | 10:46 am Monika Poźniak IMPORTANT: delivery ddl is 3/10 in France" at bounding box center [1219, 359] width 675 height 22
type input "10010"
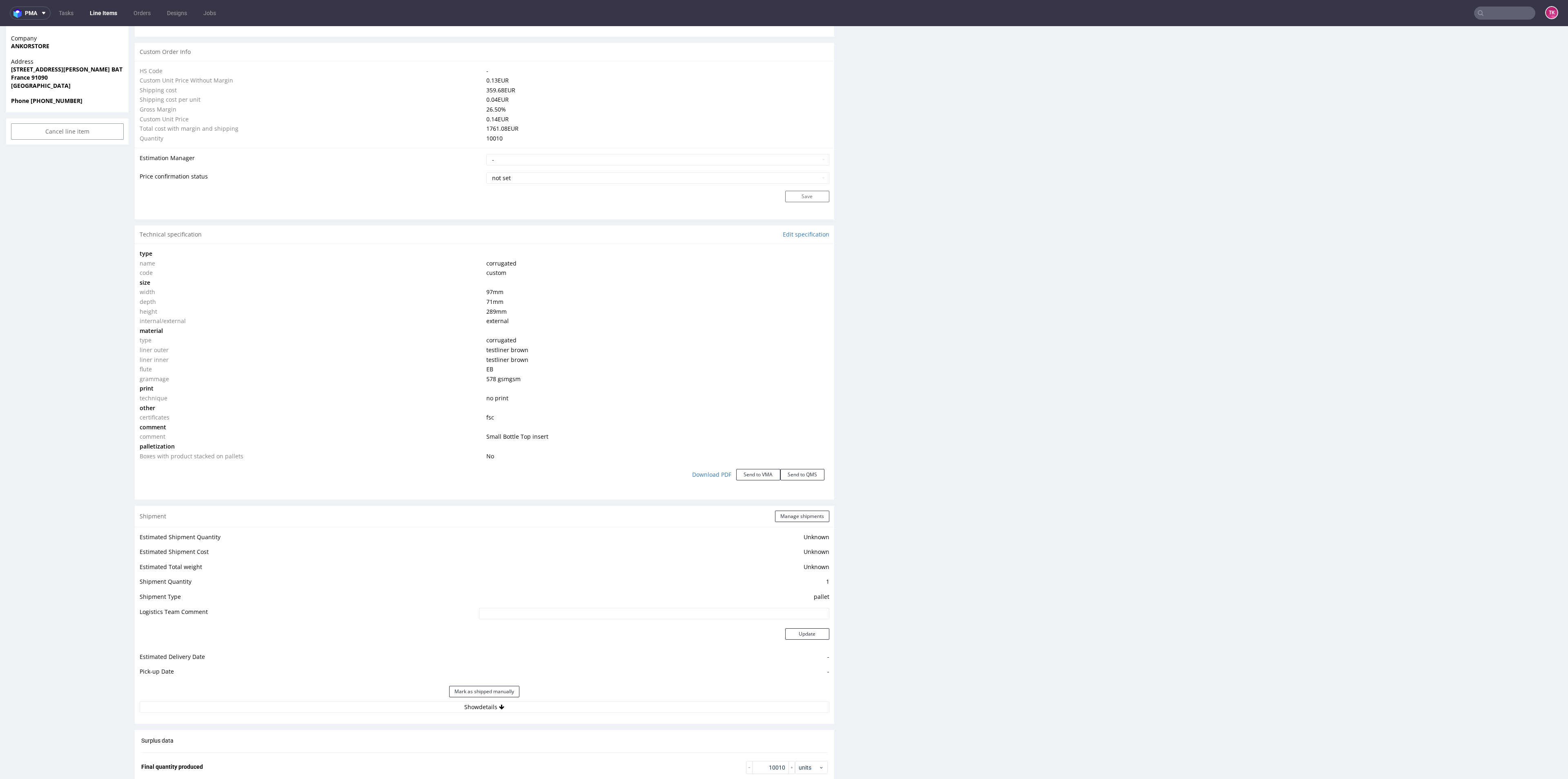
scroll to position [612, 0]
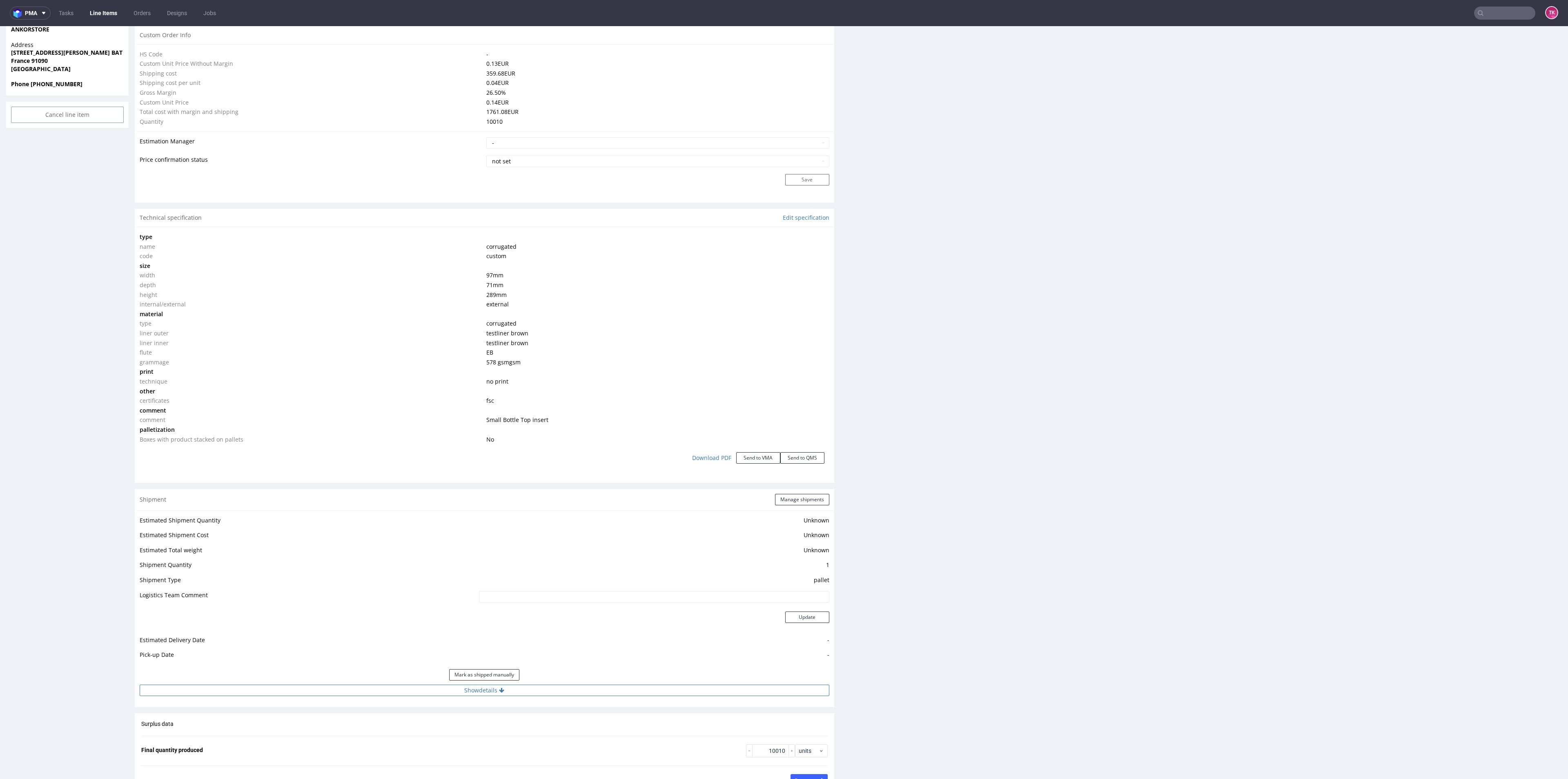
drag, startPoint x: 622, startPoint y: 674, endPoint x: 622, endPoint y: 686, distance: 12.0
click at [621, 679] on div "Mark as shipped manually" at bounding box center [485, 674] width 690 height 20
click at [622, 686] on button "Show details" at bounding box center [485, 690] width 690 height 11
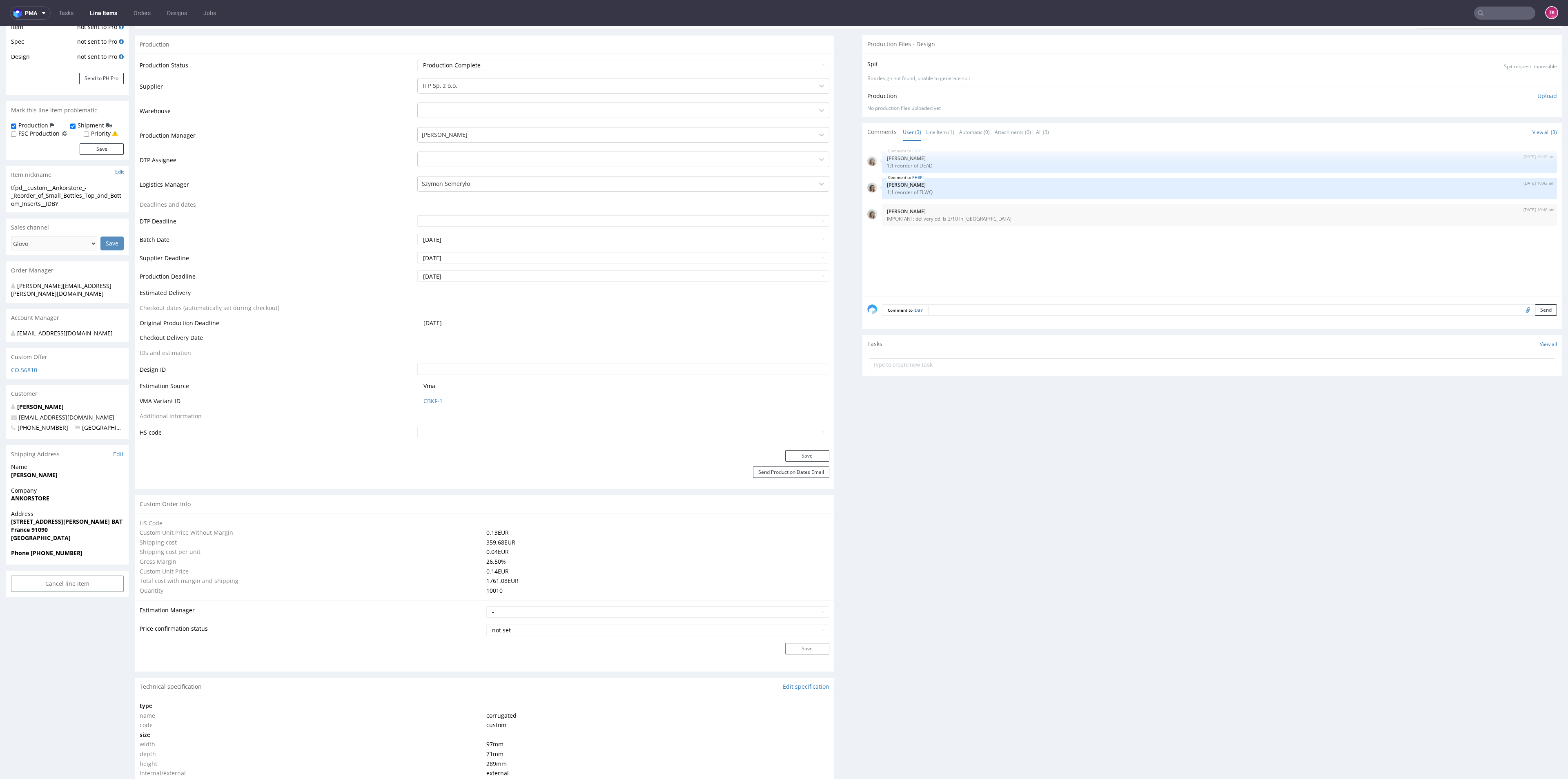
scroll to position [0, 0]
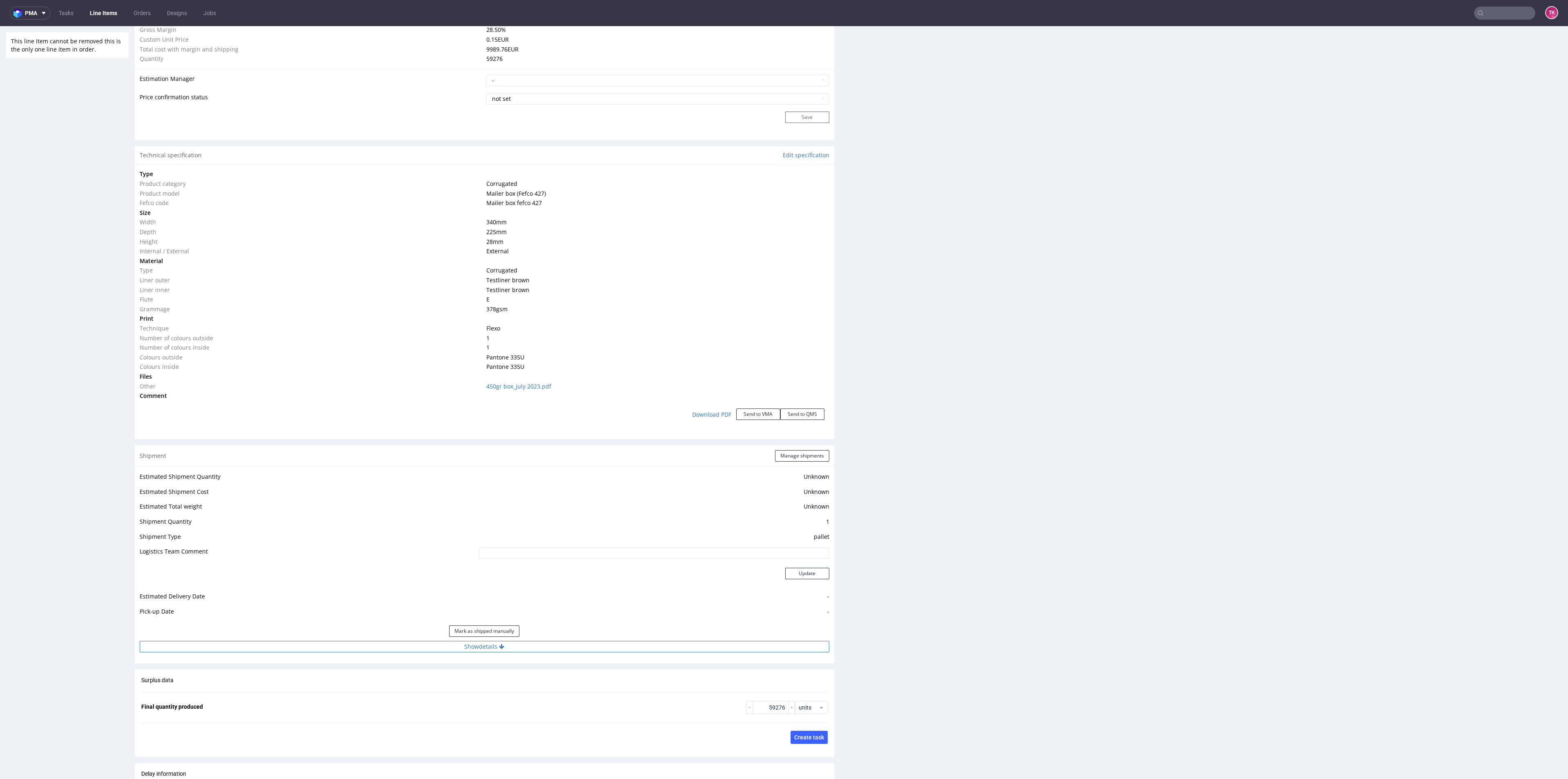
drag, startPoint x: 602, startPoint y: 633, endPoint x: 603, endPoint y: 647, distance: 14.0
click at [600, 637] on div "Mark as shipped manually" at bounding box center [485, 631] width 690 height 20
click at [603, 647] on button "Show details" at bounding box center [485, 647] width 690 height 11
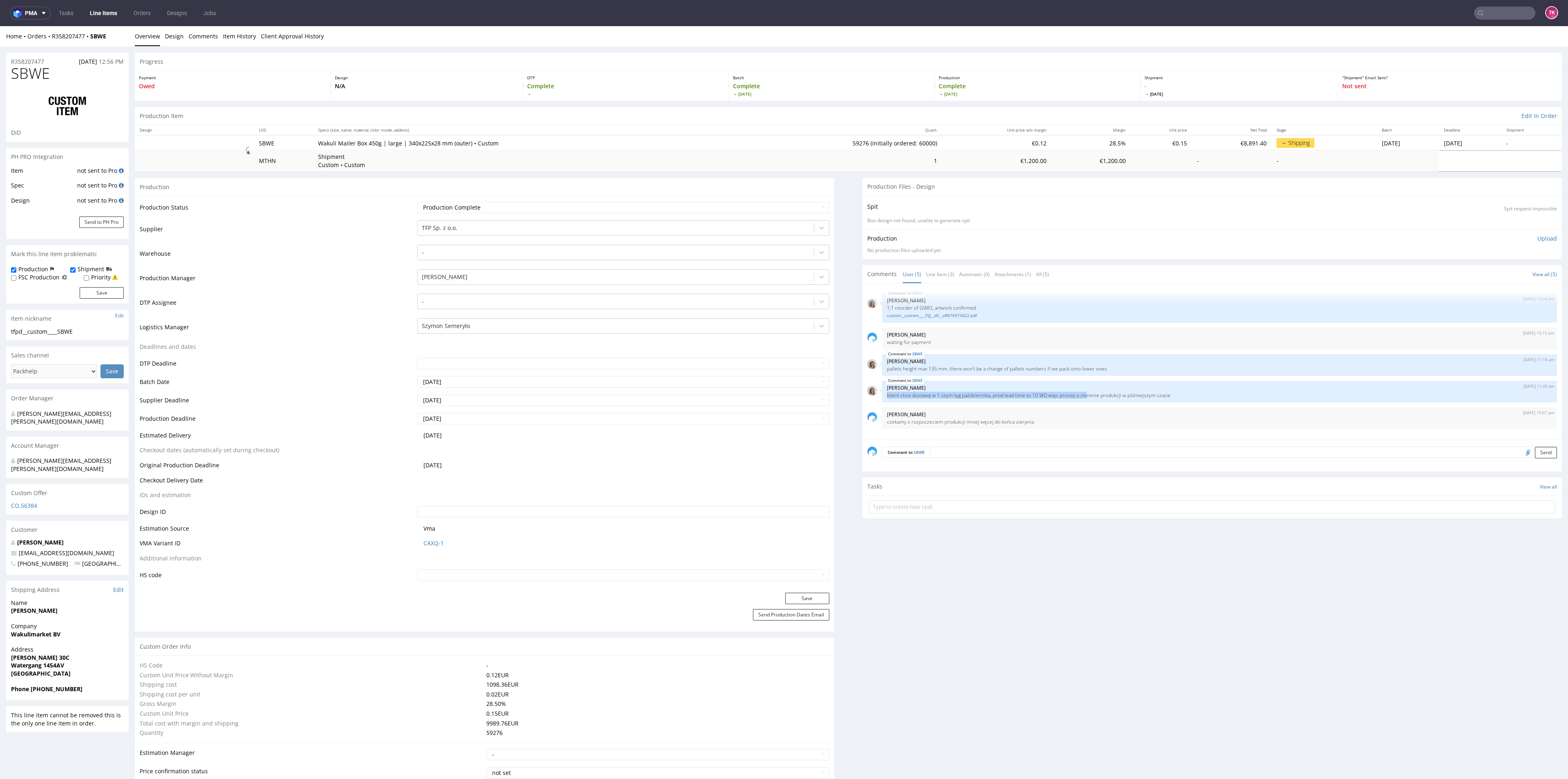
drag, startPoint x: 875, startPoint y: 400, endPoint x: 1070, endPoint y: 455, distance: 202.6
click at [1072, 399] on div "SBWE [DATE] 11:20 am [PERSON_NAME] klient chce dostawę w 1 szym tyg październik…" at bounding box center [1219, 391] width 675 height 22
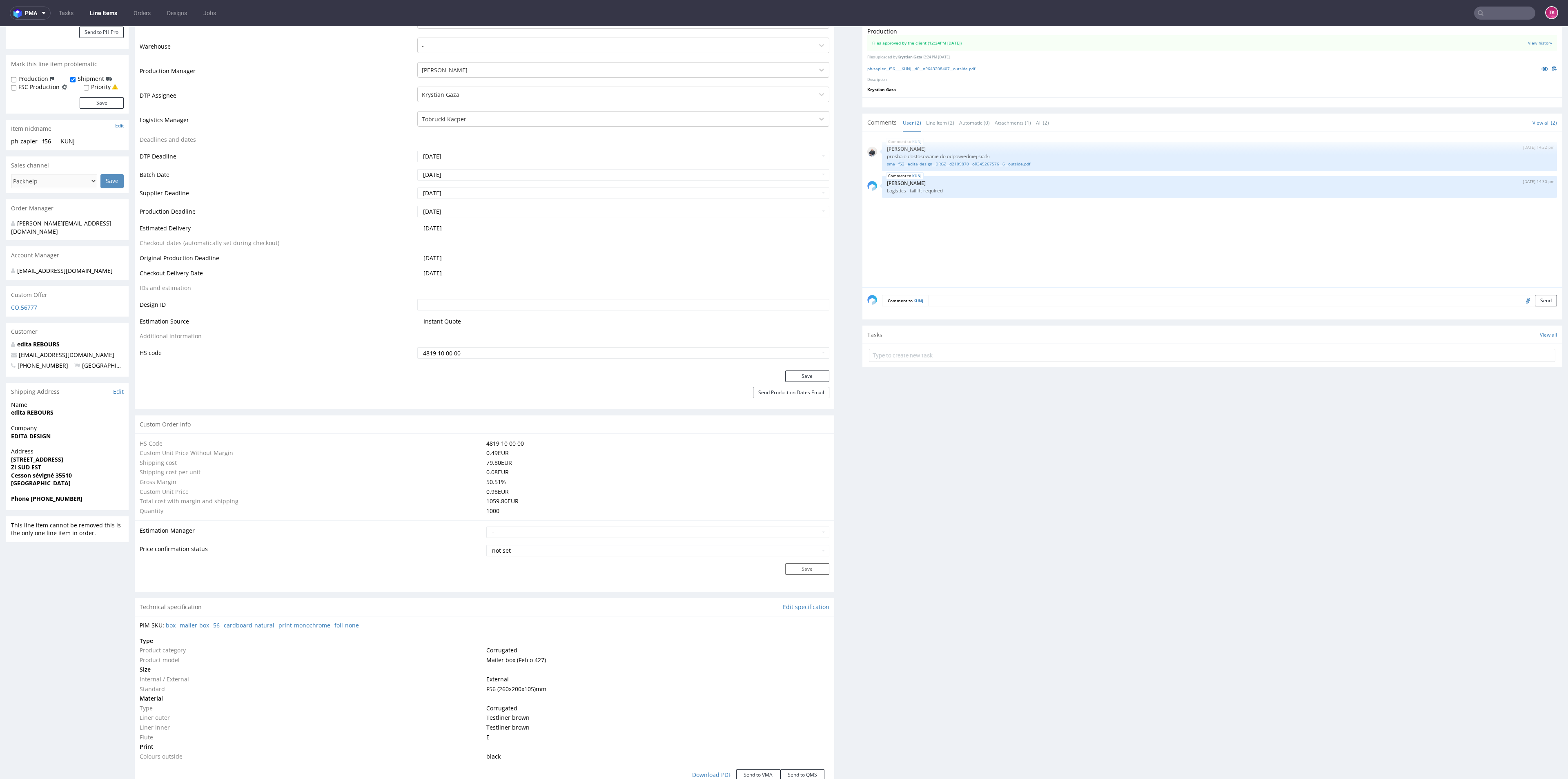
scroll to position [146, 0]
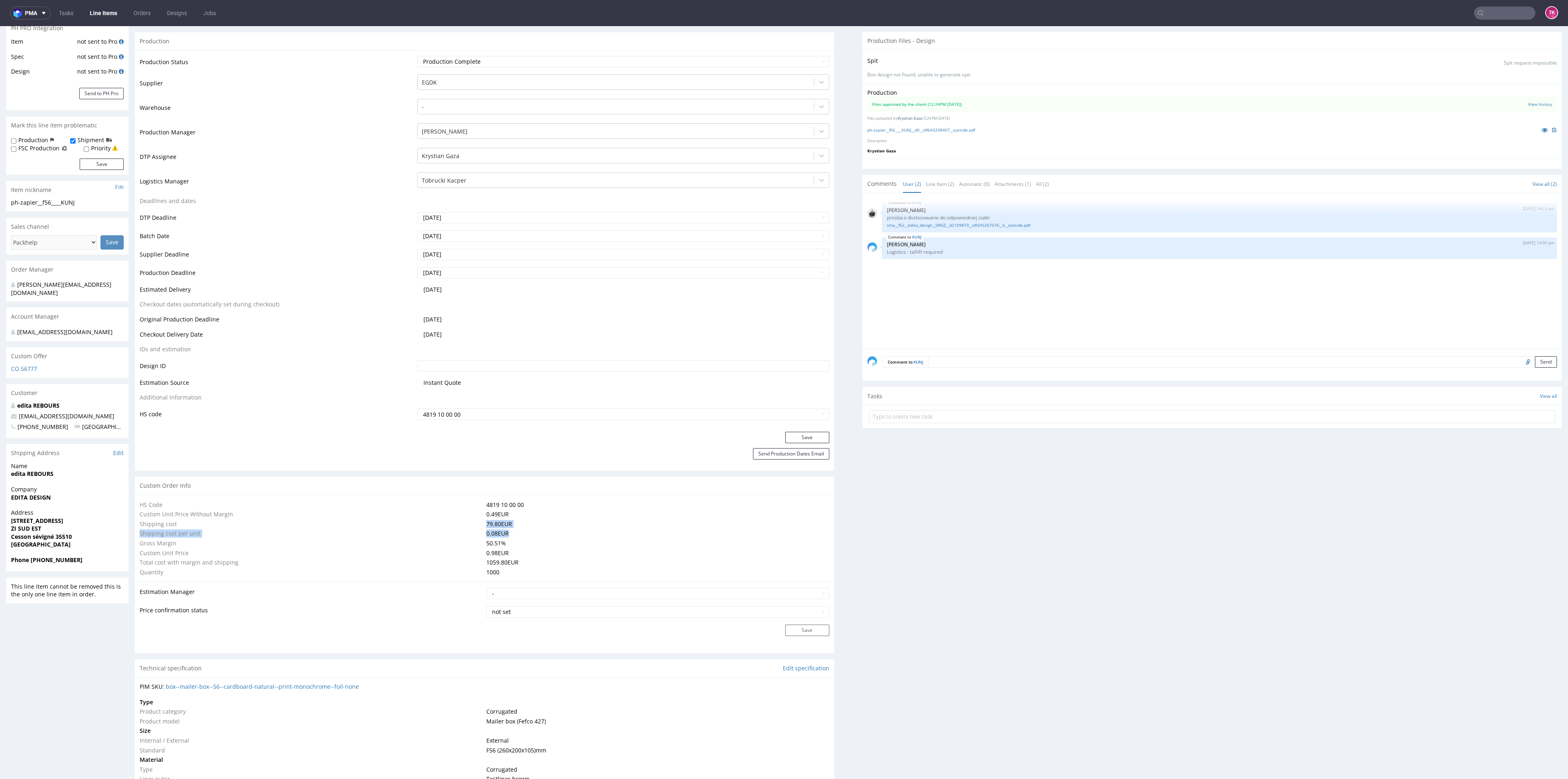
drag, startPoint x: 516, startPoint y: 533, endPoint x: 366, endPoint y: 520, distance: 150.6
click at [366, 520] on tbody "HS Code 4819 10 00 00 Custom Unit Price Without Margin 0.49 EUR Shipping cost 7…" at bounding box center [485, 538] width 690 height 77
click at [421, 536] on td "Shipping cost per unit" at bounding box center [312, 533] width 345 height 10
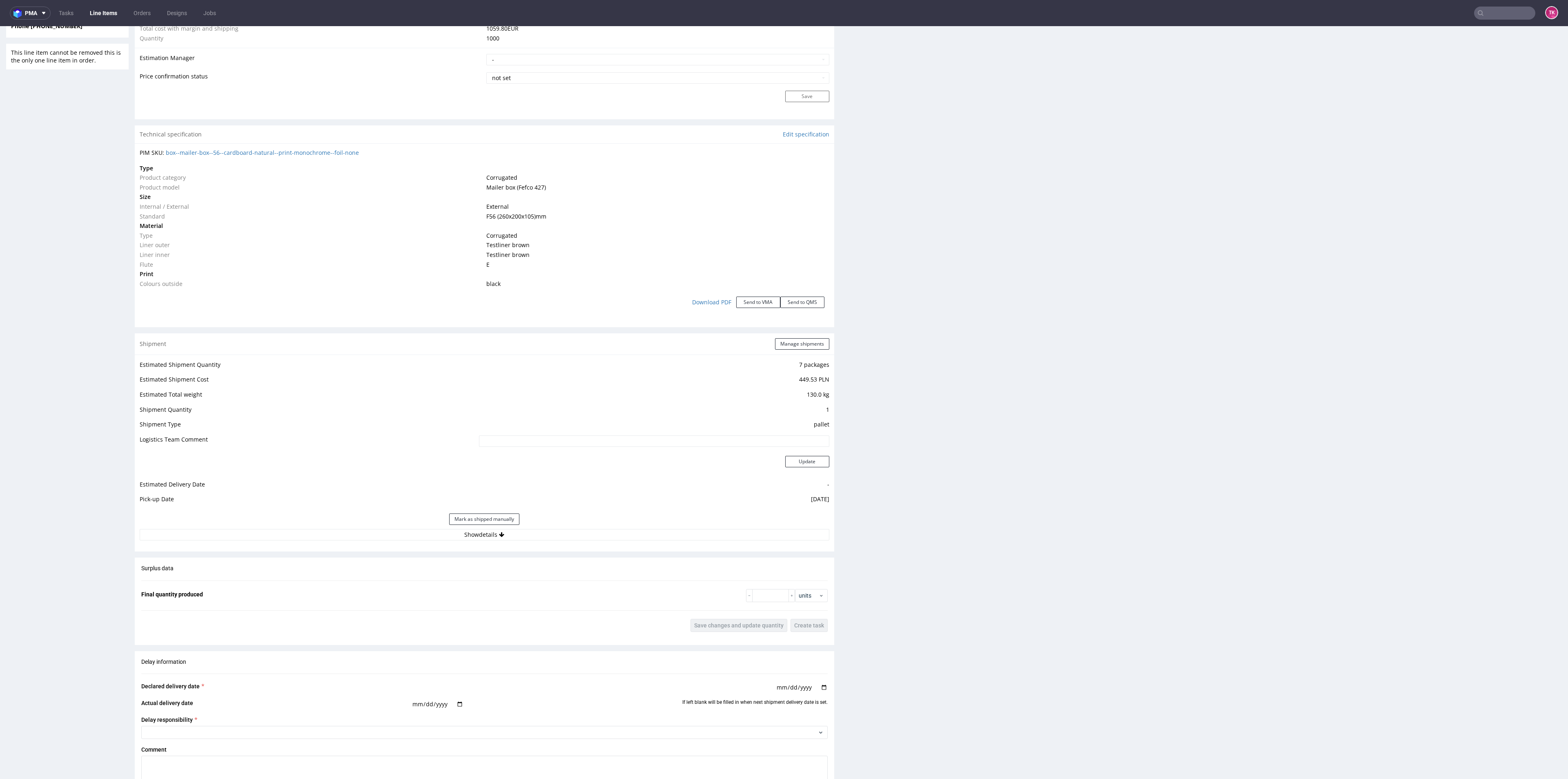
scroll to position [796, 0]
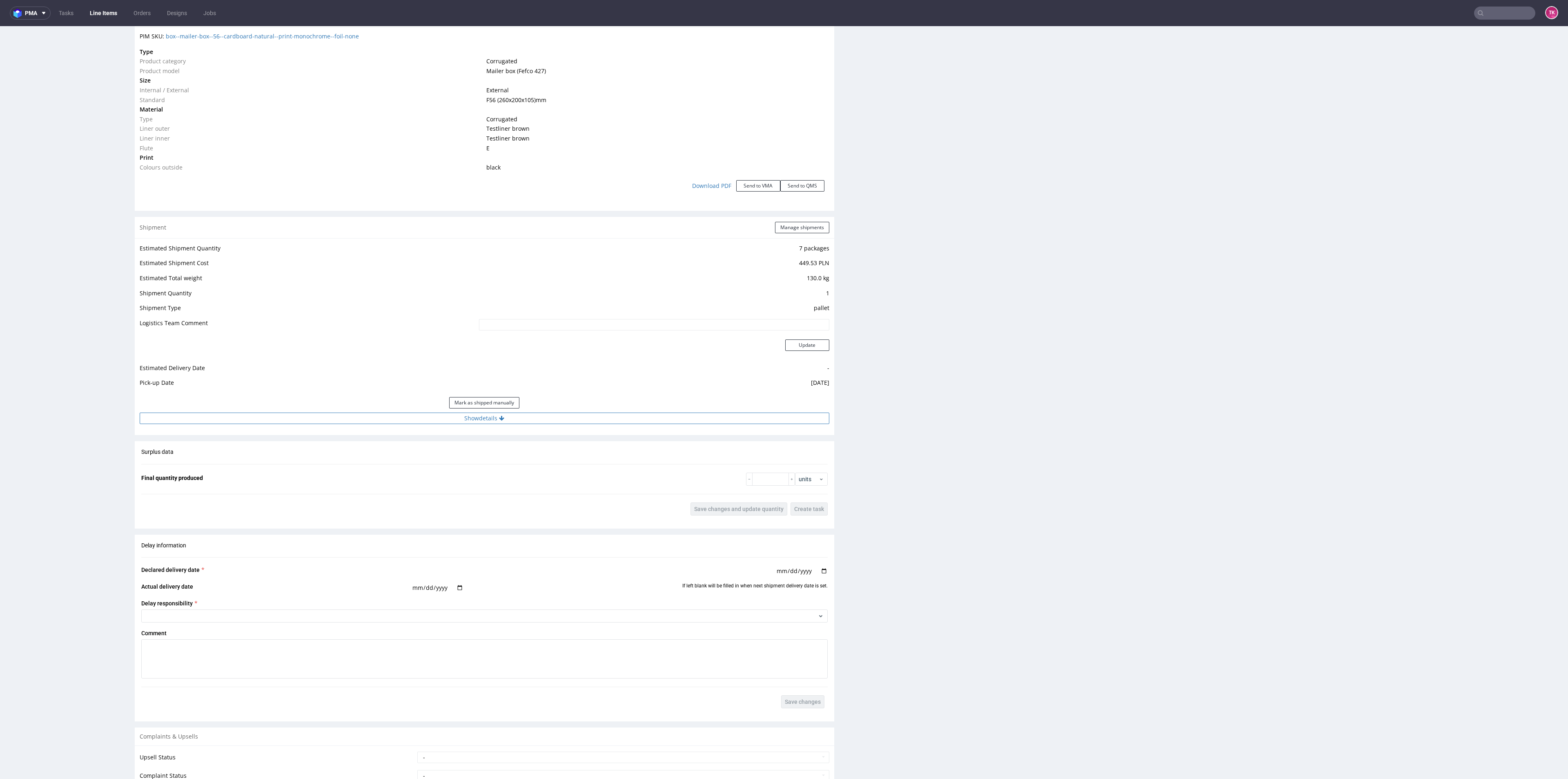
click at [621, 416] on button "Show details" at bounding box center [485, 418] width 690 height 11
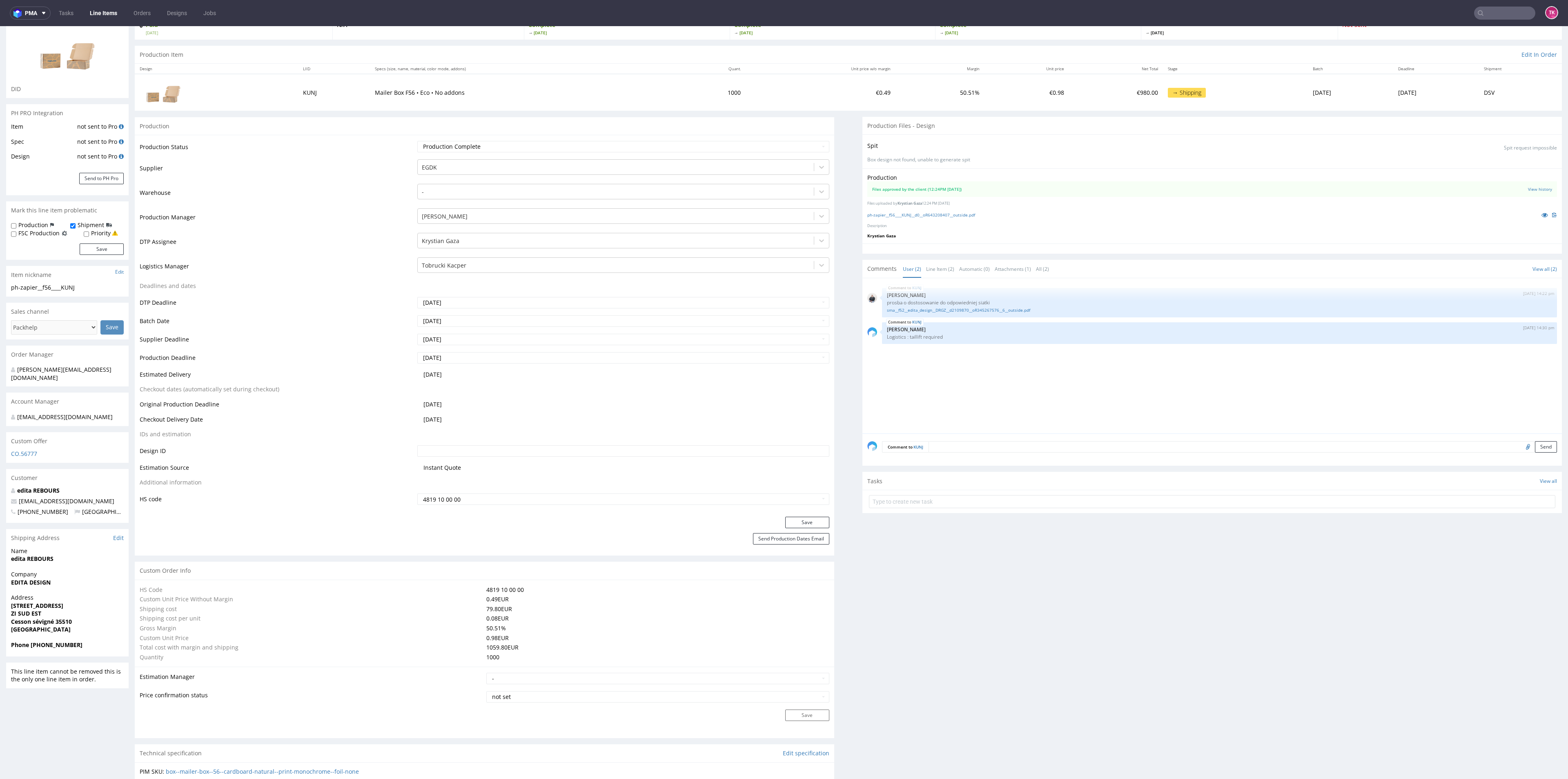
scroll to position [0, 0]
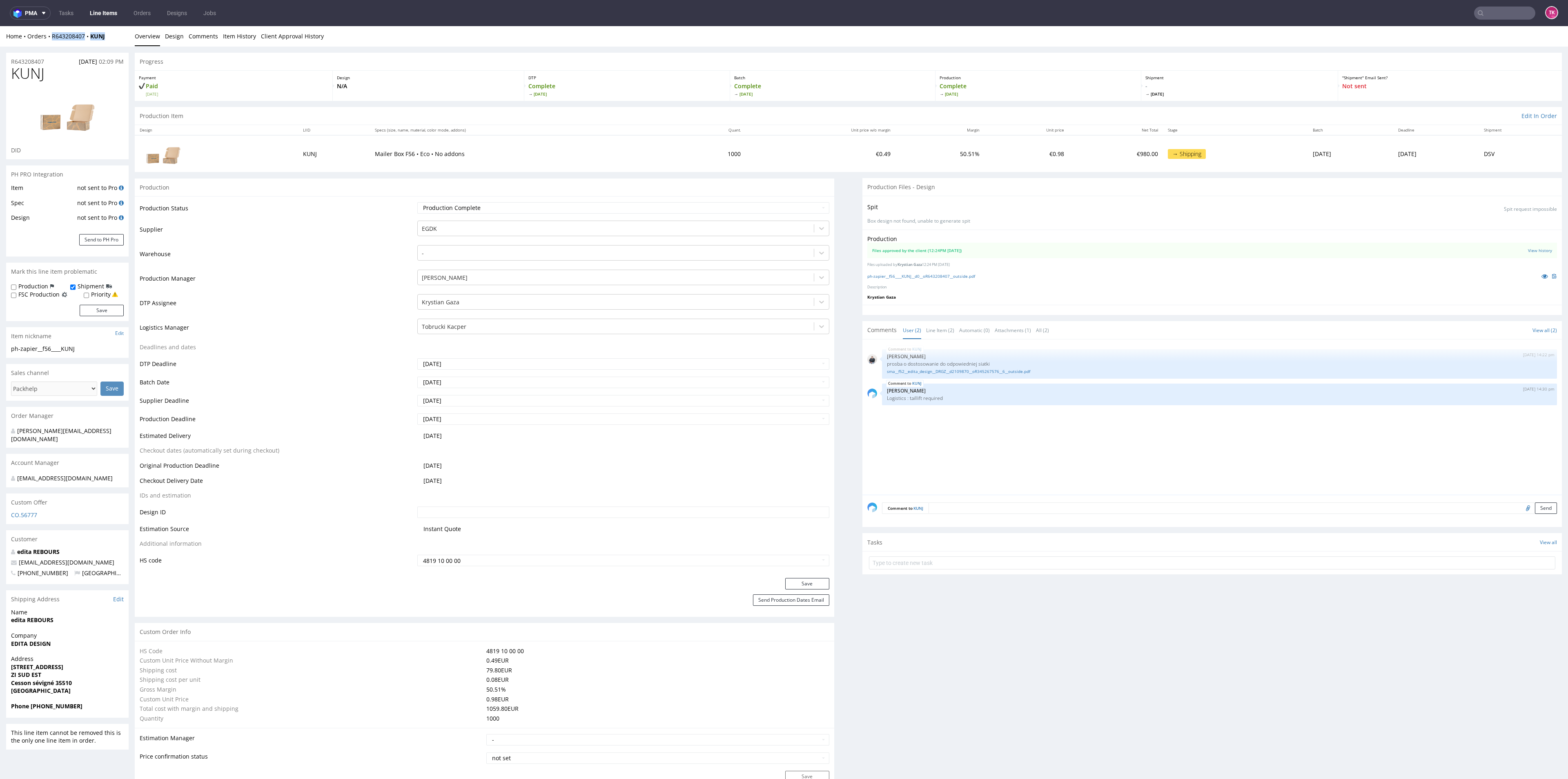
drag, startPoint x: 117, startPoint y: 34, endPoint x: 53, endPoint y: 45, distance: 64.9
click at [53, 45] on div "Home Orders R643208407 KUNJ Overview Design Comments Item History Client Approv…" at bounding box center [784, 36] width 1568 height 20
copy div "R643208407 KUNJ"
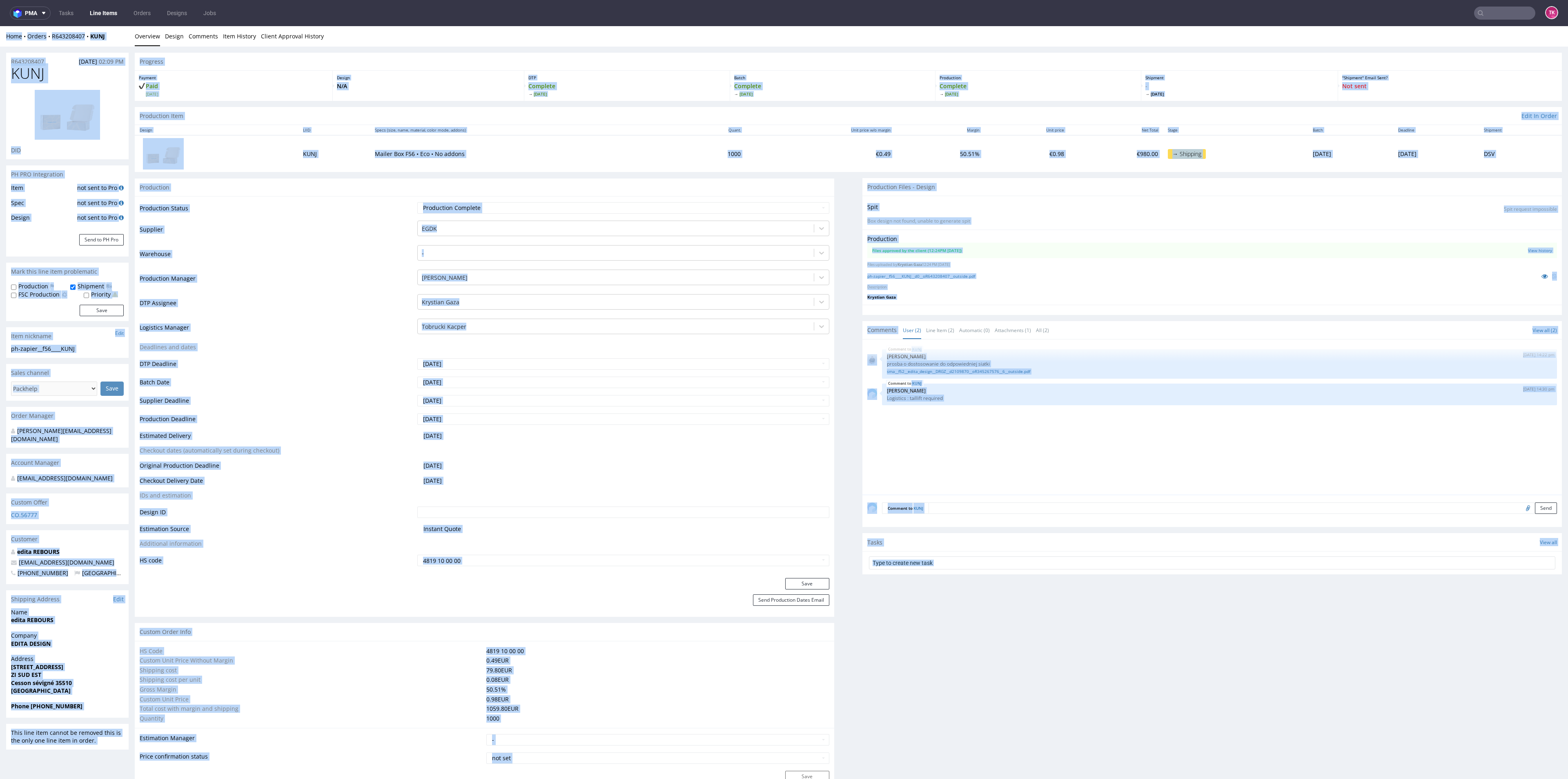
click at [982, 570] on form at bounding box center [1212, 563] width 686 height 20
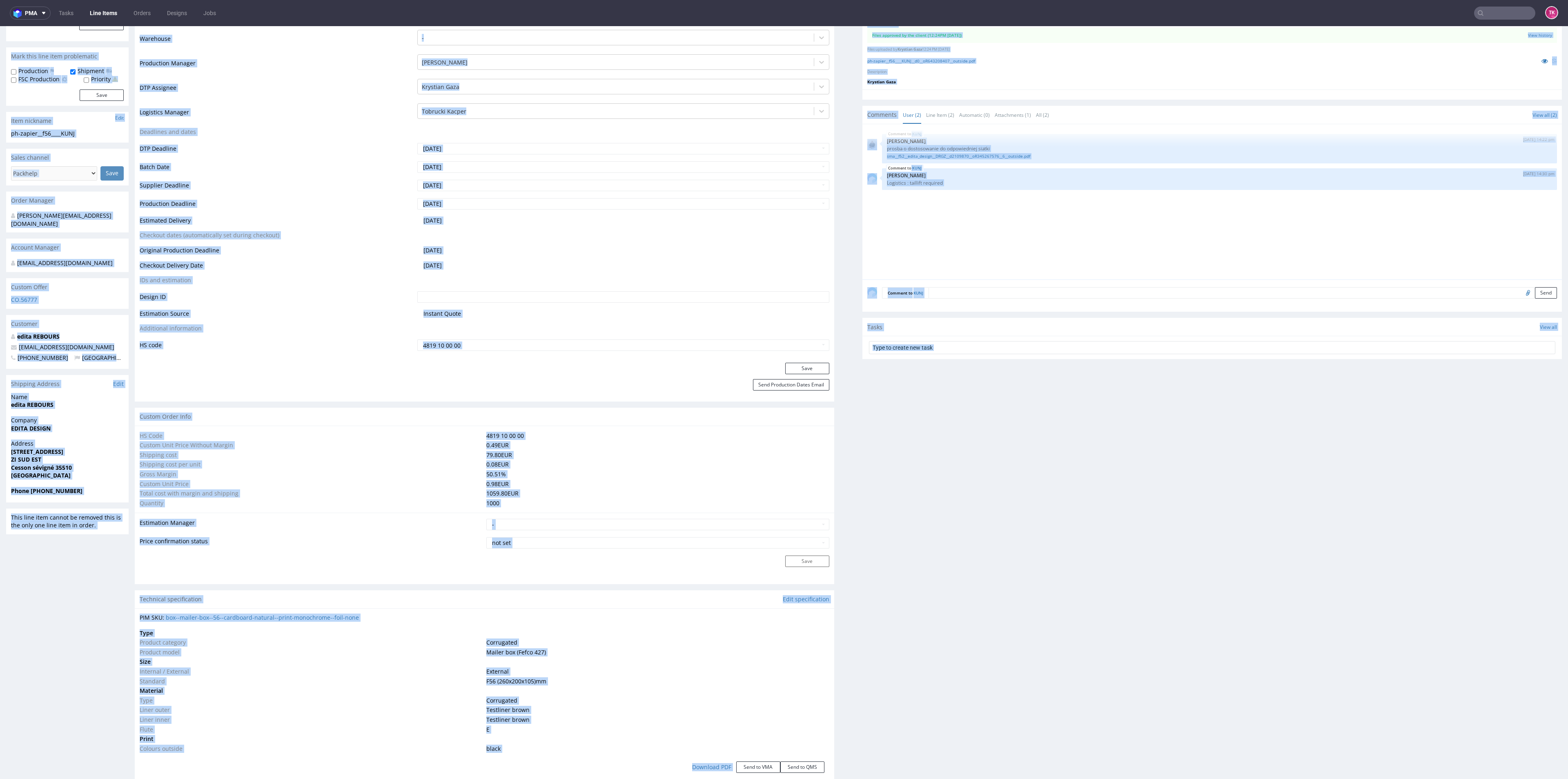
scroll to position [368, 0]
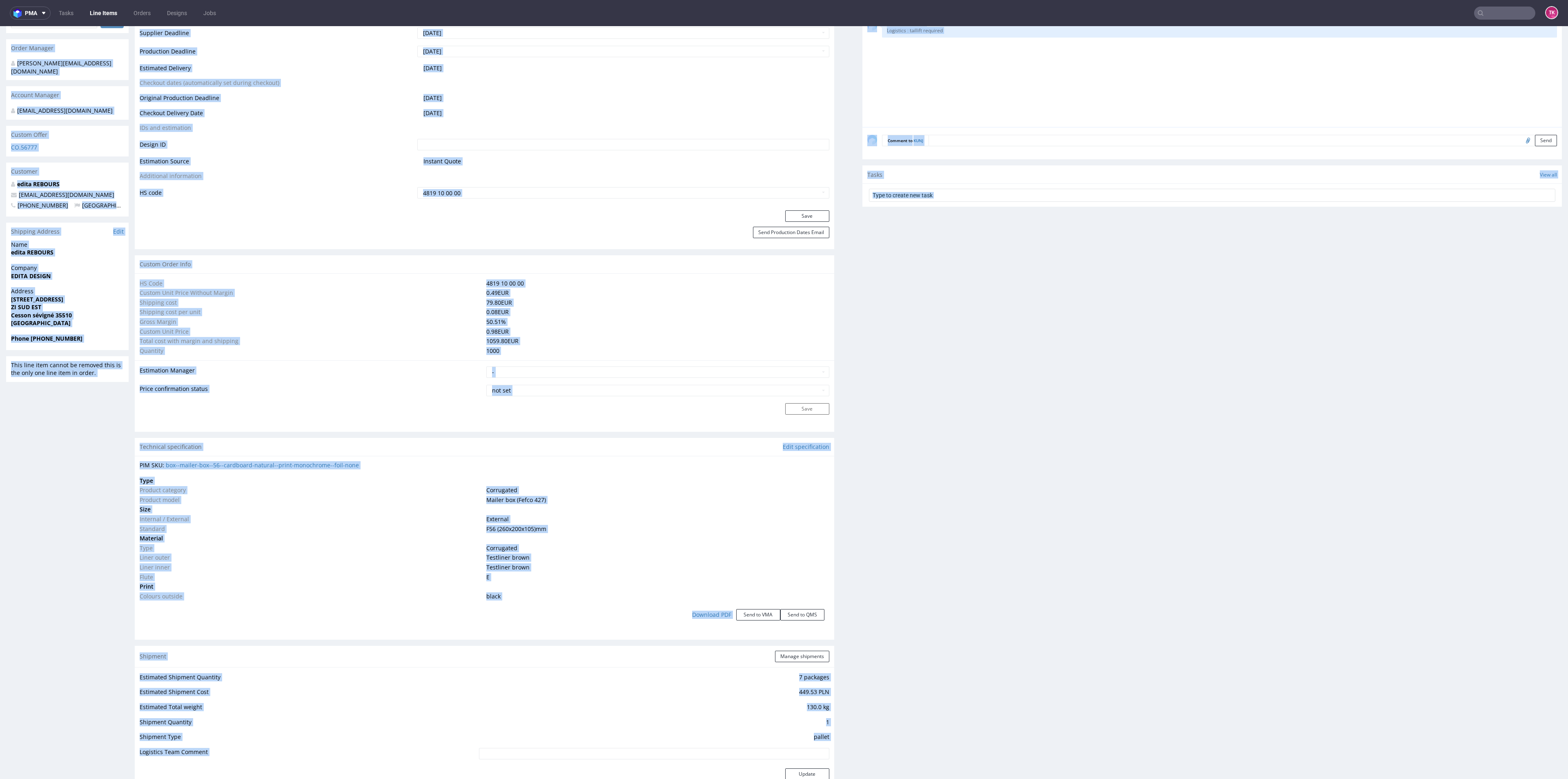
click at [960, 580] on div "Production Files - Design Spit Spit request impossible Box design not found, un…" at bounding box center [1212, 641] width 700 height 1662
click at [944, 565] on div "Production Files - Design Spit Spit request impossible Box design not found, un…" at bounding box center [1212, 641] width 700 height 1662
click at [621, 607] on div "Download PDF Send to VMA Send to QMS" at bounding box center [485, 614] width 690 height 27
click at [487, 327] on td "0.98 EUR" at bounding box center [657, 331] width 345 height 10
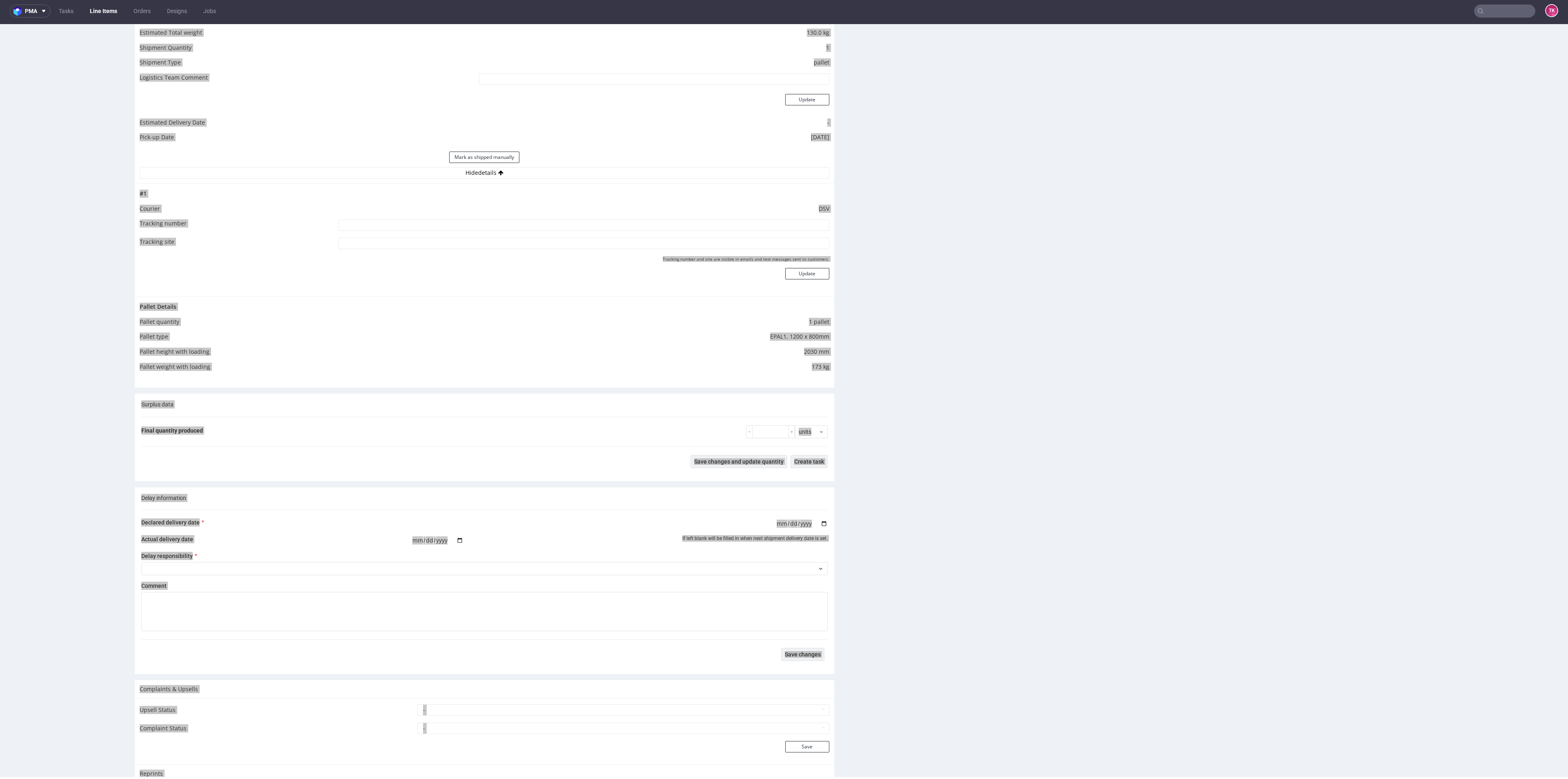
scroll to position [1080, 0]
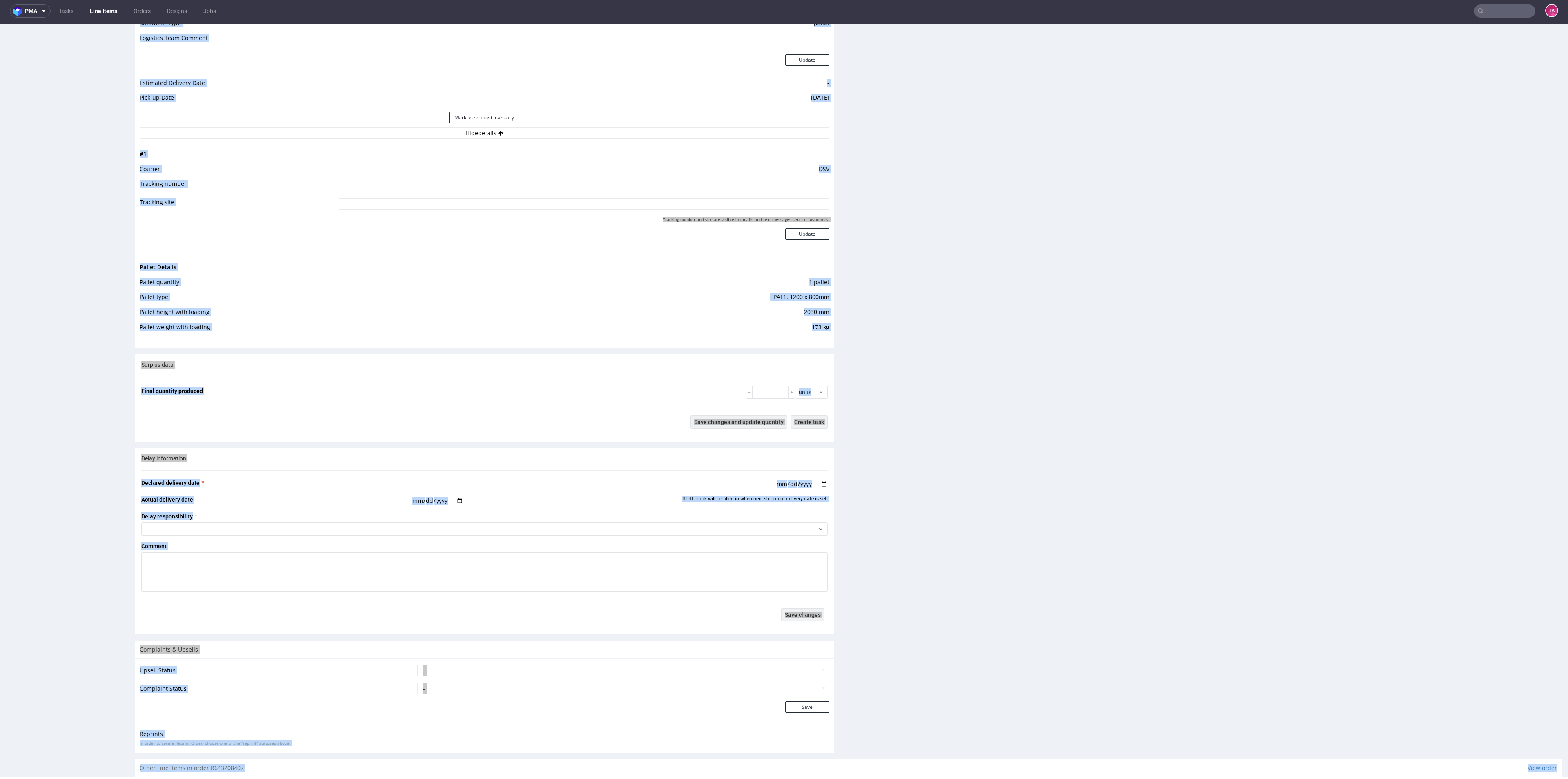
click at [486, 184] on input at bounding box center [584, 185] width 490 height 11
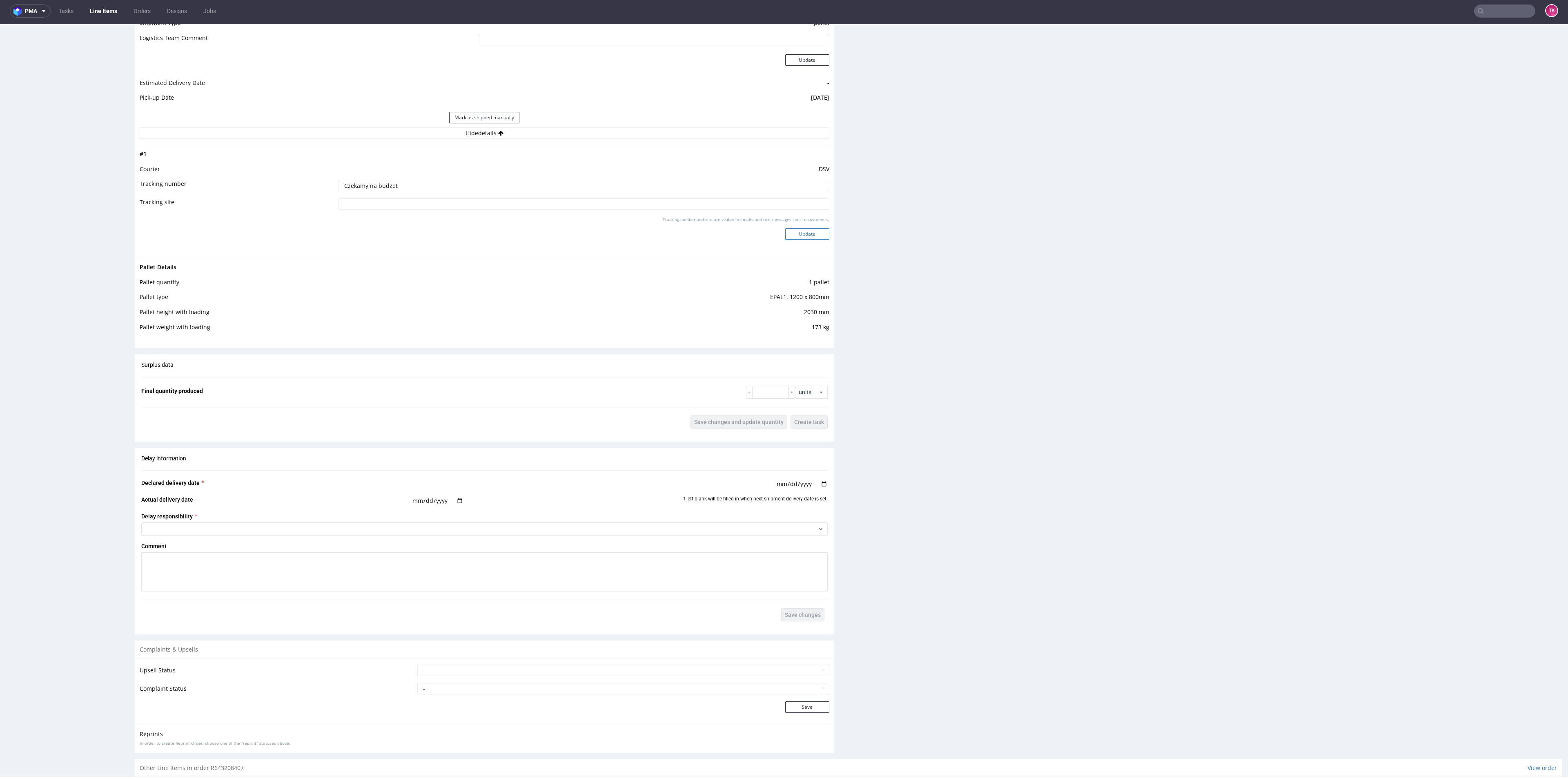
type input "Czekamy na budżet"
click at [818, 237] on button "Update" at bounding box center [807, 234] width 44 height 11
click at [93, 4] on link "Line Items" at bounding box center [103, 11] width 37 height 13
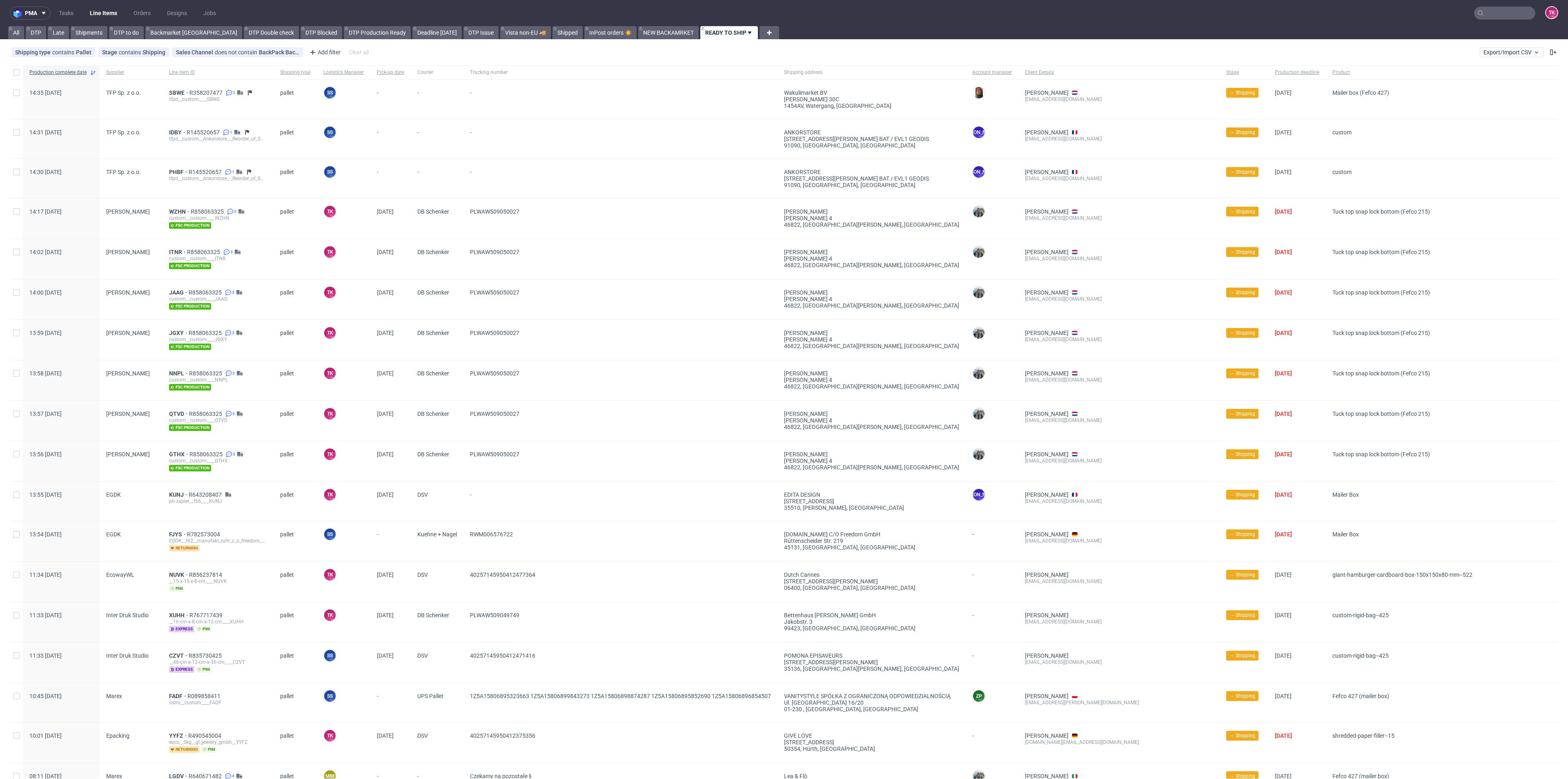
click at [84, 11] on ul "Tasks Line Items Orders Designs Jobs" at bounding box center [137, 13] width 174 height 13
click at [93, 13] on link "Line Items" at bounding box center [103, 13] width 37 height 13
click at [109, 8] on link "Line Items" at bounding box center [103, 13] width 37 height 13
click at [110, 11] on link "Line Items" at bounding box center [103, 13] width 37 height 13
click at [93, 17] on link "Line Items" at bounding box center [103, 13] width 37 height 13
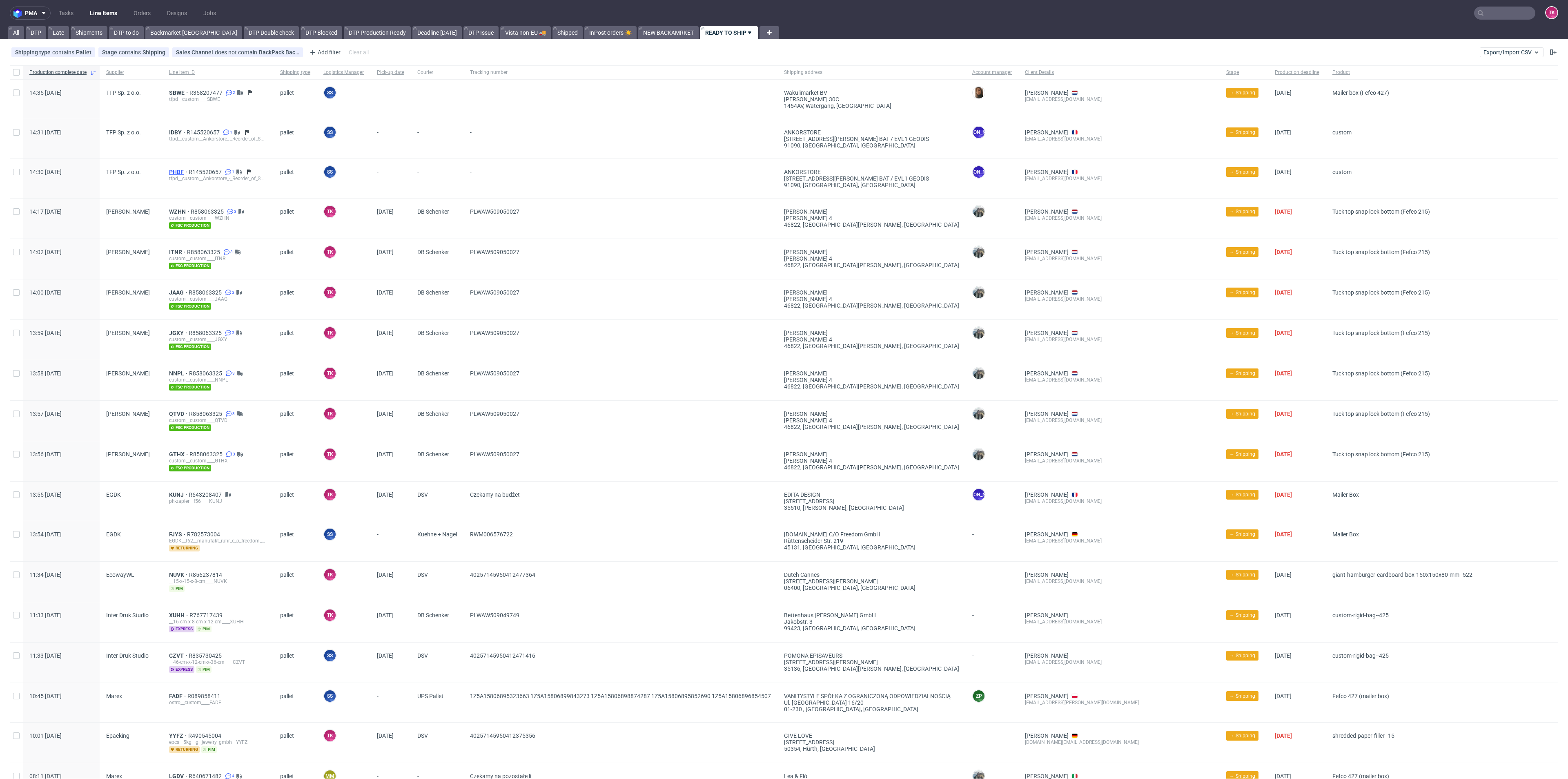
drag, startPoint x: 172, startPoint y: 165, endPoint x: 176, endPoint y: 169, distance: 5.7
click at [174, 166] on div "PHBF R145520657 1 tfpd__custom__Ankorstore_-_Reorder_of_Small_Bottles_Top_and_B…" at bounding box center [218, 178] width 111 height 39
click at [177, 170] on span "PHBF" at bounding box center [179, 172] width 20 height 6
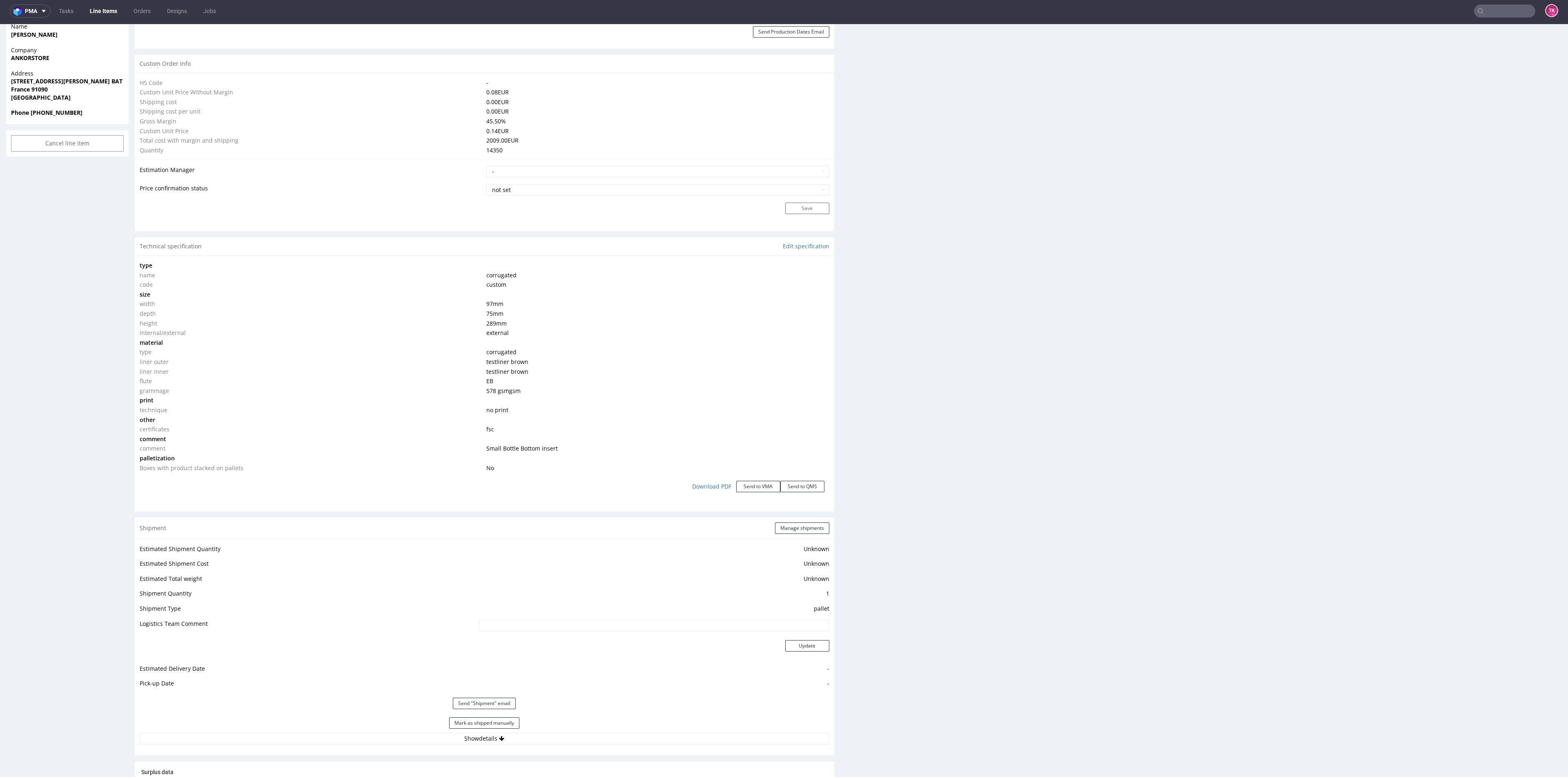
scroll to position [602, 0]
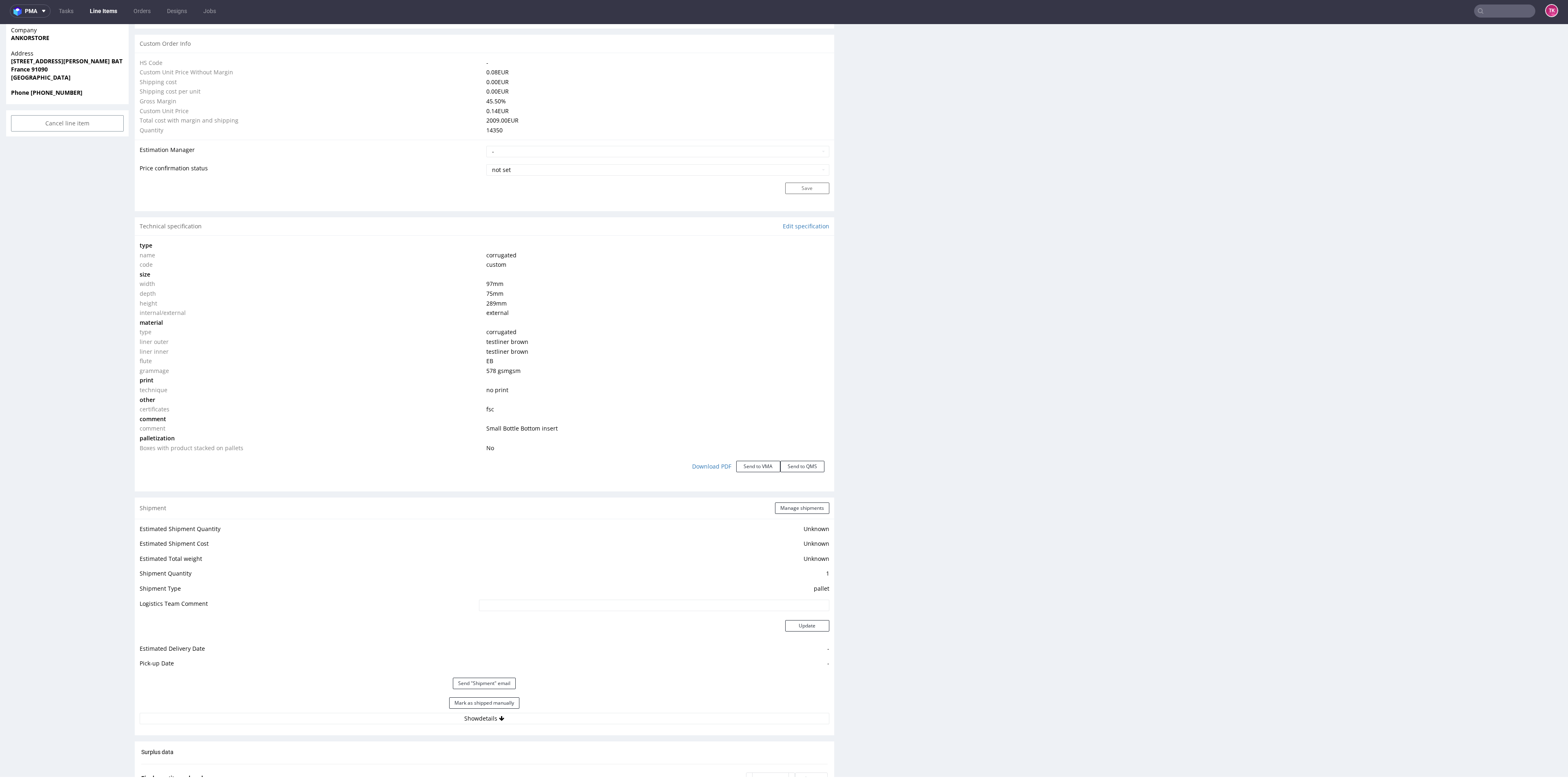
click at [542, 727] on div "Estimated Shipment Quantity Unknown Estimated Shipment Cost Unknown Estimated T…" at bounding box center [485, 623] width 700 height 210
click at [545, 713] on button "Show details" at bounding box center [485, 718] width 690 height 11
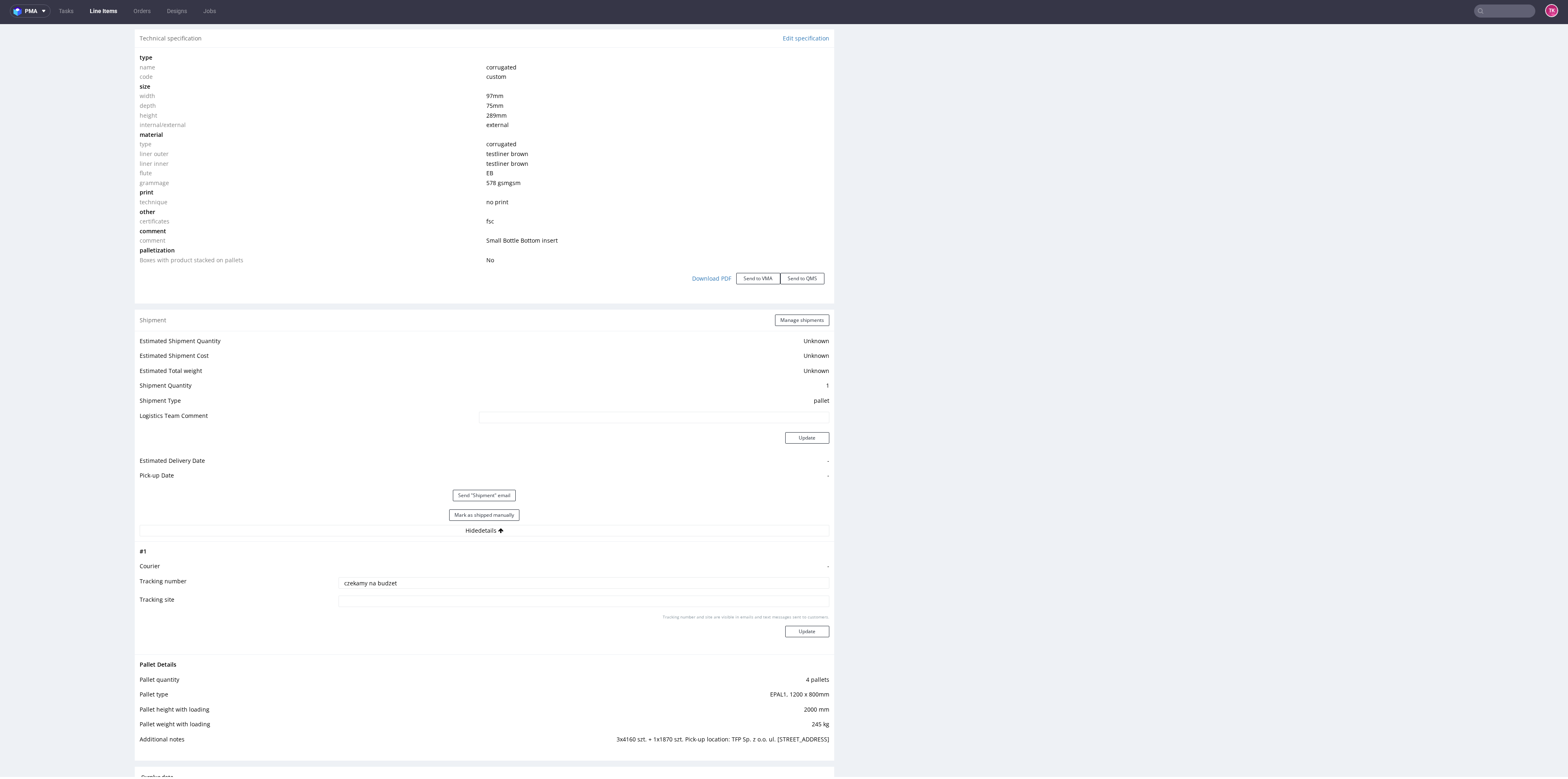
scroll to position [909, 0]
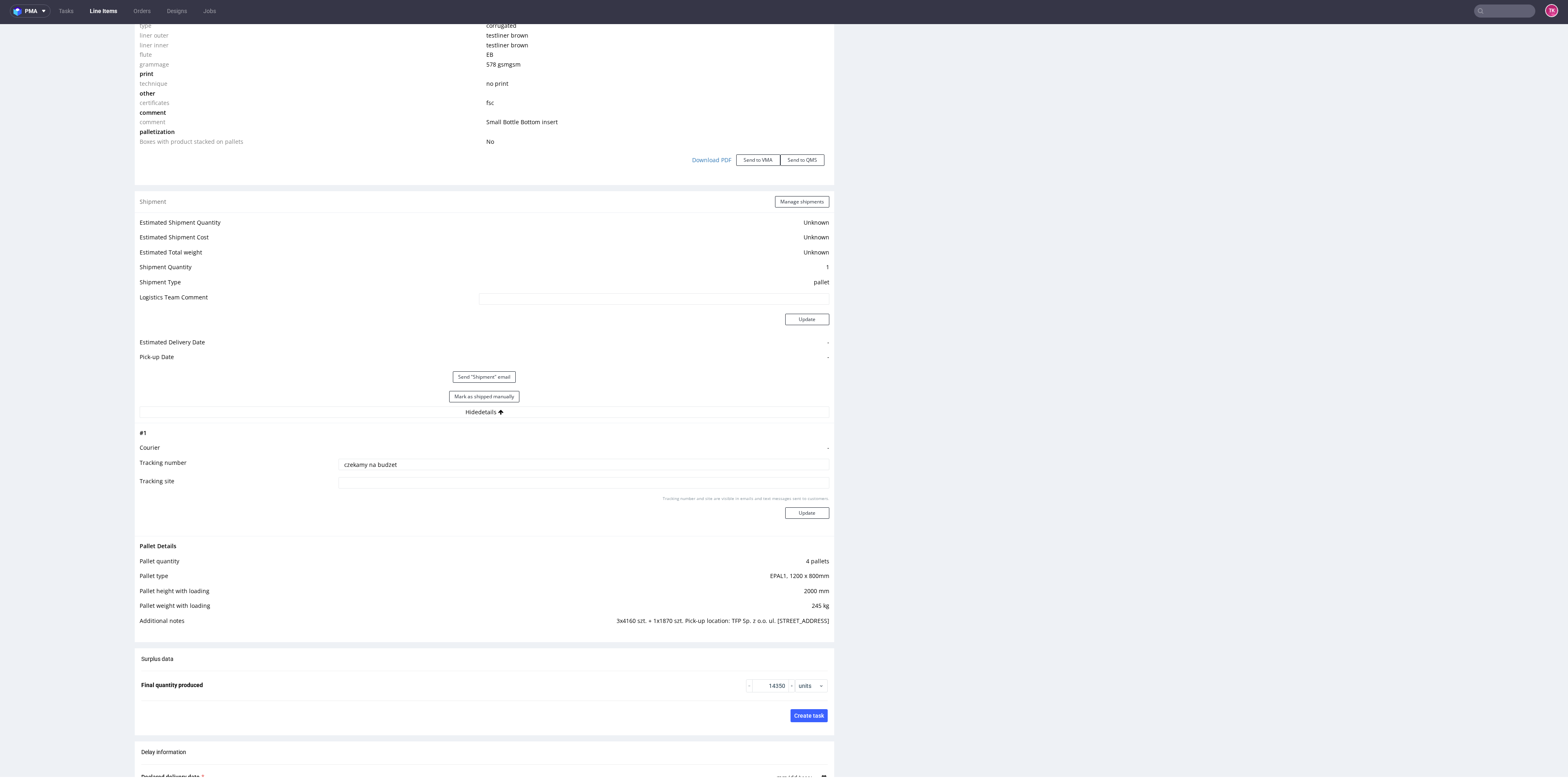
drag, startPoint x: 607, startPoint y: 623, endPoint x: 716, endPoint y: 618, distance: 109.1
click at [634, 624] on td "3x4160 szt. + 1x1870 szt. Pick-up location: TFP Sp. z o.o. ul. Katowicka 26 62-…" at bounding box center [613, 624] width 433 height 15
drag, startPoint x: 757, startPoint y: 615, endPoint x: 799, endPoint y: 624, distance: 43.0
click at [811, 623] on td "3x4160 szt. + 1x1870 szt. Pick-up location: TFP Sp. z o.o. ul. Katowicka 26 62-…" at bounding box center [613, 624] width 433 height 15
drag, startPoint x: 706, startPoint y: 621, endPoint x: 822, endPoint y: 625, distance: 116.1
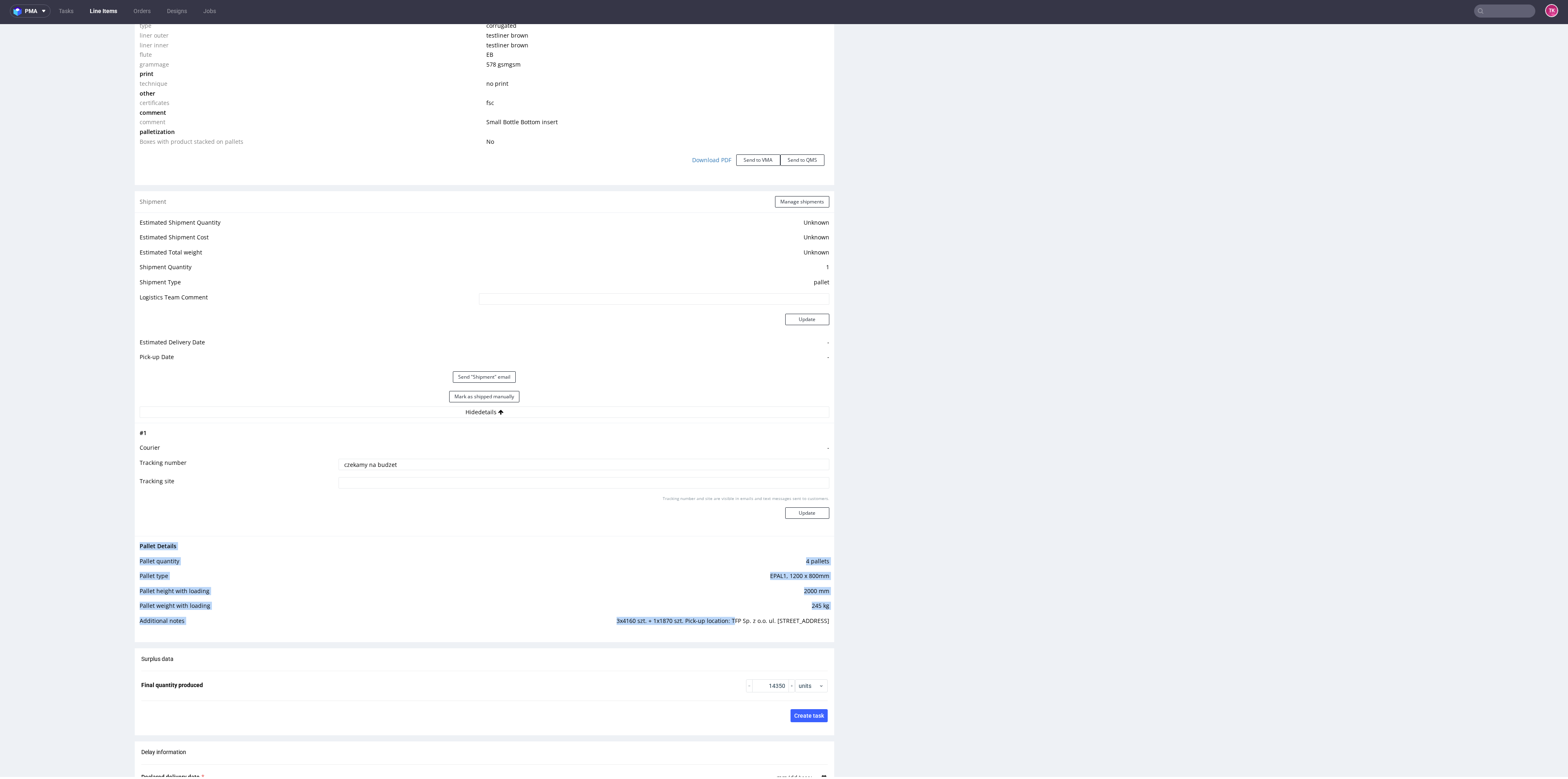
click at [824, 626] on div "Pallet Details Pallet quantity 4 pallets Pallet type EPAL1, 1200 x 800mm Pallet…" at bounding box center [485, 586] width 700 height 100
drag, startPoint x: 705, startPoint y: 619, endPoint x: 825, endPoint y: 621, distance: 120.0
click at [825, 621] on div "Progress Payment Due Design - DTP - Batch - Production - Waybill - Shipment - "…" at bounding box center [848, 140] width 1428 height 1997
copy tbody "Pallet Details Pallet quantity 4 pallets Pallet type EPAL1, 1200 x 800mm Pallet…"
click at [103, 6] on link "Line Items" at bounding box center [103, 11] width 37 height 13
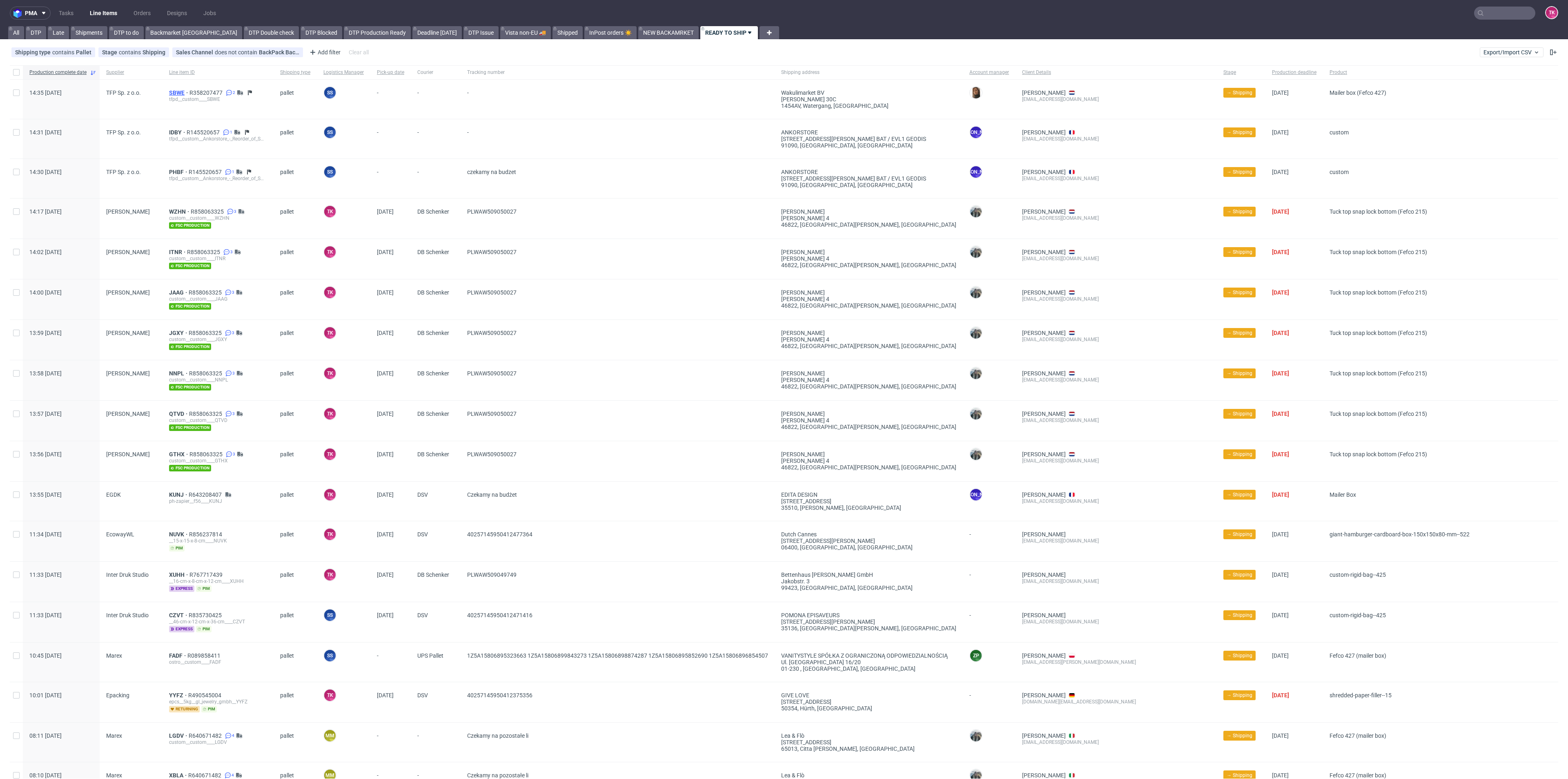
click at [172, 93] on span "SBWE" at bounding box center [179, 93] width 20 height 6
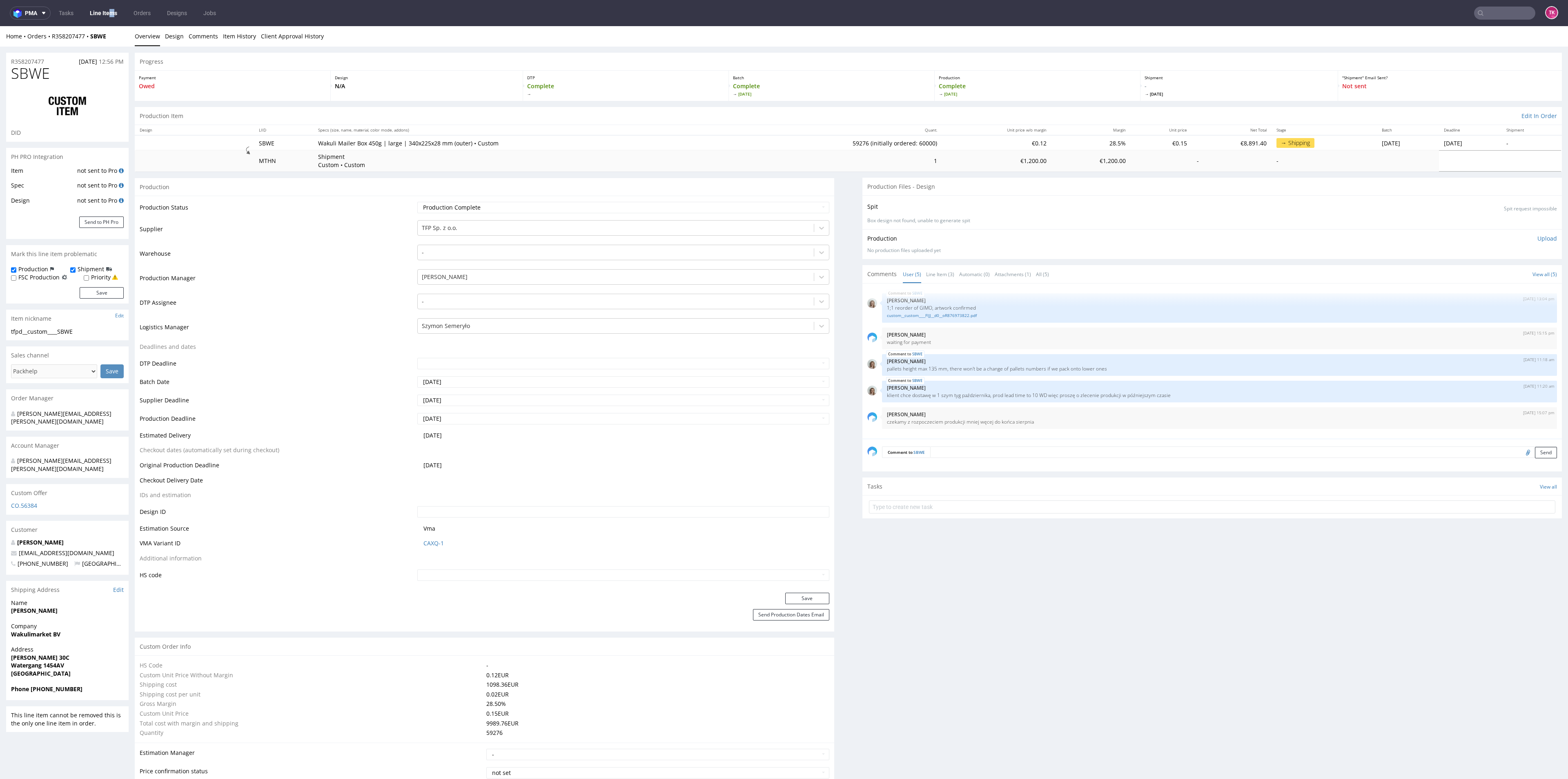
click at [113, 1] on nav "pma Tasks Line Items Orders Designs Jobs TK" at bounding box center [784, 13] width 1568 height 26
click at [119, 10] on link "Line Items" at bounding box center [103, 13] width 37 height 13
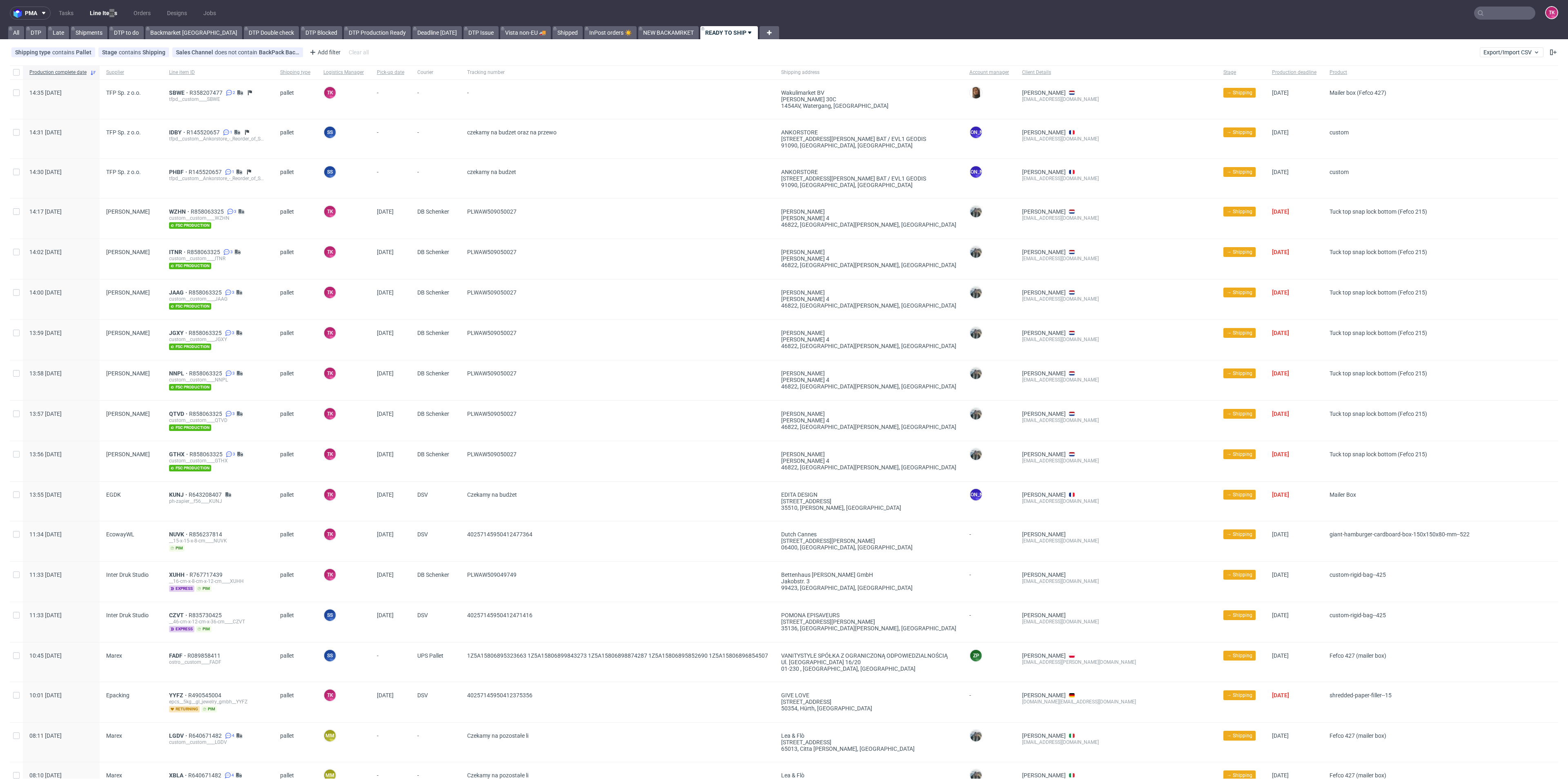
click at [107, 8] on link "Line Items" at bounding box center [103, 13] width 37 height 13
click at [83, 13] on ul "Tasks Line Items Orders Designs Jobs" at bounding box center [137, 13] width 174 height 13
click at [100, 3] on nav "pma Tasks Line Items Orders Designs Jobs TK" at bounding box center [784, 13] width 1568 height 26
click at [103, 5] on nav "pma Tasks Line Items Orders Designs Jobs TK" at bounding box center [784, 13] width 1568 height 26
click at [105, 8] on link "Line Items" at bounding box center [103, 13] width 37 height 13
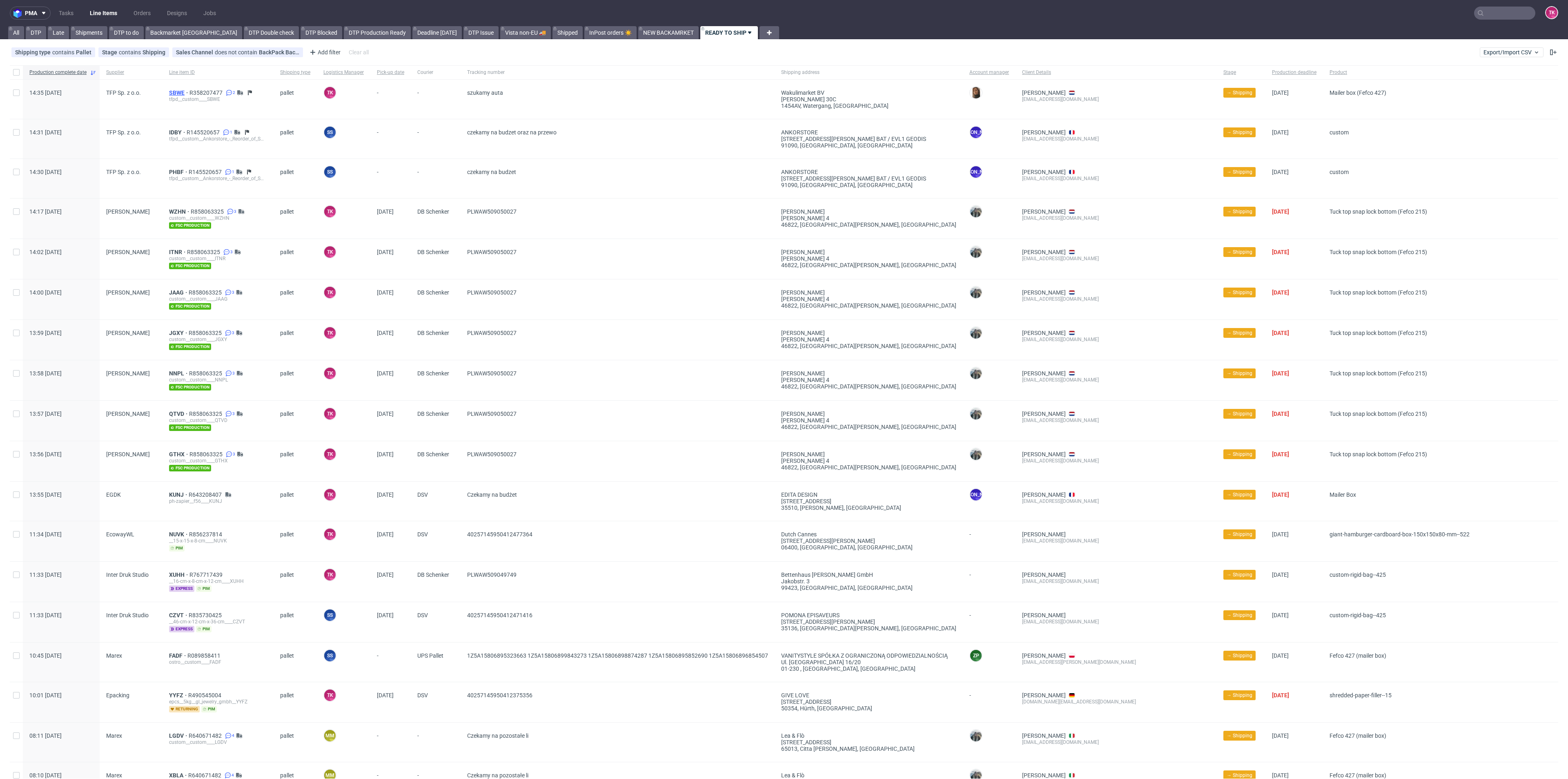
click at [175, 95] on span "SBWE" at bounding box center [179, 93] width 20 height 6
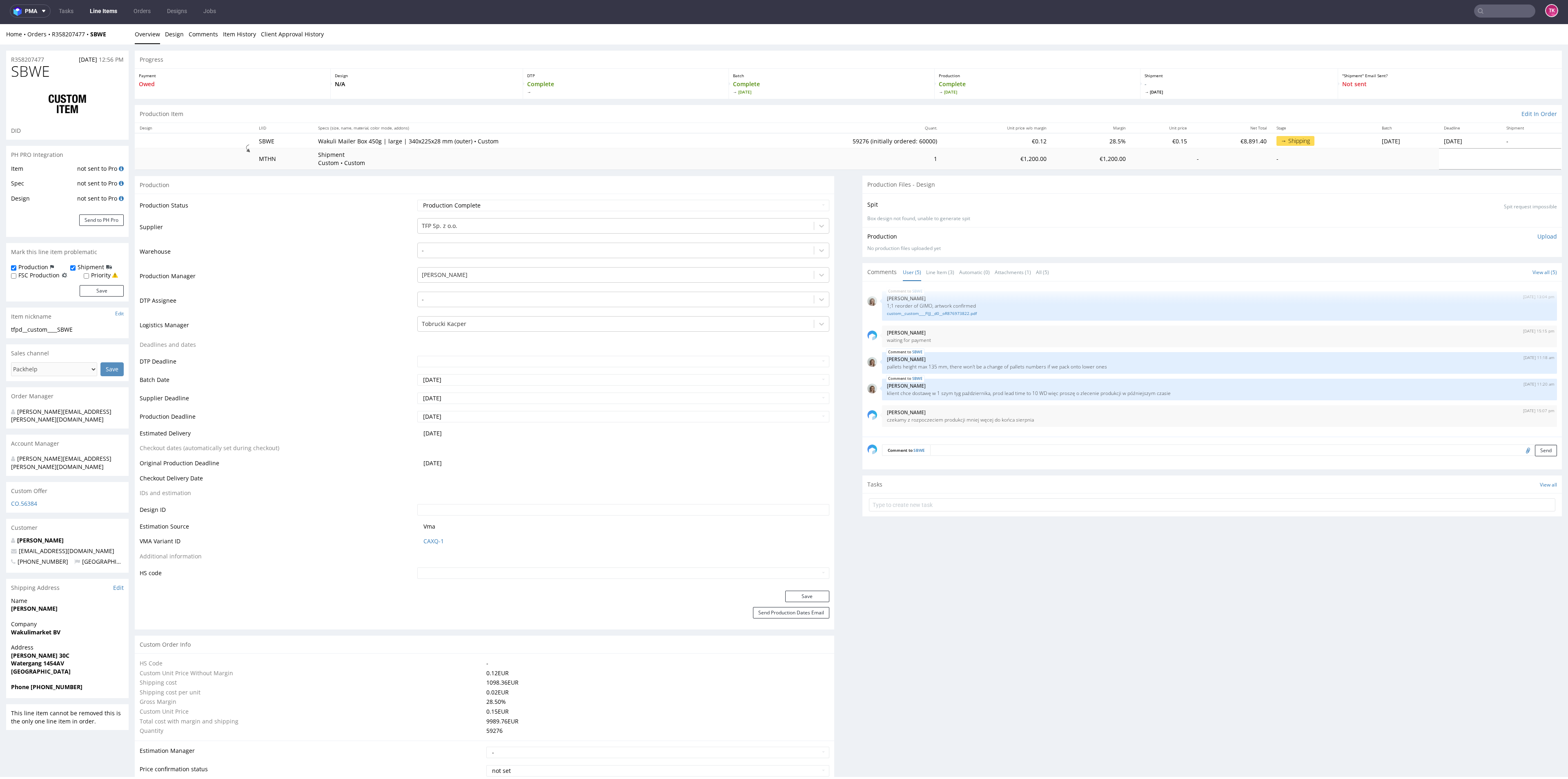
drag, startPoint x: 926, startPoint y: 396, endPoint x: 1081, endPoint y: 401, distance: 155.1
click at [1081, 401] on div "SBWE 4th Aug 25 | 13:04 pm Monika Poźniak 1;1 reorder of GIMO, artwork confirme…" at bounding box center [1215, 361] width 695 height 150
click at [1043, 355] on div "SBWE 8th Aug 25 | 11:18 am Monika Poźniak pallets height max 135 mm, there won'…" at bounding box center [1219, 363] width 675 height 22
drag, startPoint x: 1059, startPoint y: 359, endPoint x: 1106, endPoint y: 360, distance: 47.0
click at [1106, 359] on p "Monika Poźniak" at bounding box center [1219, 359] width 665 height 6
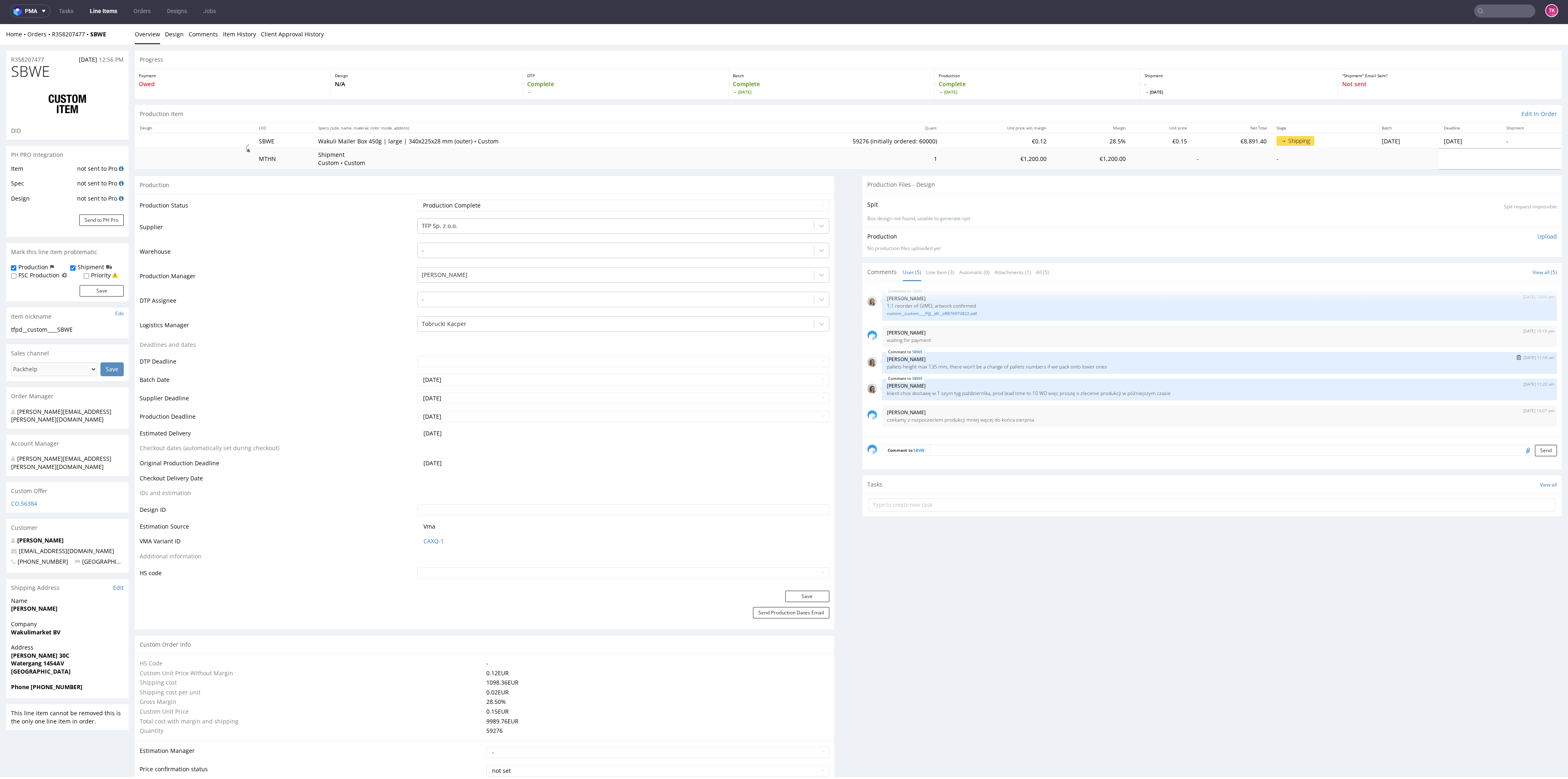
drag, startPoint x: 1108, startPoint y: 362, endPoint x: 979, endPoint y: 359, distance: 129.0
click at [979, 359] on div "SBWE 8th Aug 25 | 11:18 am Monika Poźniak pallets height max 135 mm, there won'…" at bounding box center [1219, 363] width 675 height 22
click at [993, 423] on div "12th Aug 25 | 15:07 pm Klaudia Wiśniewska czekamy z rozpoczeciem produkcji mnie…" at bounding box center [1219, 416] width 675 height 22
drag, startPoint x: 1024, startPoint y: 412, endPoint x: 812, endPoint y: 419, distance: 212.1
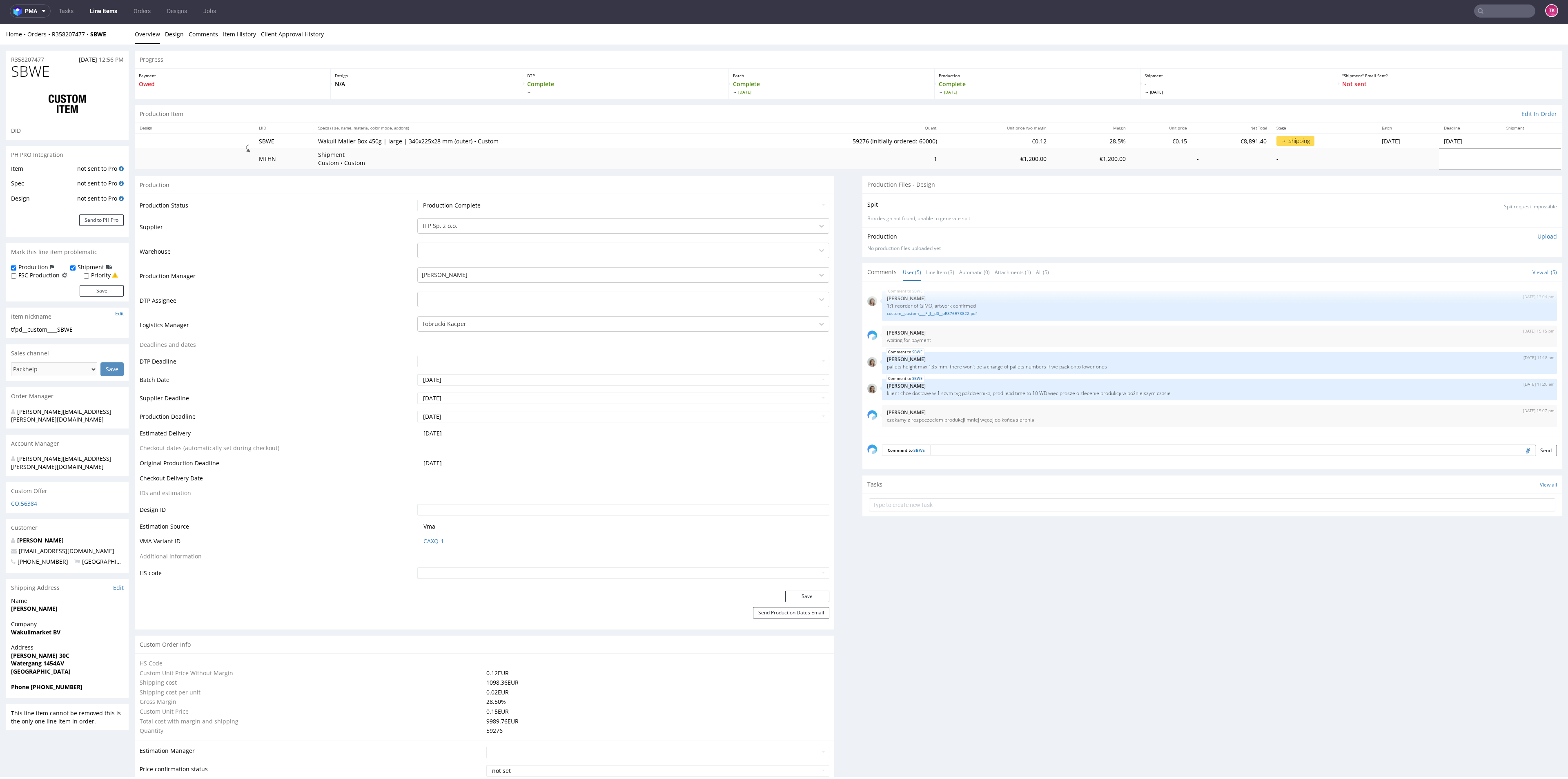
click at [36, 659] on strong "Watergang 1454AV" at bounding box center [37, 663] width 53 height 8
click at [34, 659] on strong "Watergang 1454AV" at bounding box center [37, 663] width 53 height 8
copy strong "Watergang"
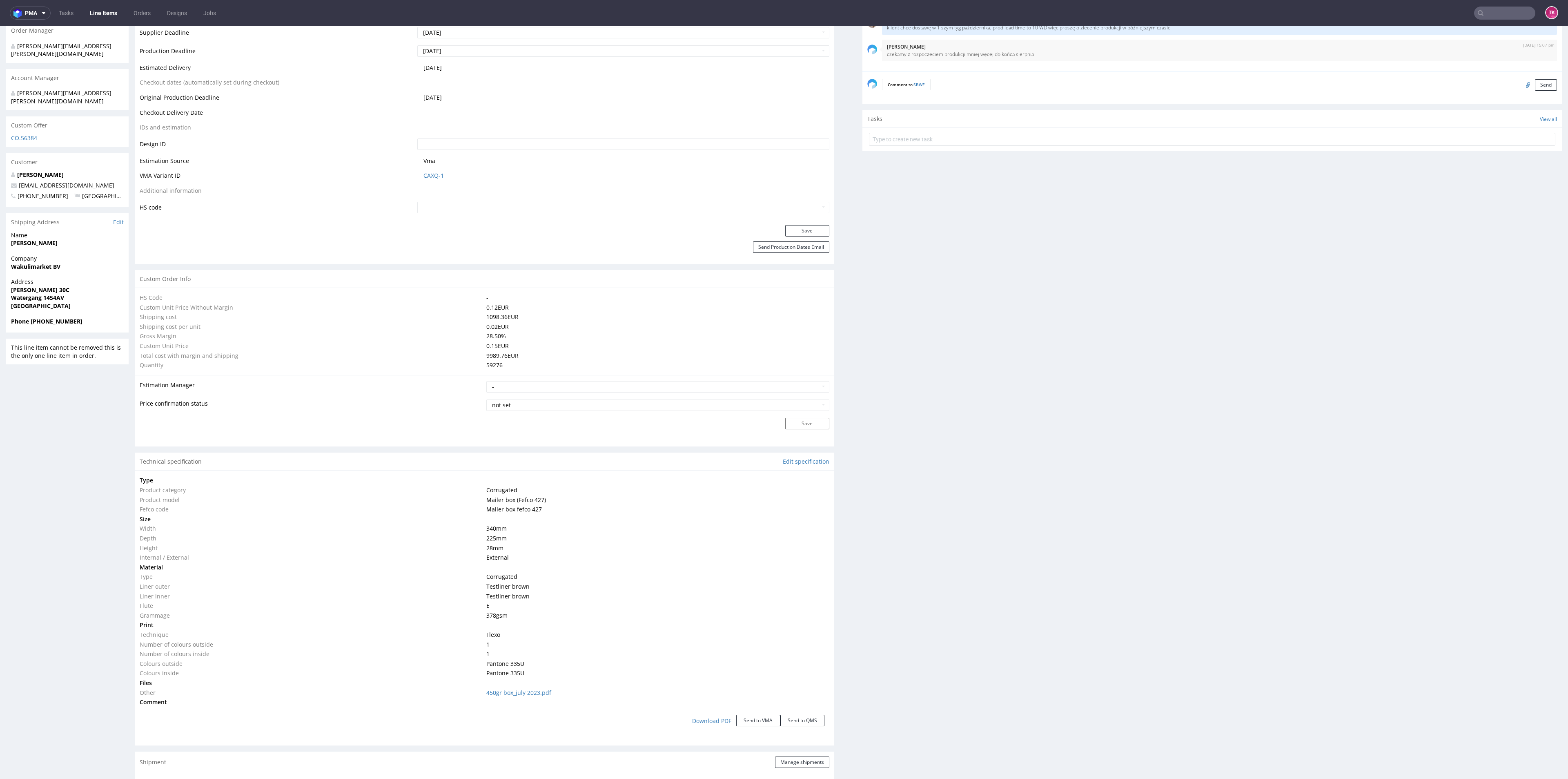
type input "59276"
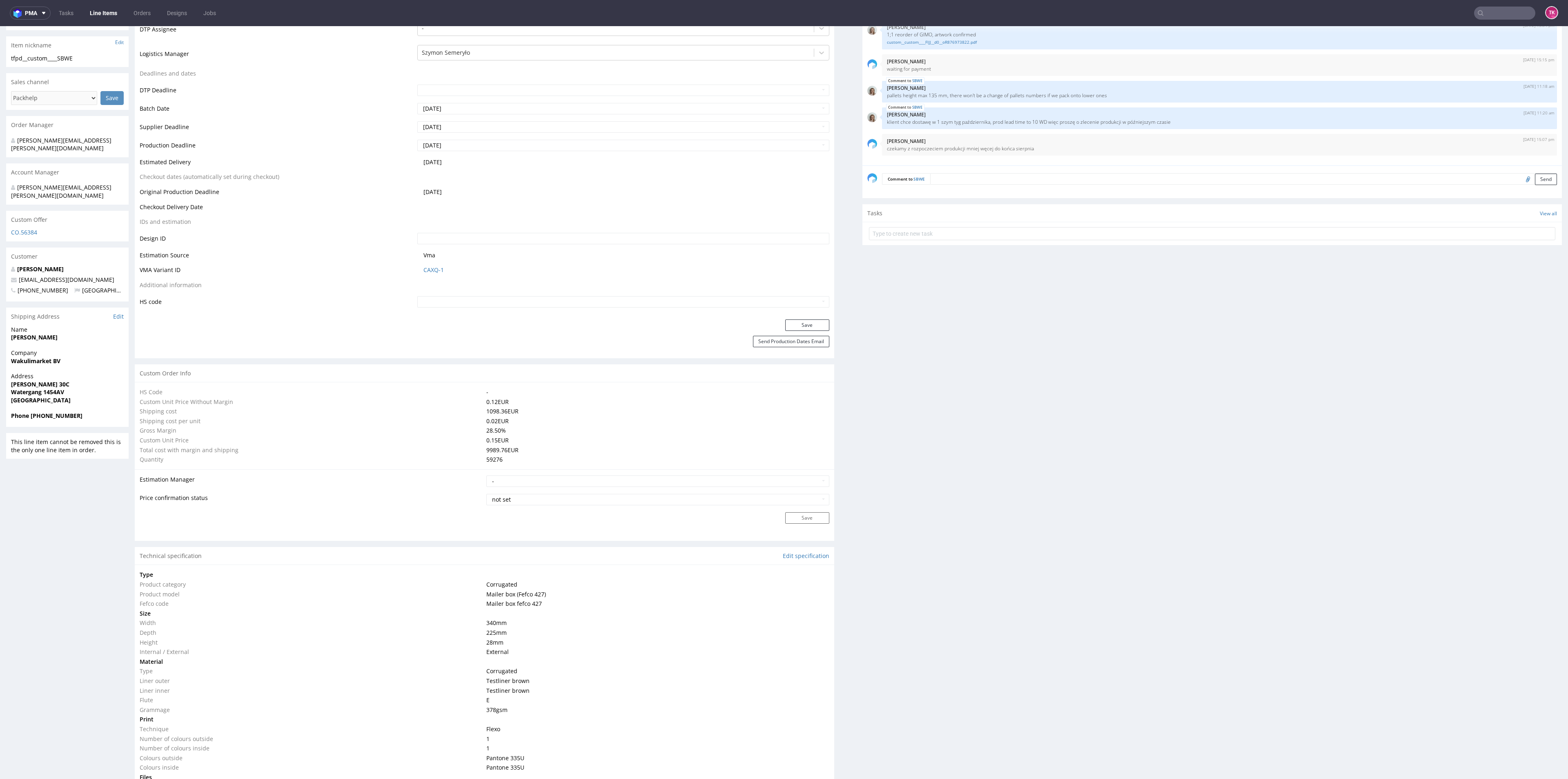
scroll to position [123, 0]
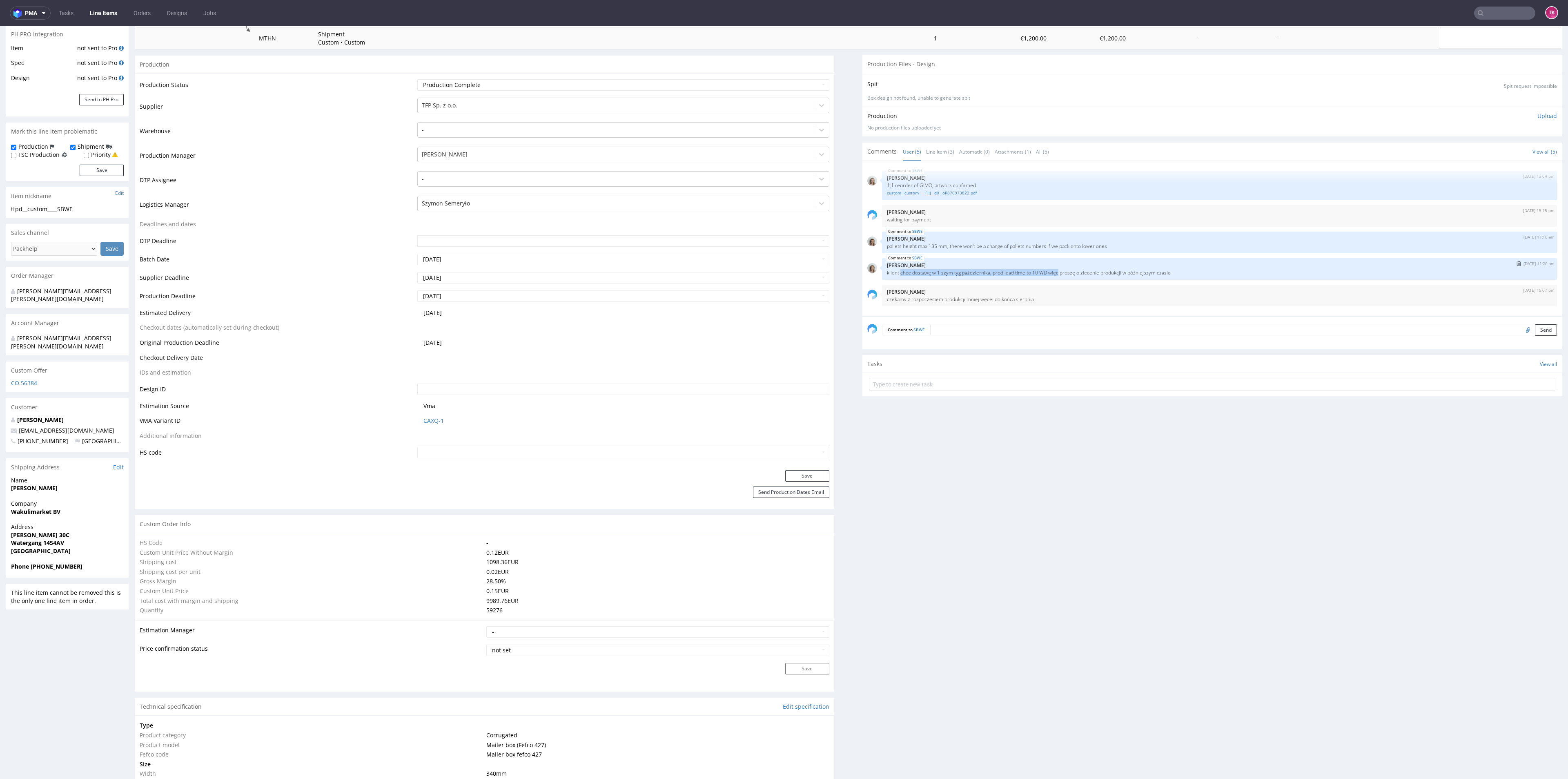
drag, startPoint x: 890, startPoint y: 271, endPoint x: 1046, endPoint y: 270, distance: 156.0
click at [1046, 270] on p "klient chce dostawę w 1 szym tyg października, prod lead time to 10 WD więc pro…" at bounding box center [1219, 273] width 665 height 6
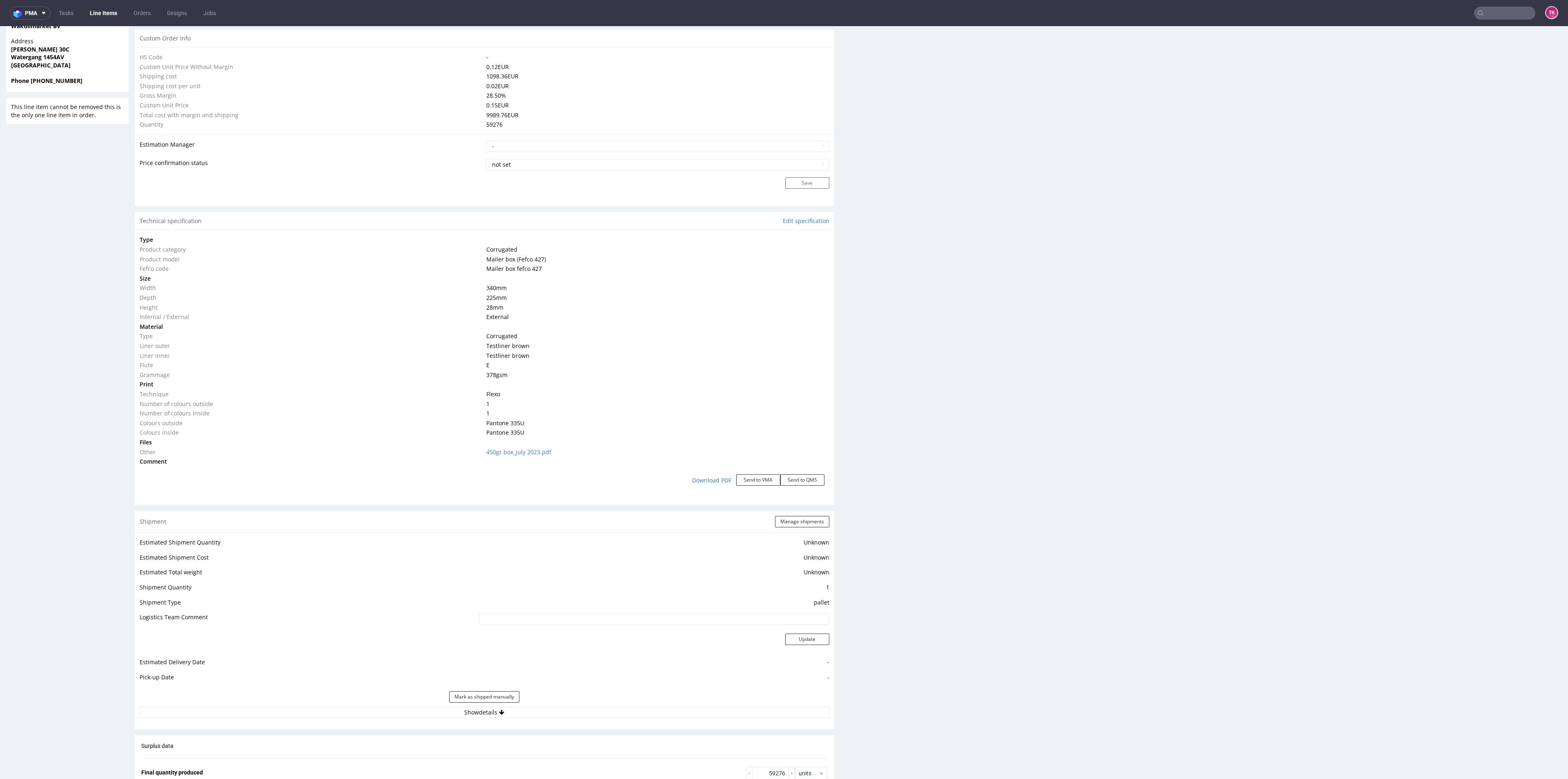
scroll to position [674, 0]
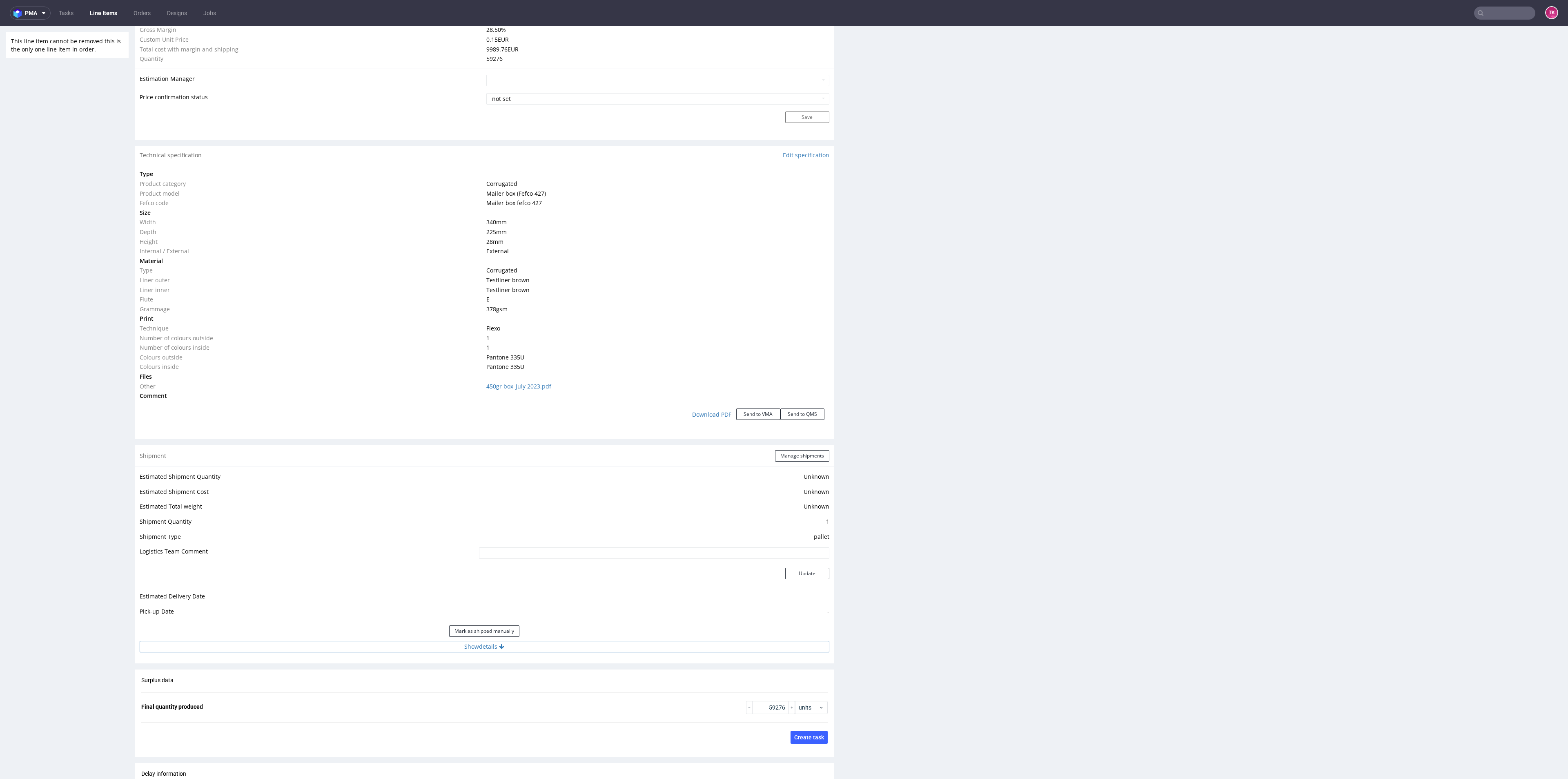
click at [622, 646] on button "Show details" at bounding box center [485, 647] width 690 height 11
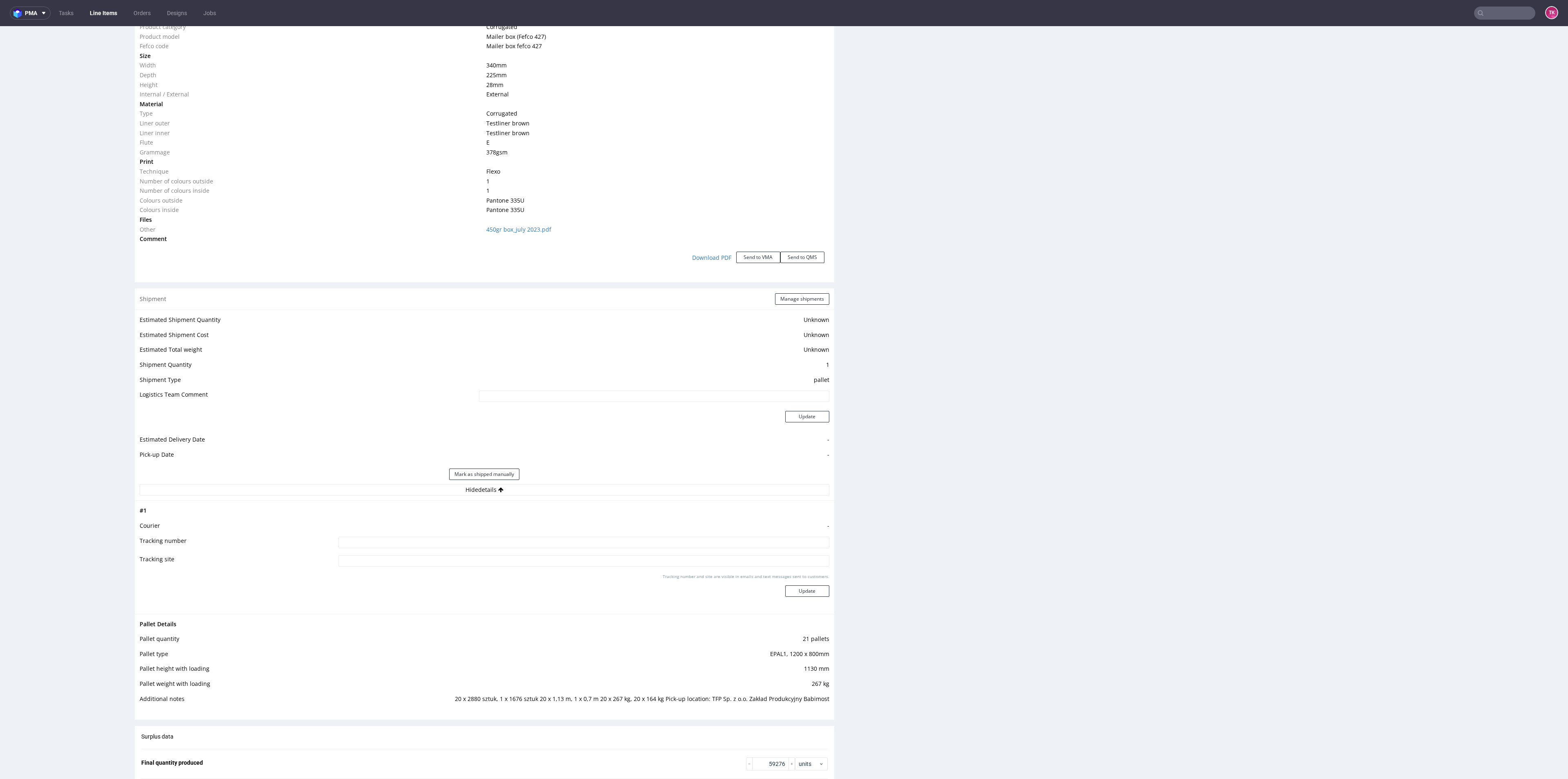
scroll to position [919, 0]
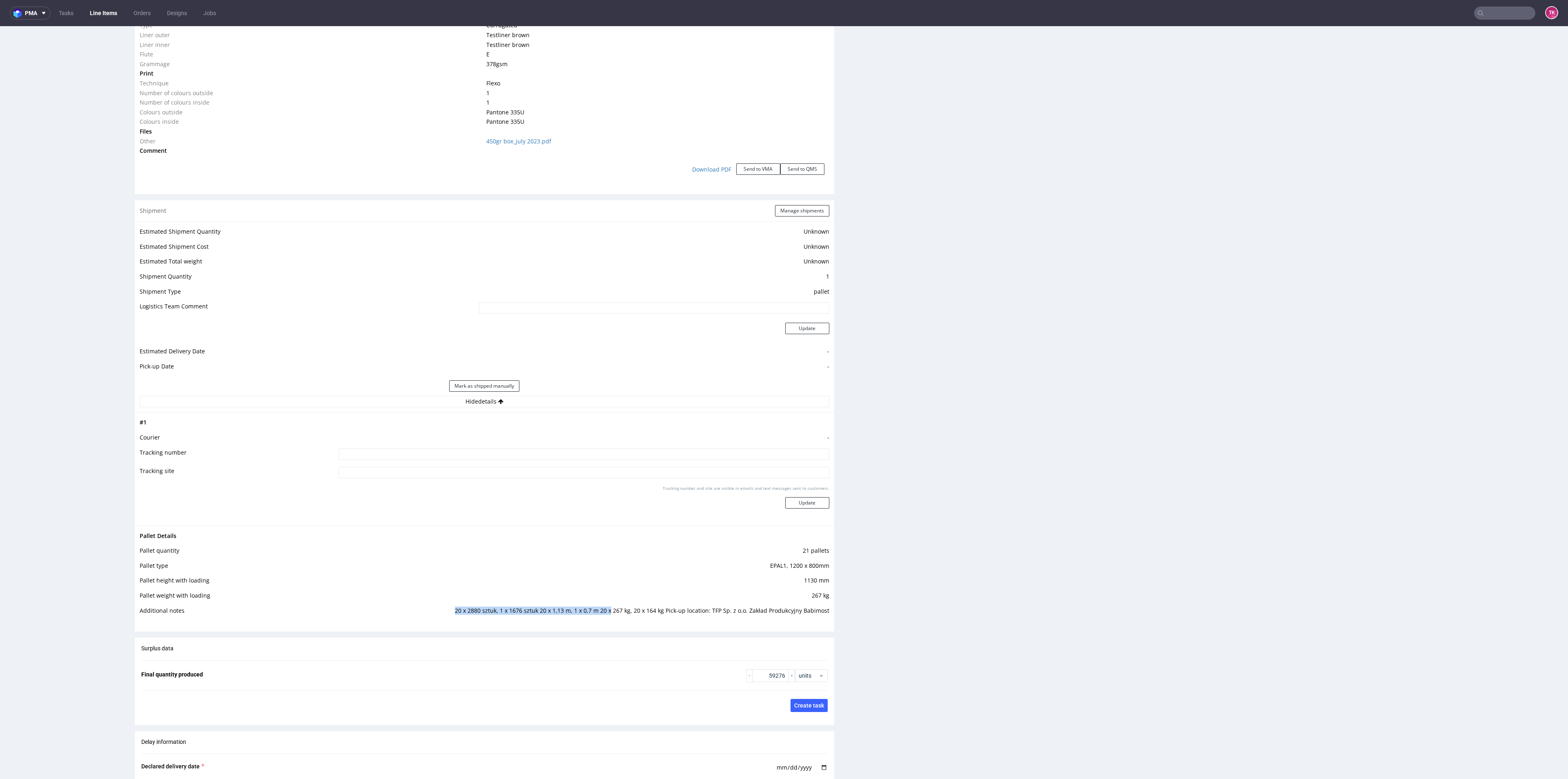
drag, startPoint x: 492, startPoint y: 600, endPoint x: 607, endPoint y: 609, distance: 115.4
click at [607, 609] on td "20 x 2880 sztuk, 1 x 1676 sztuk 20 x 1,13 m, 1 x 0,7 m 20 x 267 kg, 20 x 164 kg…" at bounding box center [613, 614] width 433 height 15
click at [841, 594] on div "Progress Payment Owed Design N/A DTP Complete Batch Complete Mon 1 Sep Producti…" at bounding box center [848, 112] width 1428 height 1958
click at [736, 577] on td "1130 mm" at bounding box center [613, 583] width 433 height 15
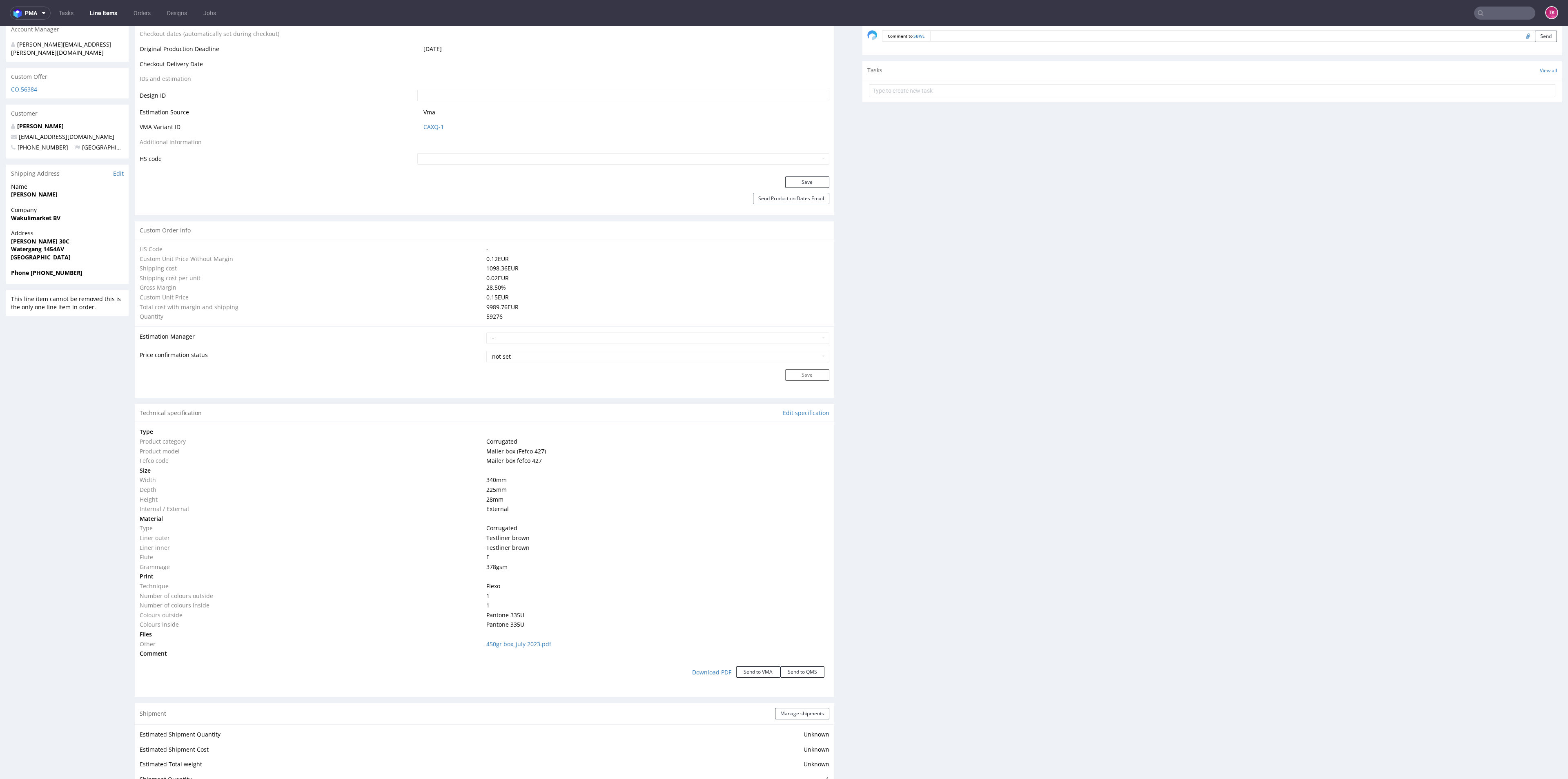
scroll to position [306, 0]
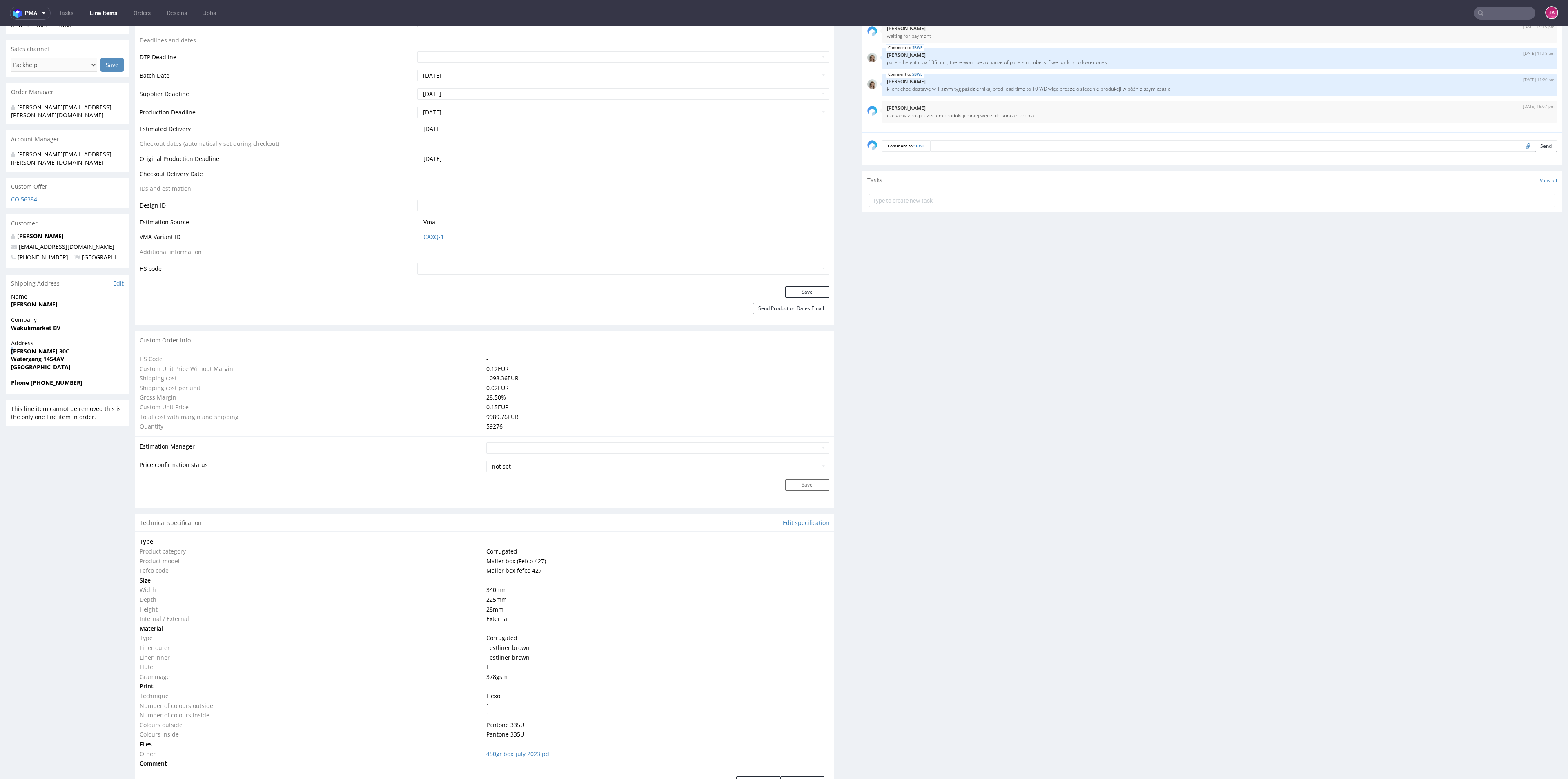
click at [14, 347] on strong "[PERSON_NAME] 30C" at bounding box center [40, 351] width 58 height 8
click at [15, 347] on strong "[PERSON_NAME] 30C" at bounding box center [40, 351] width 58 height 8
click at [19, 355] on strong "Watergang 1454AV" at bounding box center [37, 359] width 53 height 8
click at [20, 355] on strong "Watergang 1454AV" at bounding box center [37, 359] width 53 height 8
copy strong "Watergang"
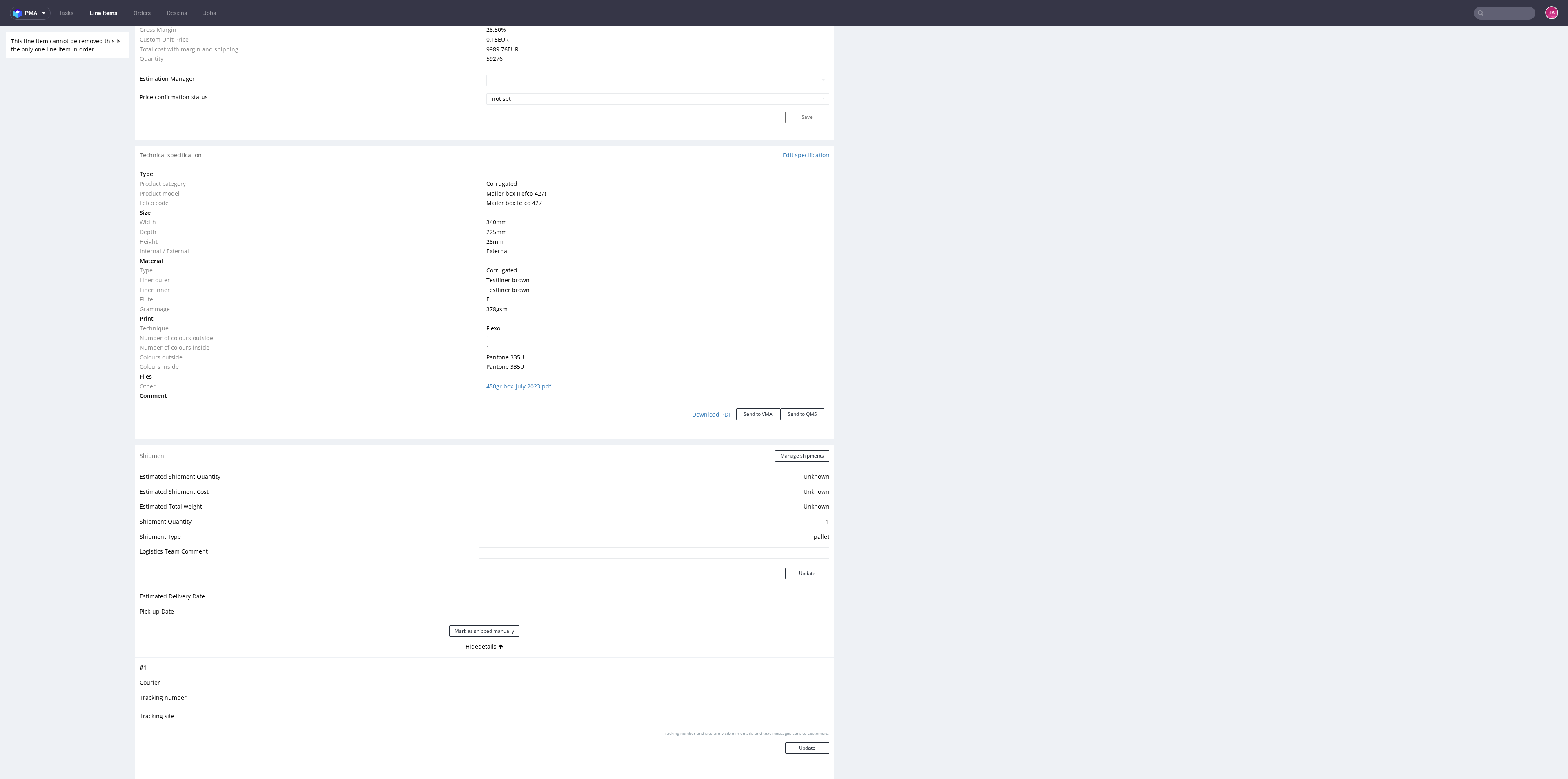
scroll to position [429, 0]
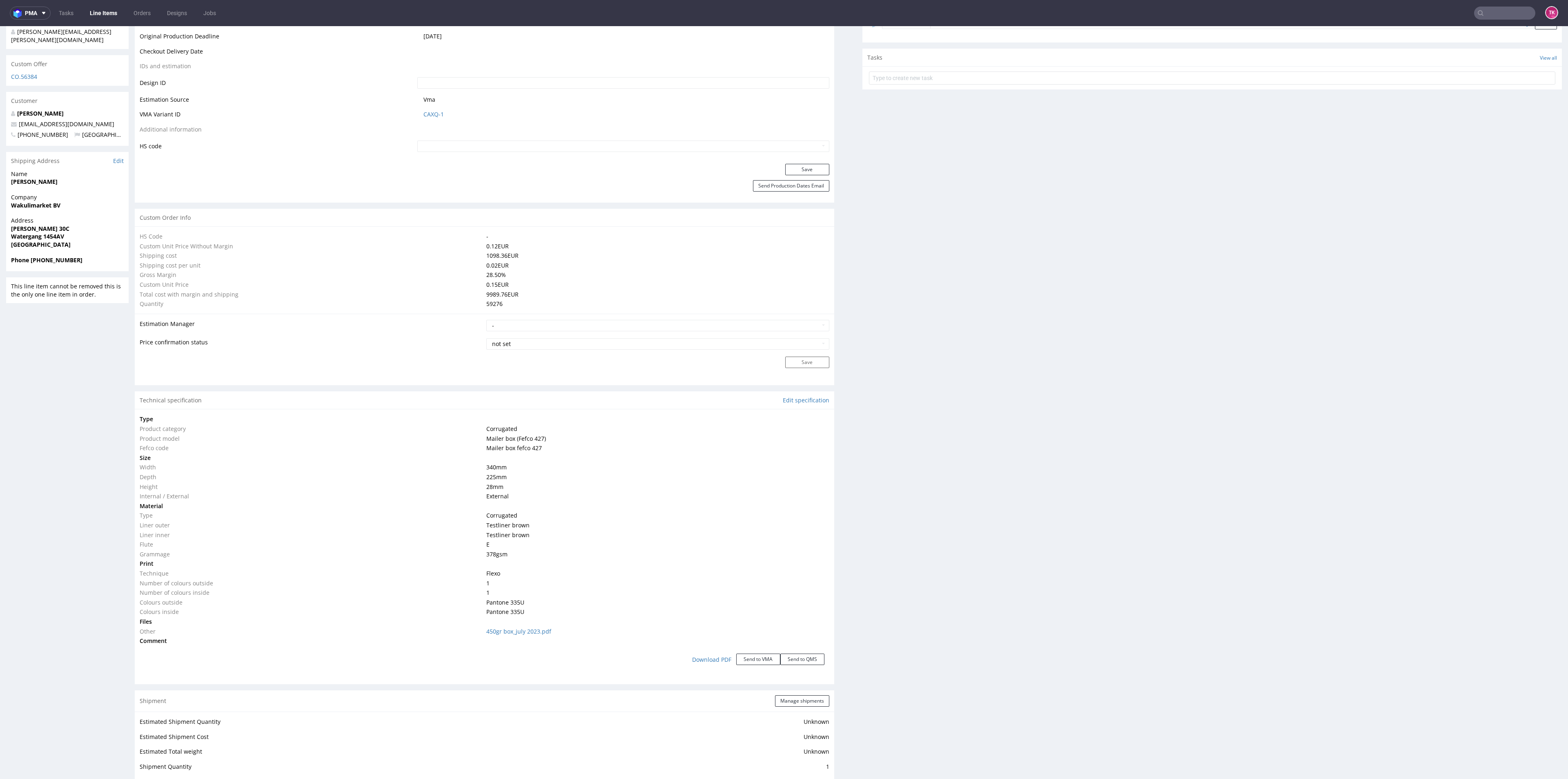
click div "Production Files - Design Spit Spit request impossible Box design not found, un…"
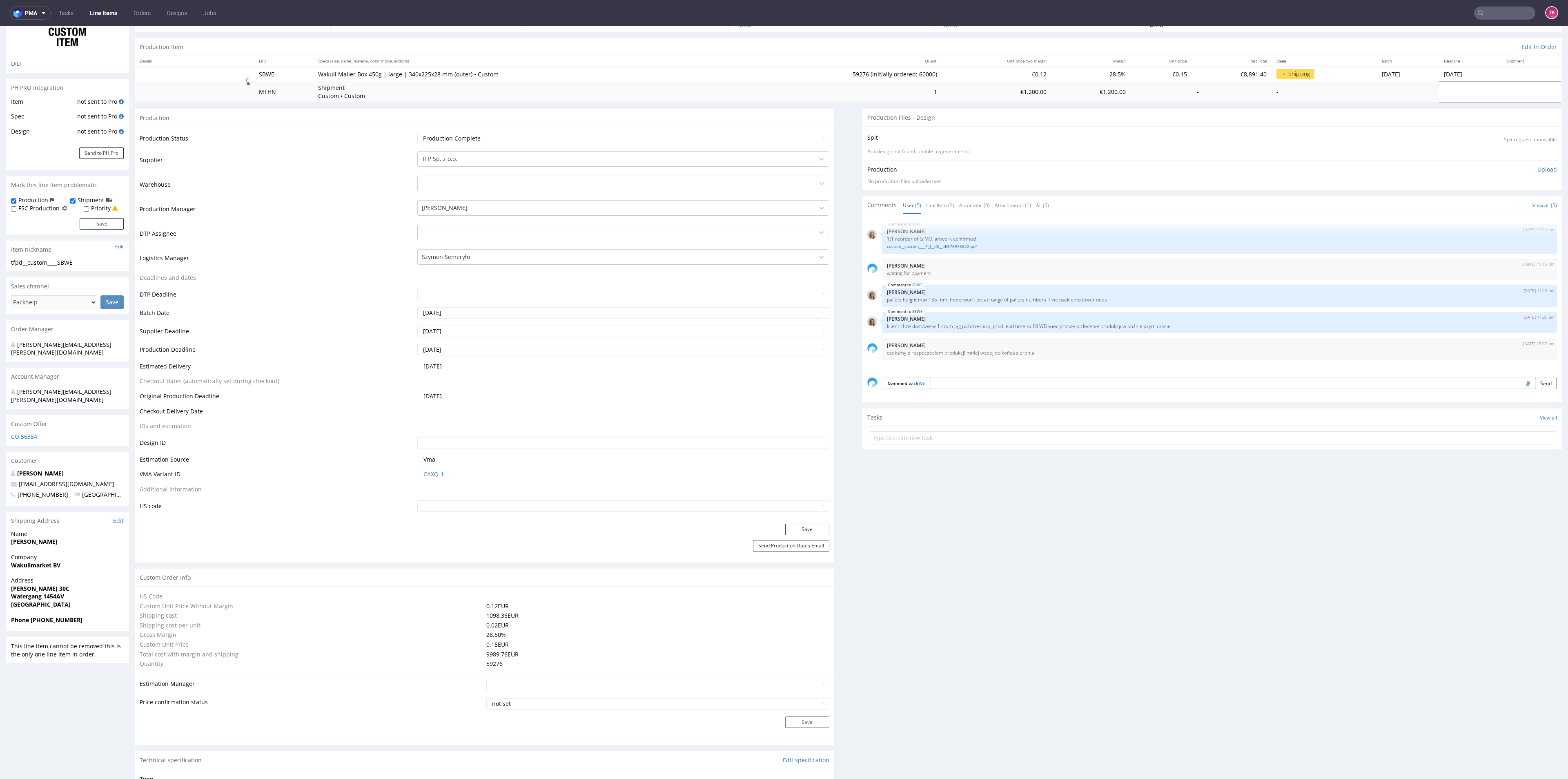
scroll to position [0, 0]
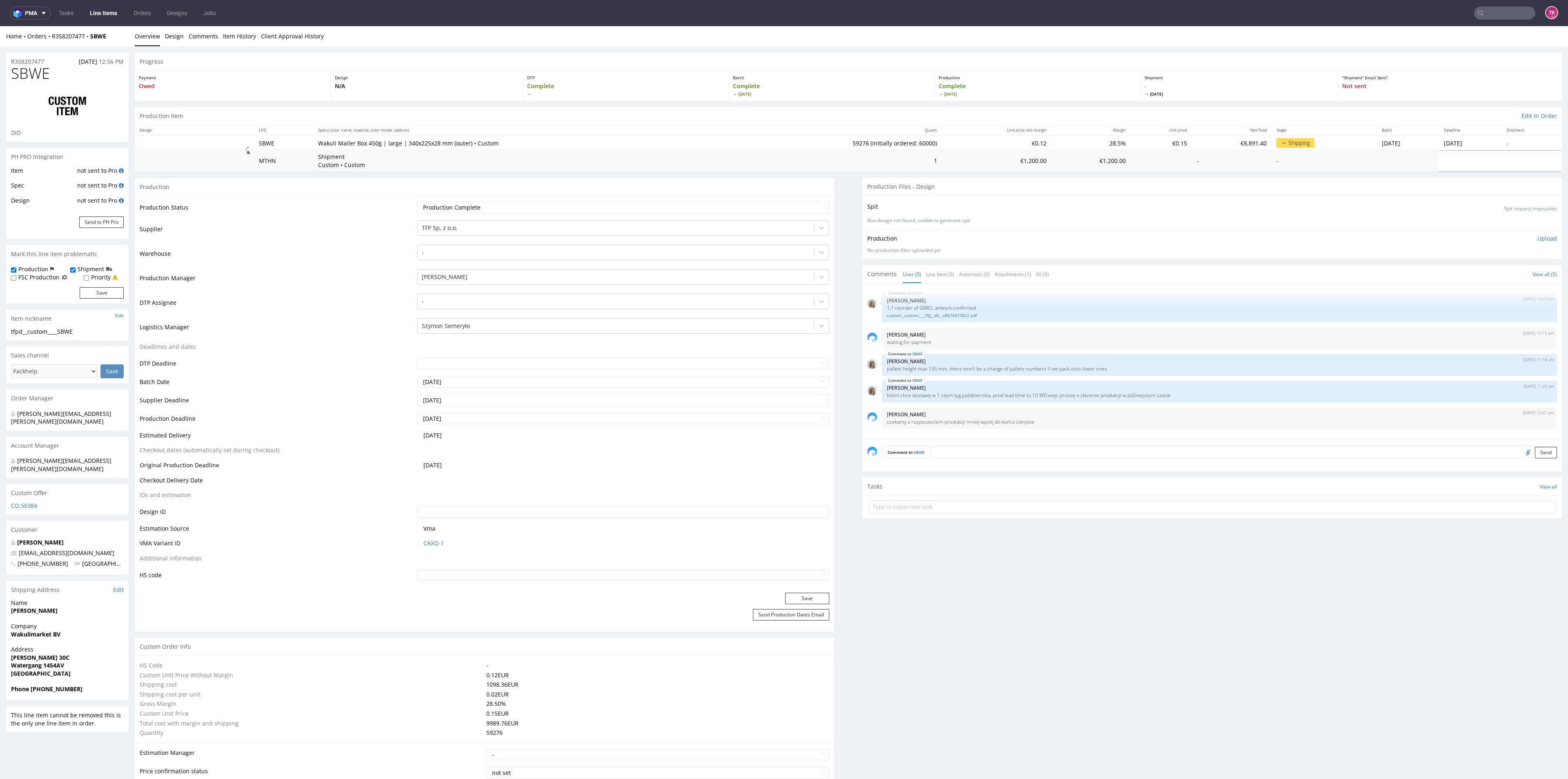
drag, startPoint x: 12, startPoint y: 619, endPoint x: 30, endPoint y: 631, distance: 21.6
click p "Address De Dollard 30C Watergang 1454AV Netherlands"
drag, startPoint x: 22, startPoint y: 619, endPoint x: 233, endPoint y: 740, distance: 243.2
click p "Address De Dollard 30C Watergang 1454AV Netherlands"
copy p "De Dollard 30C Watergang 1454AV"
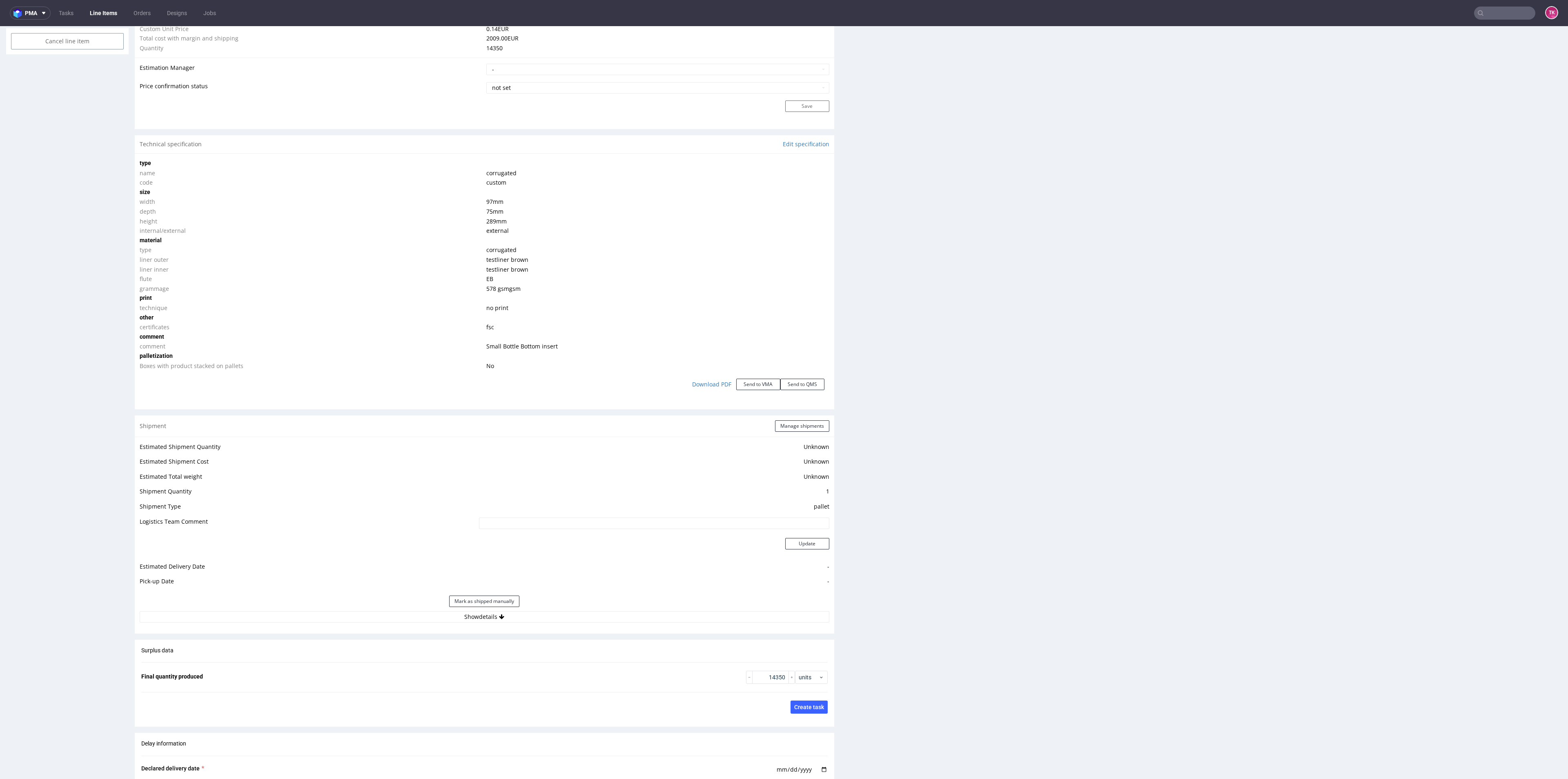
scroll to position [735, 0]
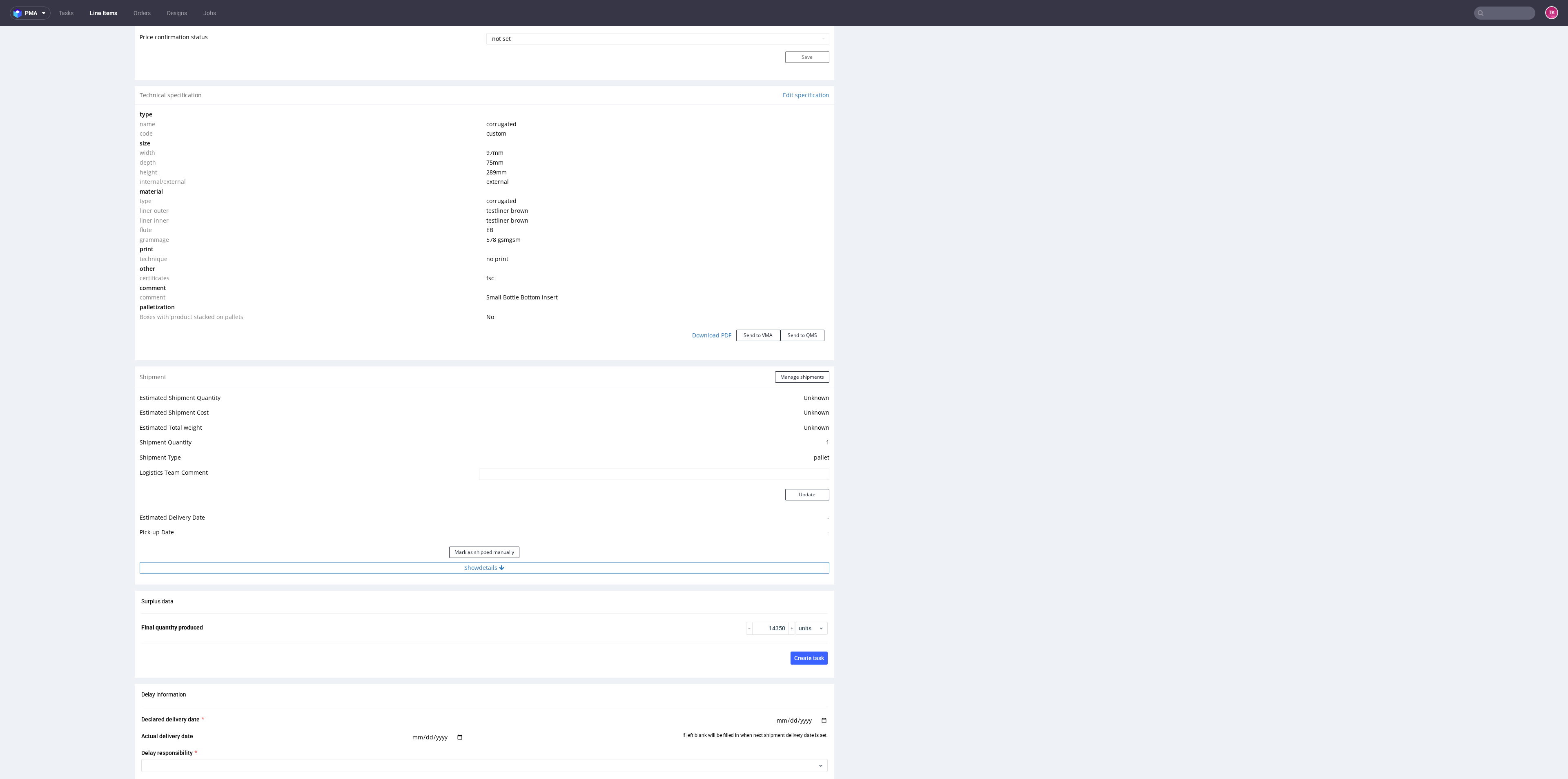
click at [559, 569] on button "Show details" at bounding box center [485, 568] width 690 height 11
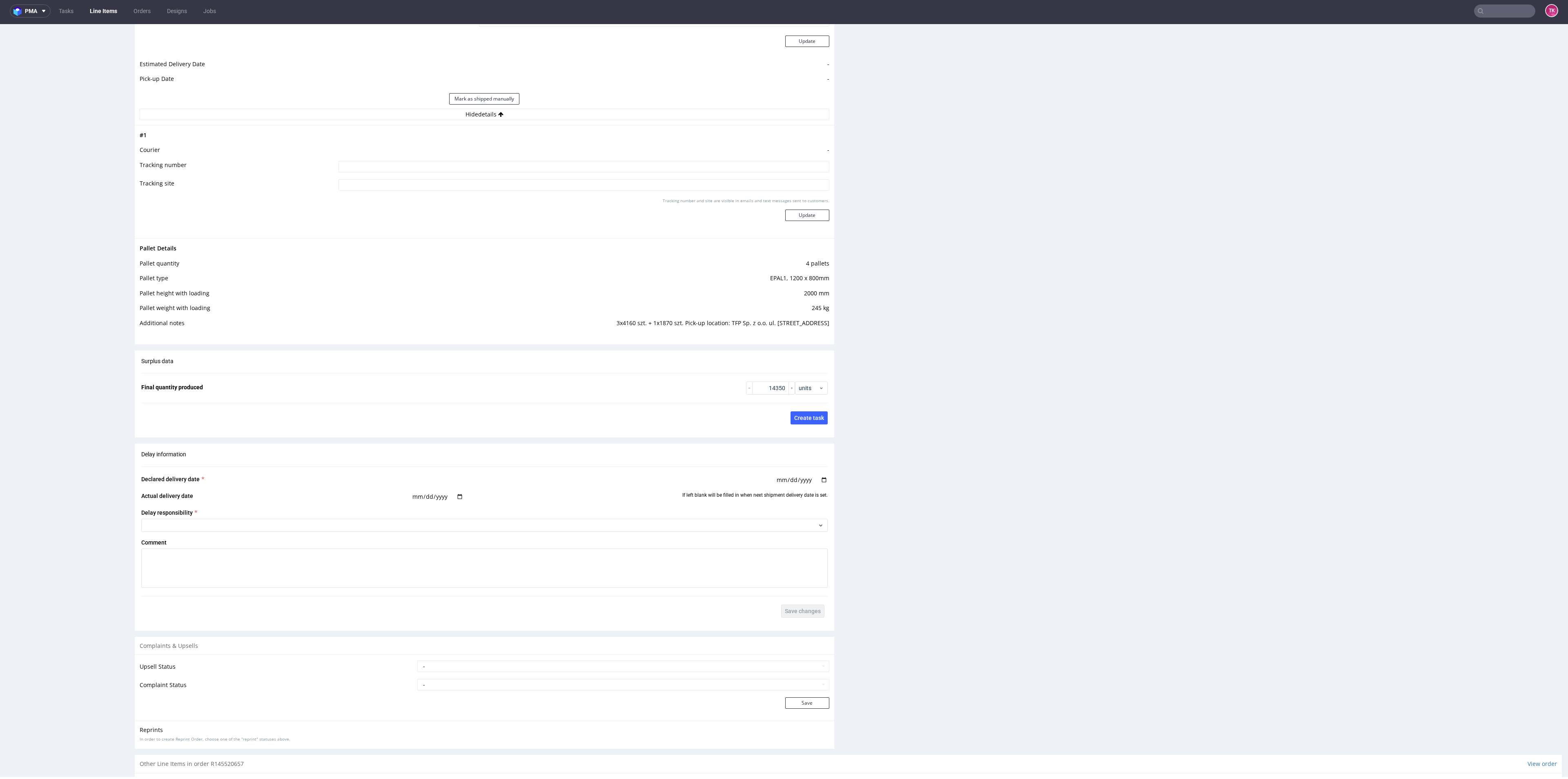
scroll to position [1078, 0]
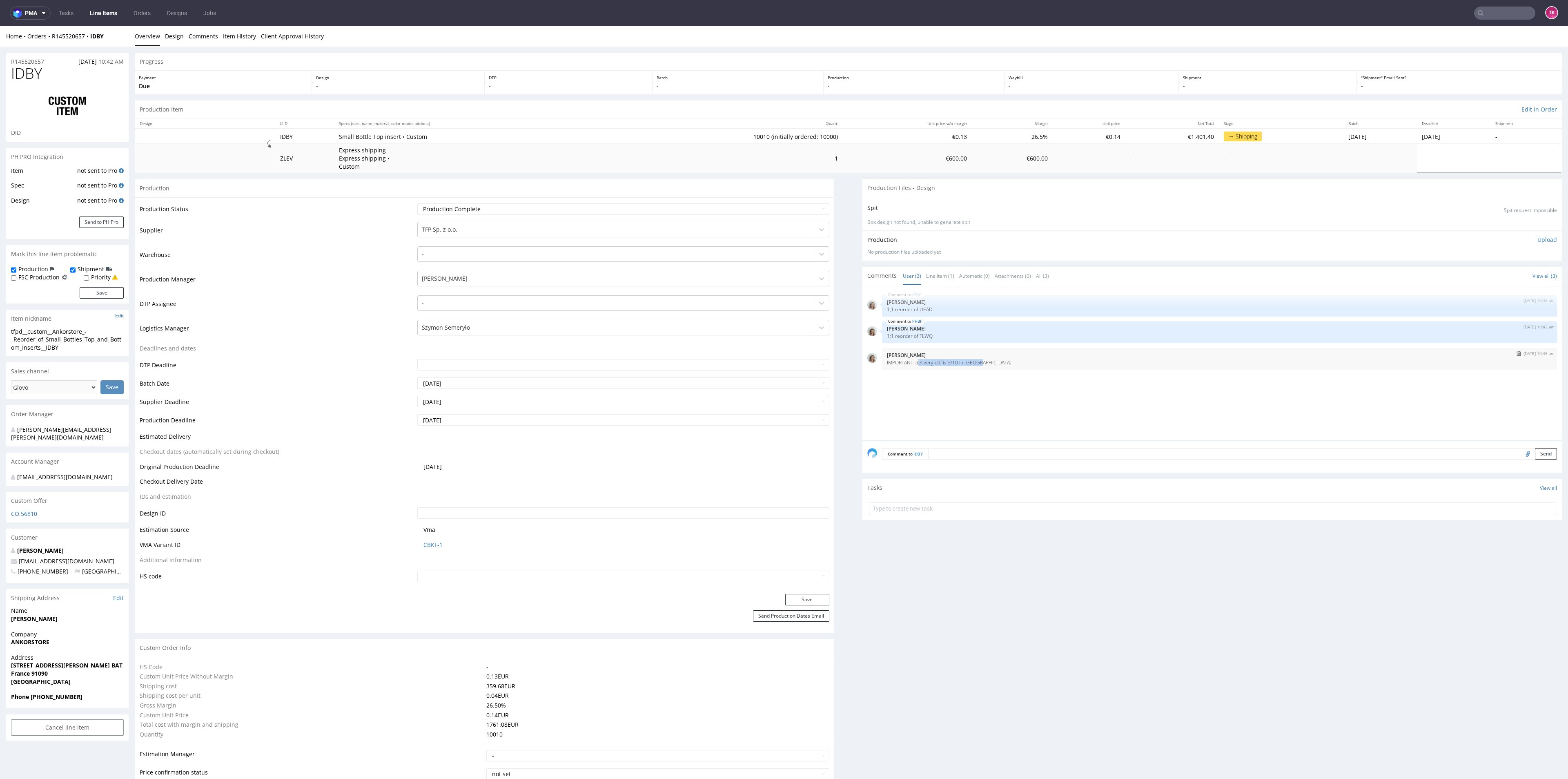
drag, startPoint x: 908, startPoint y: 369, endPoint x: 983, endPoint y: 365, distance: 75.1
click at [983, 365] on div "16th Sep 25 | 10:46 am Monika Poźniak IMPORTANT: delivery ddl is 3/10 in France" at bounding box center [1219, 359] width 675 height 22
click at [965, 368] on div "16th Sep 25 | 10:46 am Monika Poźniak IMPORTANT: delivery ddl is 3/10 in France" at bounding box center [1219, 359] width 675 height 22
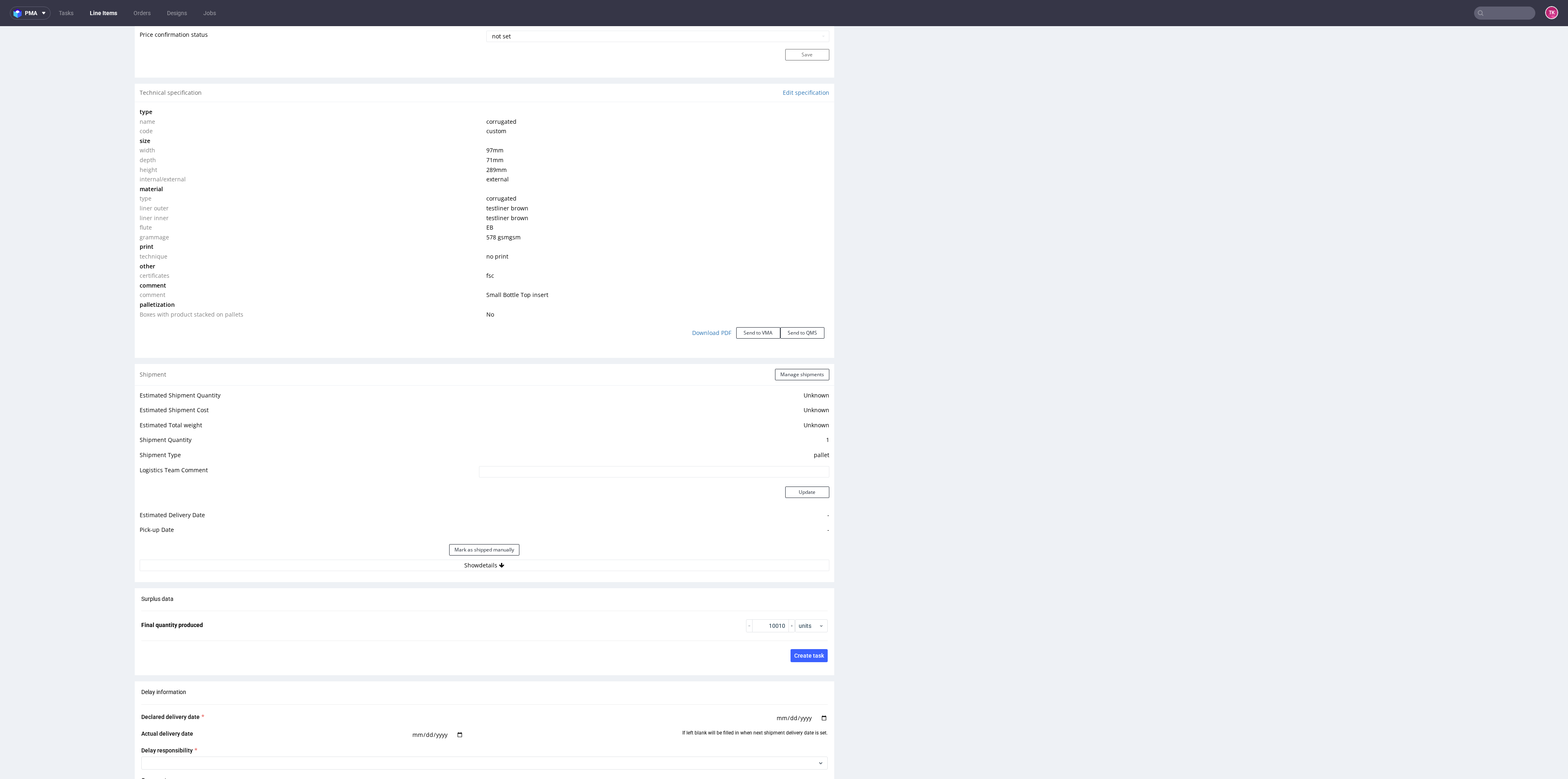
scroll to position [796, 0]
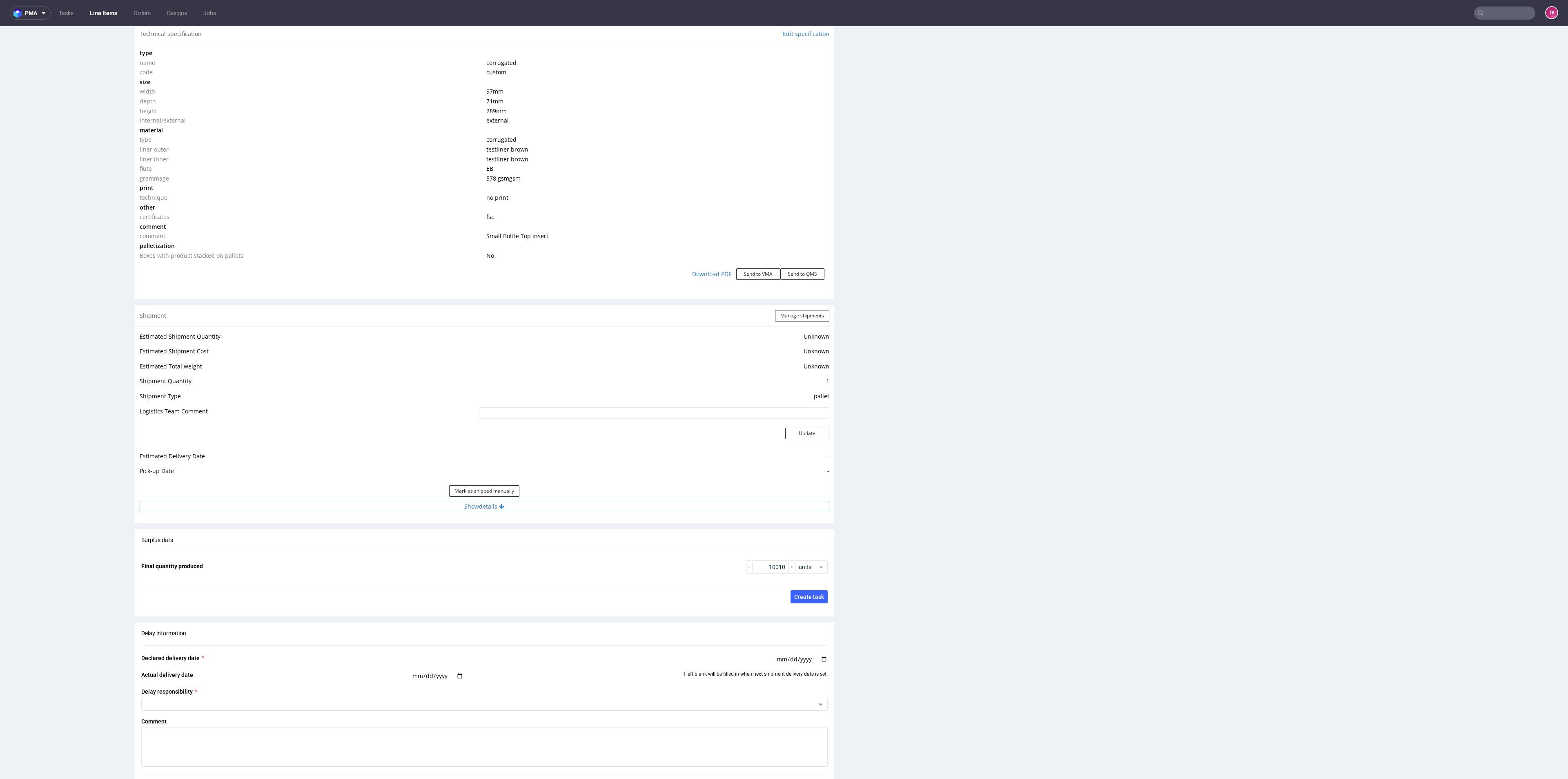
click at [569, 506] on button "Show details" at bounding box center [485, 506] width 690 height 11
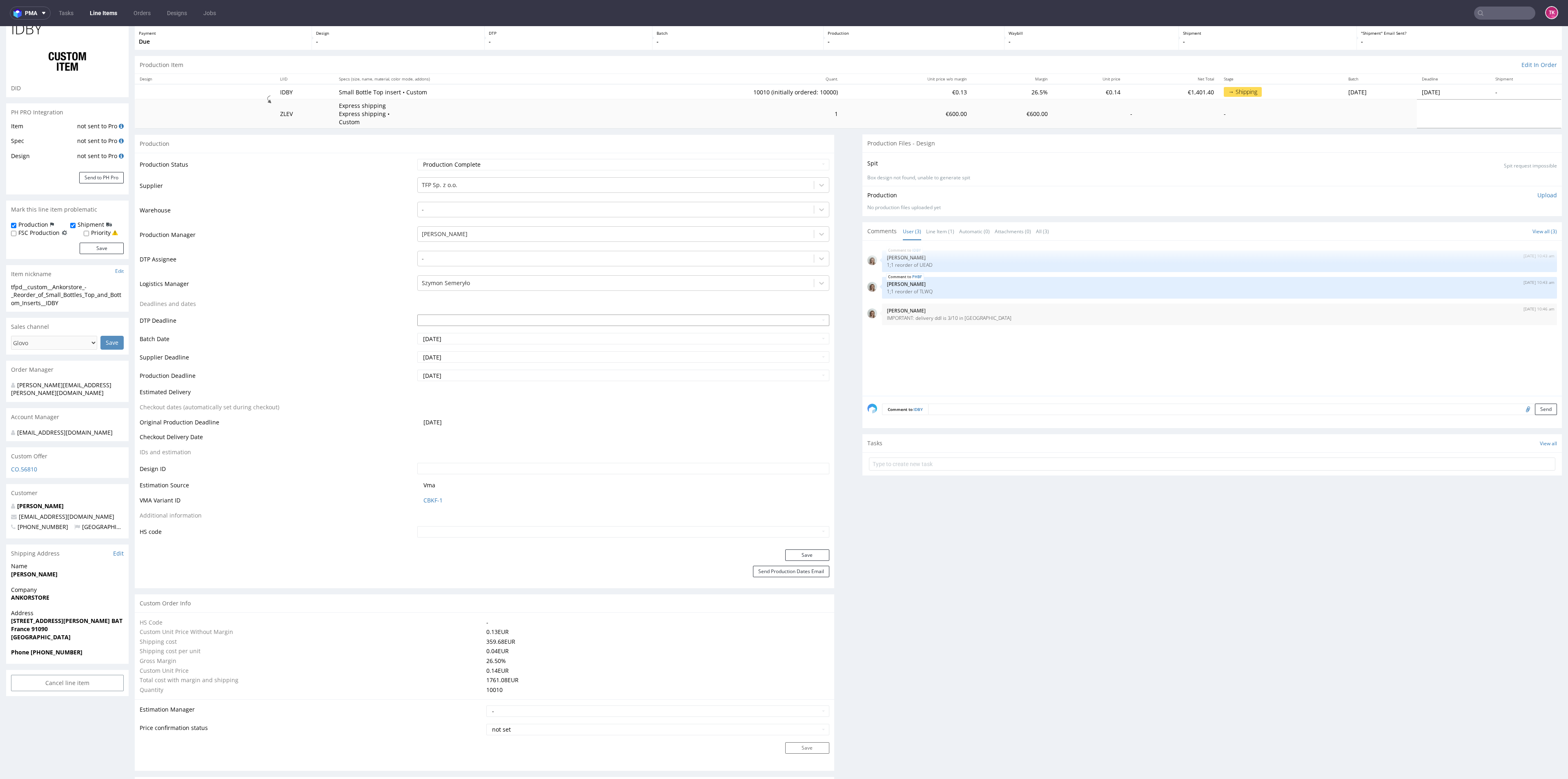
scroll to position [0, 0]
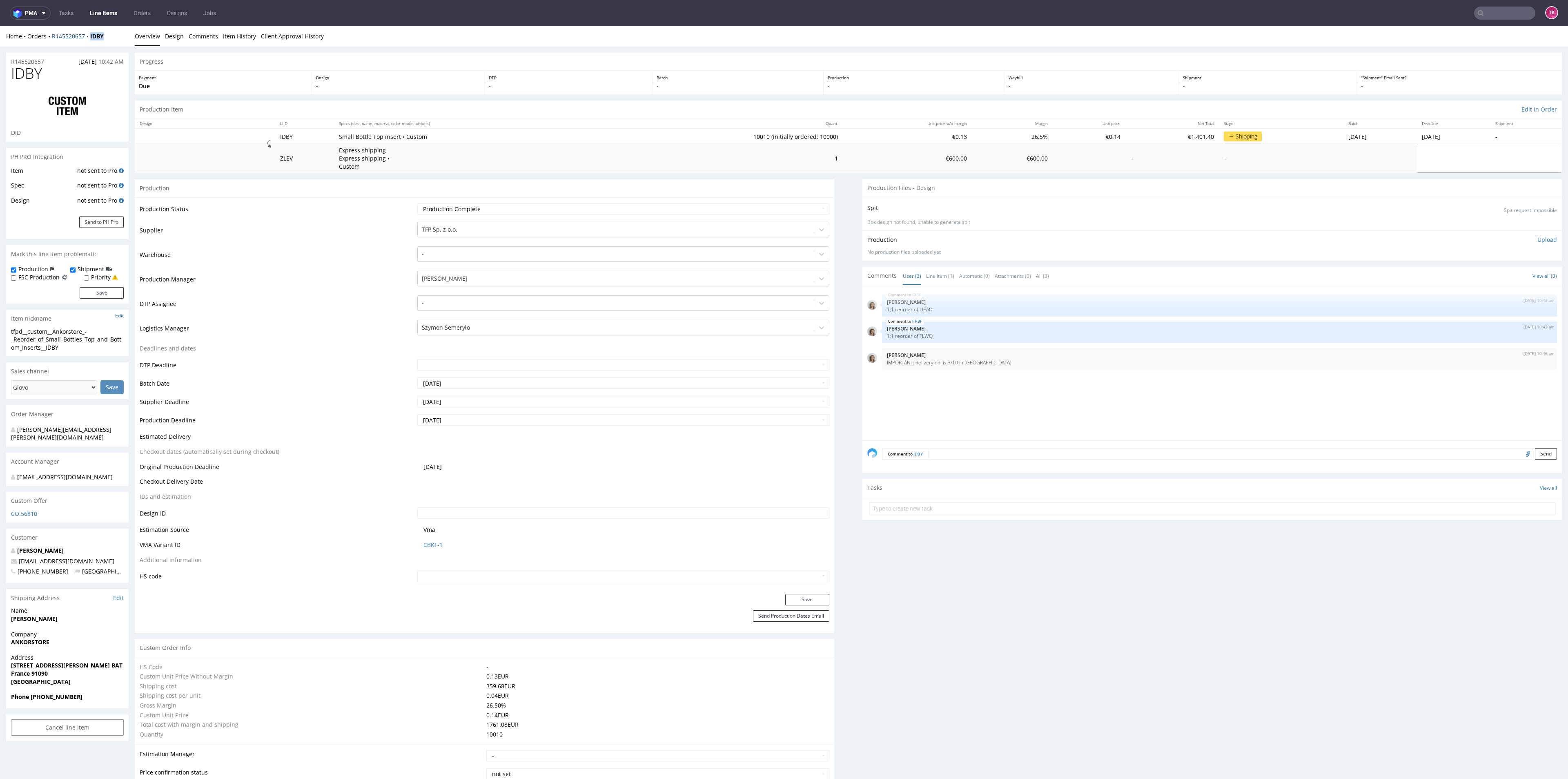
drag, startPoint x: 119, startPoint y: 39, endPoint x: 89, endPoint y: 37, distance: 30.1
click at [89, 37] on div "Home Orders R145520657 IDBY" at bounding box center [68, 36] width 123 height 8
copy strong "IDBY"
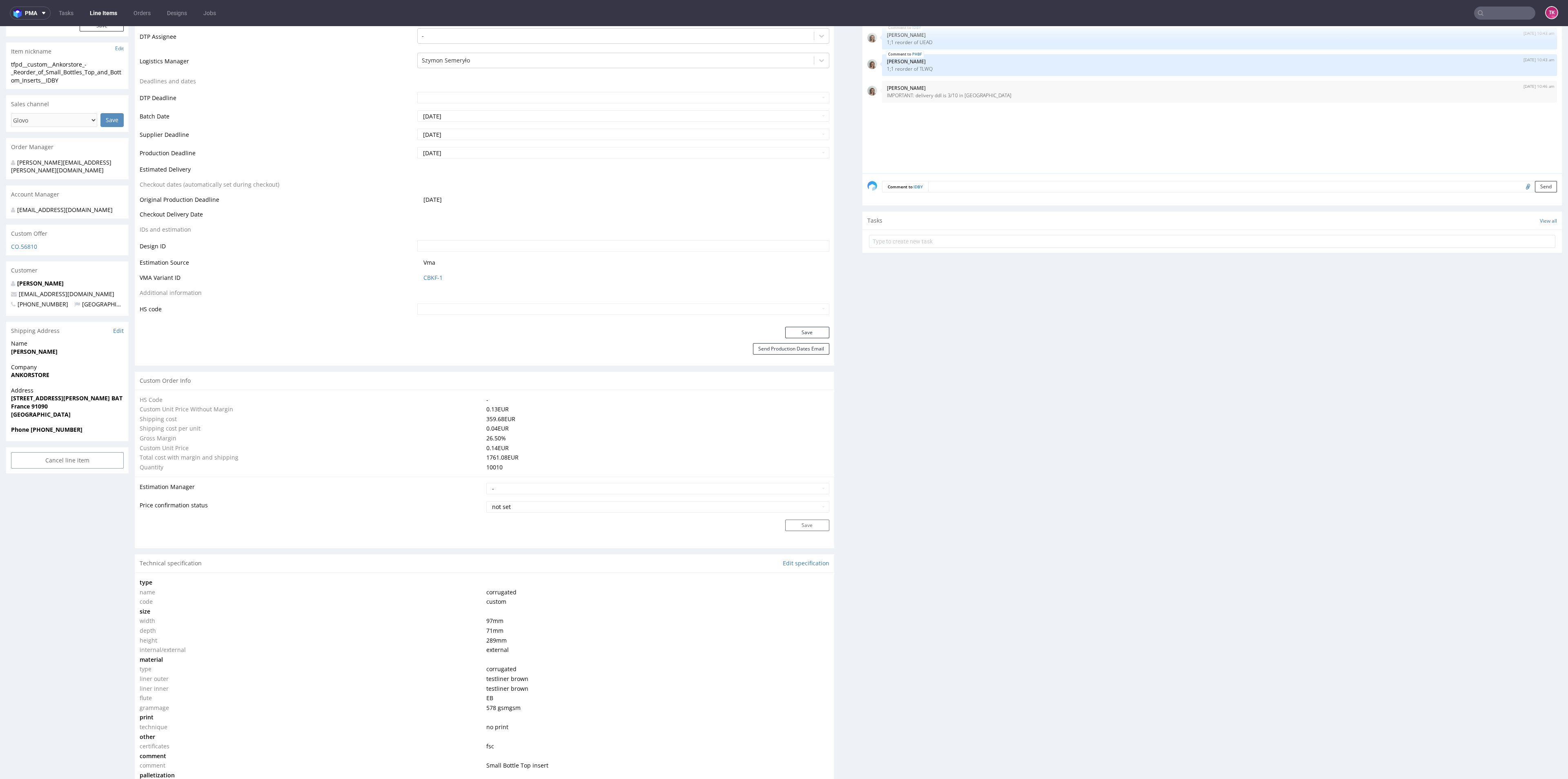
scroll to position [184, 0]
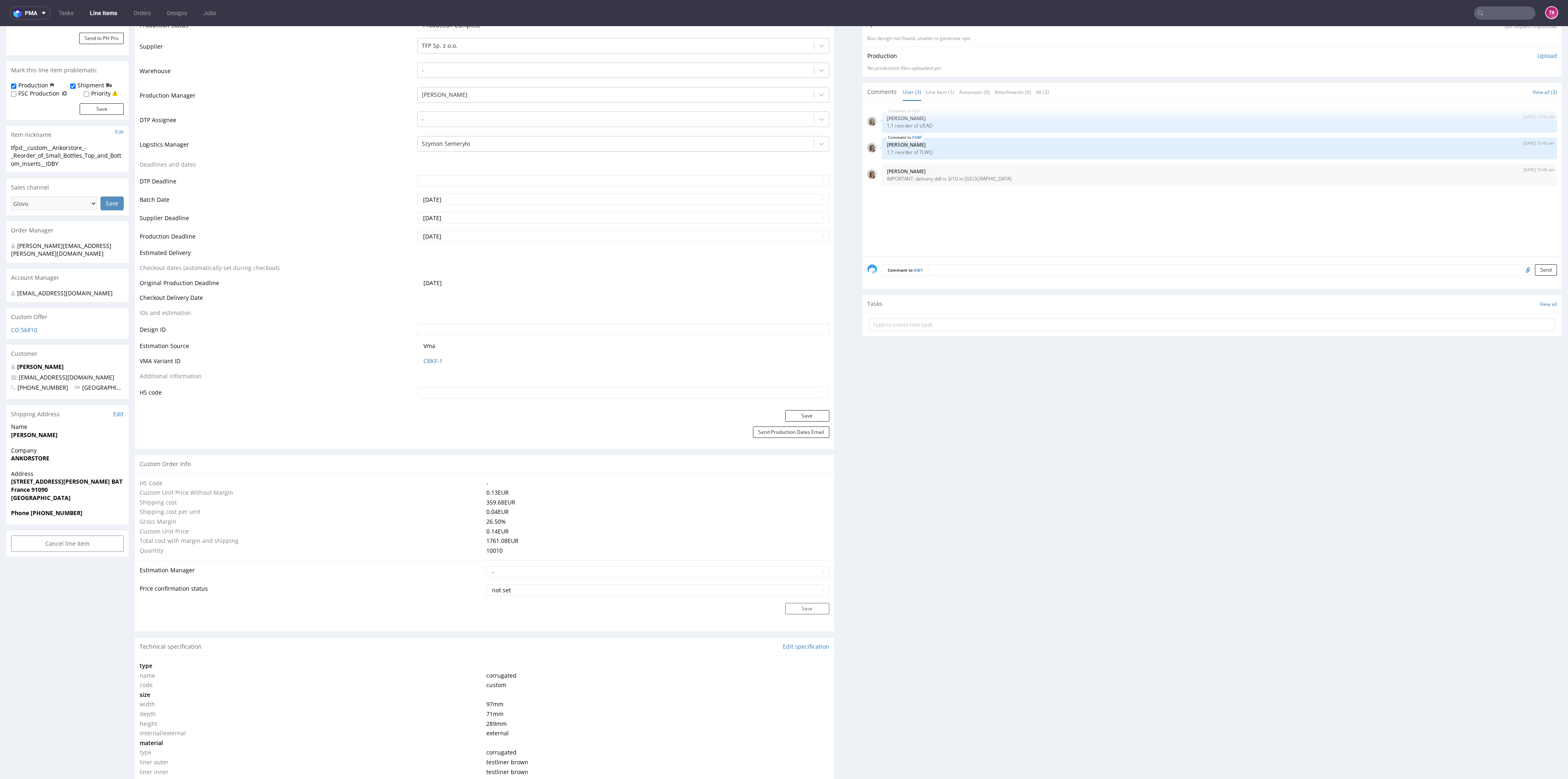
click at [107, 10] on link "Line Items" at bounding box center [103, 13] width 37 height 13
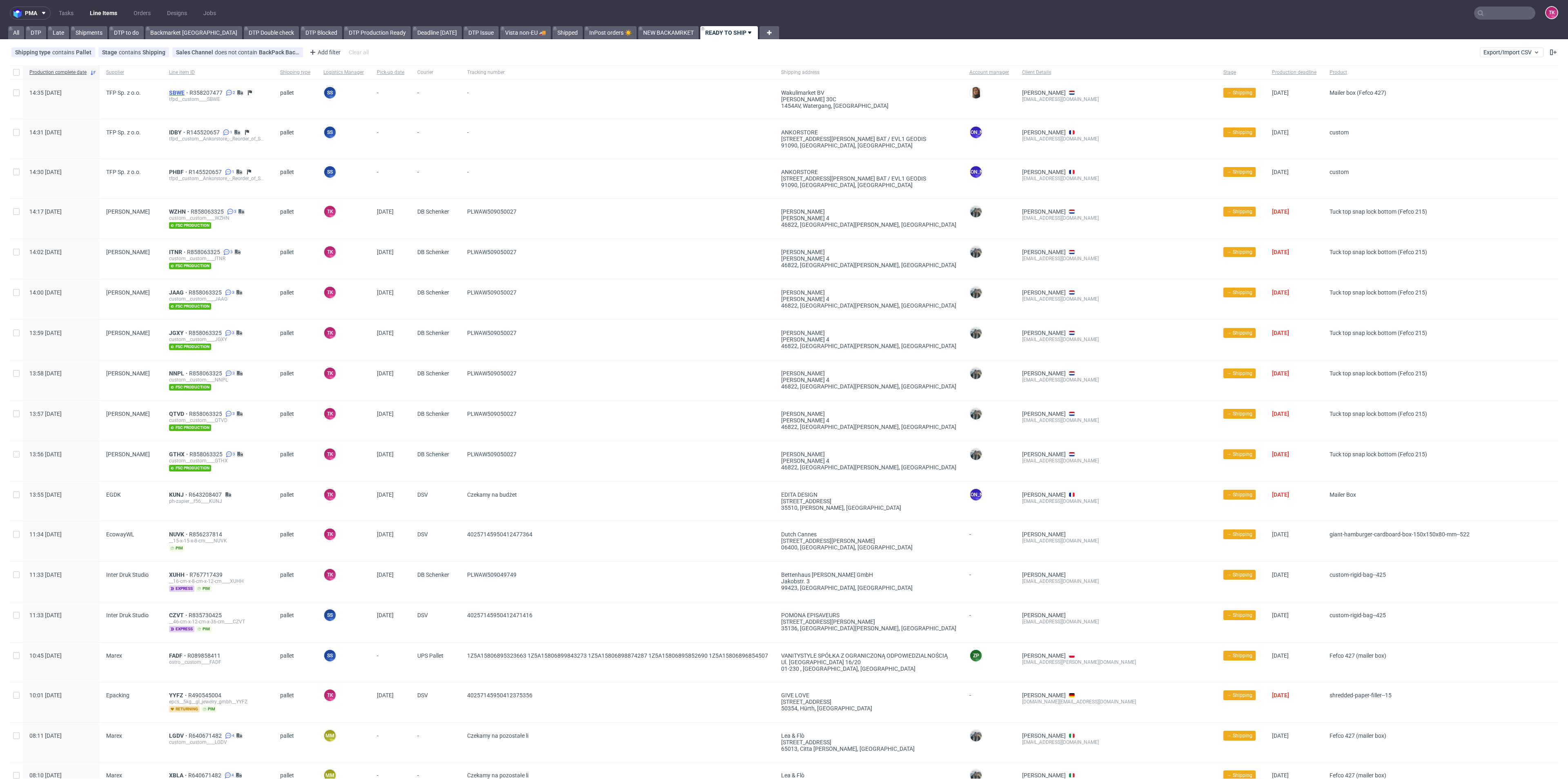
click at [170, 91] on span "SBWE" at bounding box center [179, 93] width 20 height 6
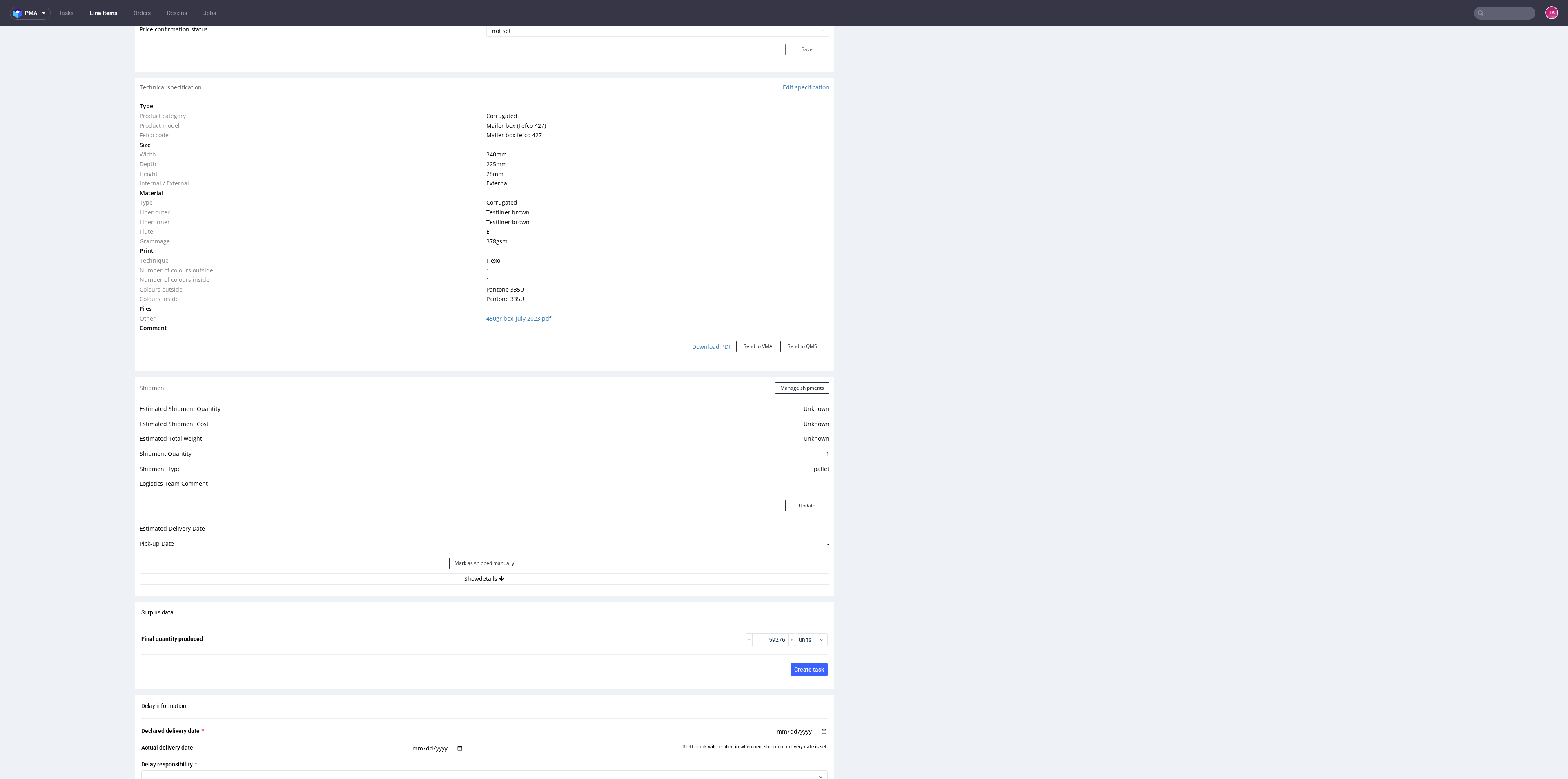
scroll to position [796, 0]
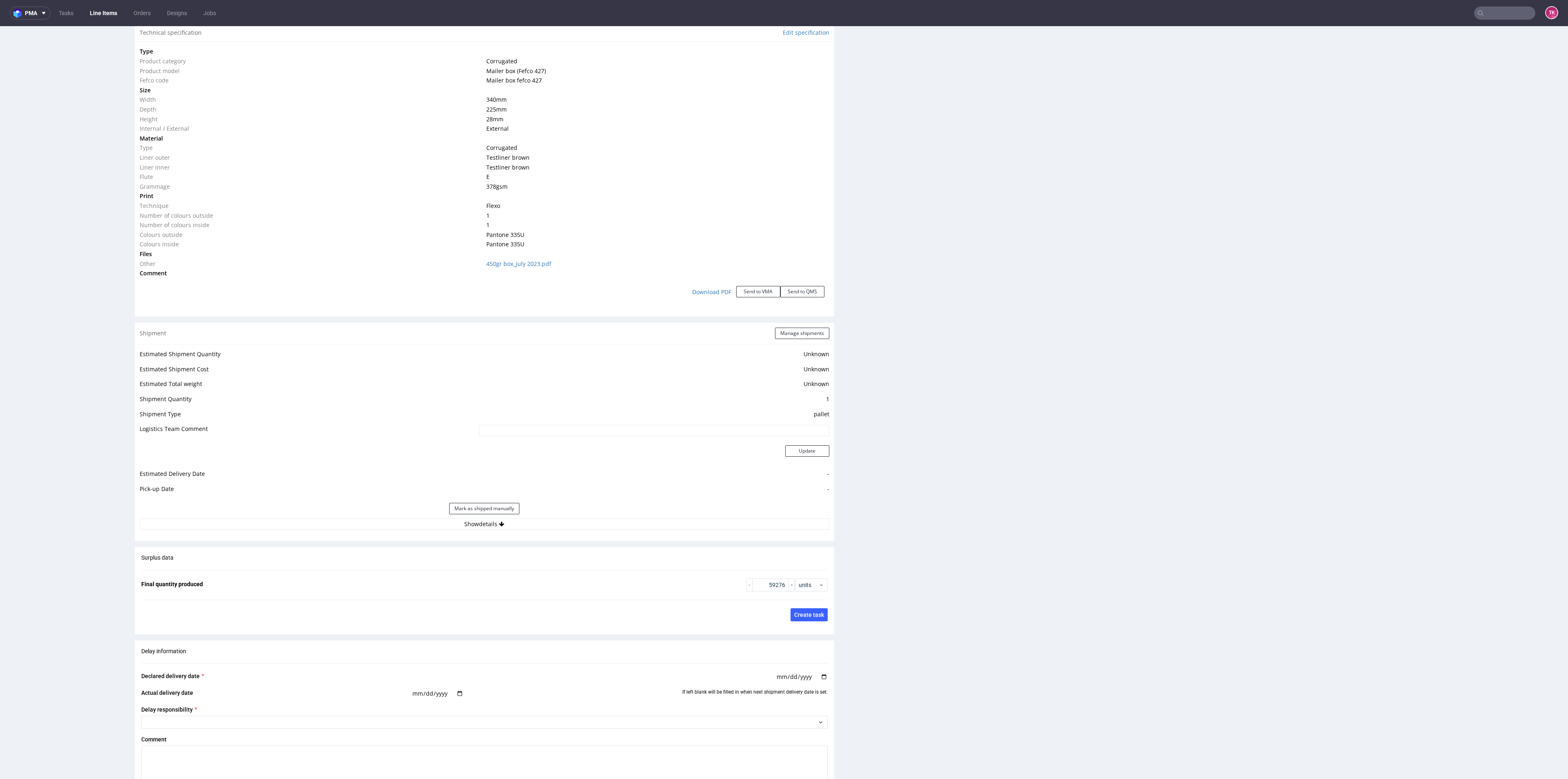
drag, startPoint x: 596, startPoint y: 552, endPoint x: 596, endPoint y: 545, distance: 7.0
click at [597, 548] on div "Surplus data Final quantity produced 59276 units Save changes and update quanti…" at bounding box center [485, 587] width 700 height 81
click at [593, 521] on button "Show details" at bounding box center [485, 524] width 690 height 11
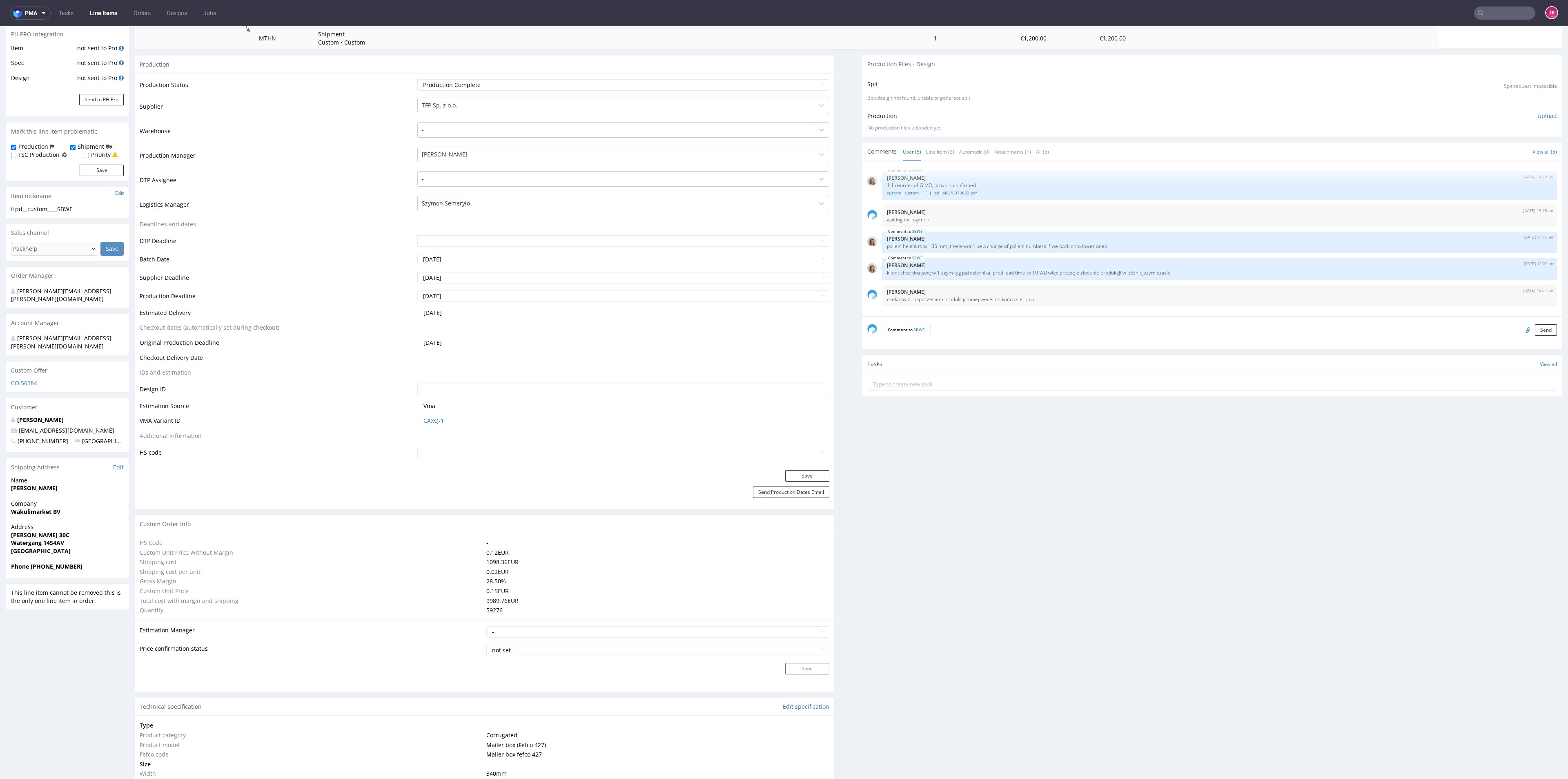
scroll to position [0, 0]
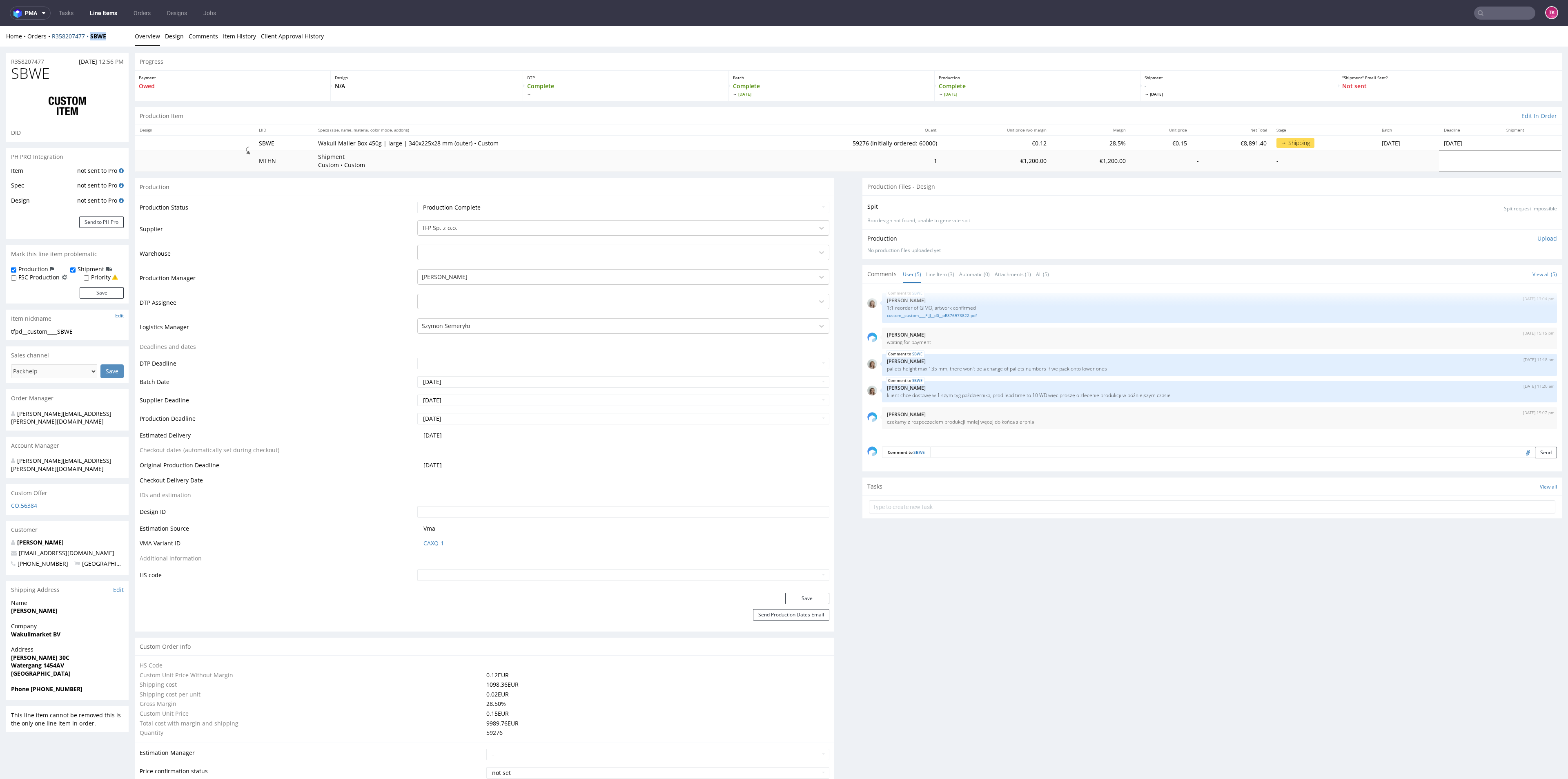
drag, startPoint x: 119, startPoint y: 36, endPoint x: 86, endPoint y: 37, distance: 33.0
click at [86, 37] on div "Home Orders R358207477 SBWE" at bounding box center [68, 36] width 123 height 8
copy strong "SBWE"
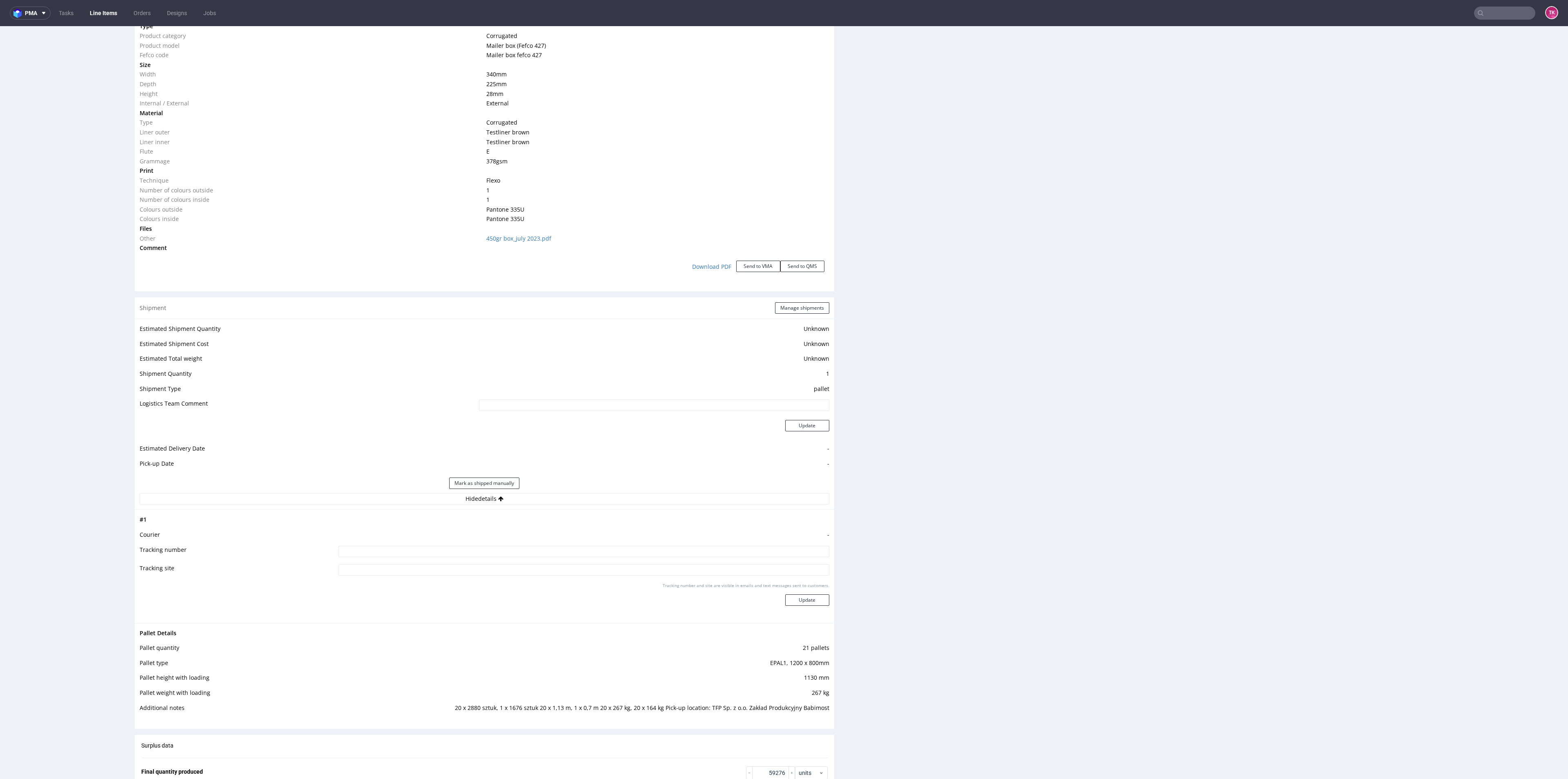
scroll to position [858, 0]
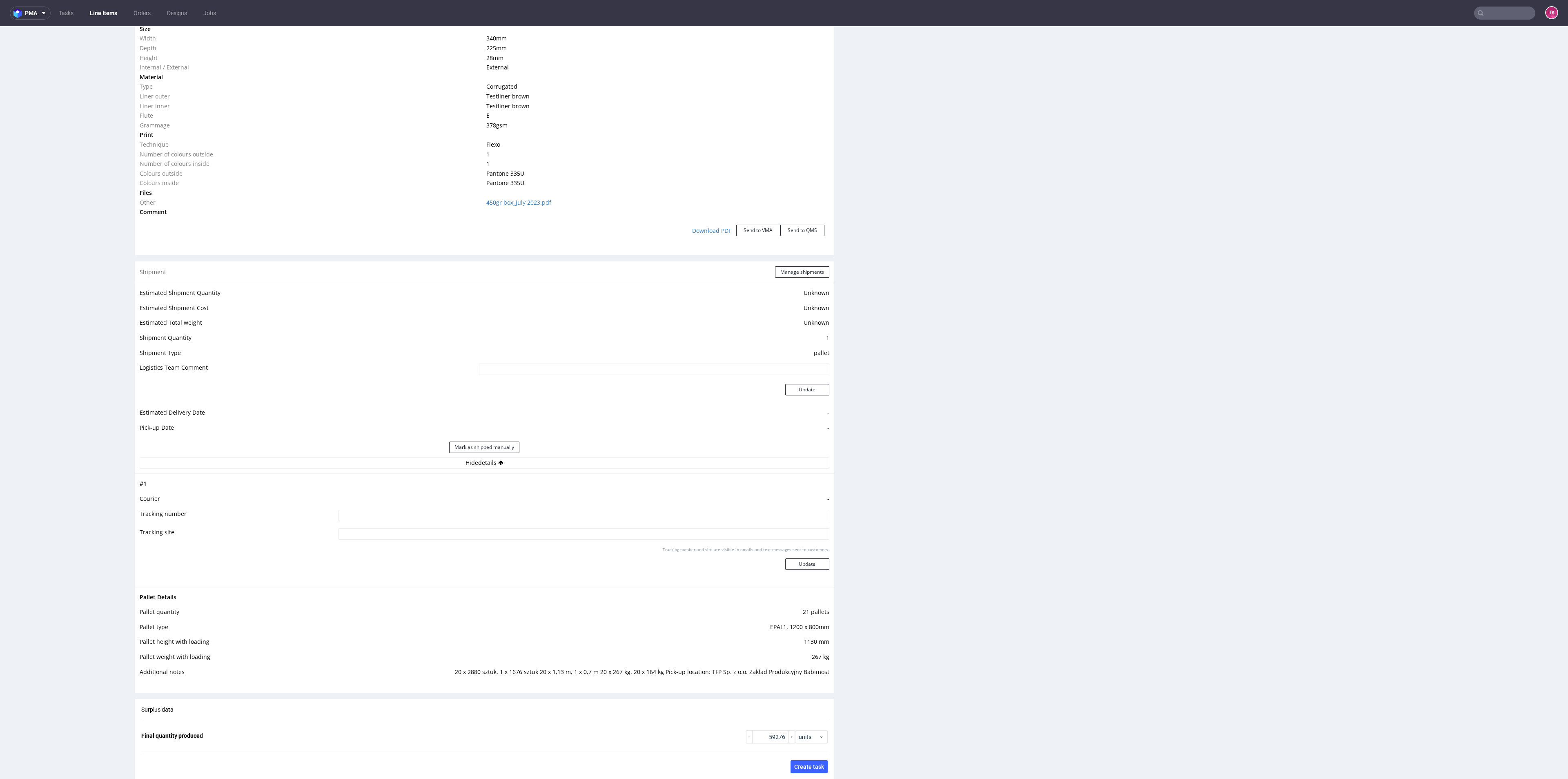
click at [815, 672] on td "20 x 2880 sztuk, 1 x 1676 sztuk 20 x 1,13 m, 1 x 0,7 m 20 x 267 kg, 20 x 164 kg…" at bounding box center [613, 675] width 433 height 15
click at [815, 672] on td "20 x 2880 sztuk, 1 x 1676 sztuk 20 x 1,13 m, 1 x 0,7 m 20 x 267 kg, 20 x 164 kg…" at bounding box center [613, 675] width 433 height 15
copy td "Babimost"
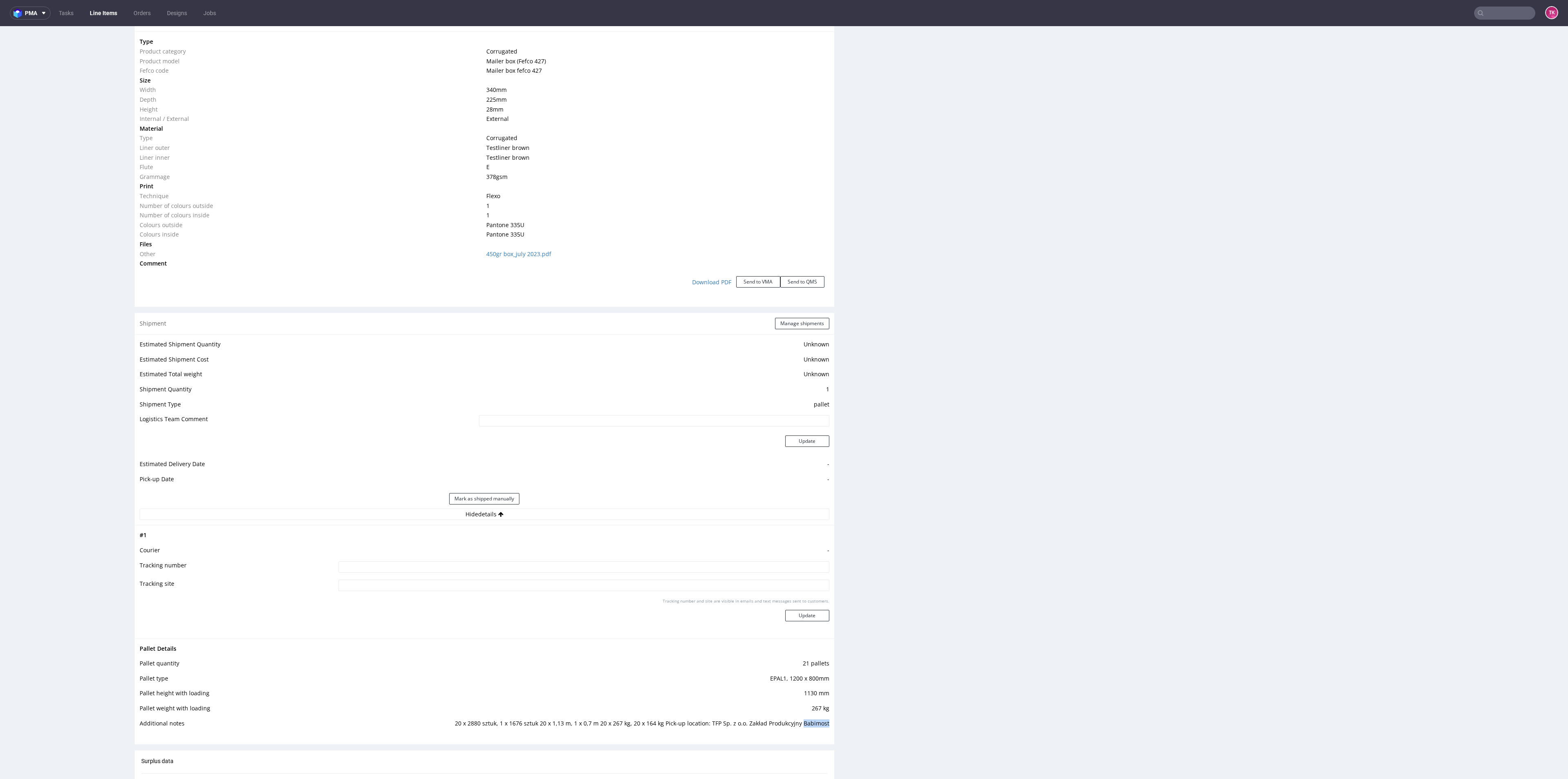
scroll to position [552, 0]
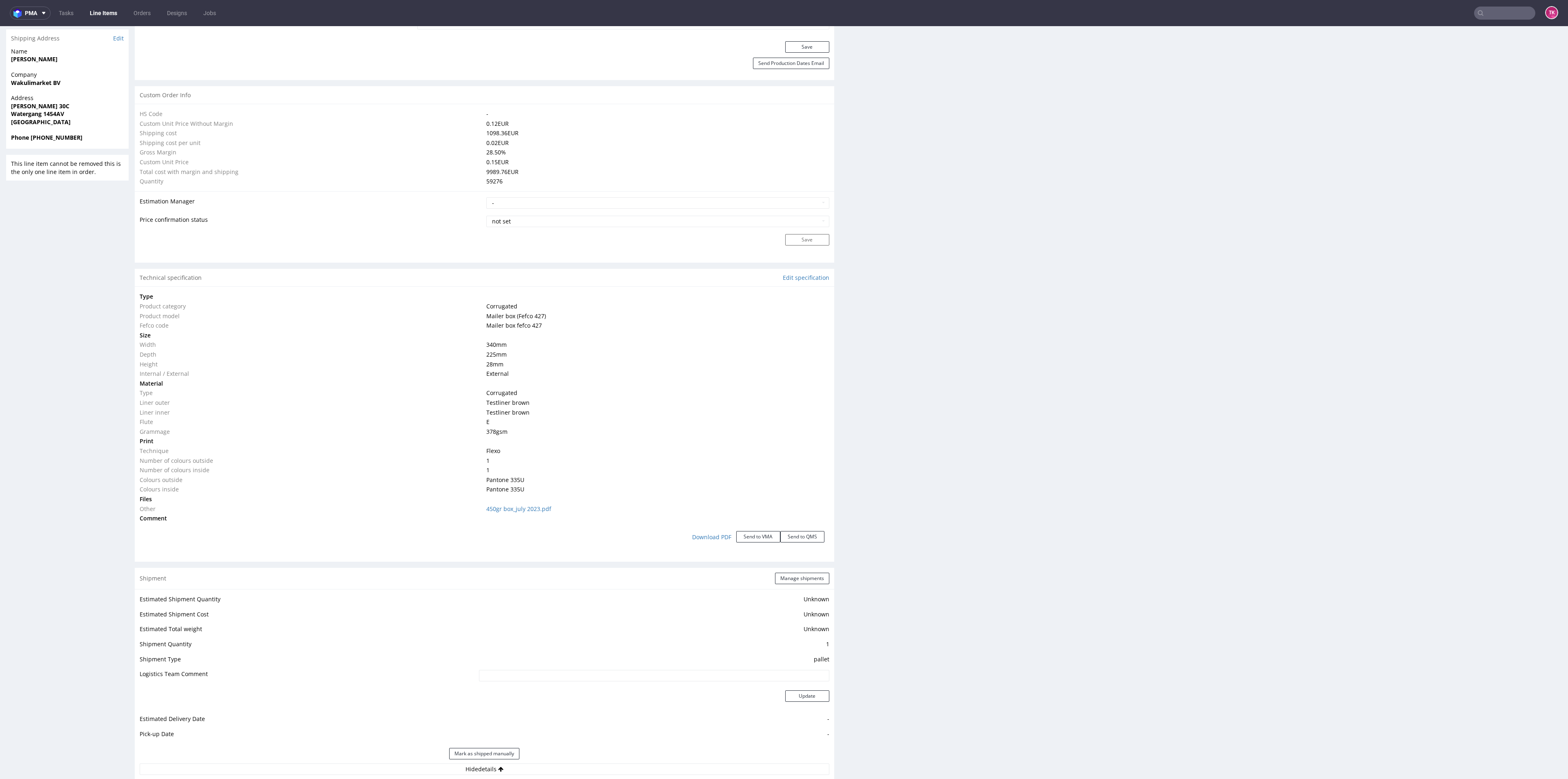
click at [20, 110] on strong "Watergang 1454AV" at bounding box center [37, 114] width 53 height 8
copy strong "Watergang"
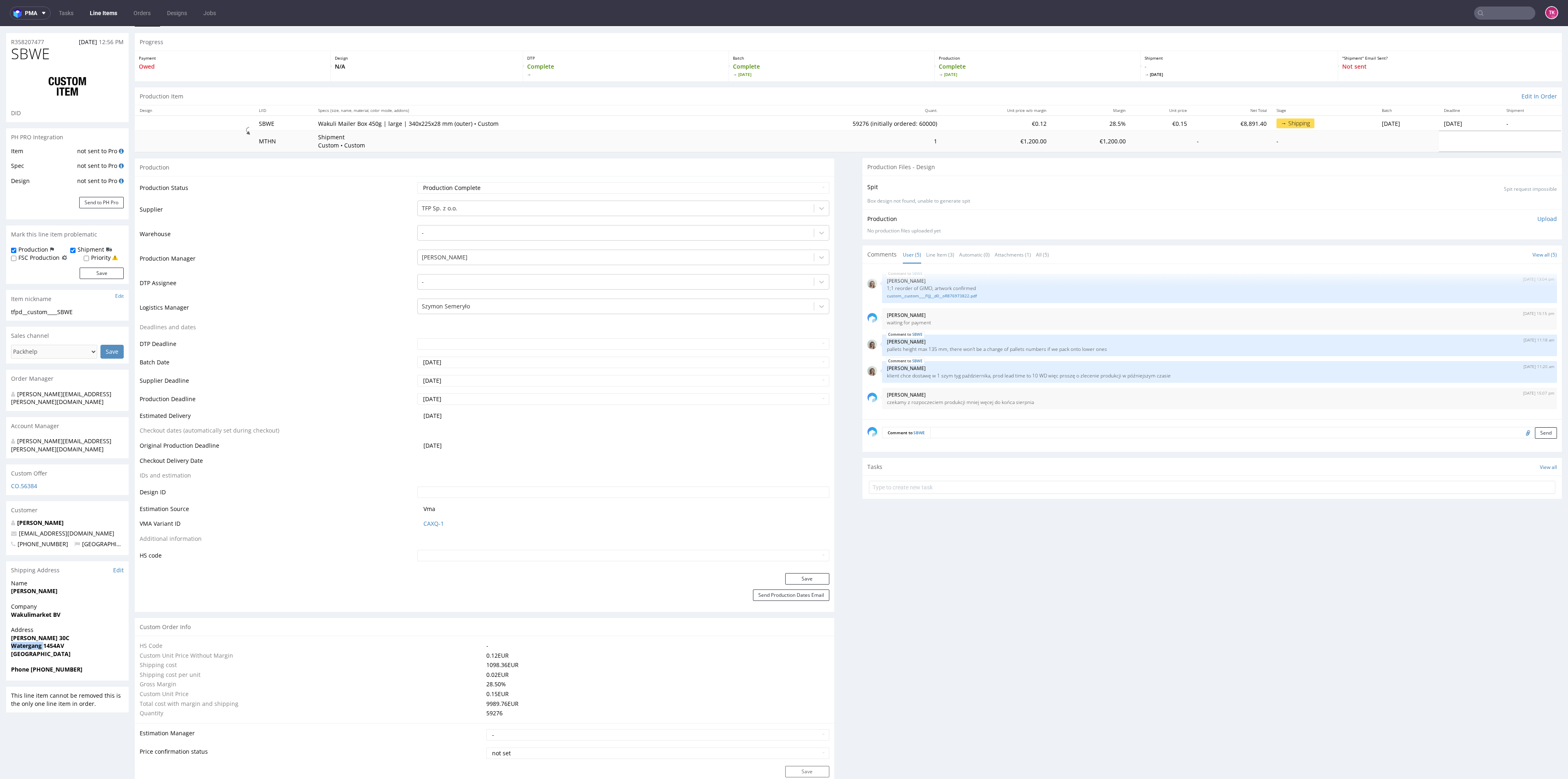
scroll to position [0, 0]
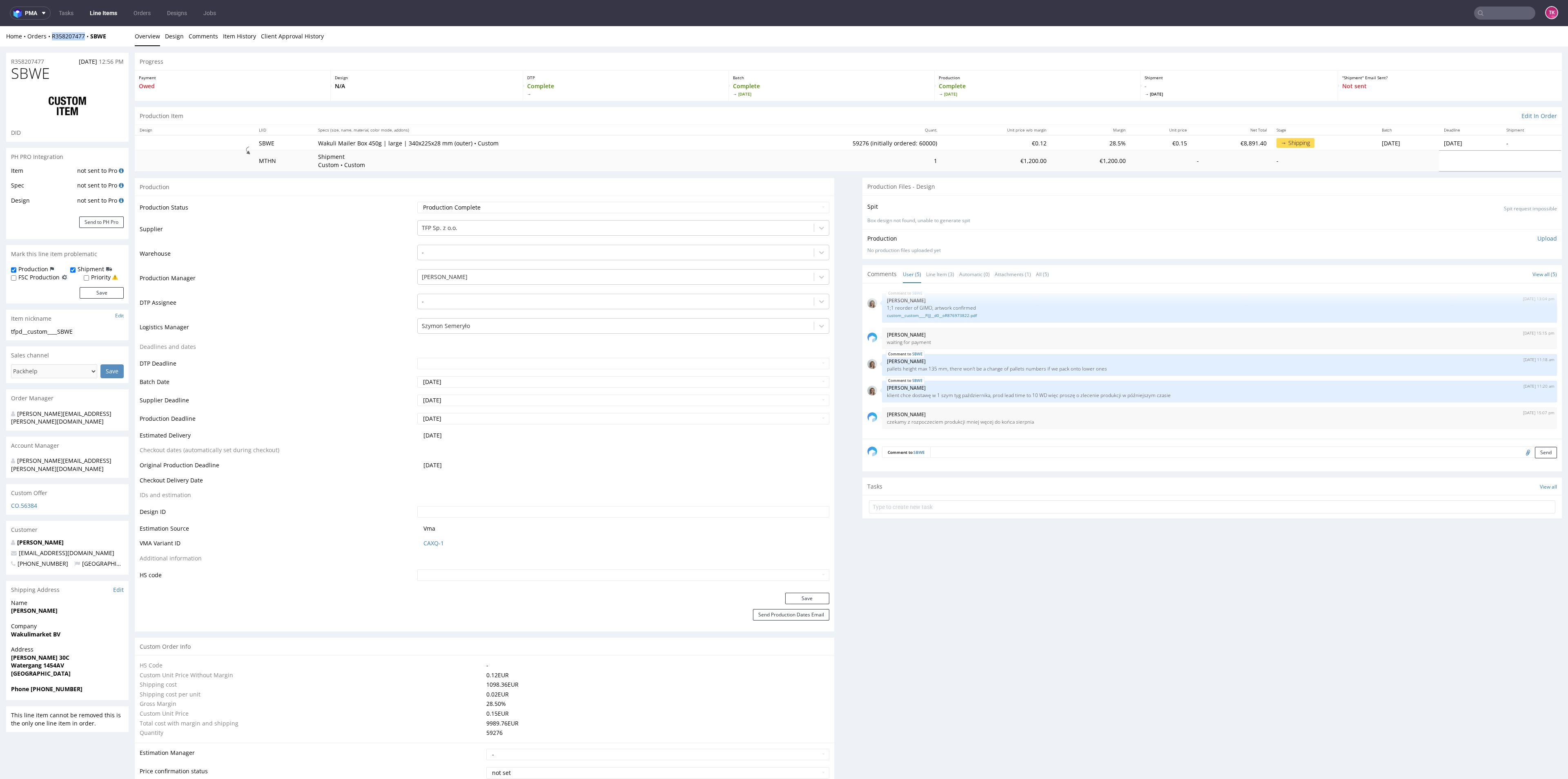
drag, startPoint x: 46, startPoint y: 43, endPoint x: 90, endPoint y: 45, distance: 44.0
click at [90, 45] on div "Home Orders R358207477 SBWE Overview Design Comments Item History Client Approv…" at bounding box center [784, 36] width 1568 height 20
copy link "R358207477"
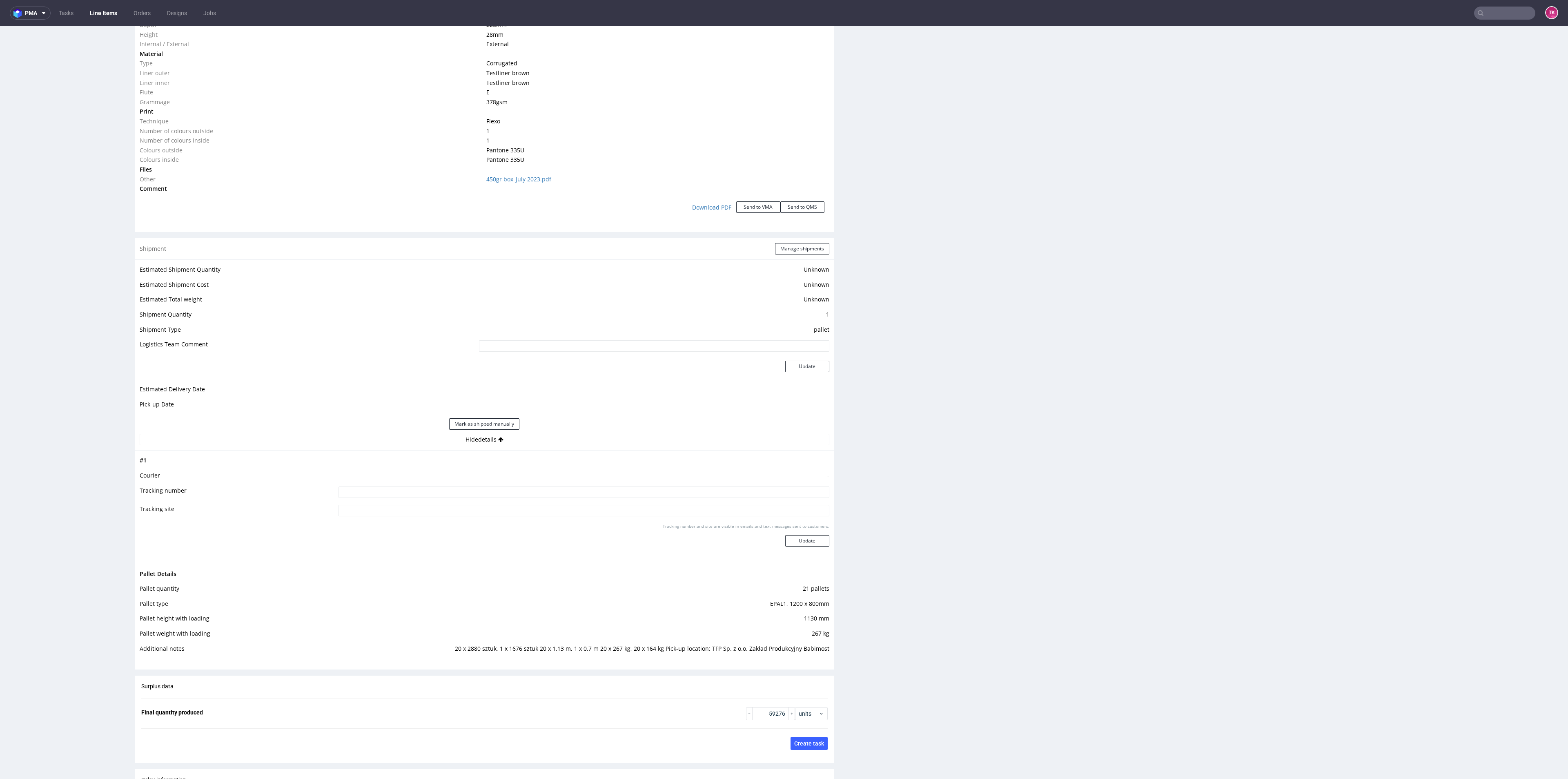
scroll to position [919, 0]
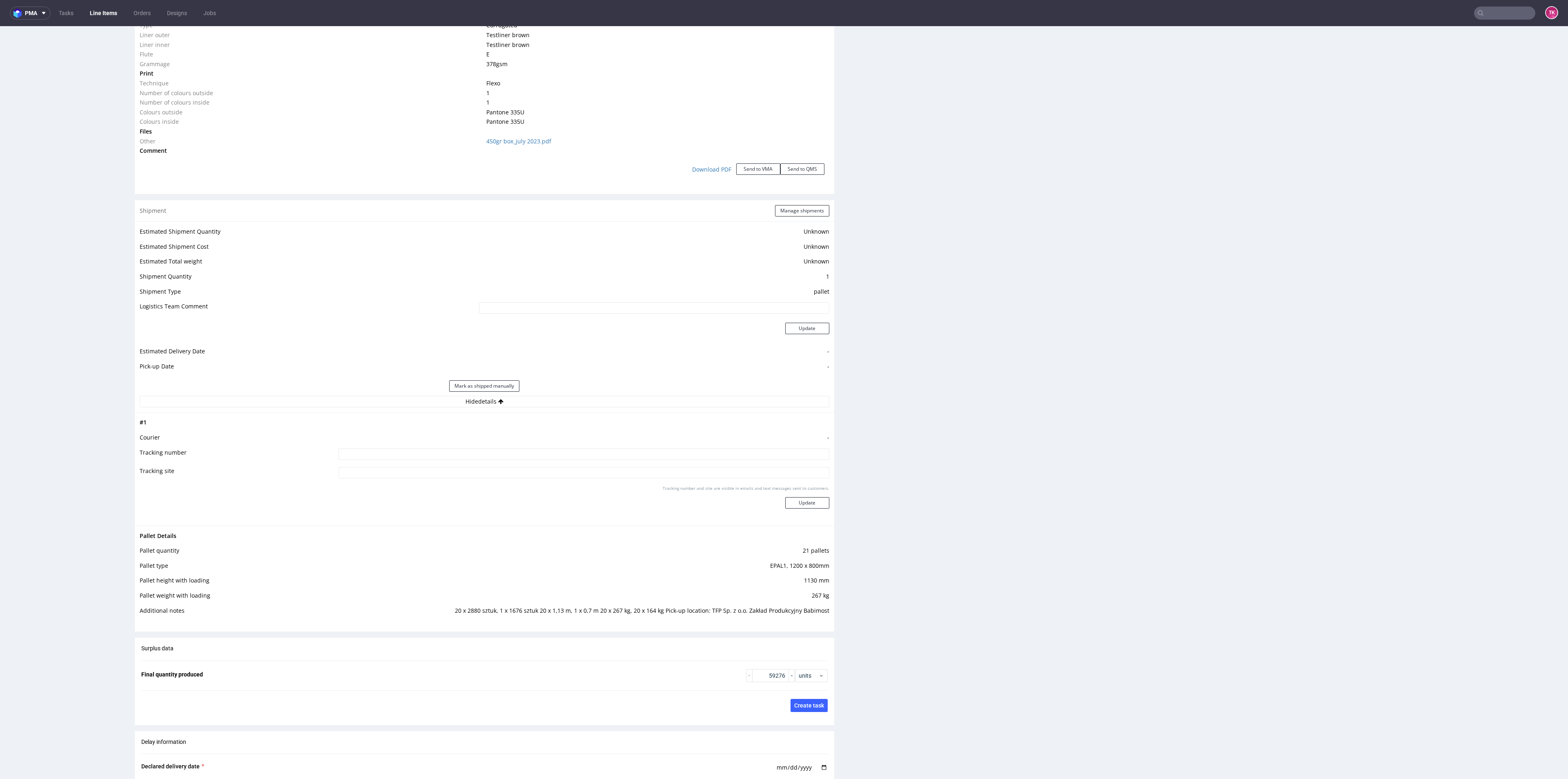
drag, startPoint x: 604, startPoint y: 429, endPoint x: 595, endPoint y: 435, distance: 10.8
click at [603, 429] on td at bounding box center [582, 425] width 492 height 15
click at [575, 454] on input at bounding box center [584, 454] width 490 height 11
type input "szukamy auta"
drag, startPoint x: 796, startPoint y: 503, endPoint x: 800, endPoint y: 507, distance: 5.7
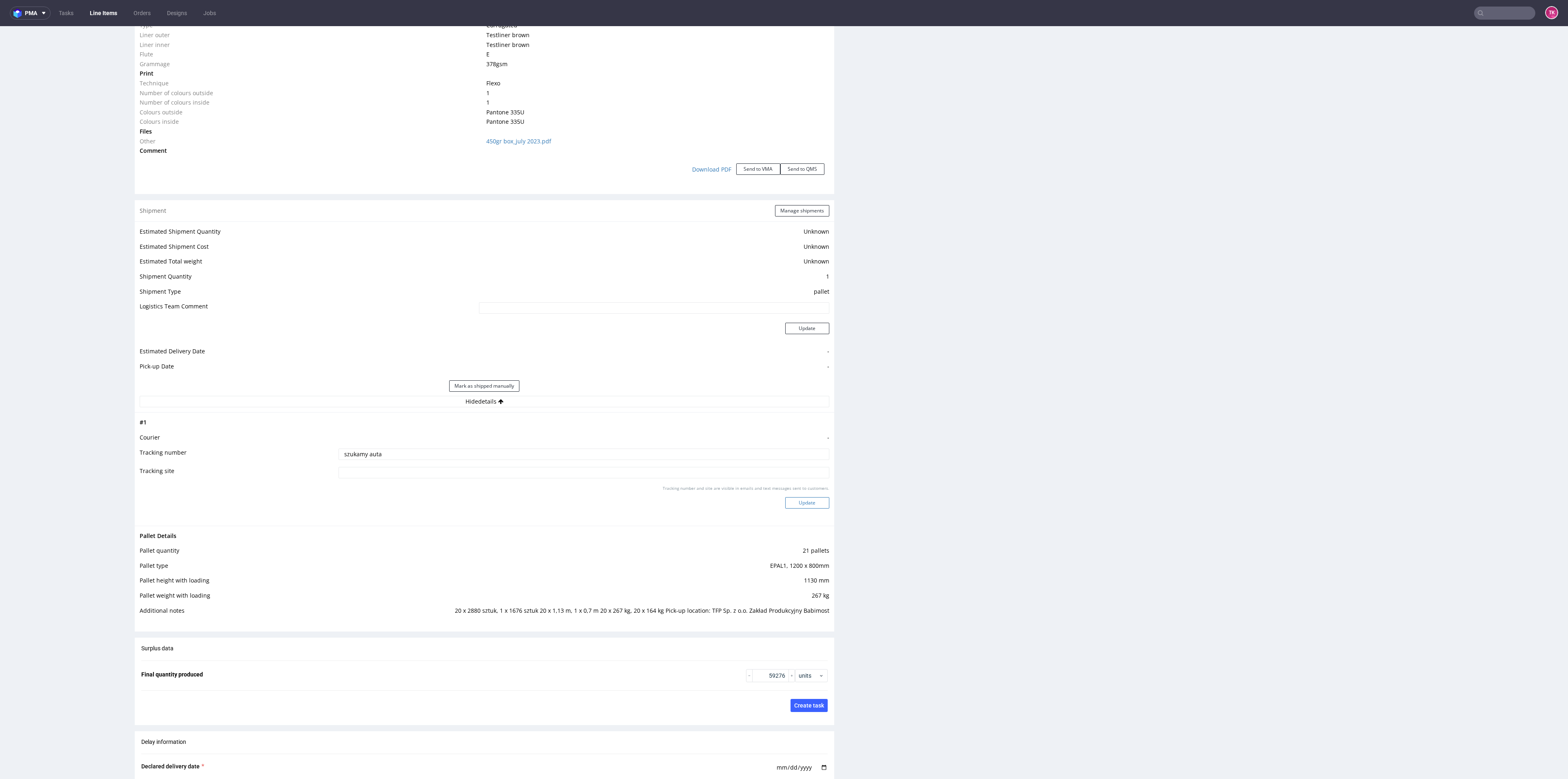
click at [796, 504] on button "Update" at bounding box center [807, 503] width 44 height 11
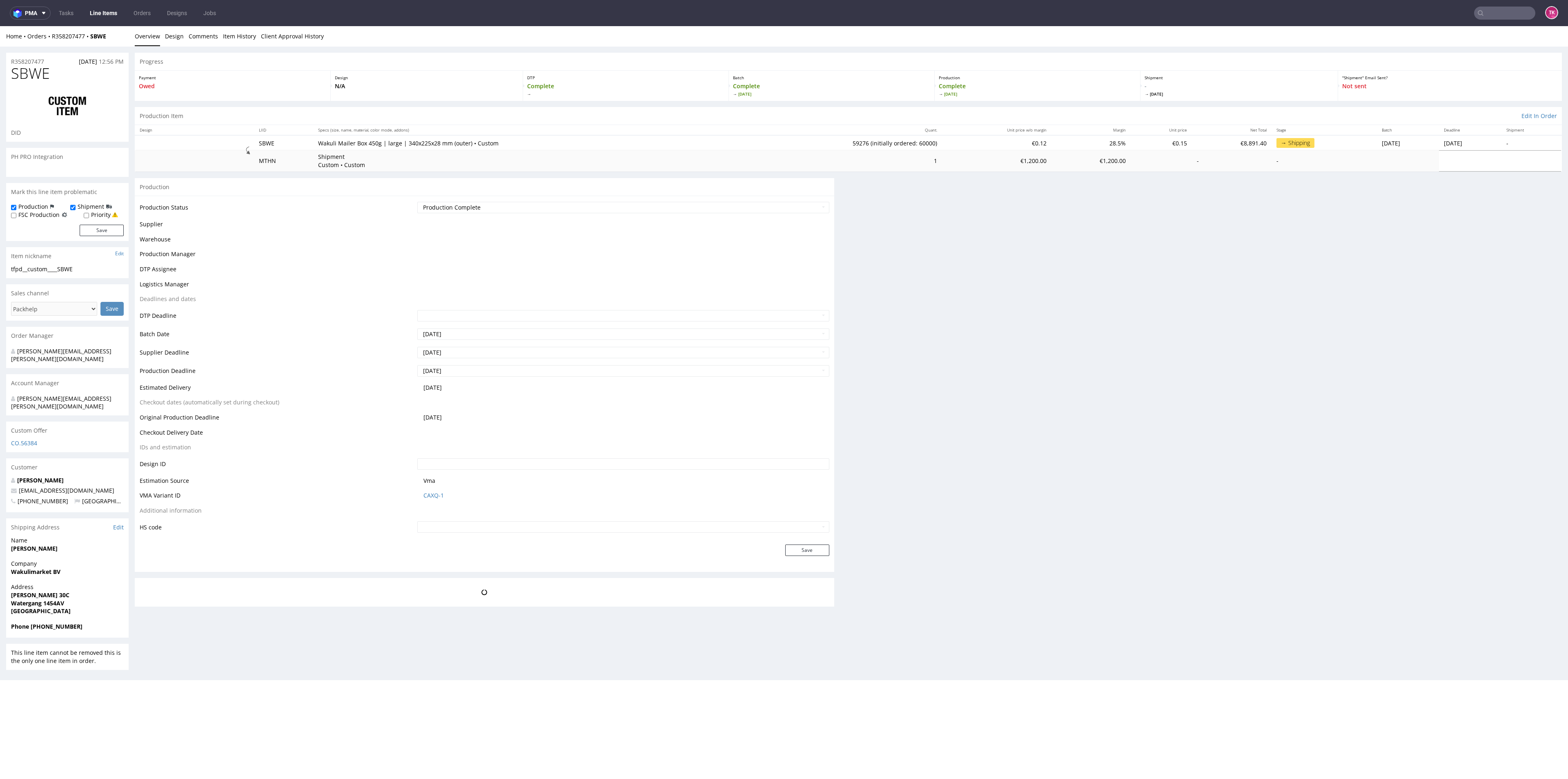
scroll to position [0, 0]
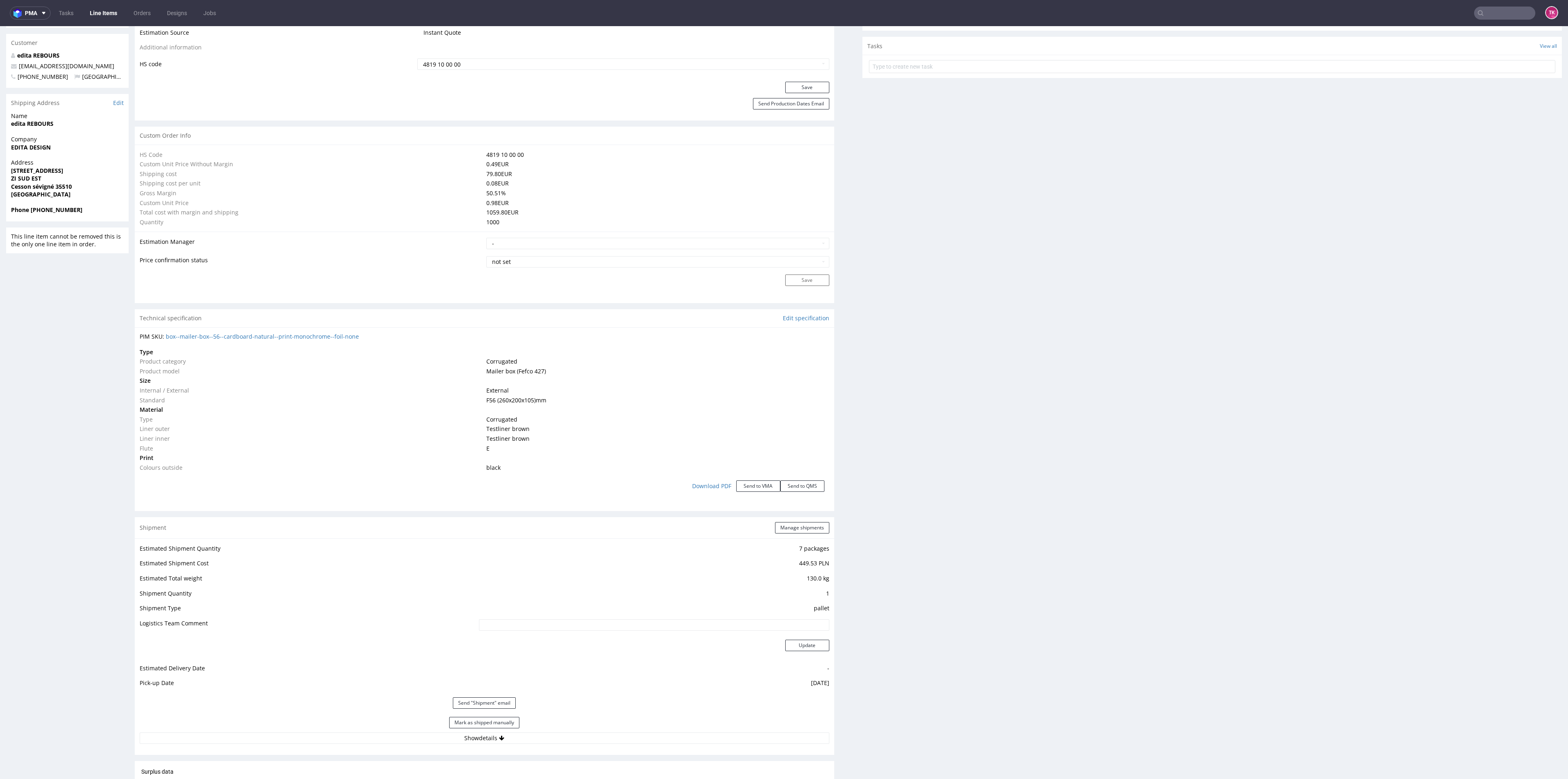
scroll to position [689, 0]
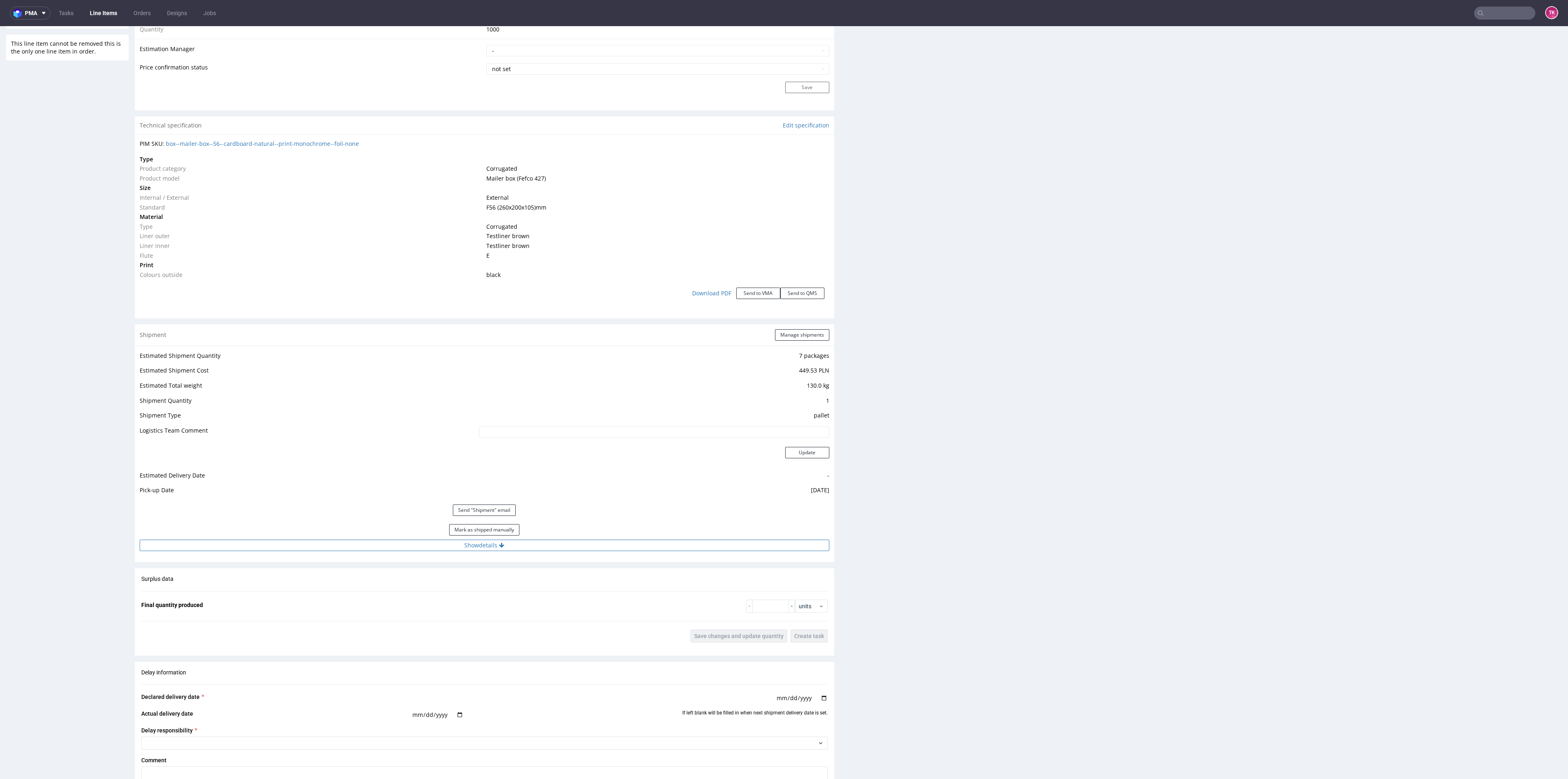
click at [524, 548] on div "Estimated Shipment Quantity 7 packages Estimated Shipment Cost 449.53 PLN Estim…" at bounding box center [485, 450] width 700 height 210
click at [524, 548] on button "Show details" at bounding box center [485, 545] width 690 height 11
drag, startPoint x: 798, startPoint y: 723, endPoint x: 878, endPoint y: 733, distance: 80.6
click at [852, 732] on div "Progress Payment Paid [DATE] Design N/A DTP Complete [DATE] Batch Complete [DAT…" at bounding box center [848, 301] width 1428 height 1875
click at [978, 697] on div "Production Files - Design Spit Spit request impossible Box design not found, un…" at bounding box center [1212, 330] width 700 height 1682
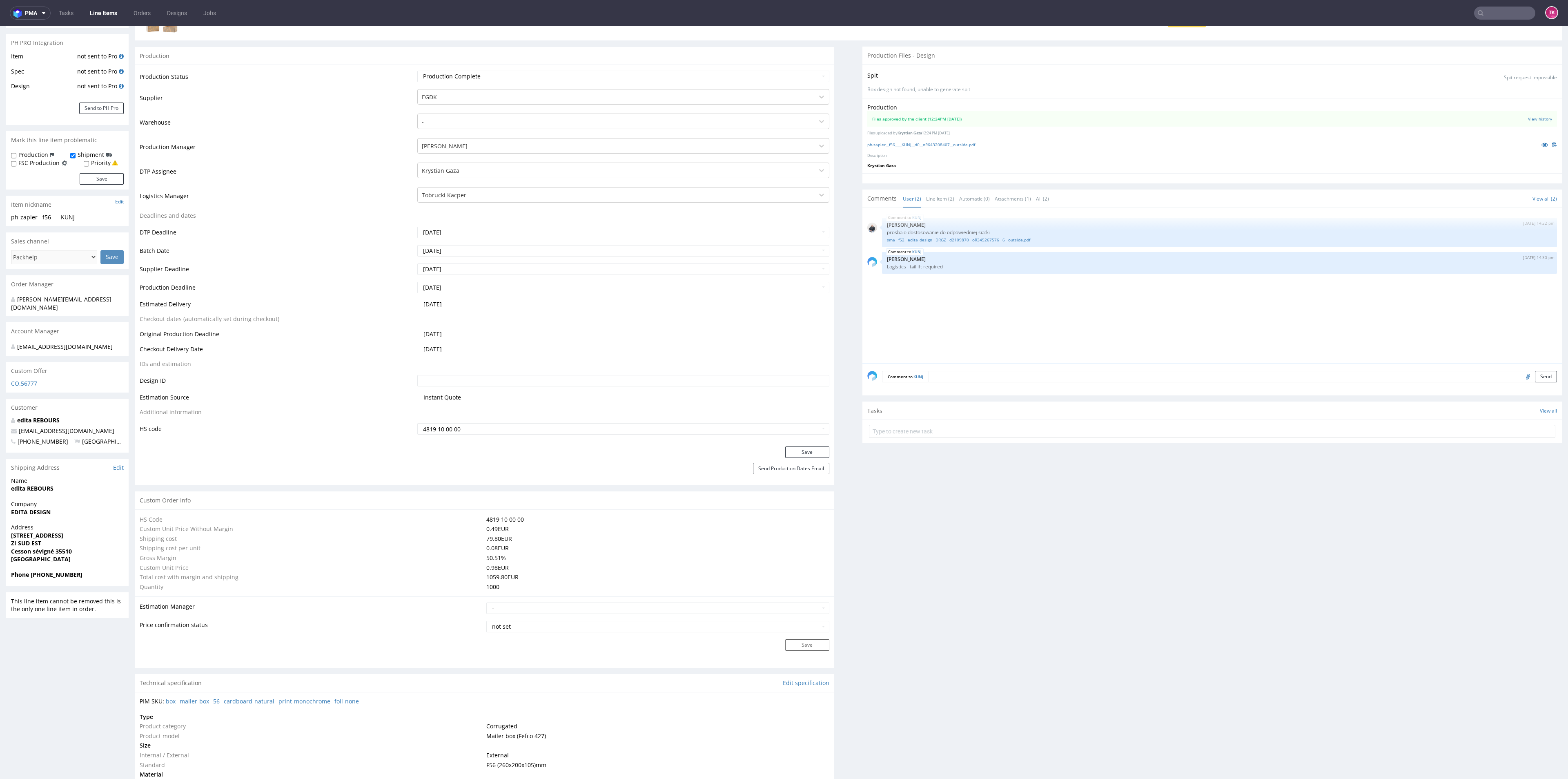
scroll to position [77, 0]
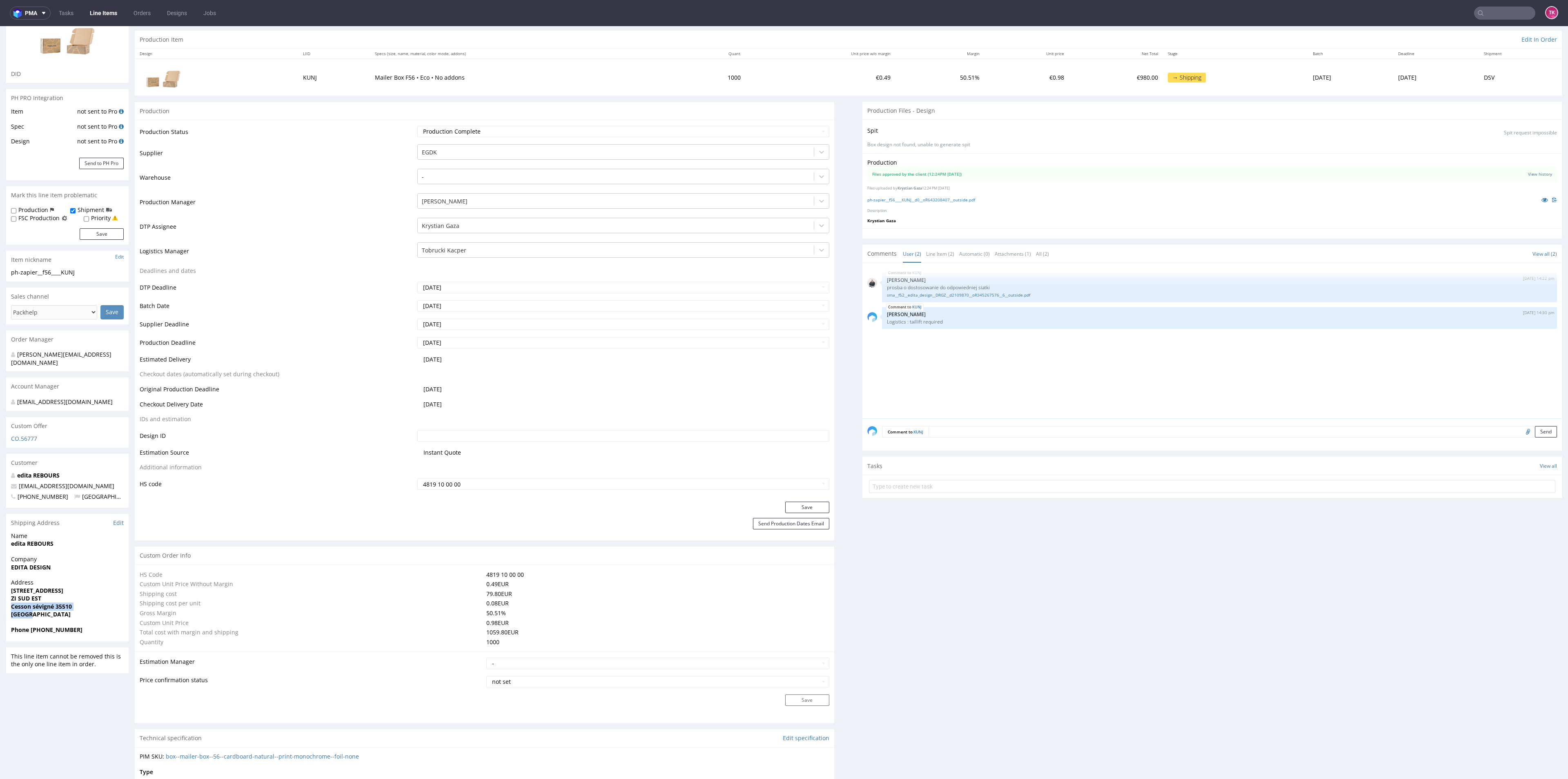
drag, startPoint x: 0, startPoint y: 601, endPoint x: 63, endPoint y: 612, distance: 64.0
click at [68, 612] on div "Address [STREET_ADDRESS]" at bounding box center [68, 602] width 123 height 47
drag, startPoint x: 475, startPoint y: 593, endPoint x: 565, endPoint y: 610, distance: 91.6
click at [545, 600] on tbody "HS Code 4819 10 00 00 Custom Unit Price Without Margin 0.49 EUR Shipping cost 7…" at bounding box center [485, 608] width 690 height 77
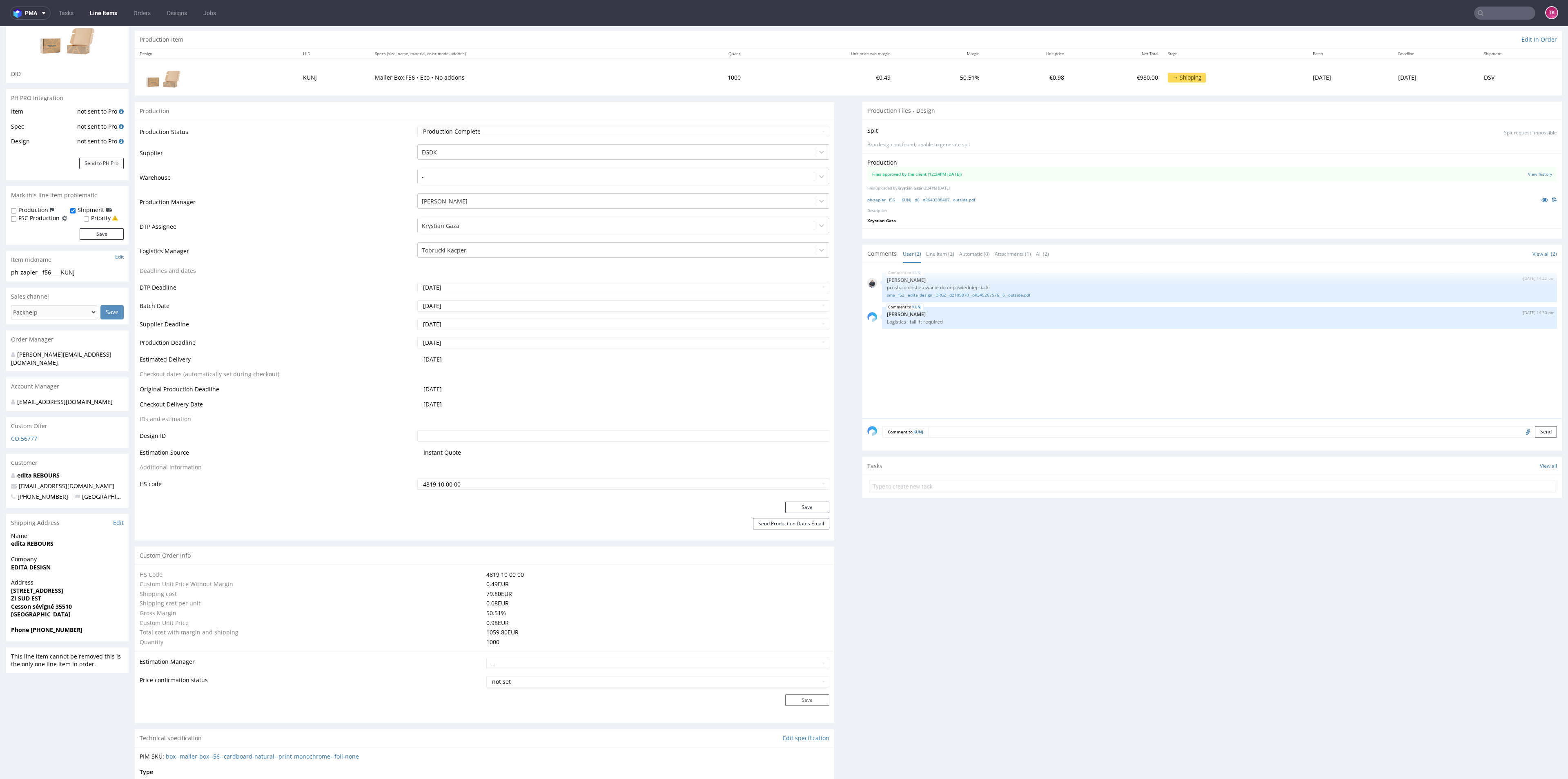
click at [573, 612] on td "50.51 %" at bounding box center [657, 612] width 345 height 10
drag, startPoint x: 541, startPoint y: 593, endPoint x: 451, endPoint y: 594, distance: 90.0
click at [451, 594] on tr "Shipping cost 79.80 EUR" at bounding box center [485, 593] width 690 height 10
click at [739, 590] on td "79.80 EUR" at bounding box center [657, 593] width 345 height 10
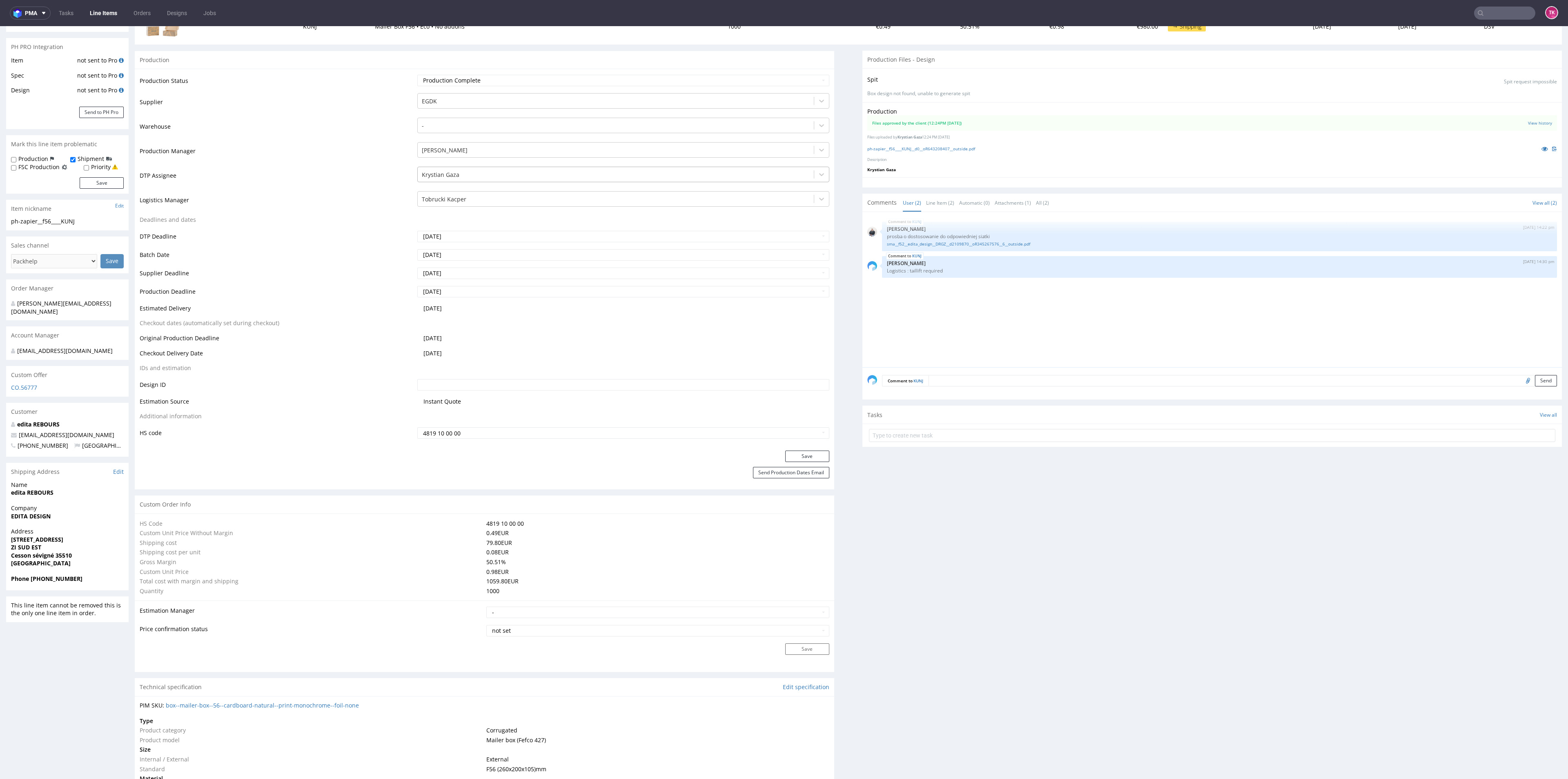
scroll to position [0, 0]
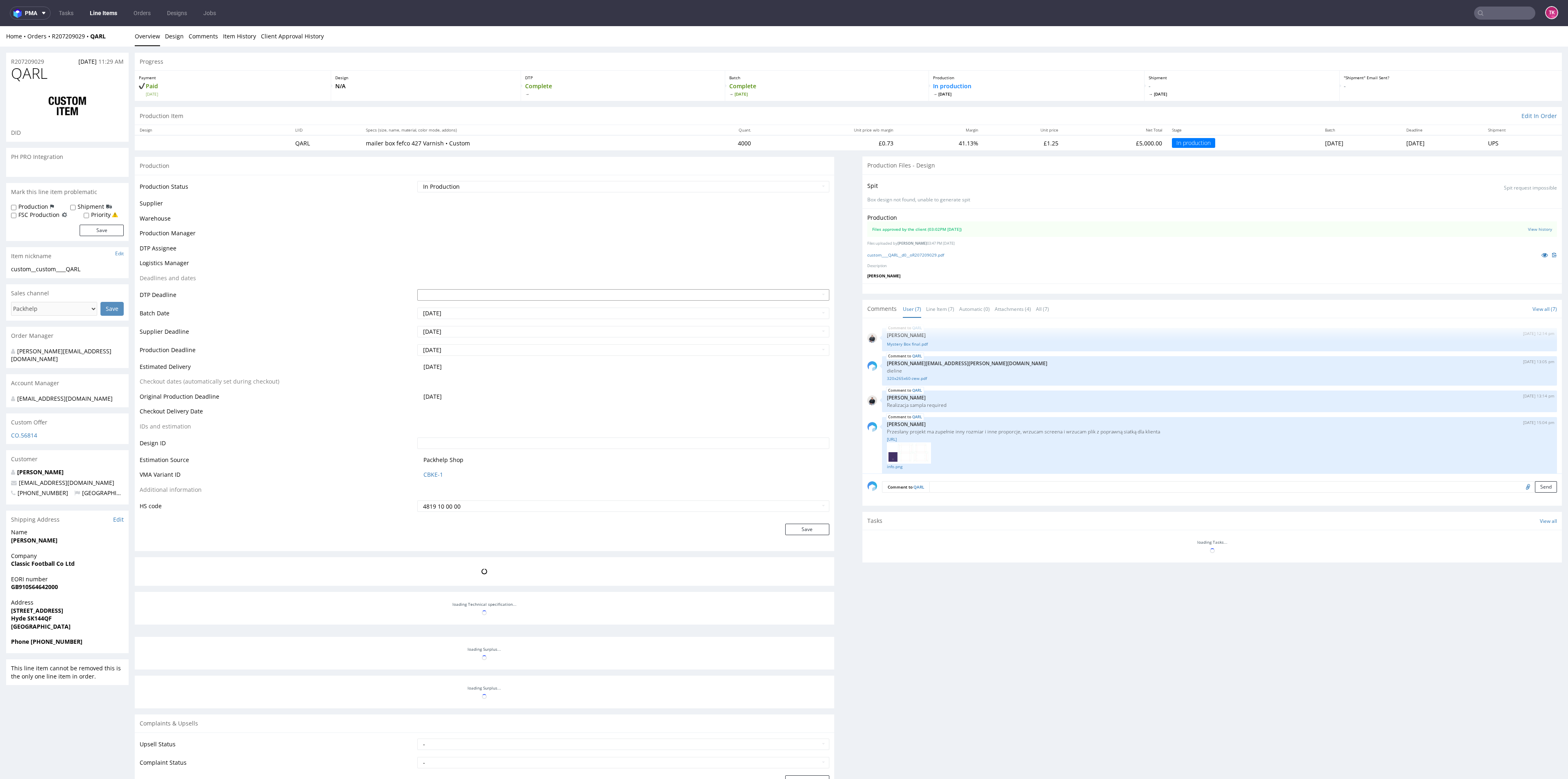
scroll to position [93, 0]
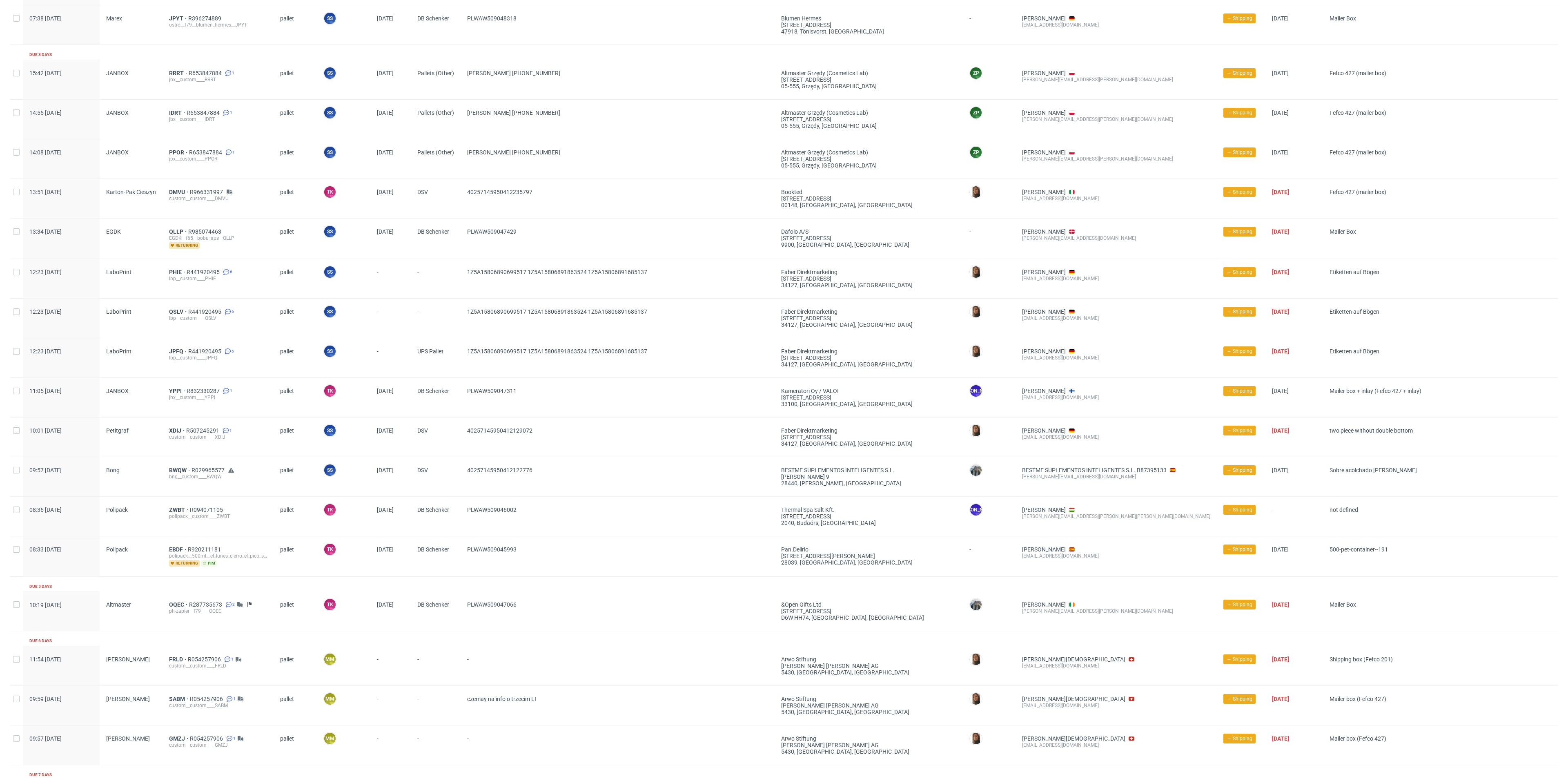
scroll to position [953, 0]
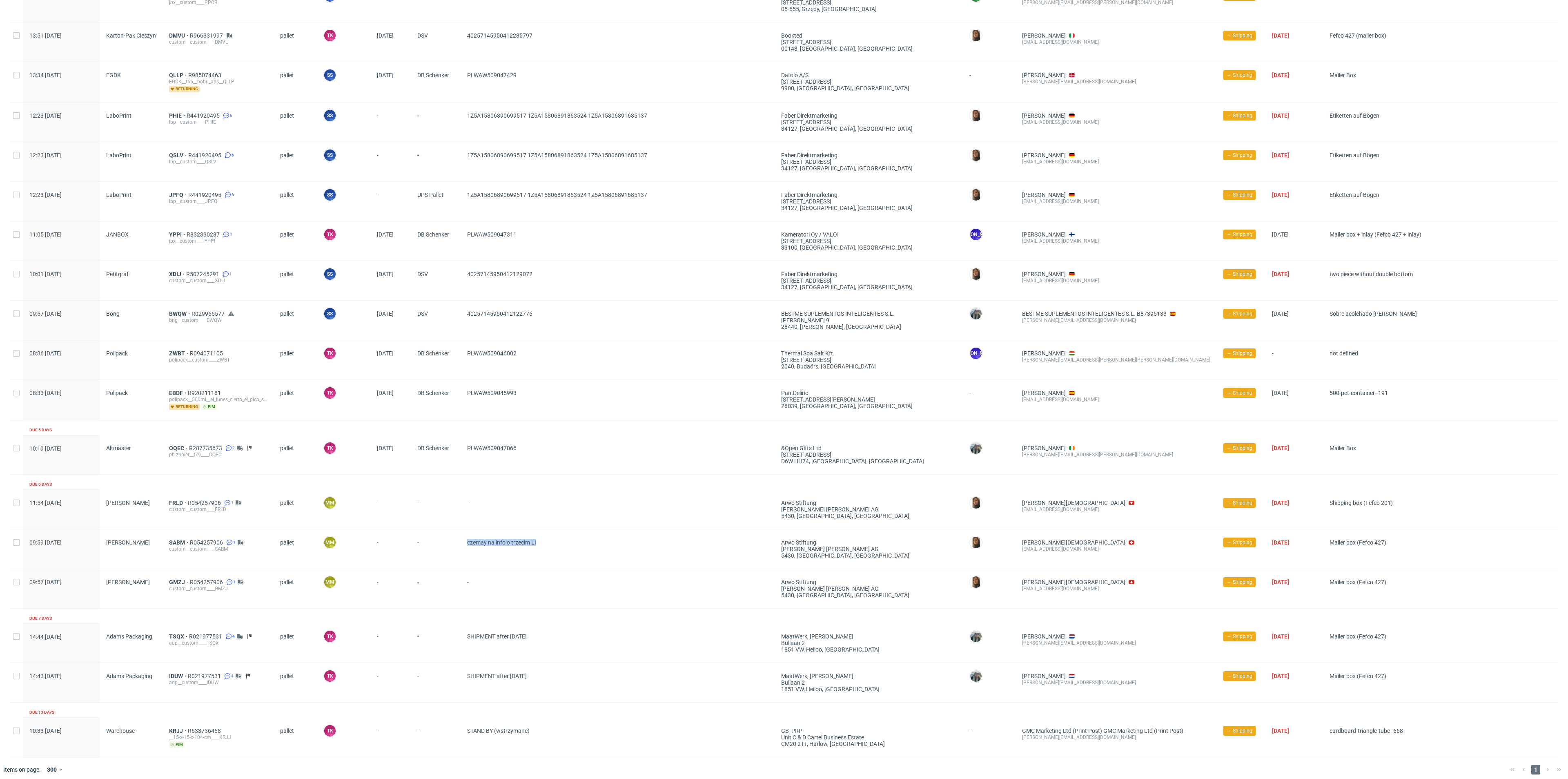
drag, startPoint x: 547, startPoint y: 547, endPoint x: 425, endPoint y: 545, distance: 122.0
click at [425, 545] on div "09:59 [DATE] [PERSON_NAME] SABM R054257906 1 custom__custom____SABM pallet [PER…" at bounding box center [784, 548] width 1549 height 40
click at [429, 548] on span "-" at bounding box center [436, 548] width 37 height 20
drag, startPoint x: 161, startPoint y: 537, endPoint x: 239, endPoint y: 550, distance: 79.1
click at [229, 548] on div "09:59 [DATE] [PERSON_NAME] SABM R054257906 1 custom__custom____SABM pallet [PER…" at bounding box center [784, 548] width 1549 height 40
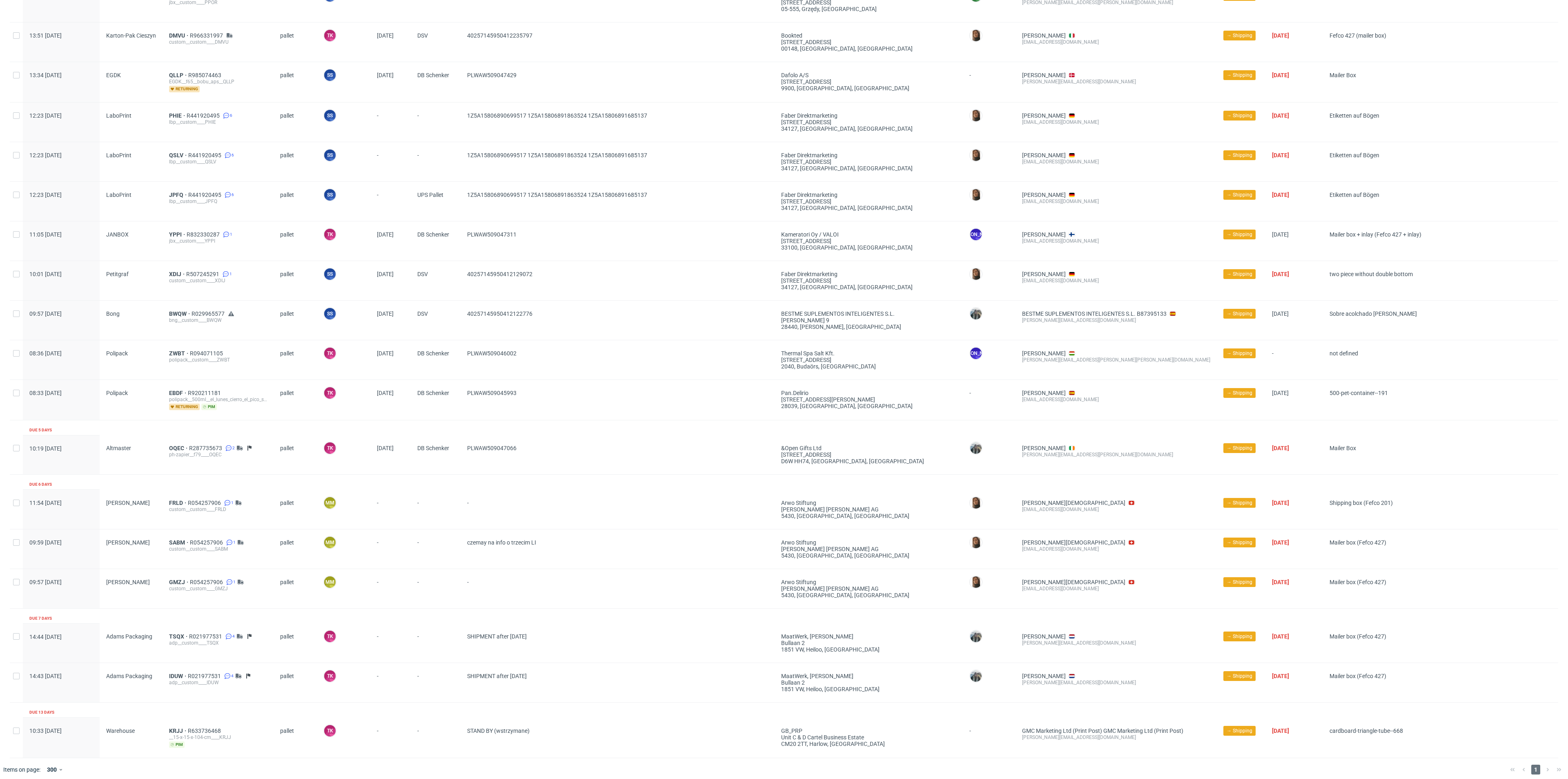
click at [679, 549] on span "czemay na info o trzecim LI" at bounding box center [617, 548] width 301 height 20
drag, startPoint x: 785, startPoint y: 554, endPoint x: 870, endPoint y: 573, distance: 87.1
drag, startPoint x: 862, startPoint y: 594, endPoint x: 867, endPoint y: 600, distance: 7.8
click at [862, 594] on div "arwo Stiftung [PERSON_NAME] [PERSON_NAME] AG 5430, [GEOGRAPHIC_DATA] , [GEOGRAP…" at bounding box center [868, 588] width 188 height 39
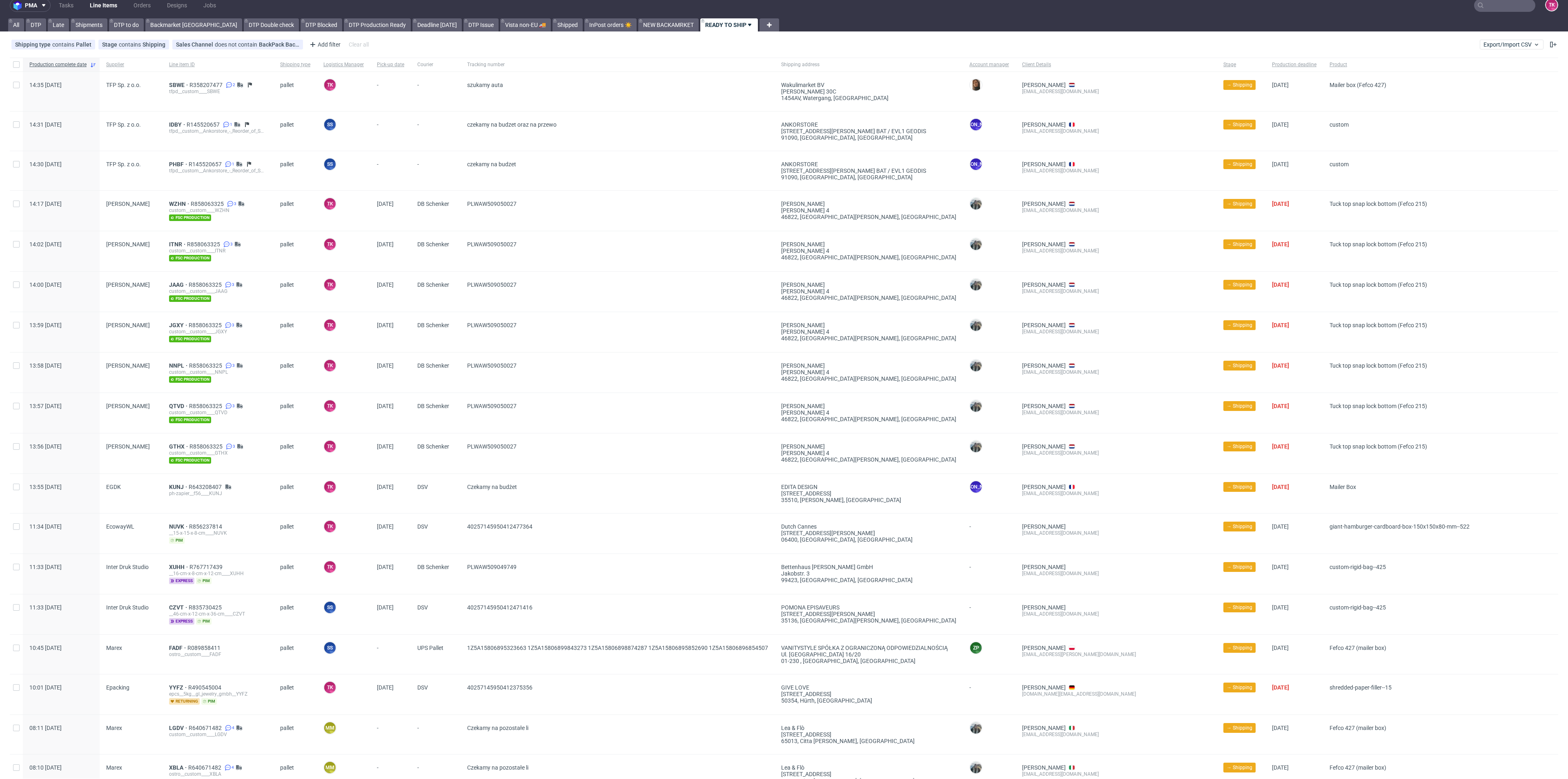
scroll to position [0, 0]
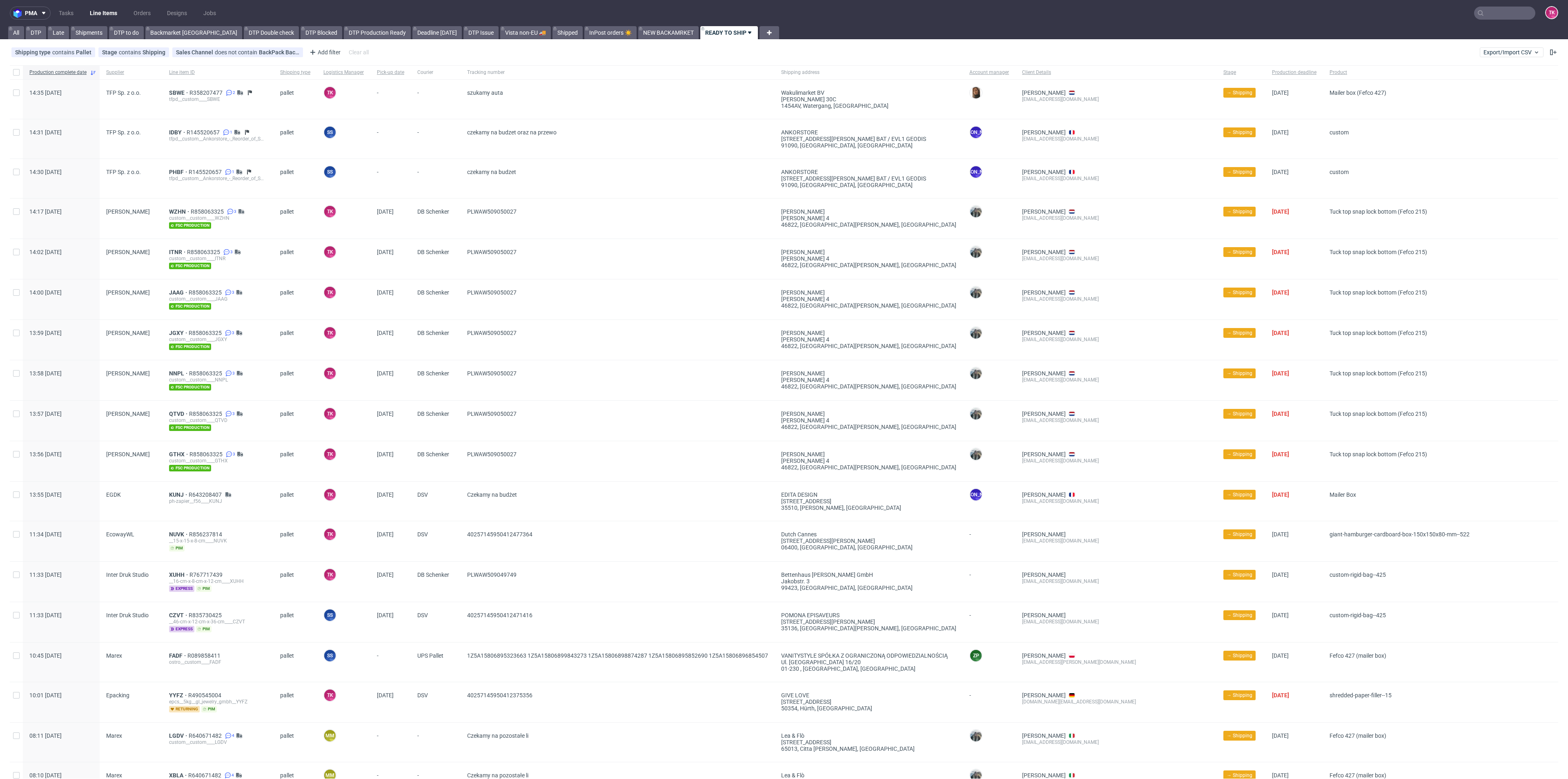
click at [97, 8] on link "Line Items" at bounding box center [103, 13] width 37 height 13
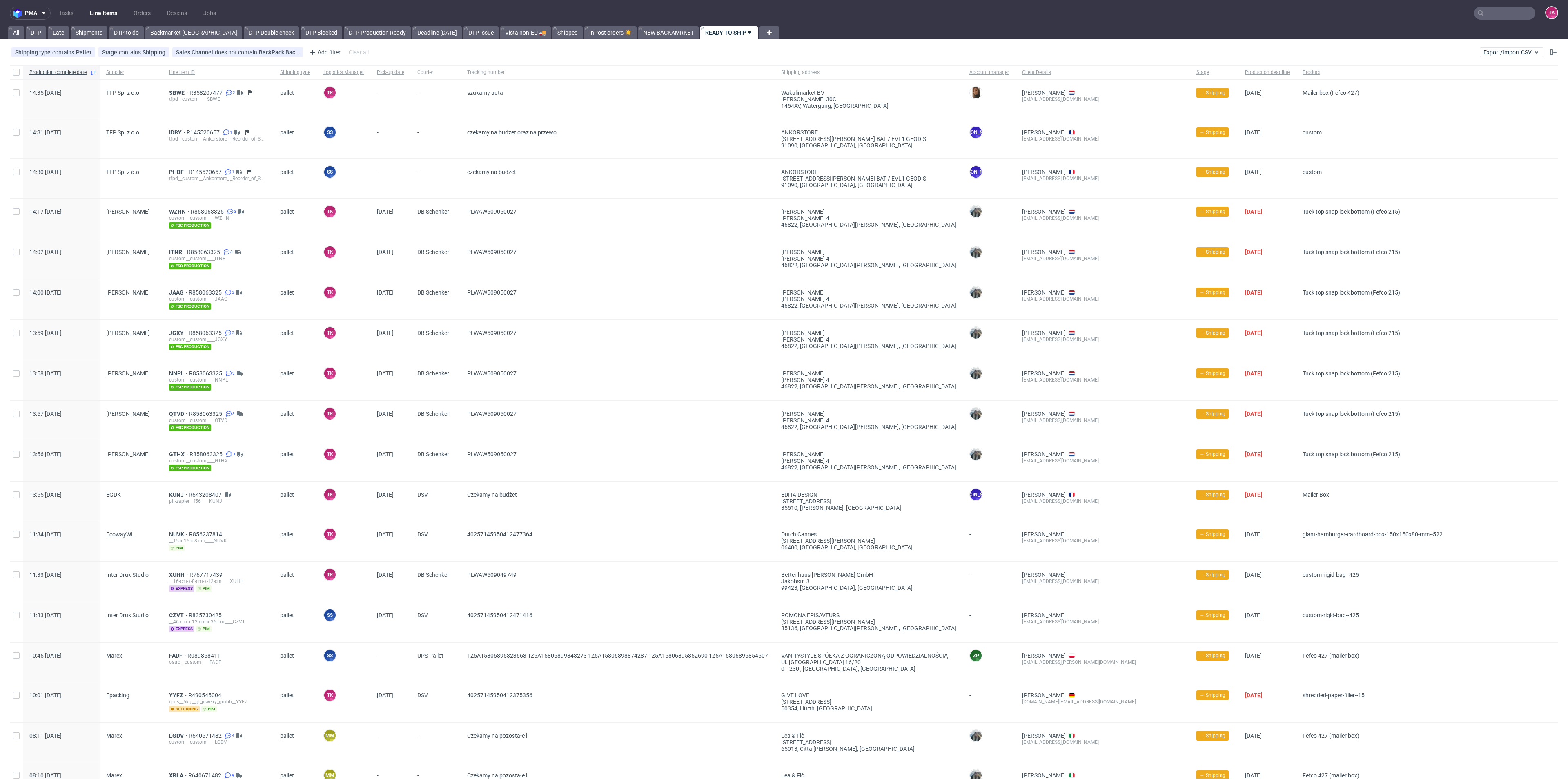
click at [105, 14] on link "Line Items" at bounding box center [103, 13] width 37 height 13
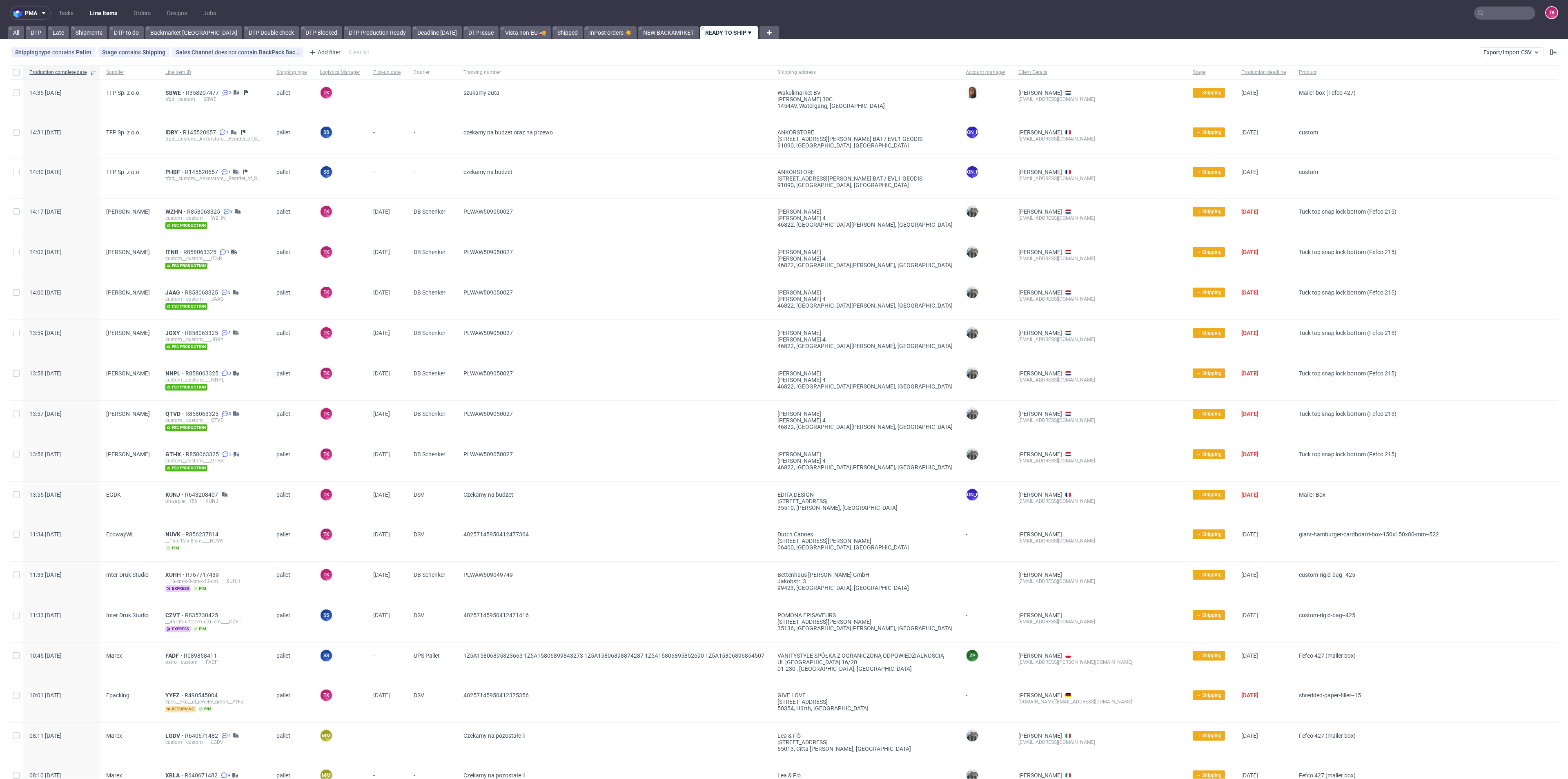
click at [106, 10] on link "Line Items" at bounding box center [103, 13] width 37 height 13
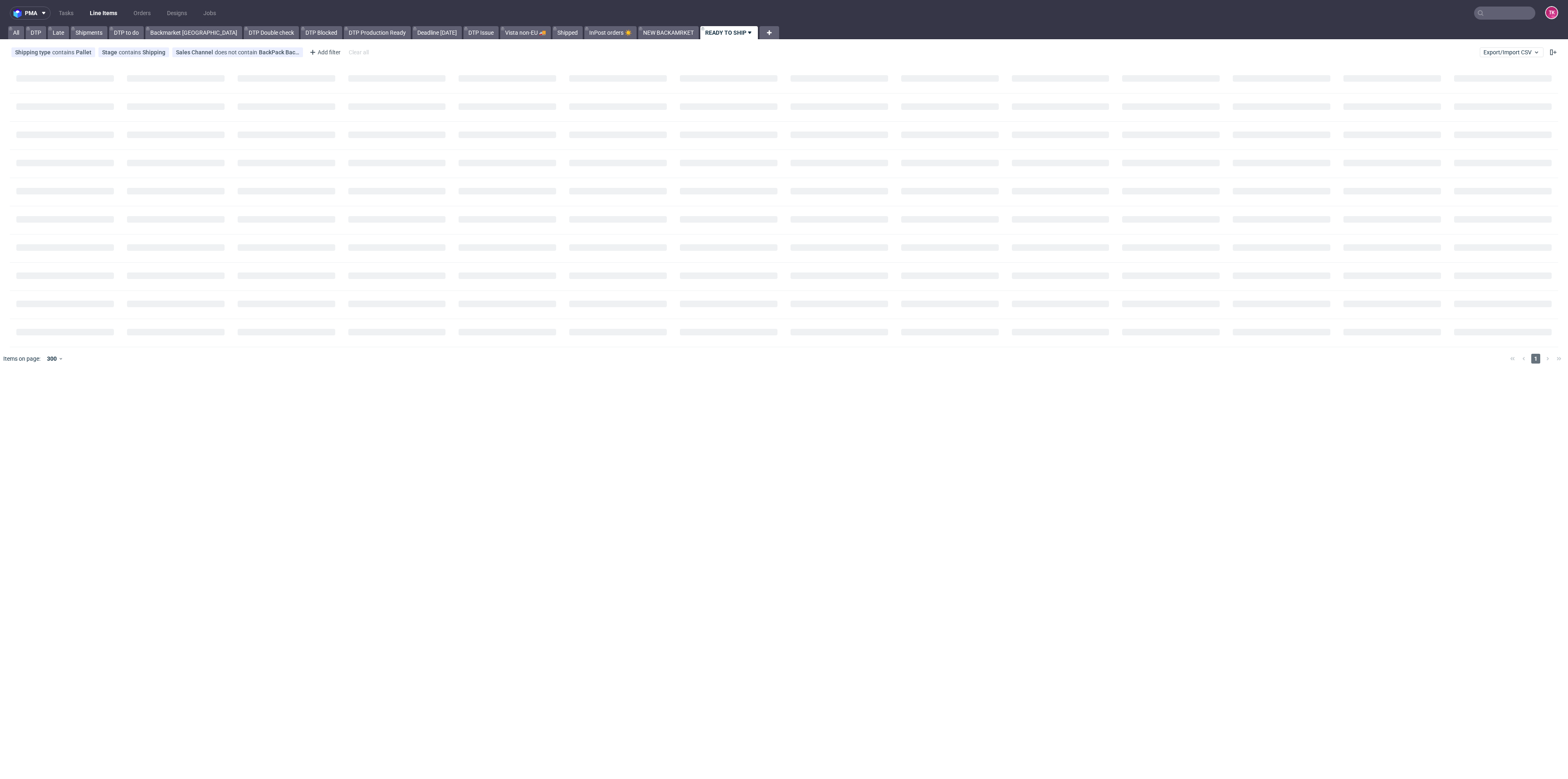
click at [106, 10] on link "Line Items" at bounding box center [103, 13] width 37 height 13
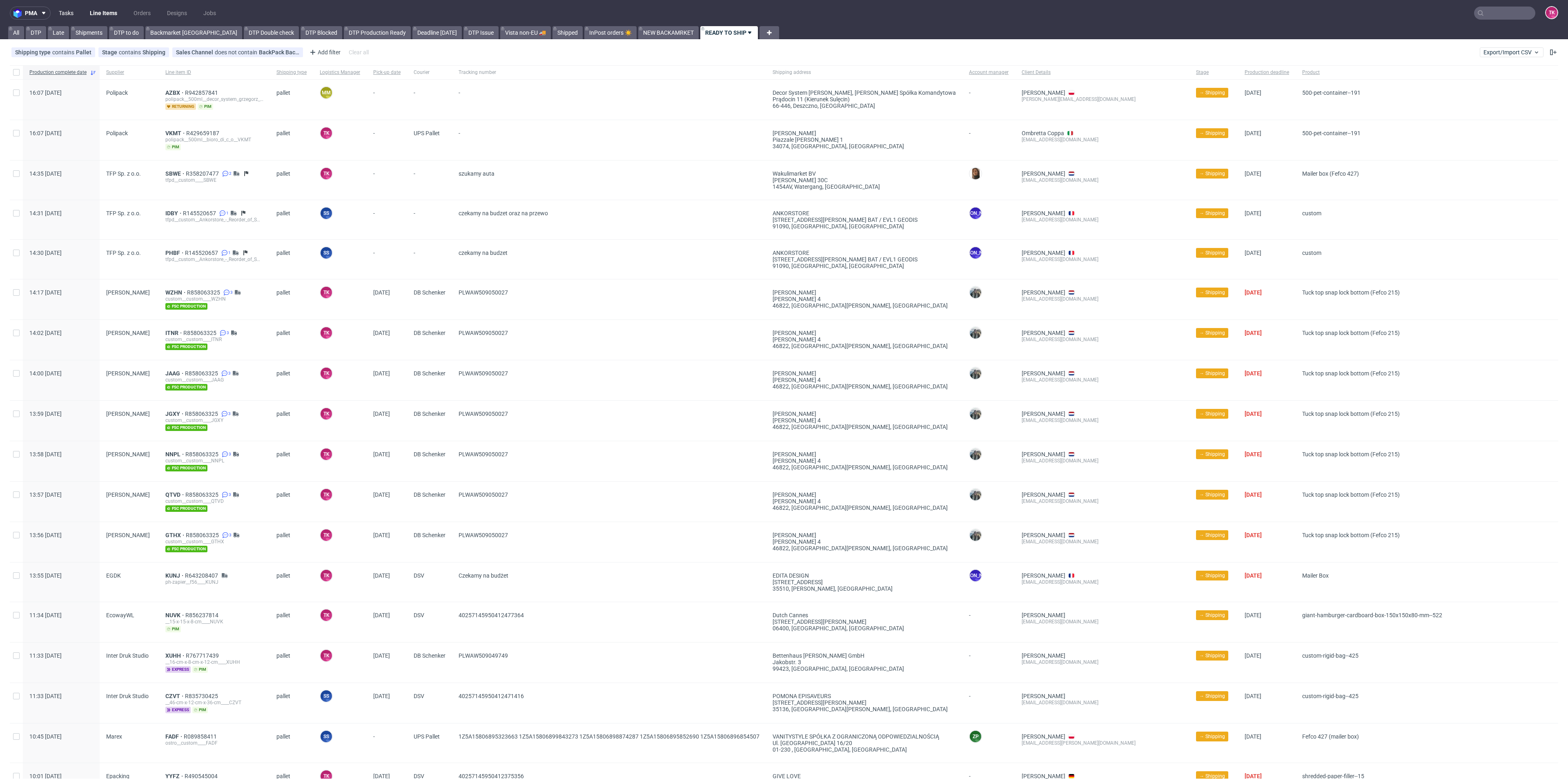
click at [71, 12] on link "Tasks" at bounding box center [66, 13] width 24 height 13
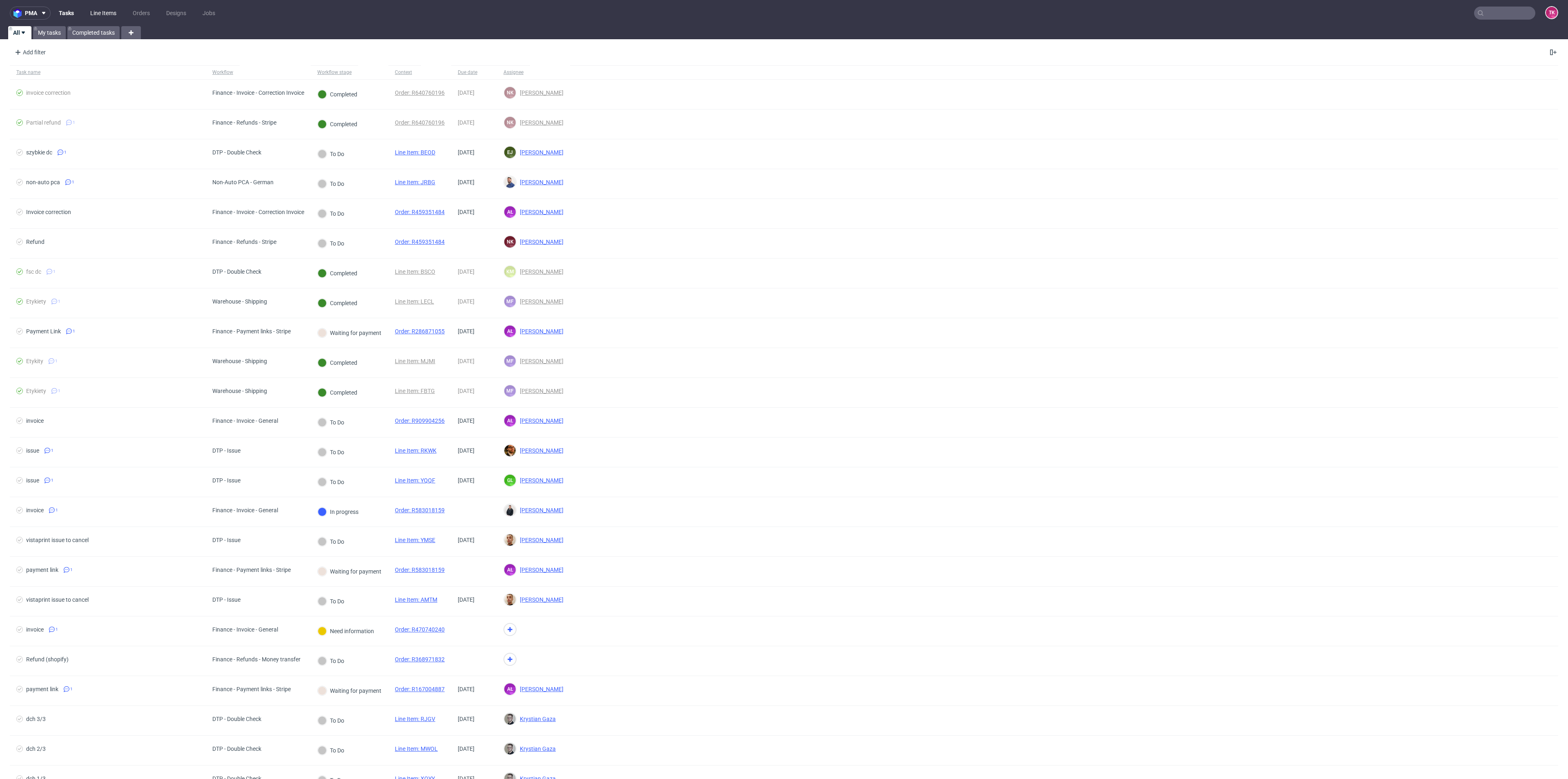
click at [114, 11] on link "Line Items" at bounding box center [103, 13] width 36 height 13
